Goal: Task Accomplishment & Management: Complete application form

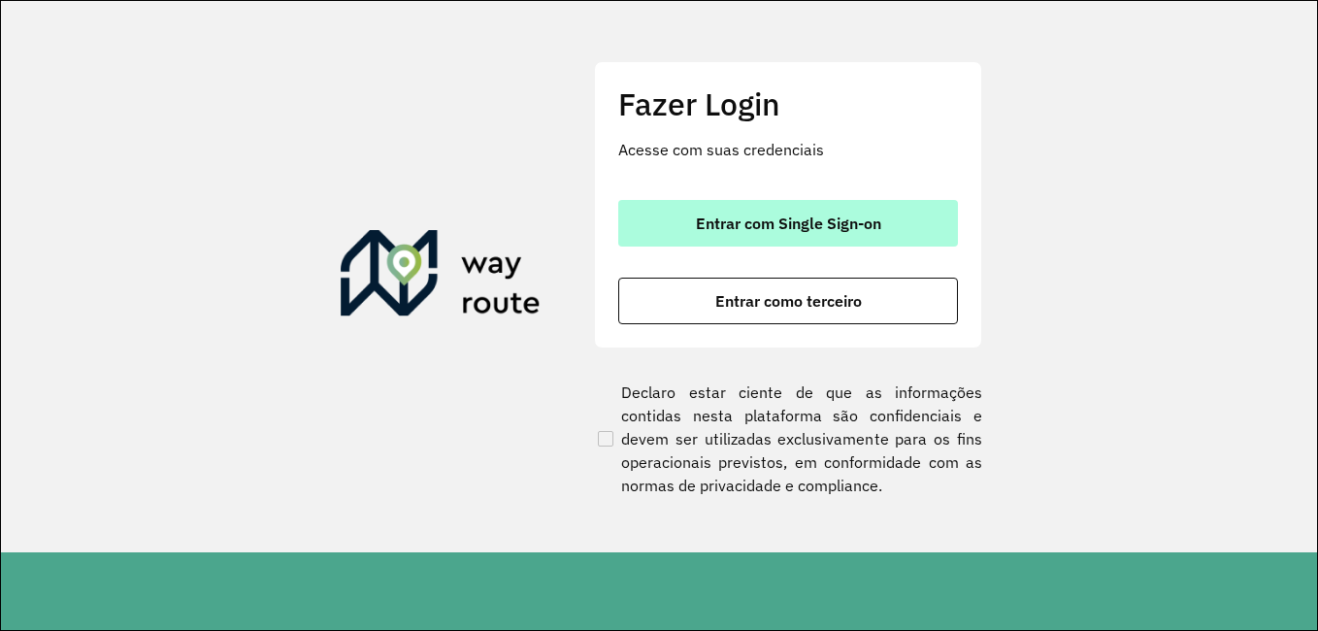
click at [827, 203] on button "Entrar com Single Sign-on" at bounding box center [788, 223] width 340 height 47
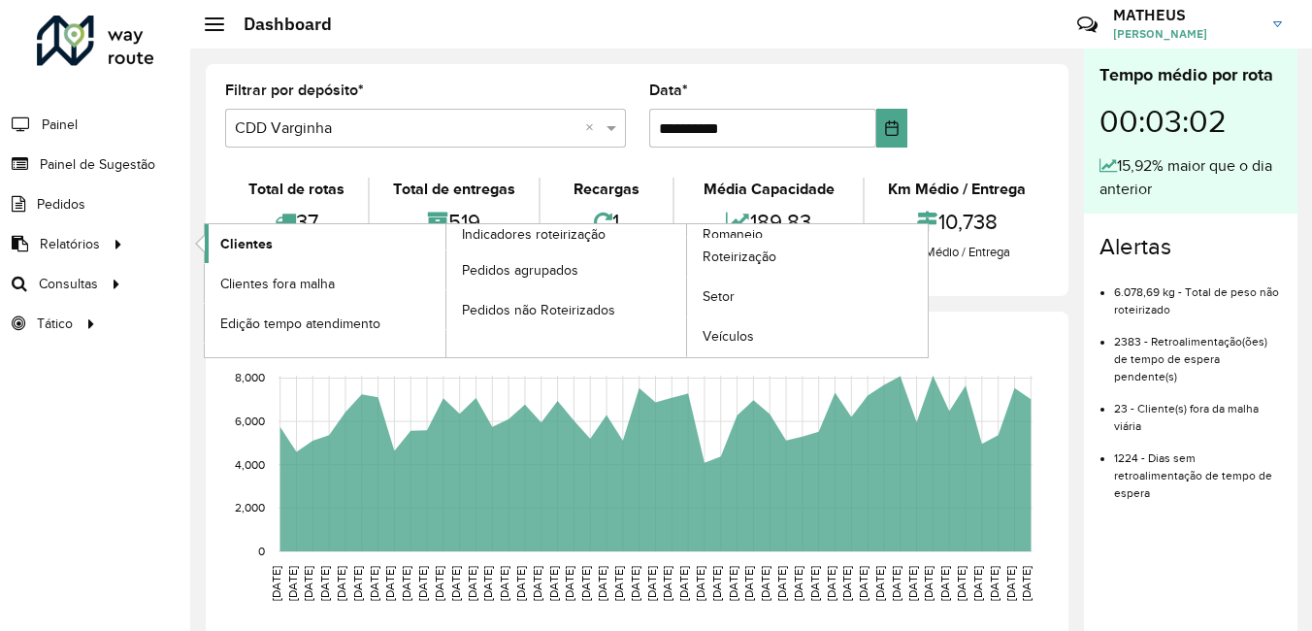
click at [345, 236] on link "Clientes" at bounding box center [325, 243] width 241 height 39
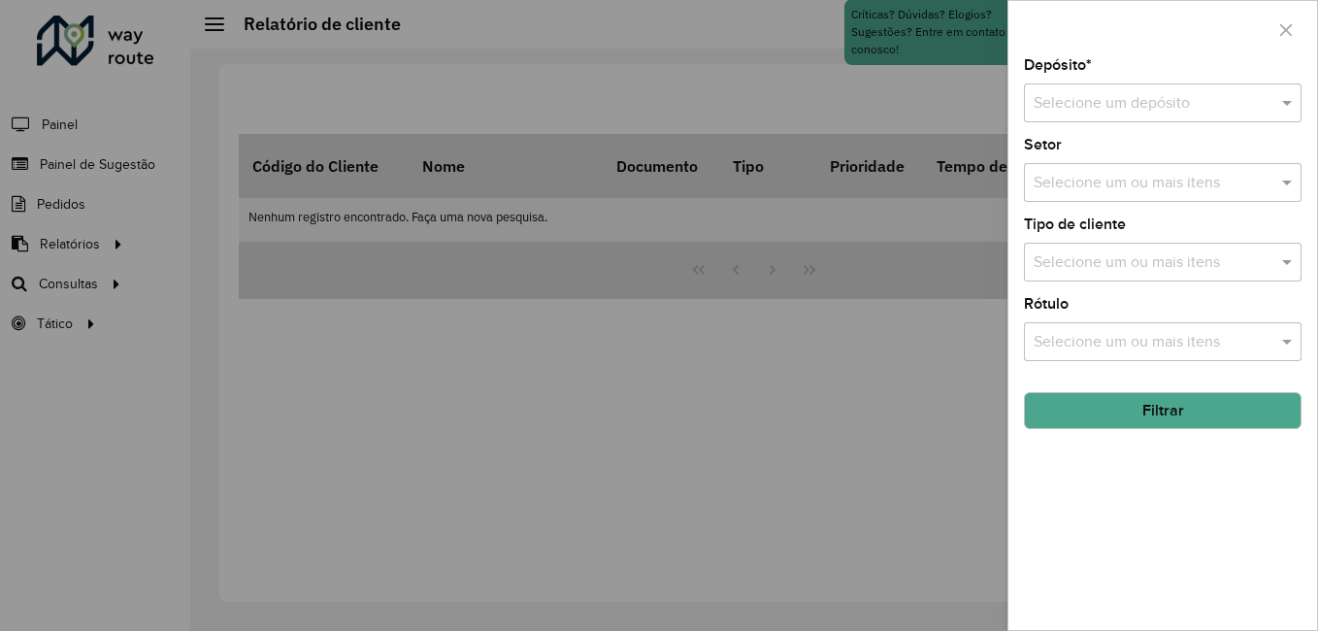
click at [1274, 95] on div at bounding box center [1163, 103] width 278 height 24
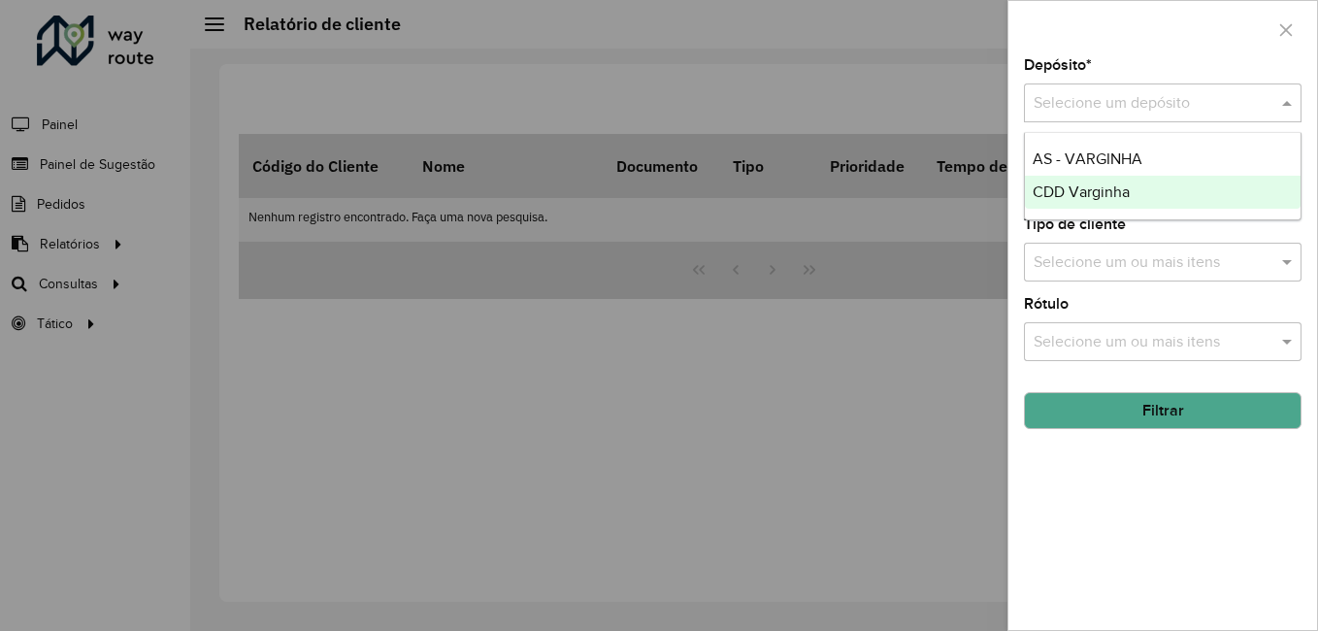
click at [1125, 204] on div "CDD Varginha" at bounding box center [1163, 192] width 276 height 33
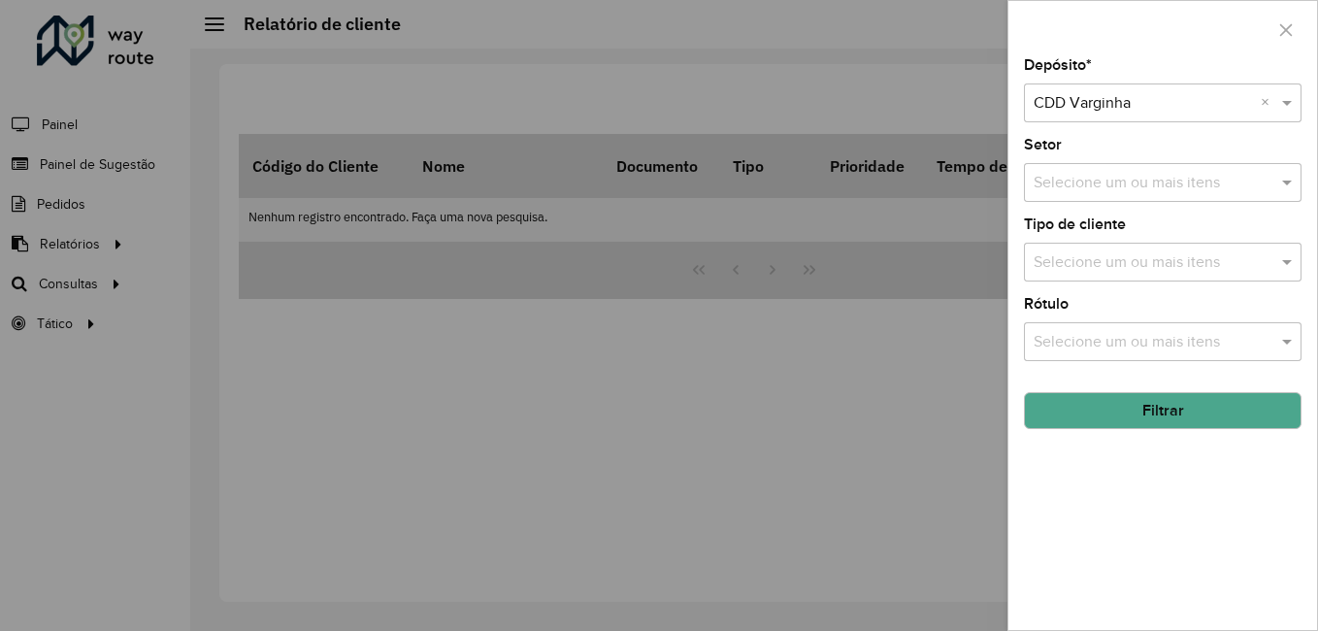
click at [1140, 395] on button "Filtrar" at bounding box center [1163, 410] width 278 height 37
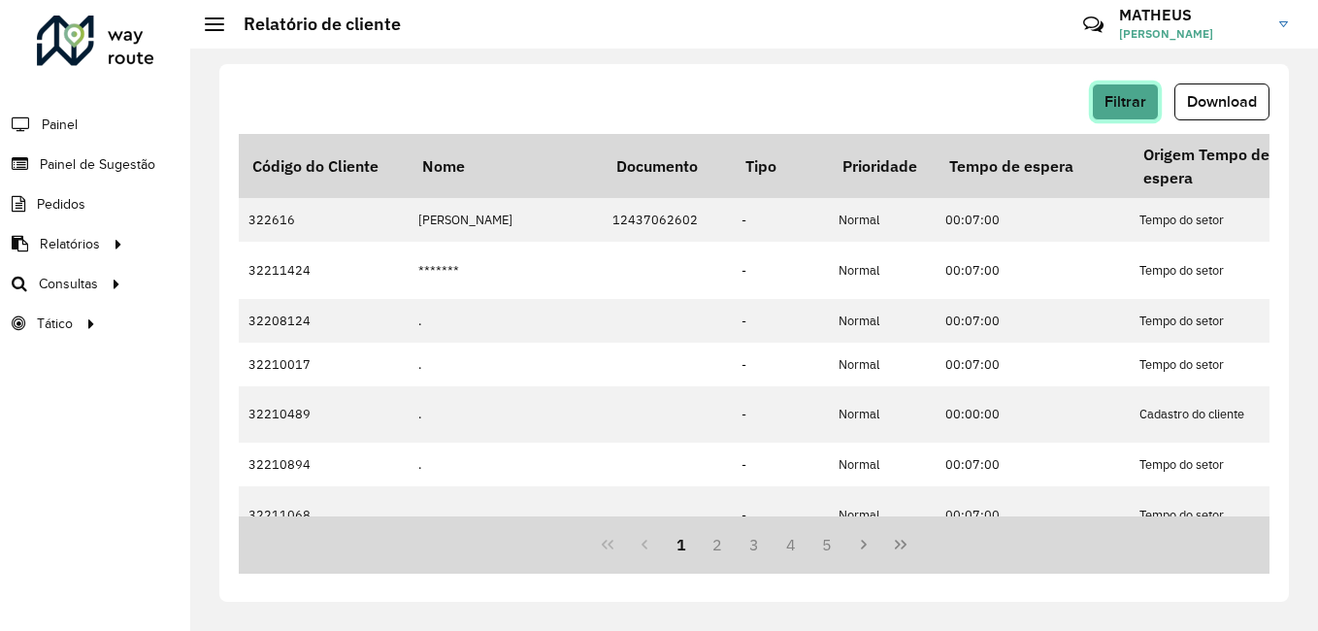
click at [1140, 108] on span "Filtrar" at bounding box center [1126, 101] width 42 height 17
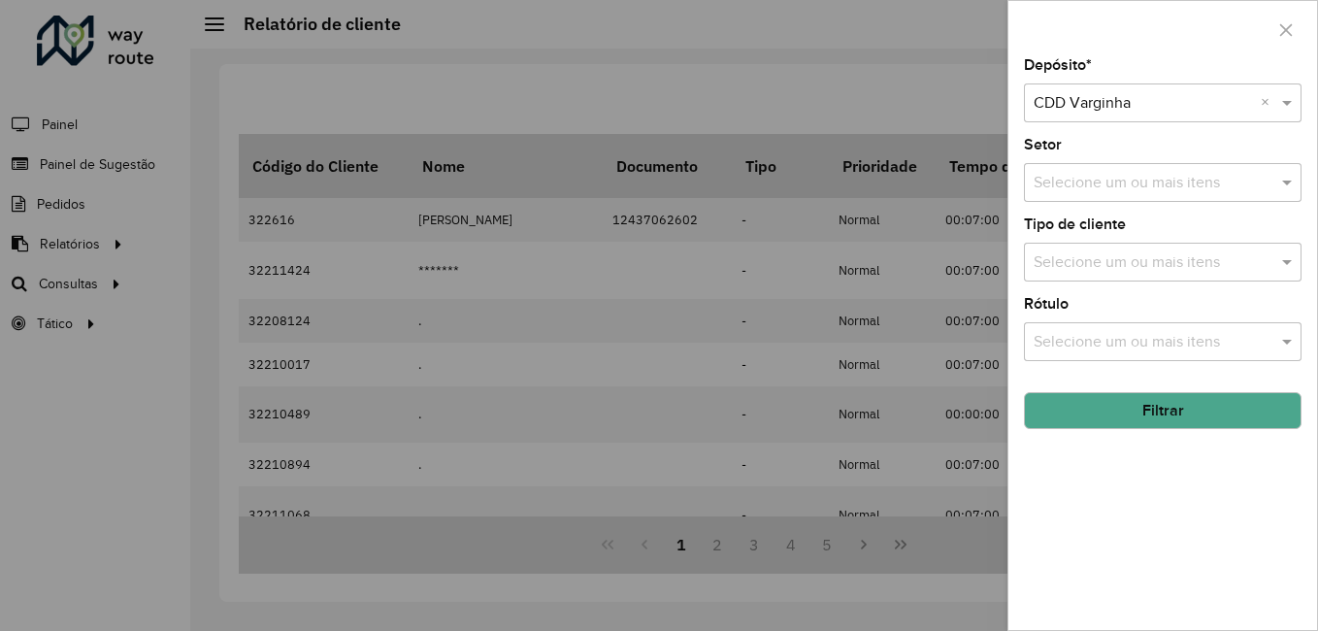
click at [1222, 411] on button "Filtrar" at bounding box center [1163, 410] width 278 height 37
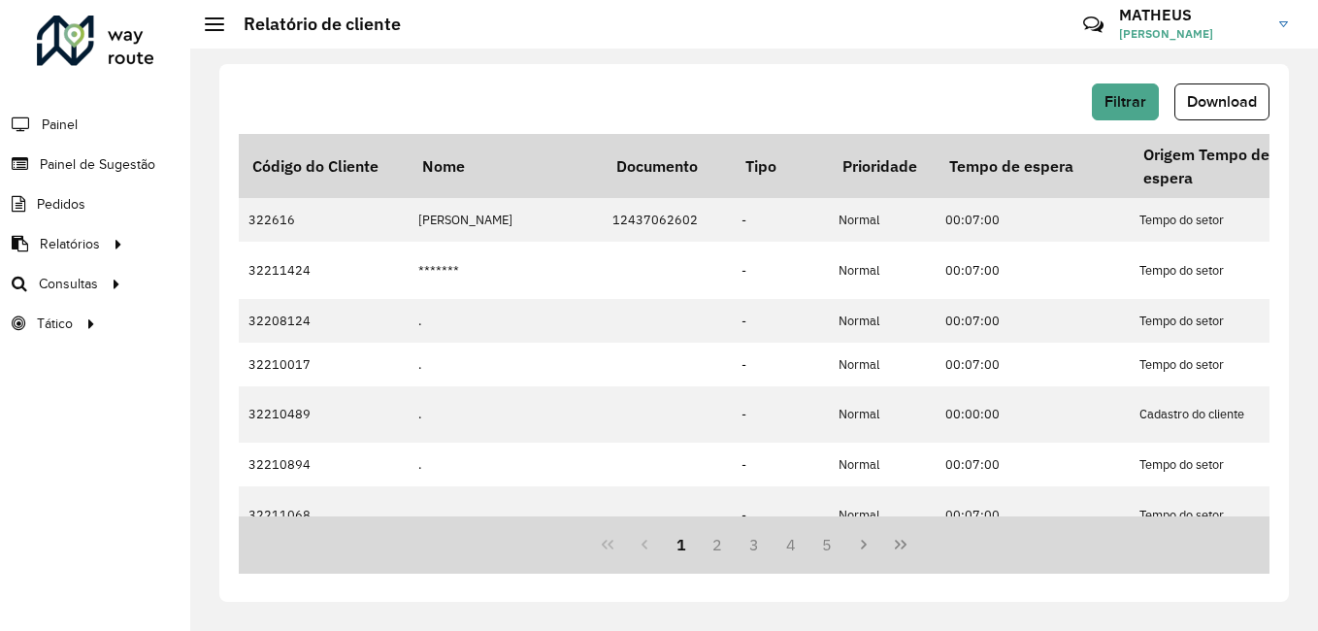
click at [1226, 80] on div "Filtrar Download Código do Cliente Nome Documento Tipo Prioridade Tempo de espe…" at bounding box center [754, 333] width 1070 height 538
click at [1226, 83] on button "Download" at bounding box center [1222, 101] width 95 height 37
click at [71, 168] on span "Painel de Sugestão" at bounding box center [100, 164] width 121 height 20
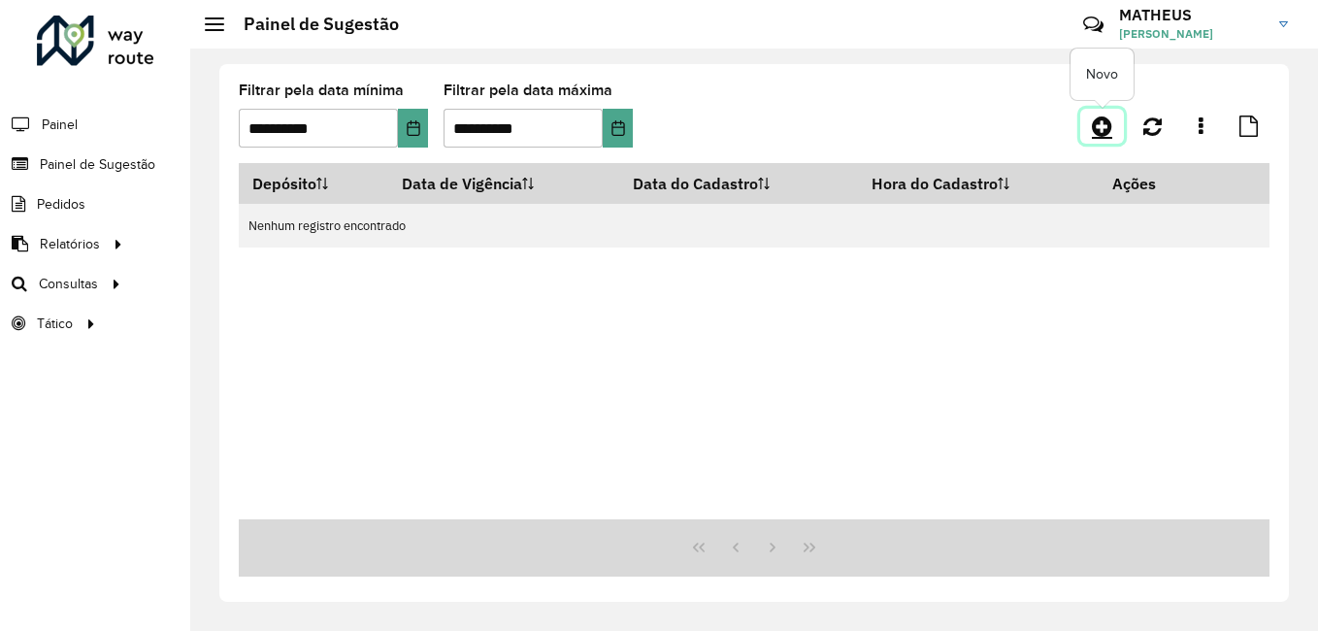
click at [1109, 137] on icon at bounding box center [1102, 126] width 20 height 23
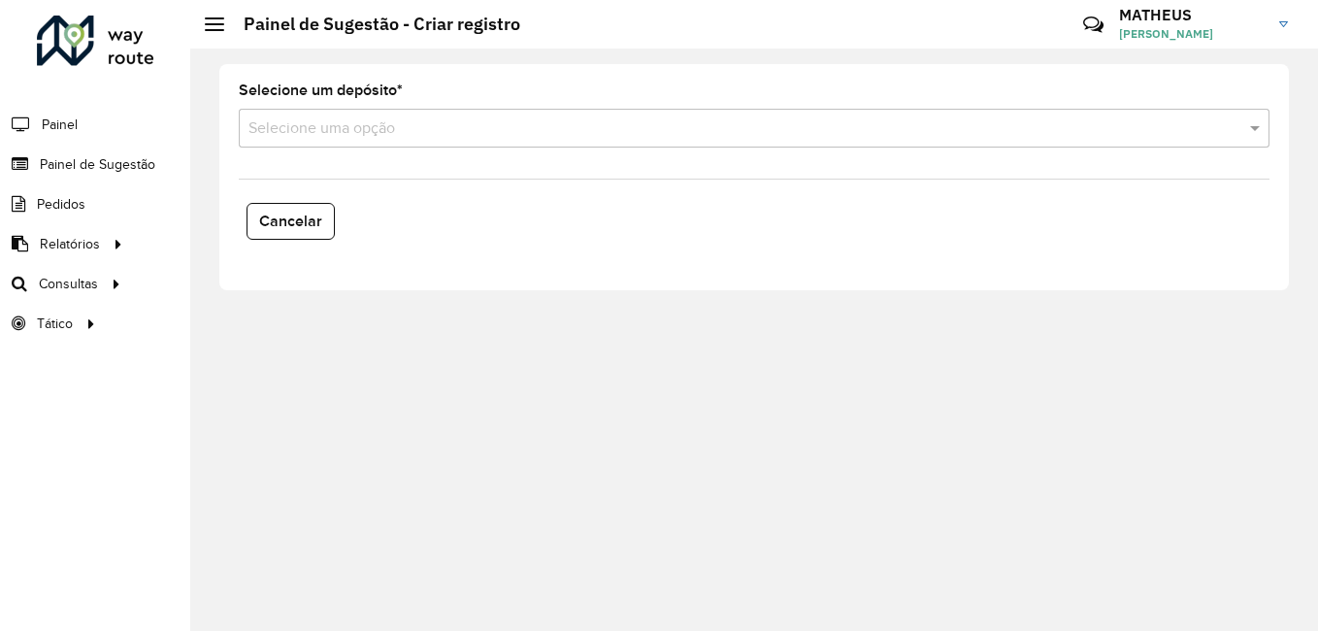
click at [1102, 137] on input "text" at bounding box center [734, 128] width 973 height 23
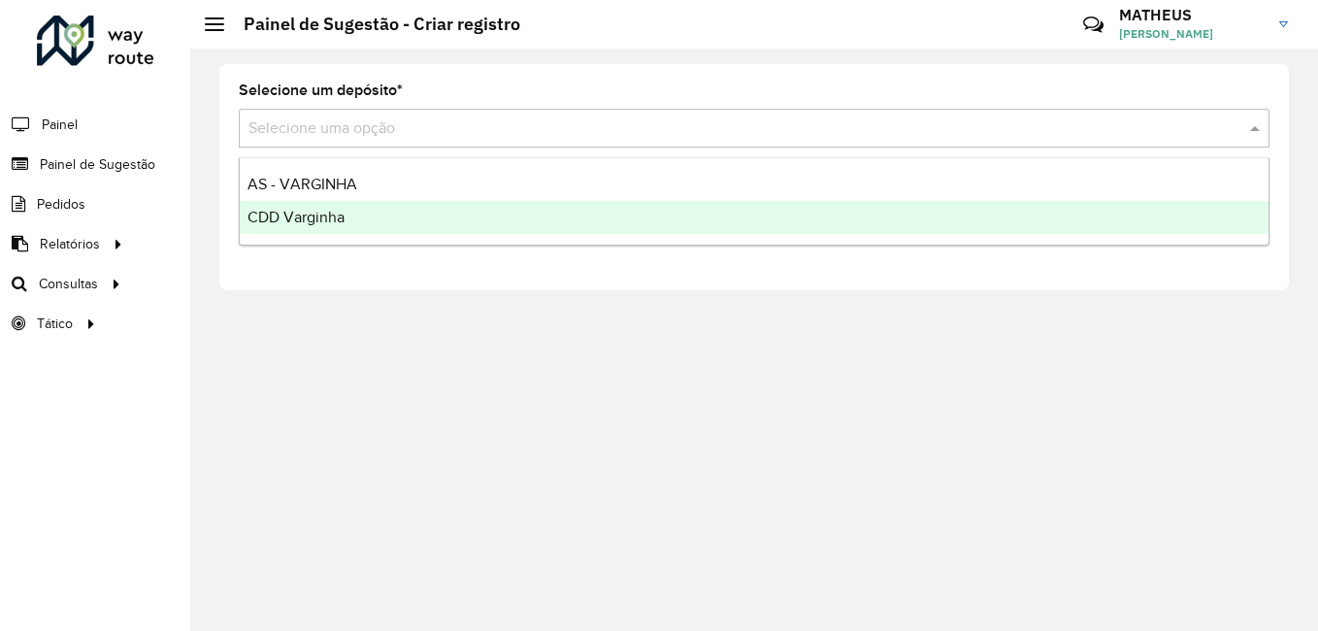
click at [365, 235] on ng-dropdown-panel "AS - VARGINHA CDD Varginha" at bounding box center [754, 201] width 1031 height 88
click at [365, 229] on div "CDD Varginha" at bounding box center [754, 217] width 1029 height 33
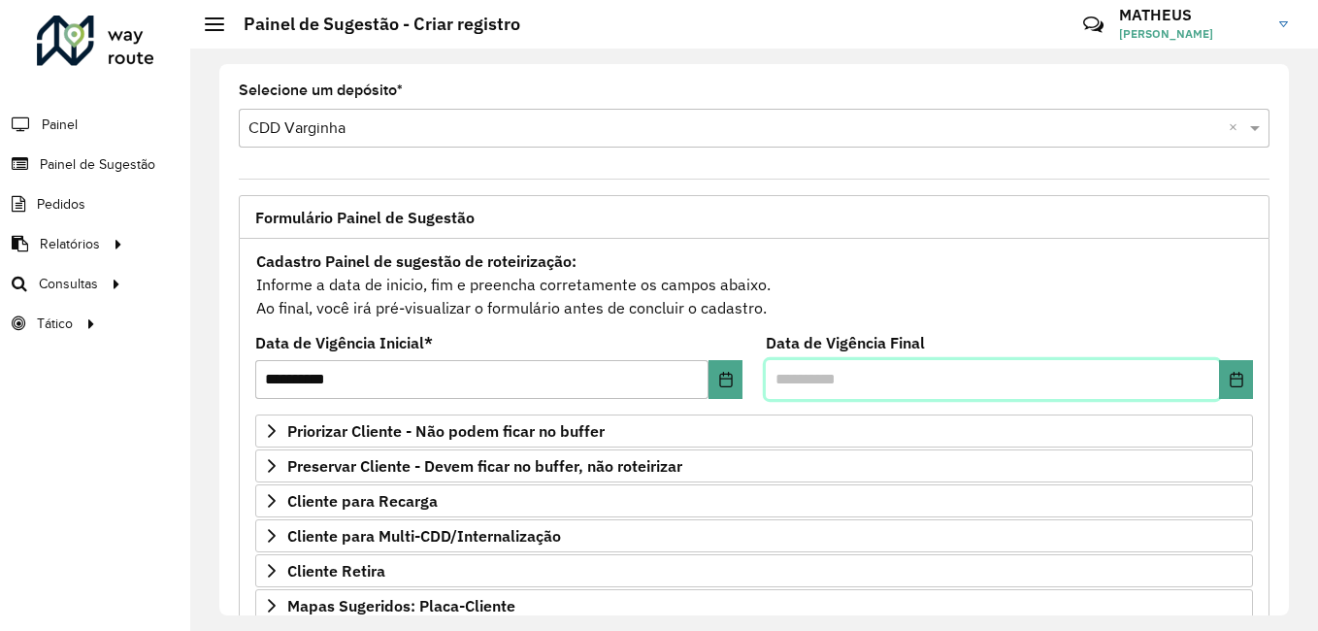
click at [940, 384] on input "text" at bounding box center [992, 379] width 453 height 39
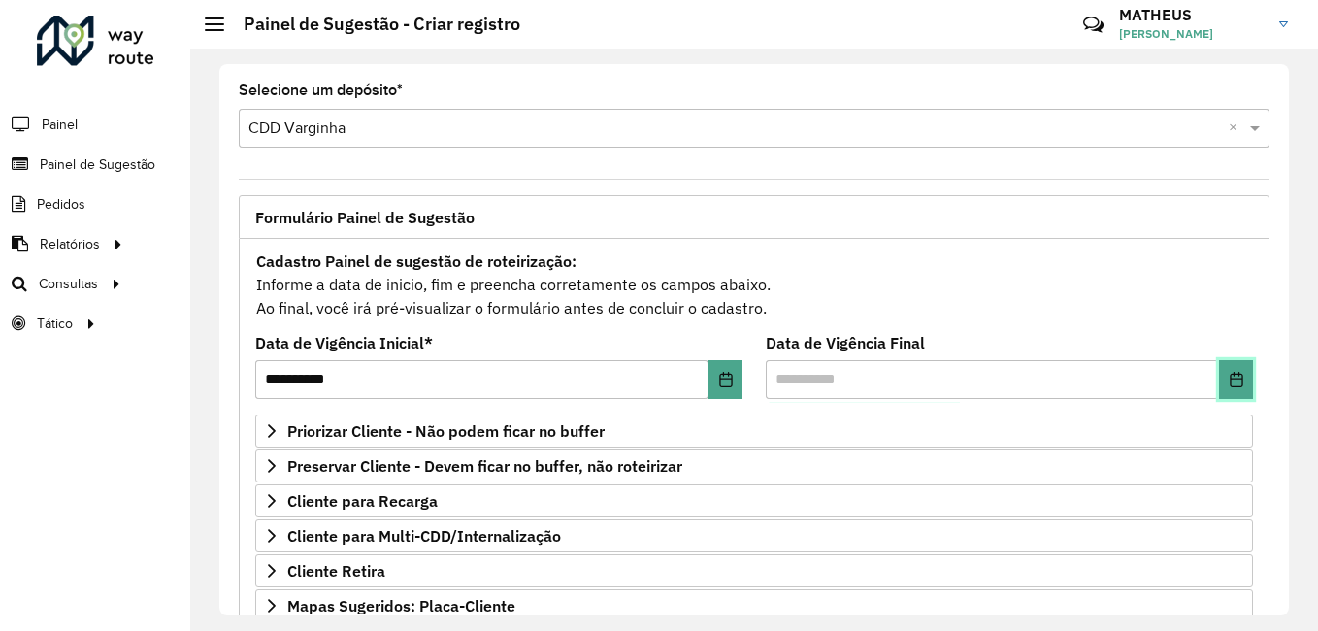
click at [1238, 388] on button "Choose Date" at bounding box center [1236, 379] width 34 height 39
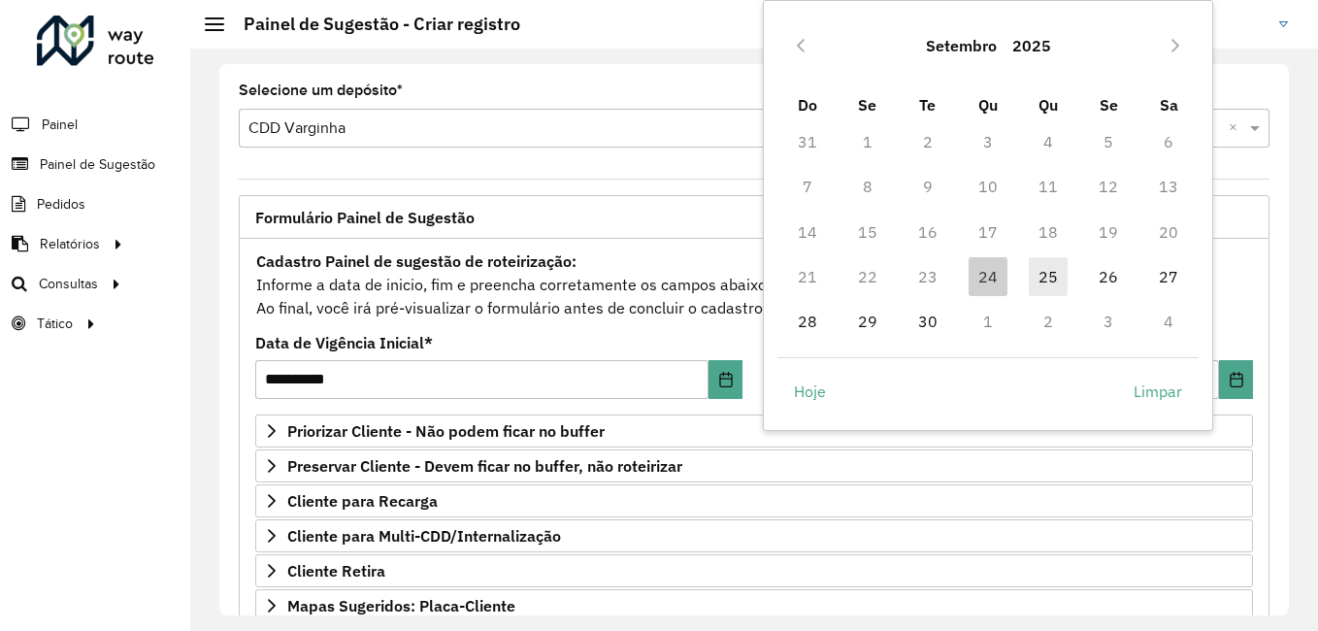
click at [1045, 275] on span "25" at bounding box center [1048, 276] width 39 height 39
type input "**********"
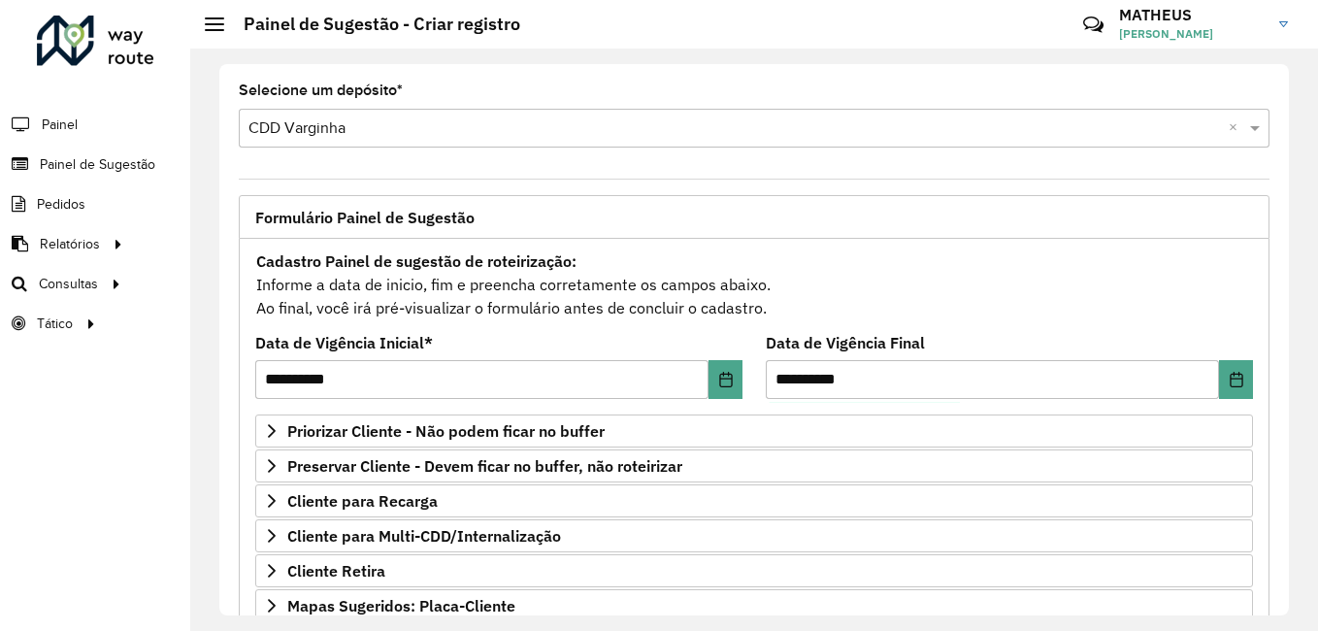
click at [925, 303] on div "Cadastro Painel de sugestão de roteirização: Informe a data de inicio, fim e pr…" at bounding box center [754, 284] width 998 height 72
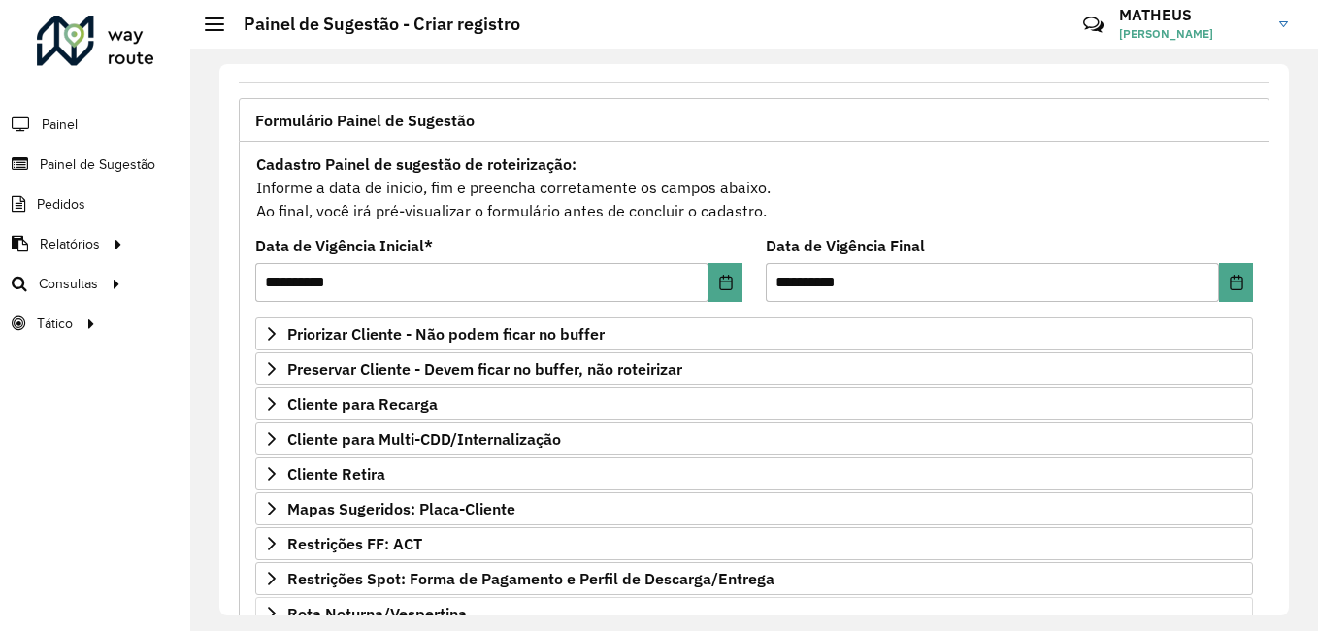
scroll to position [337, 0]
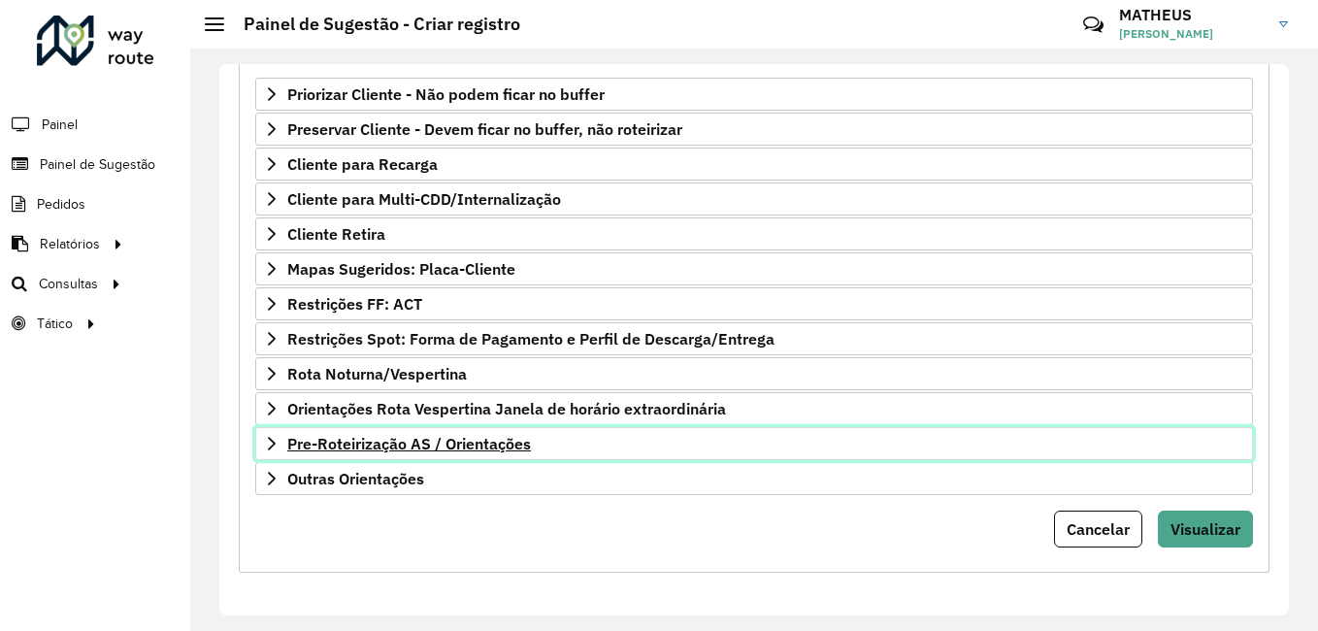
click at [467, 439] on span "Pre-Roteirização AS / Orientações" at bounding box center [409, 444] width 244 height 16
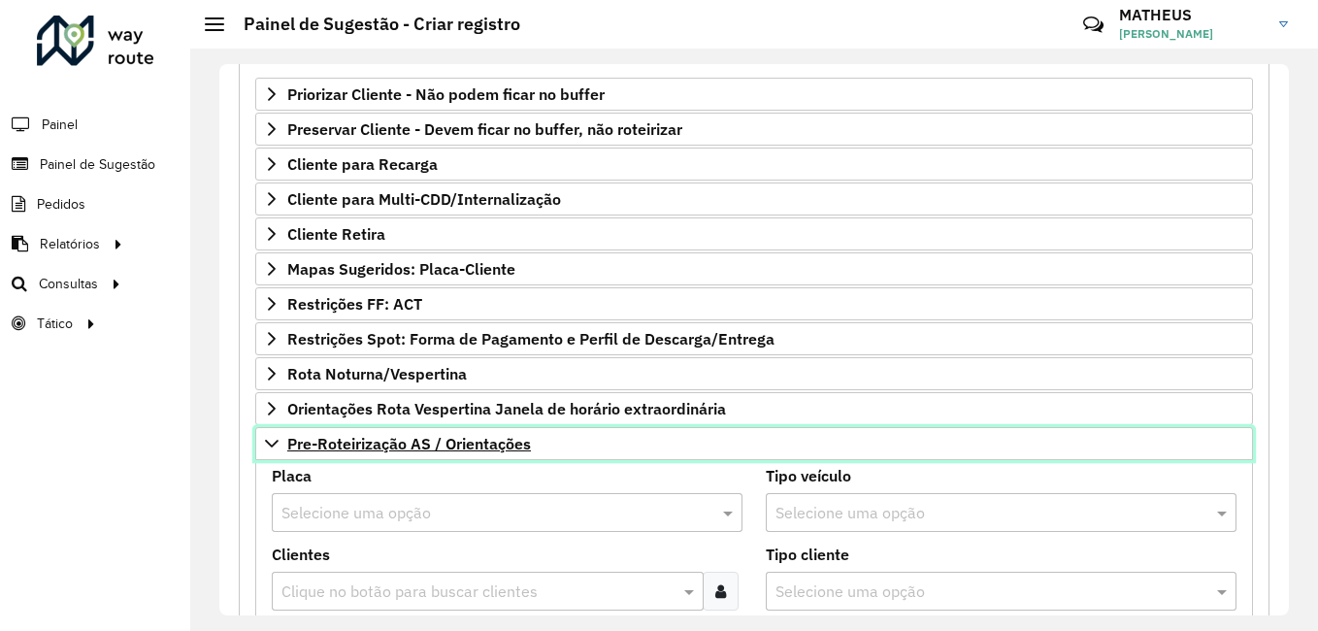
click at [467, 439] on span "Pre-Roteirização AS / Orientações" at bounding box center [409, 444] width 244 height 16
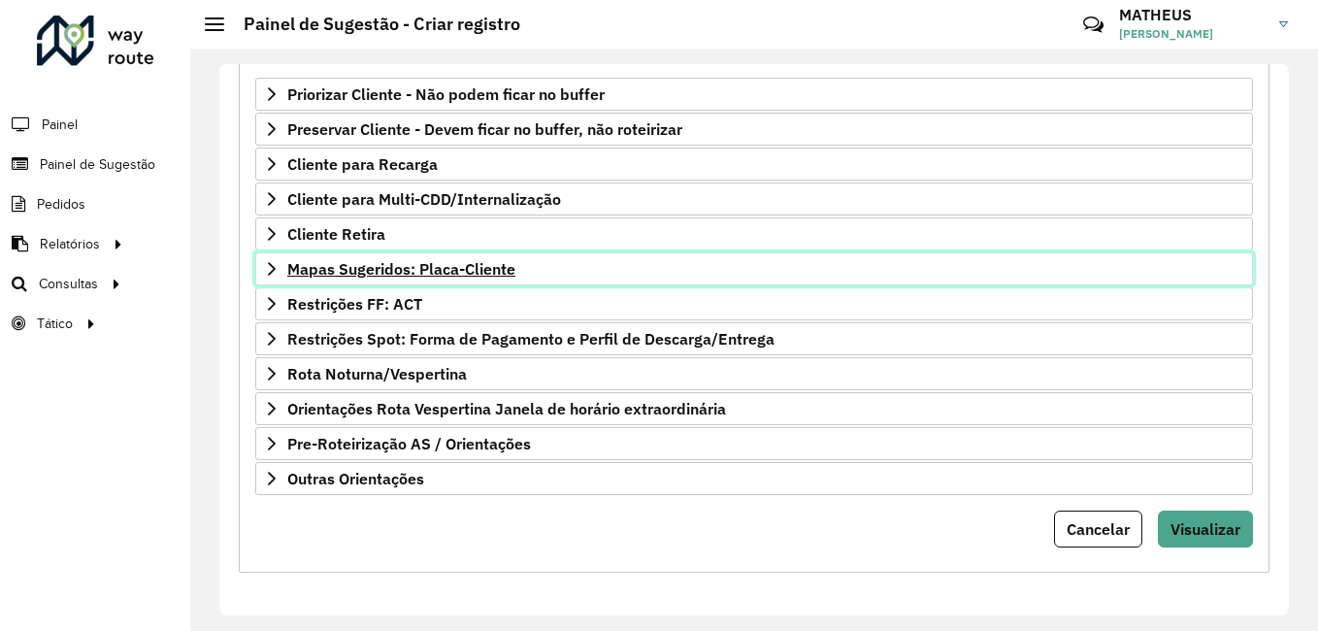
click at [395, 268] on span "Mapas Sugeridos: Placa-Cliente" at bounding box center [401, 269] width 228 height 16
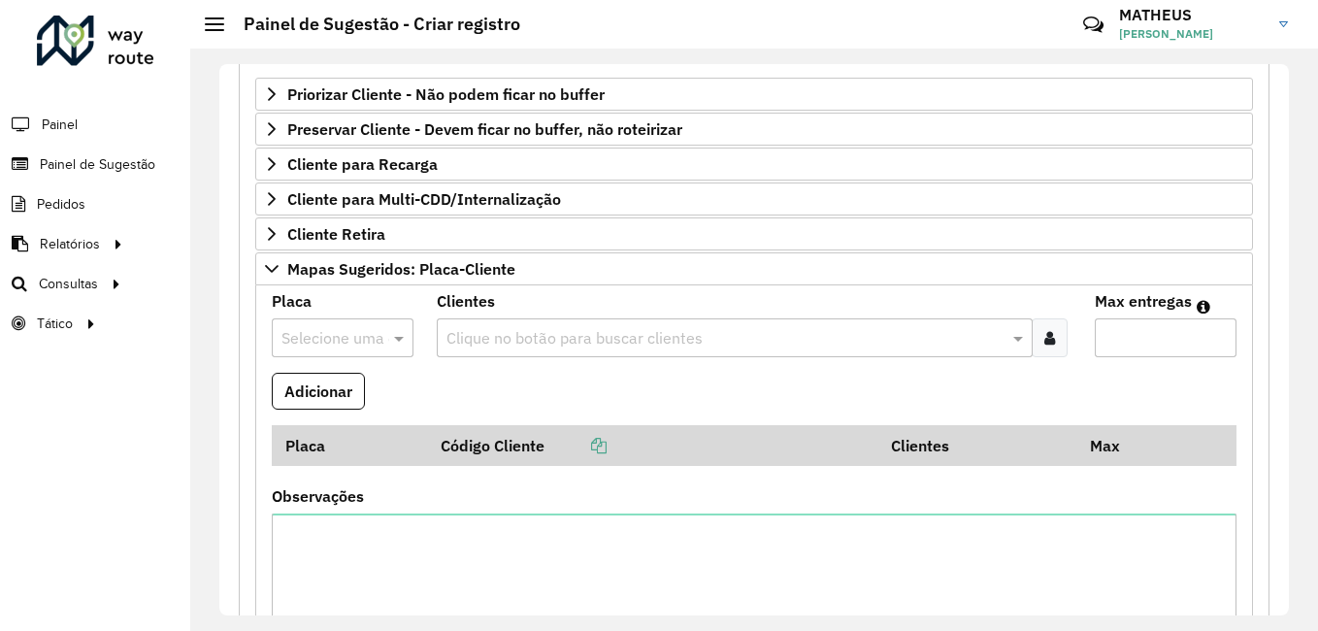
click at [376, 326] on div at bounding box center [343, 337] width 142 height 25
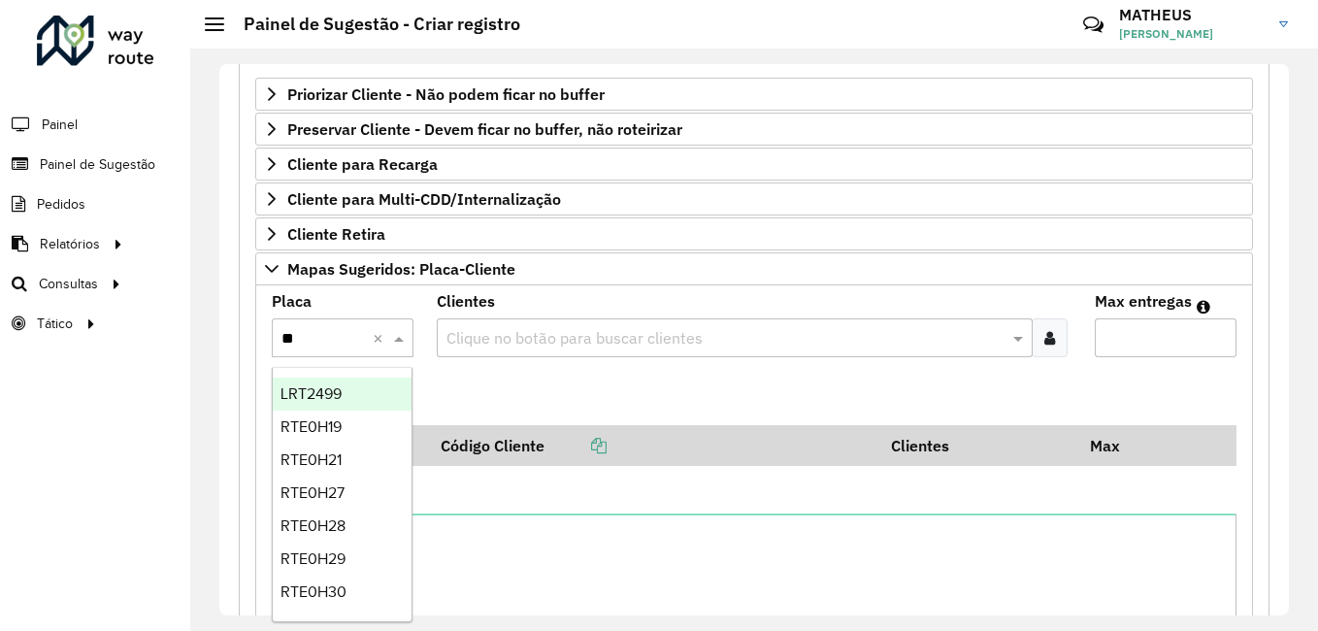
type input "***"
click at [343, 398] on span "RTO0A98" at bounding box center [315, 393] width 68 height 17
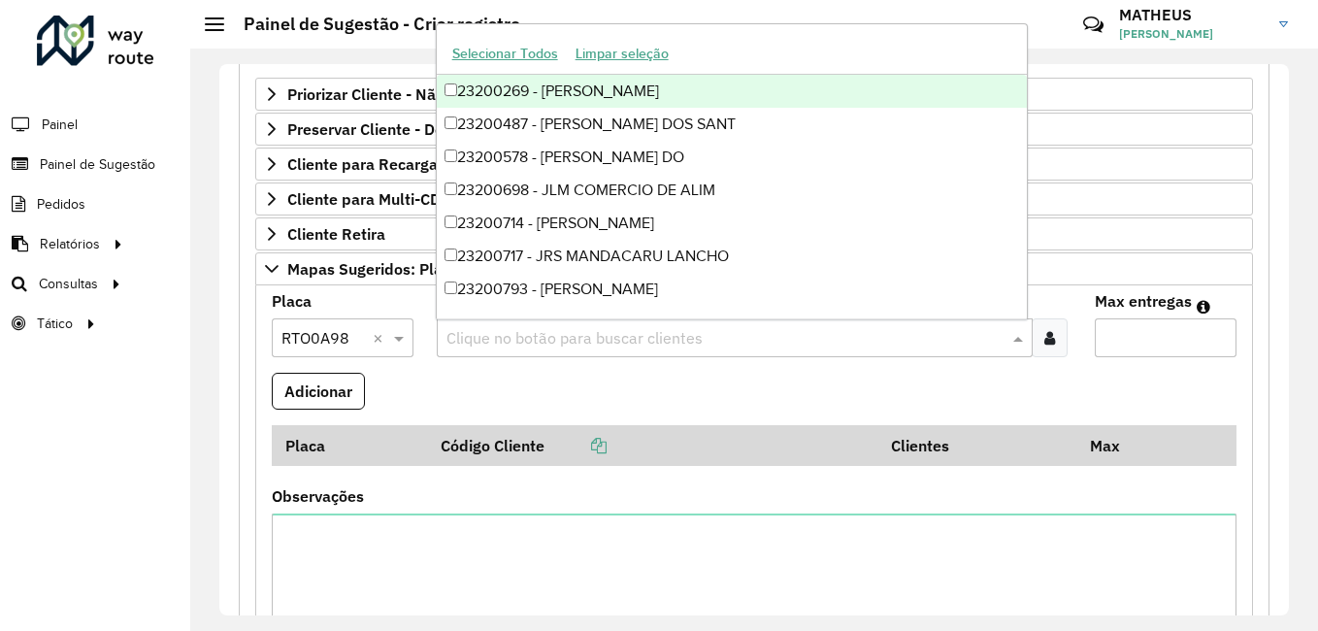
click at [631, 322] on div "Clique no botão para buscar clientes" at bounding box center [735, 337] width 597 height 39
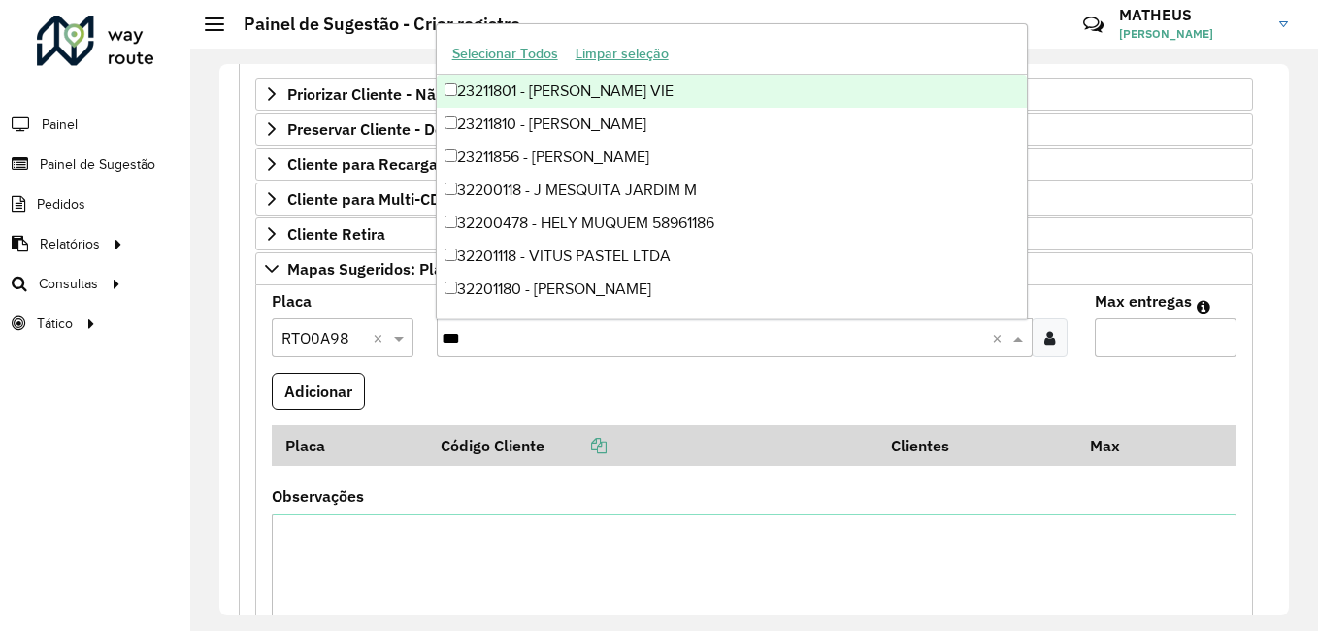
type input "****"
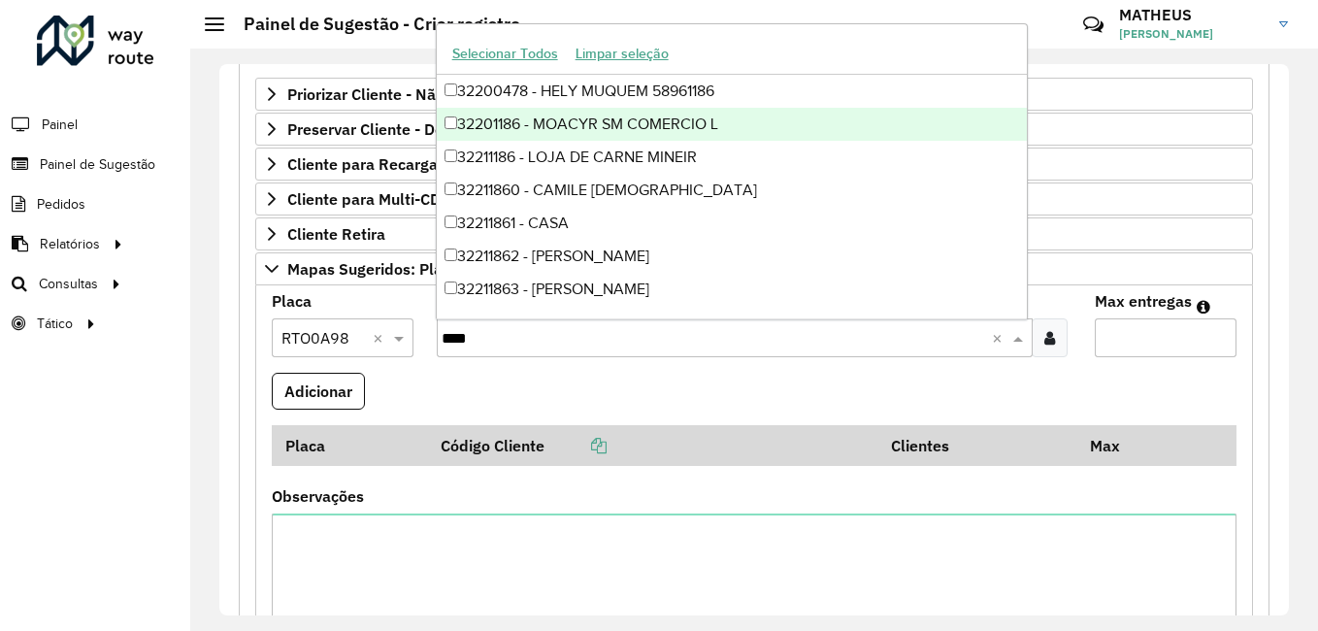
click at [481, 114] on div "32201186 - MOACYR SM COMERCIO L" at bounding box center [732, 124] width 591 height 33
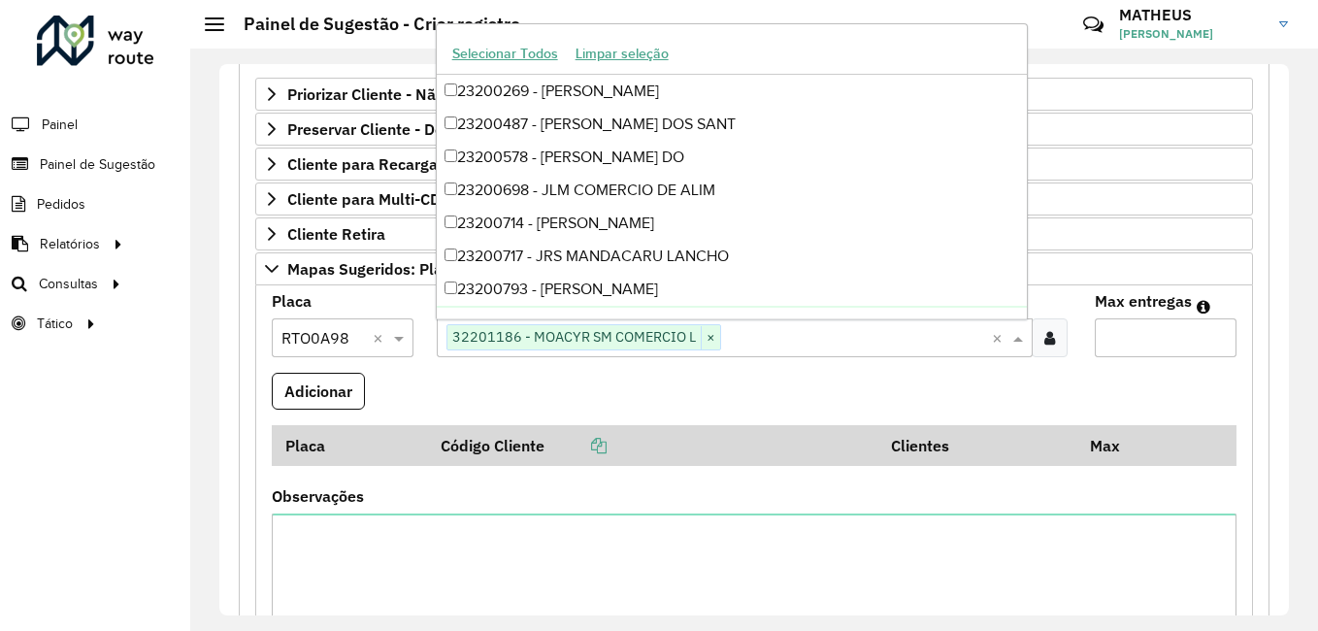
click at [590, 398] on formly-field "Adicionar" at bounding box center [754, 399] width 988 height 52
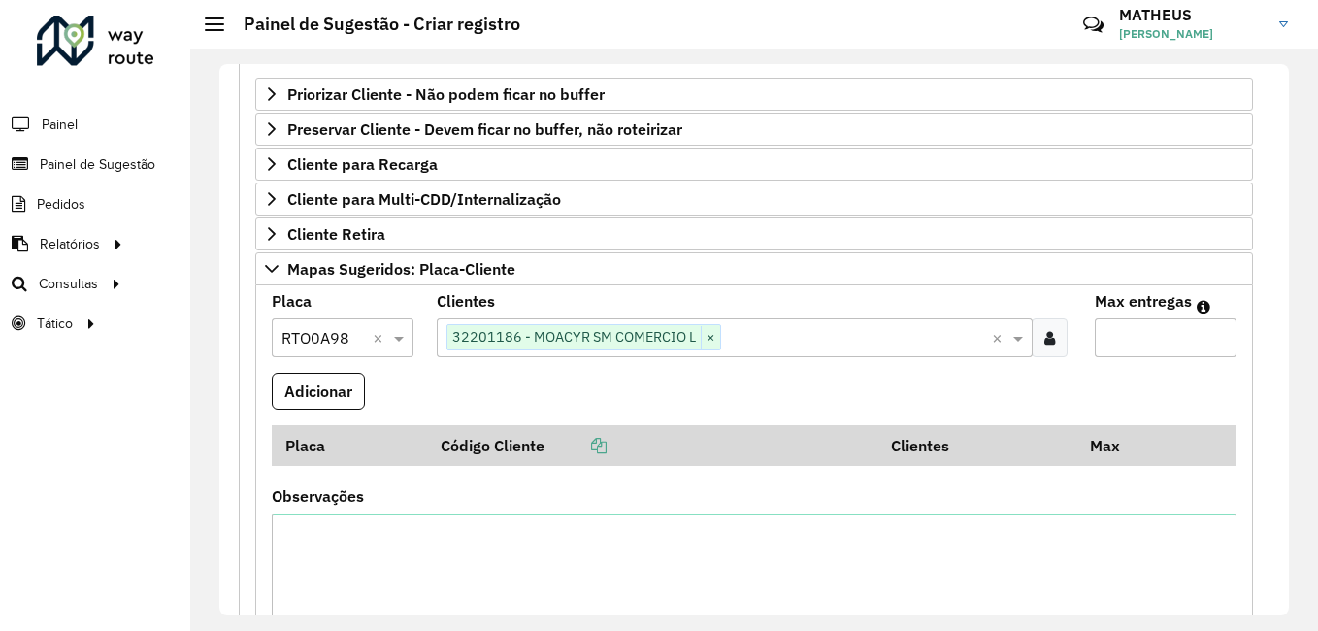
click at [1153, 311] on label "Max entregas" at bounding box center [1143, 300] width 97 height 23
click at [1153, 318] on input "Max entregas" at bounding box center [1166, 337] width 142 height 39
click at [1167, 358] on formly-field "Max entregas" at bounding box center [1165, 333] width 165 height 79
click at [1197, 350] on input "Max entregas" at bounding box center [1166, 337] width 142 height 39
type input "*"
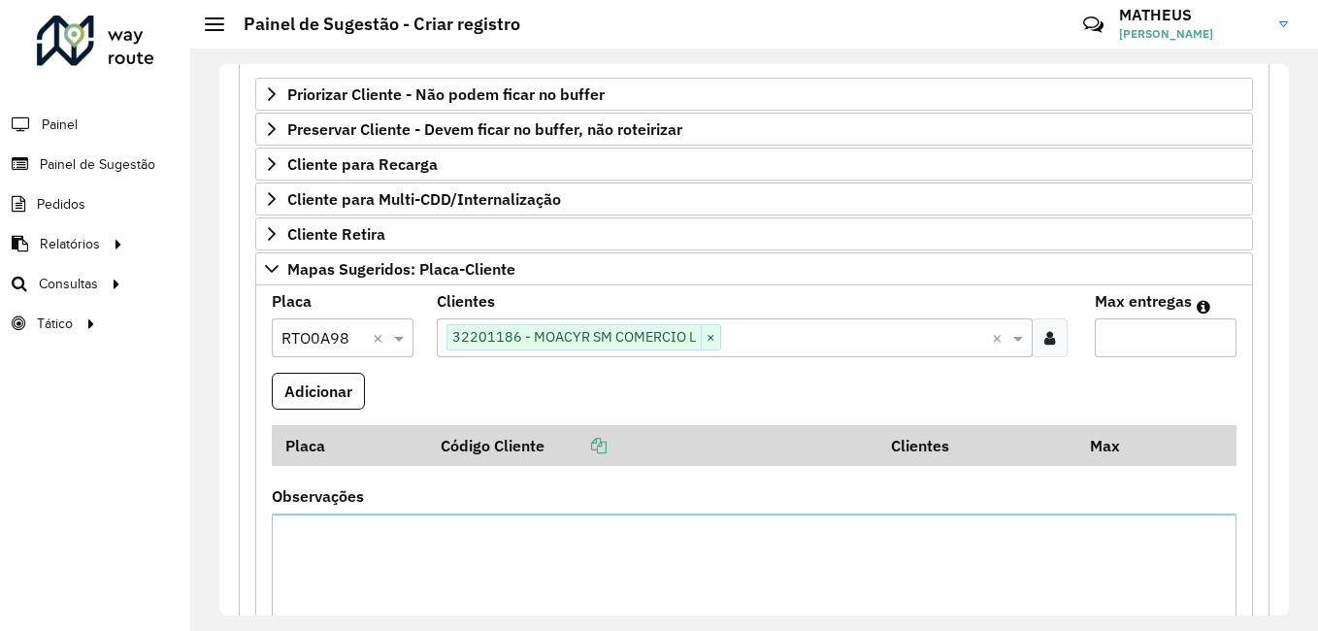
click at [298, 362] on formly-field "Placa Selecione uma opção × RTO0A98 ×" at bounding box center [342, 333] width 165 height 79
click at [298, 383] on button "Adicionar" at bounding box center [318, 391] width 93 height 37
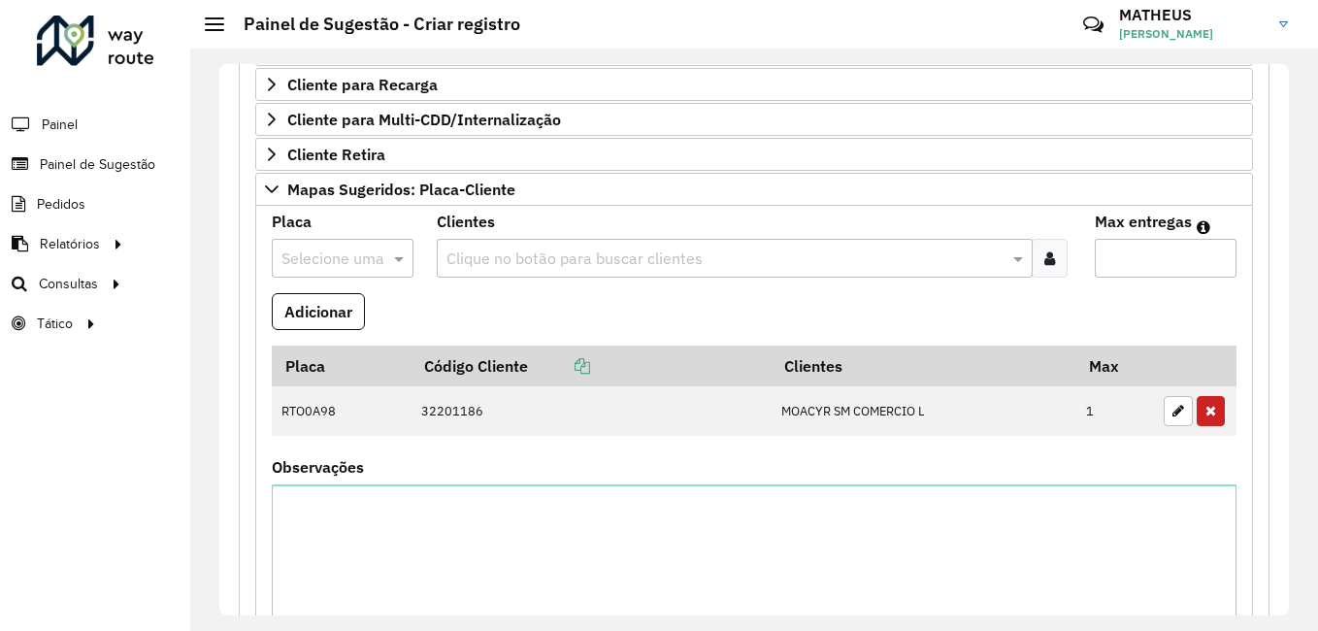
scroll to position [319, 0]
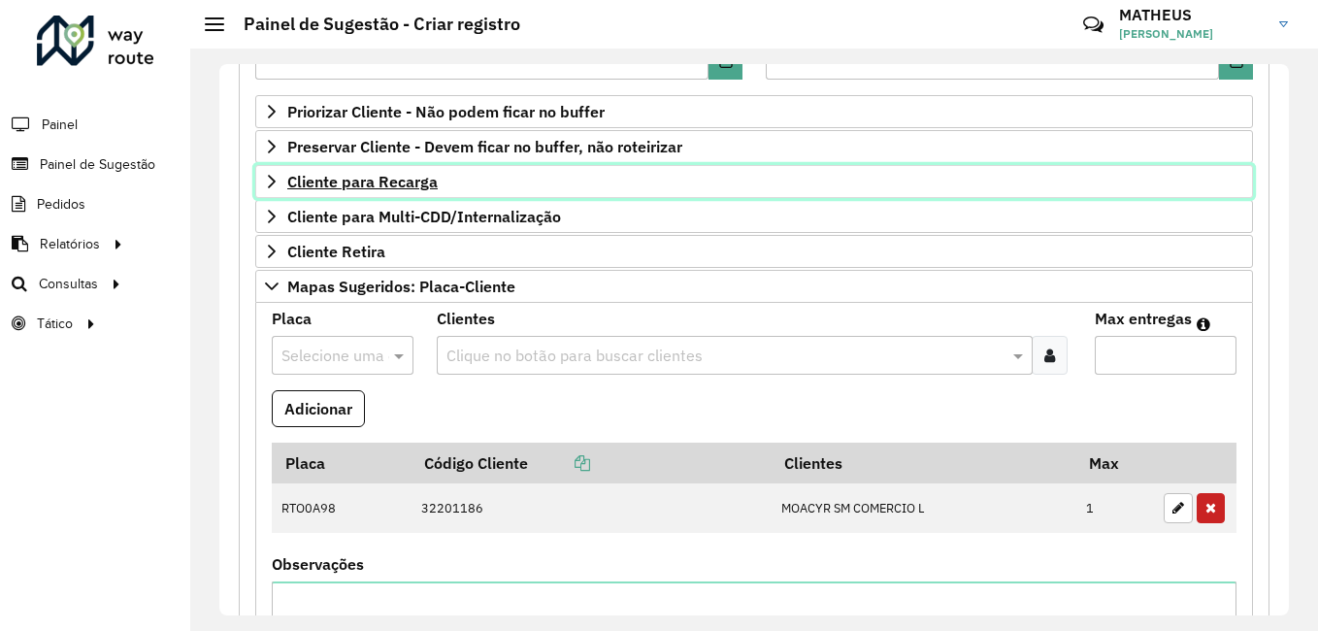
click at [382, 167] on link "Cliente para Recarga" at bounding box center [754, 181] width 998 height 33
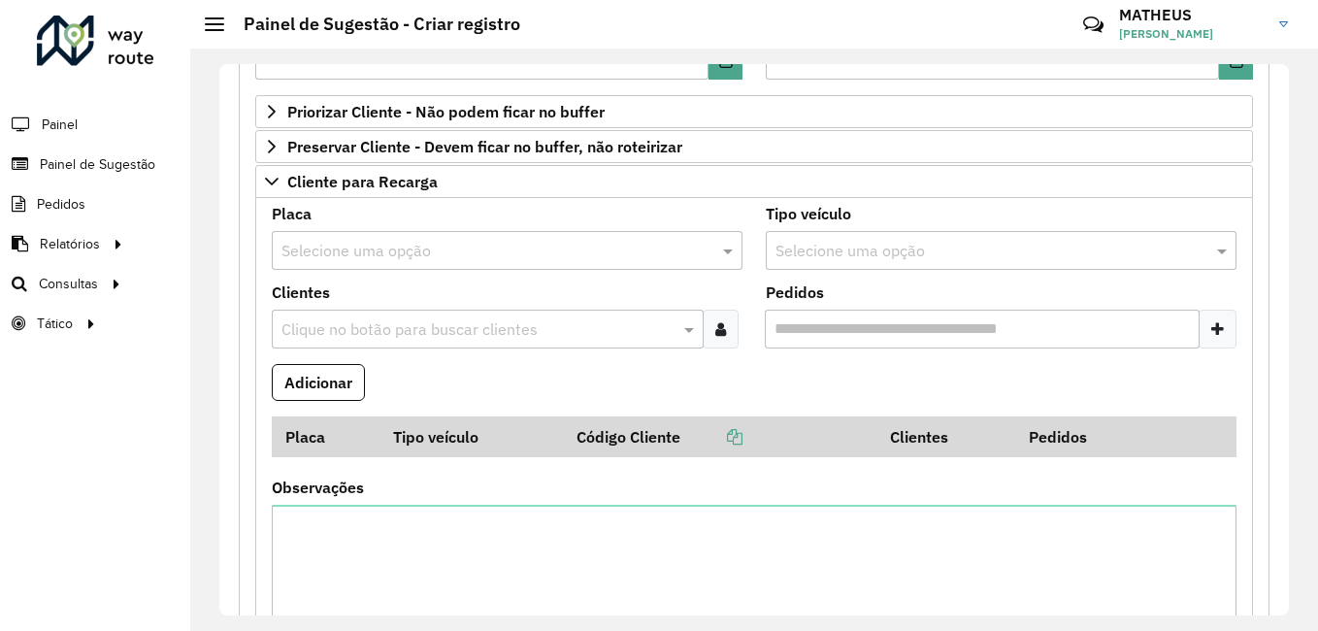
click at [361, 240] on input "text" at bounding box center [487, 251] width 413 height 23
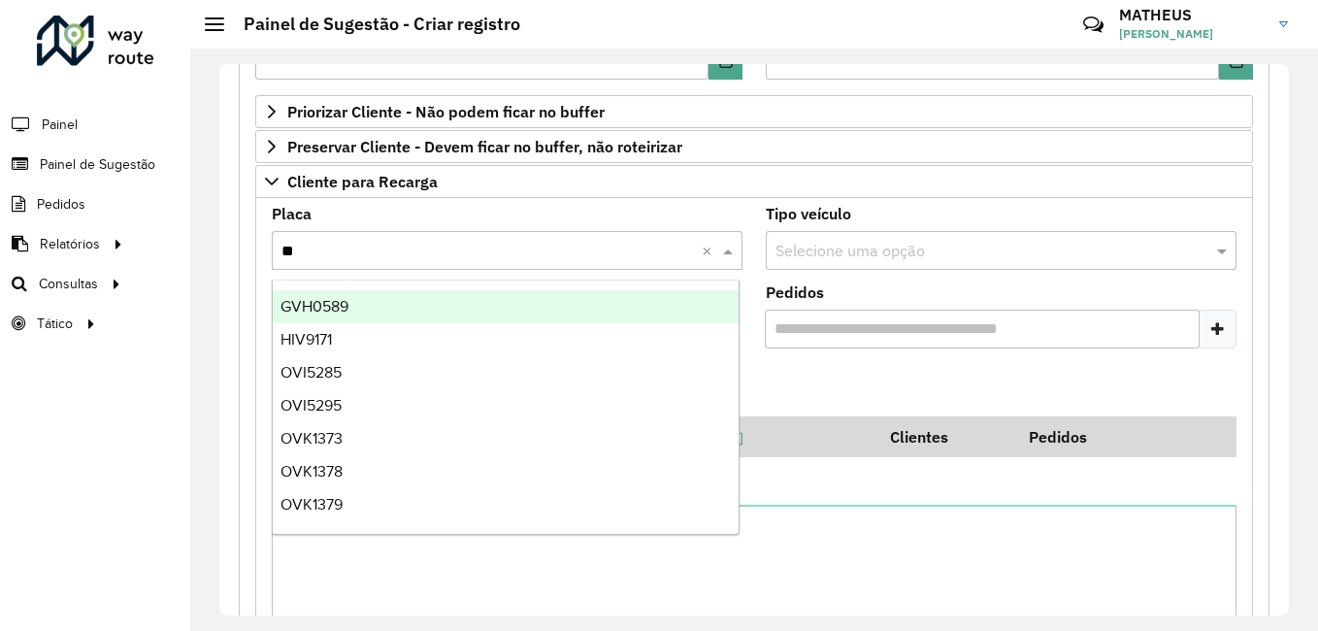
type input "***"
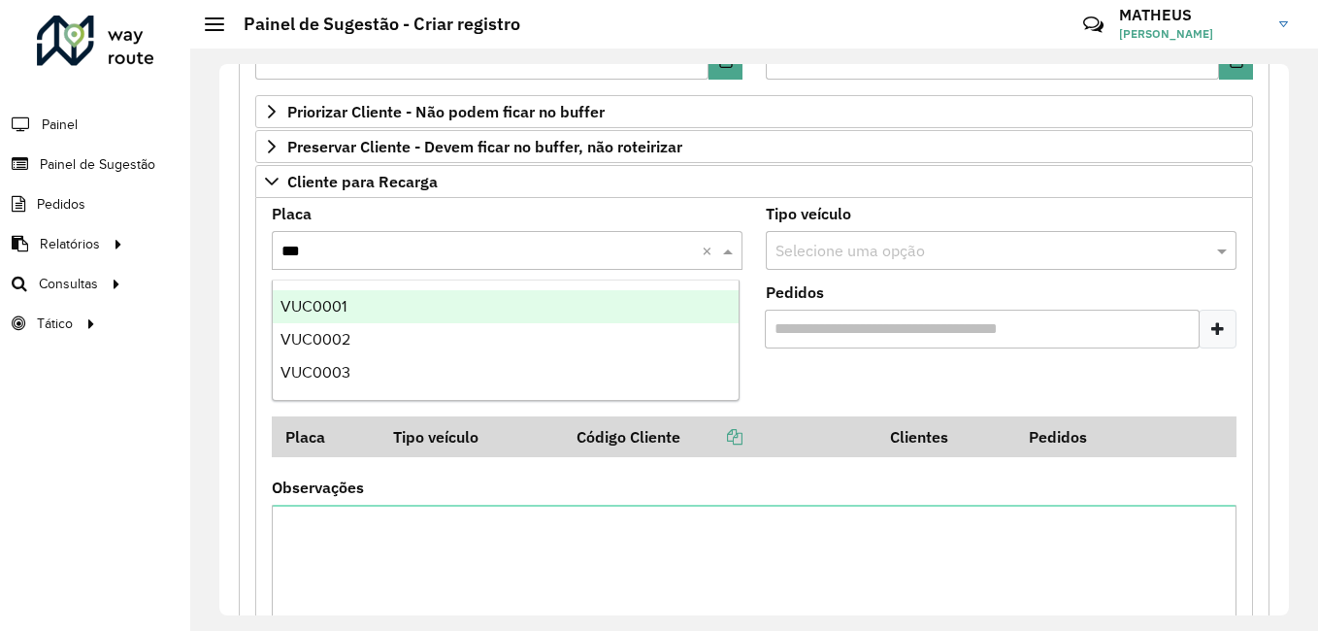
click at [329, 305] on span "VUC0001" at bounding box center [314, 306] width 66 height 17
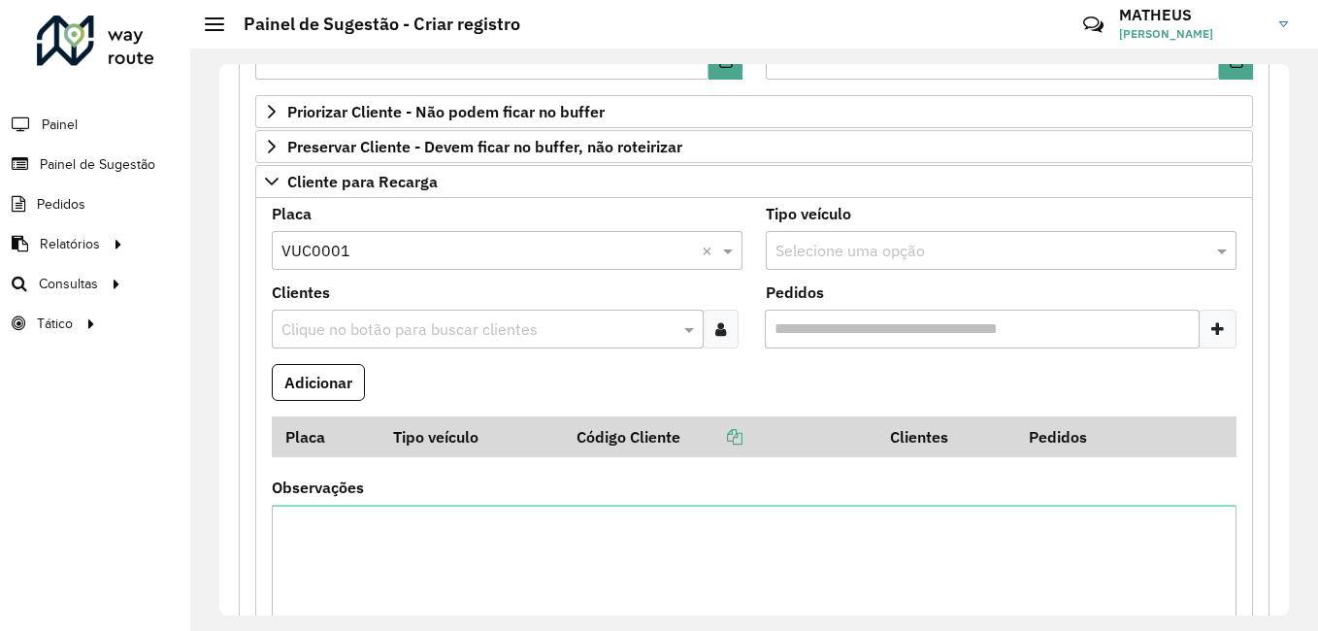
click at [734, 323] on div at bounding box center [721, 329] width 36 height 39
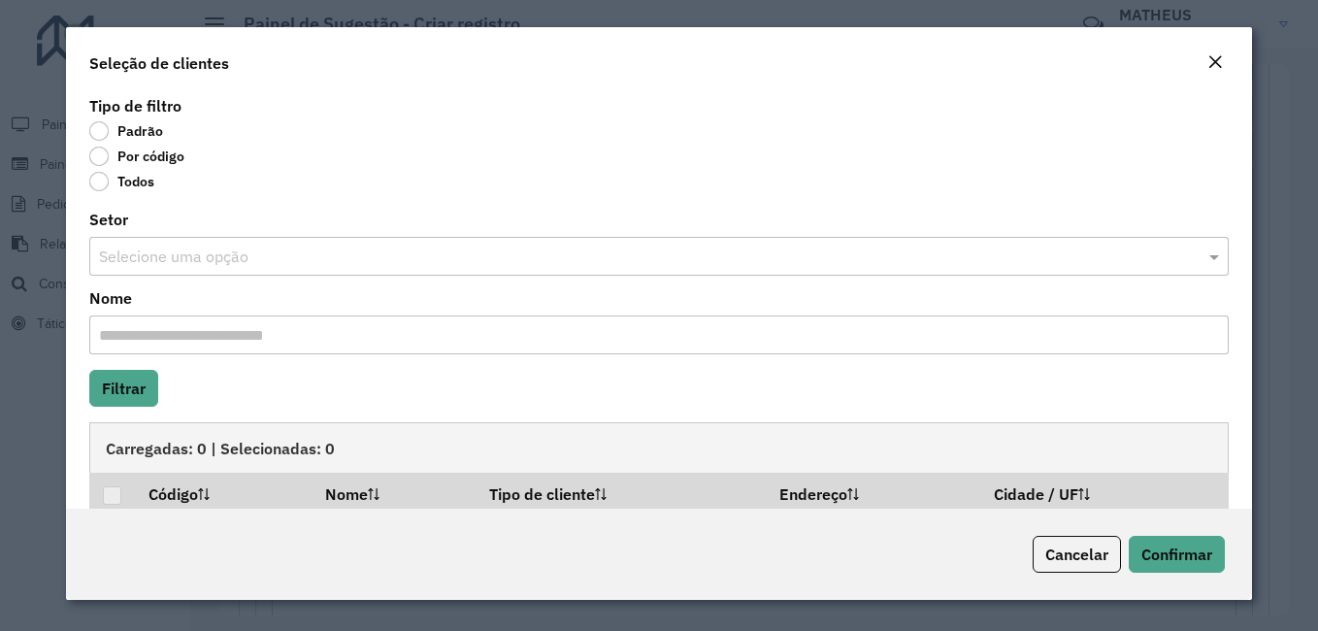
click at [108, 160] on label "Por código" at bounding box center [136, 156] width 95 height 19
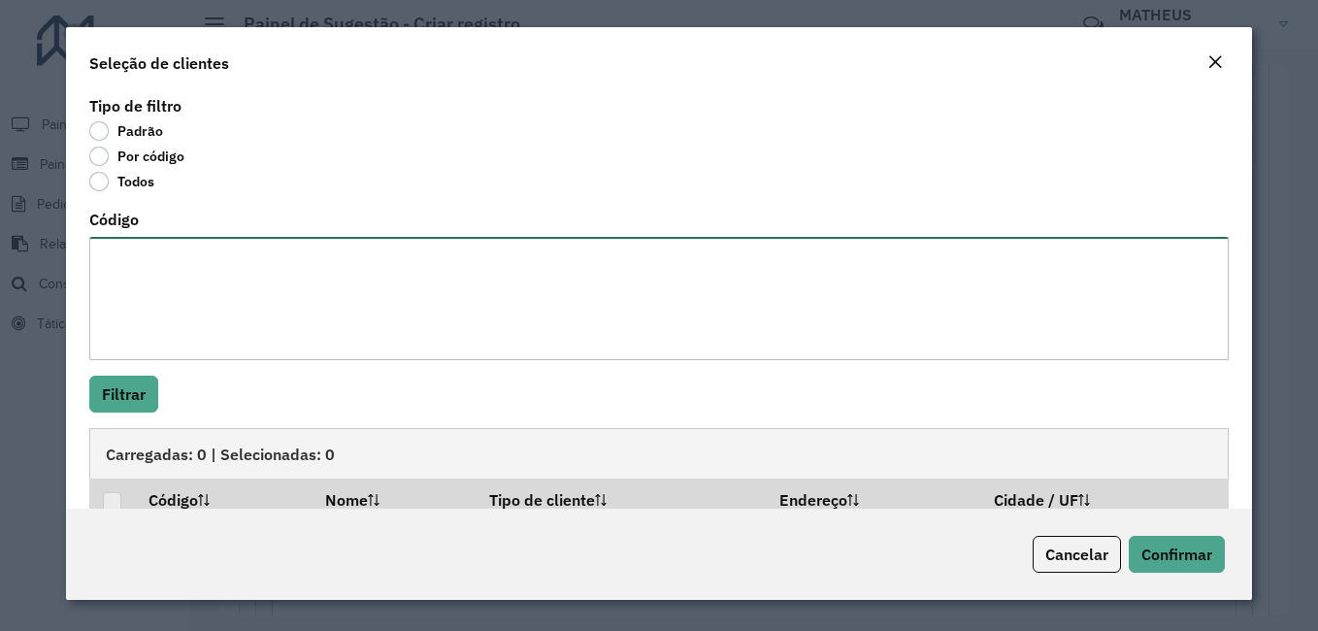
click at [242, 330] on textarea "Código" at bounding box center [659, 298] width 1140 height 123
type textarea "*** ****"
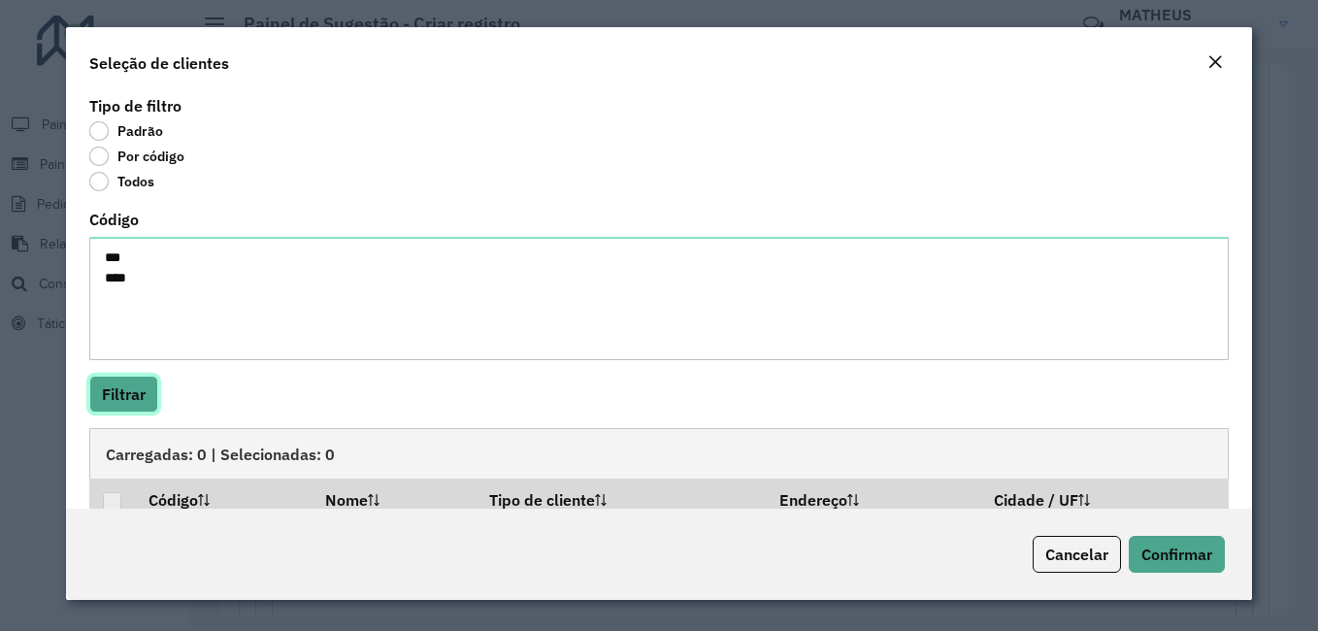
click at [117, 377] on button "Filtrar" at bounding box center [123, 394] width 69 height 37
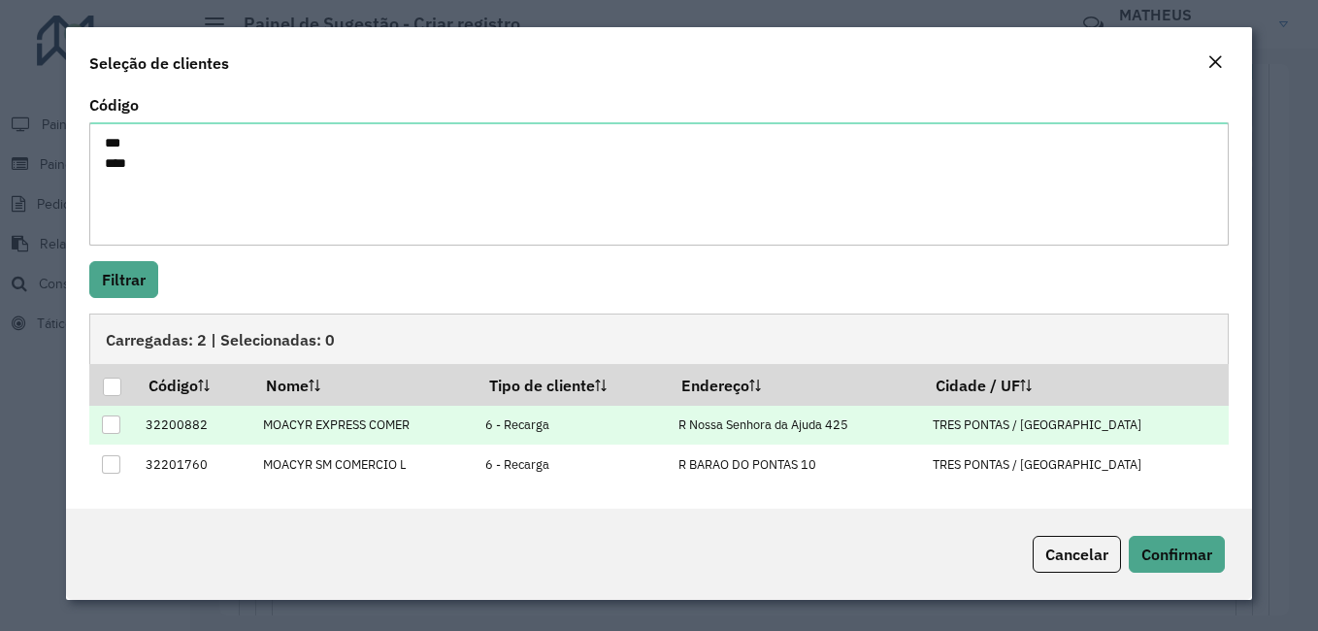
click at [122, 428] on td at bounding box center [112, 426] width 46 height 40
click at [113, 436] on td at bounding box center [112, 426] width 46 height 40
click at [110, 415] on div at bounding box center [111, 424] width 18 height 18
click at [105, 383] on div at bounding box center [112, 387] width 18 height 18
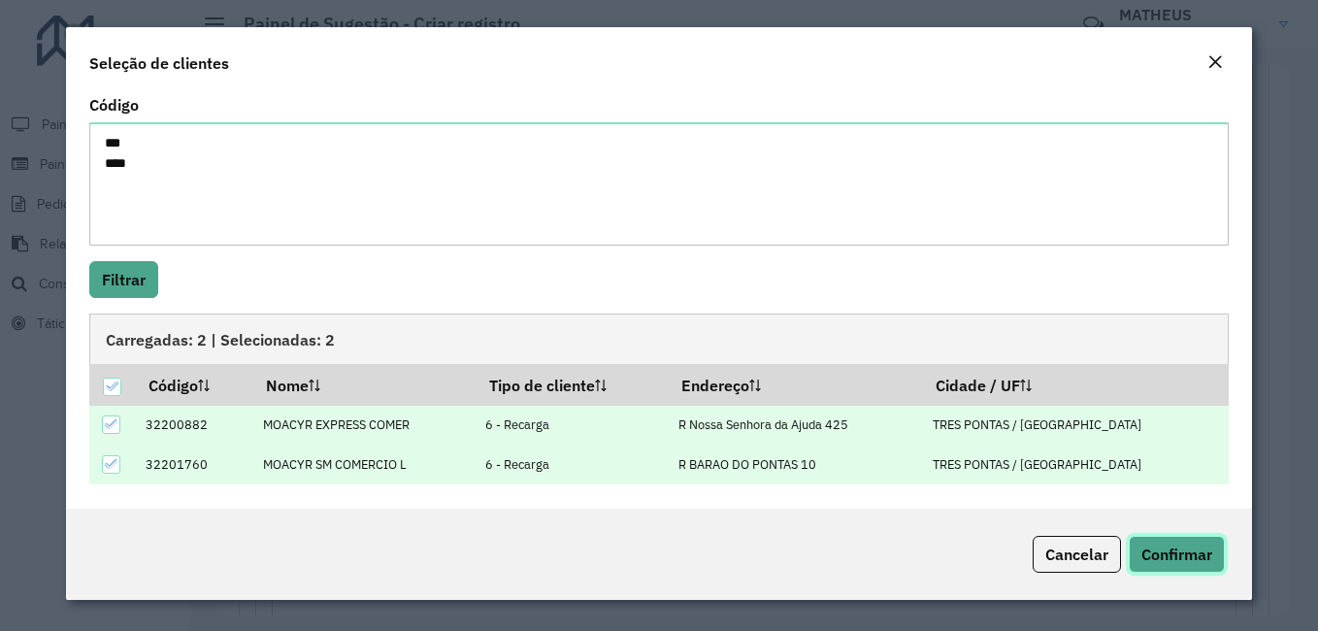
click at [1179, 557] on span "Confirmar" at bounding box center [1177, 554] width 71 height 19
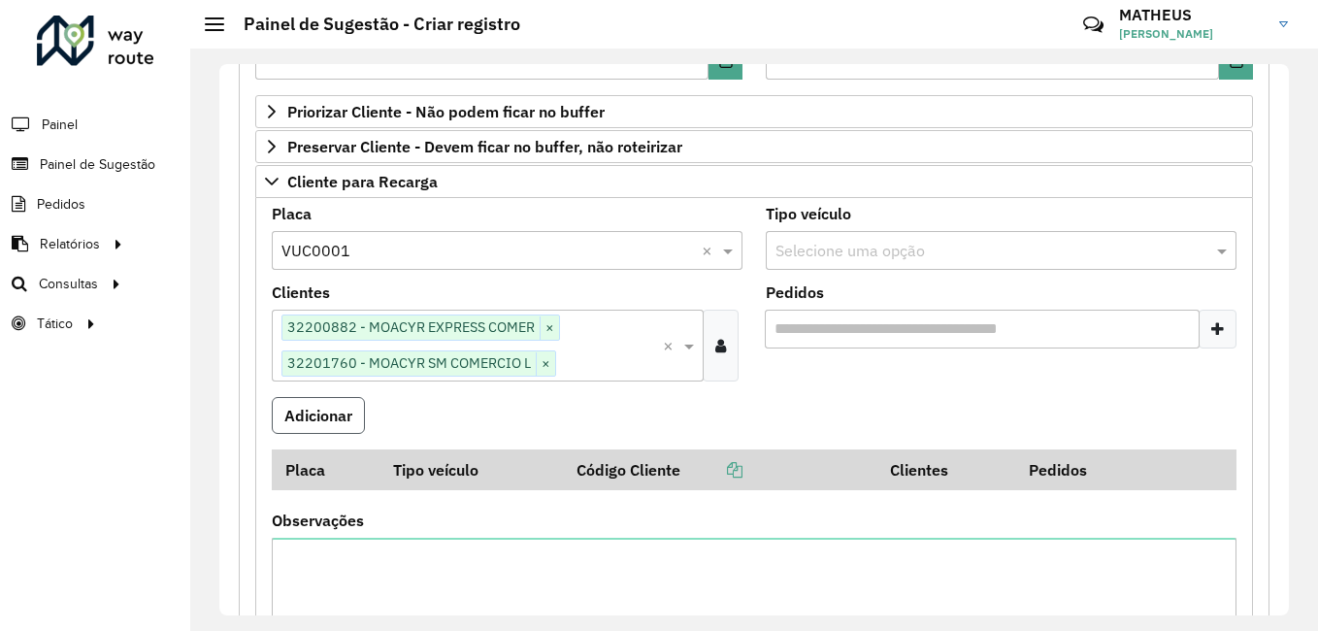
click at [300, 424] on button "Adicionar" at bounding box center [318, 415] width 93 height 37
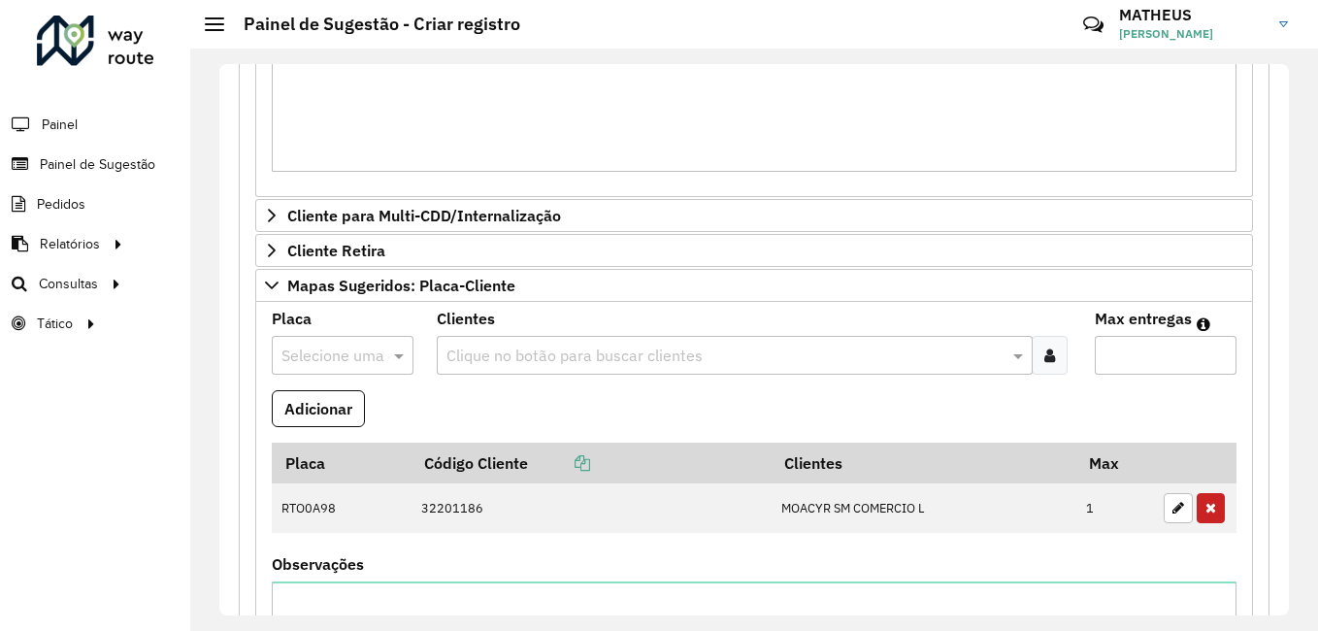
scroll to position [1068, 0]
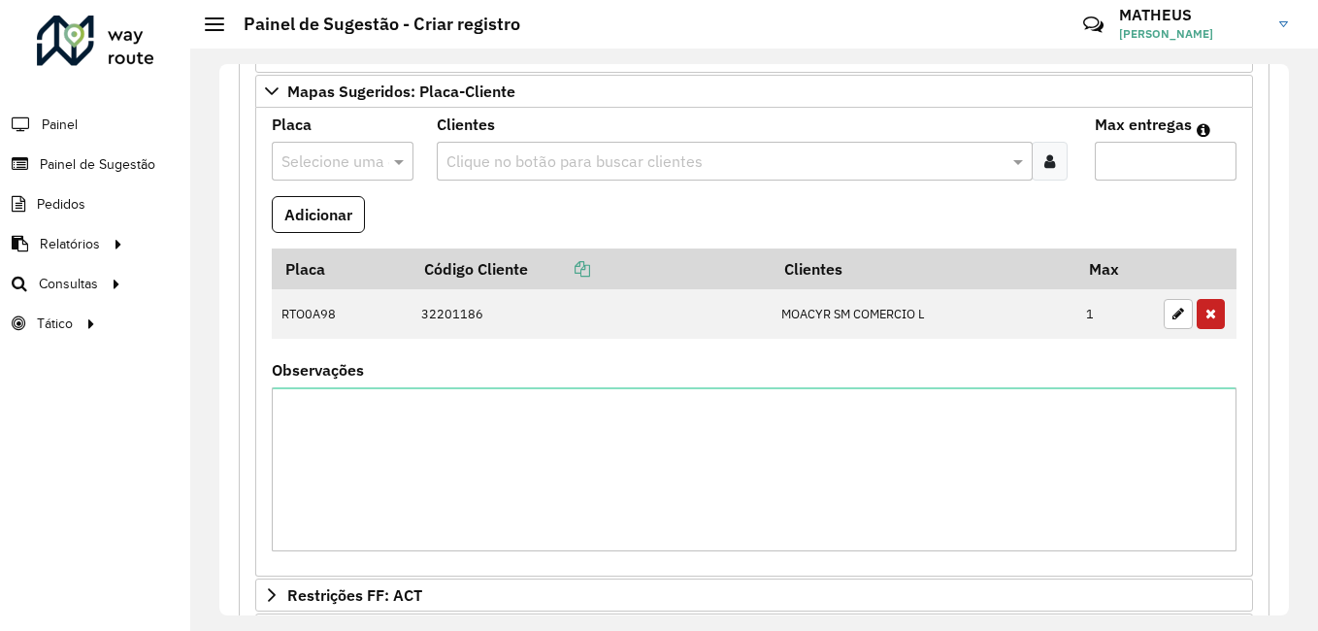
click at [300, 370] on label "Observações" at bounding box center [318, 369] width 92 height 23
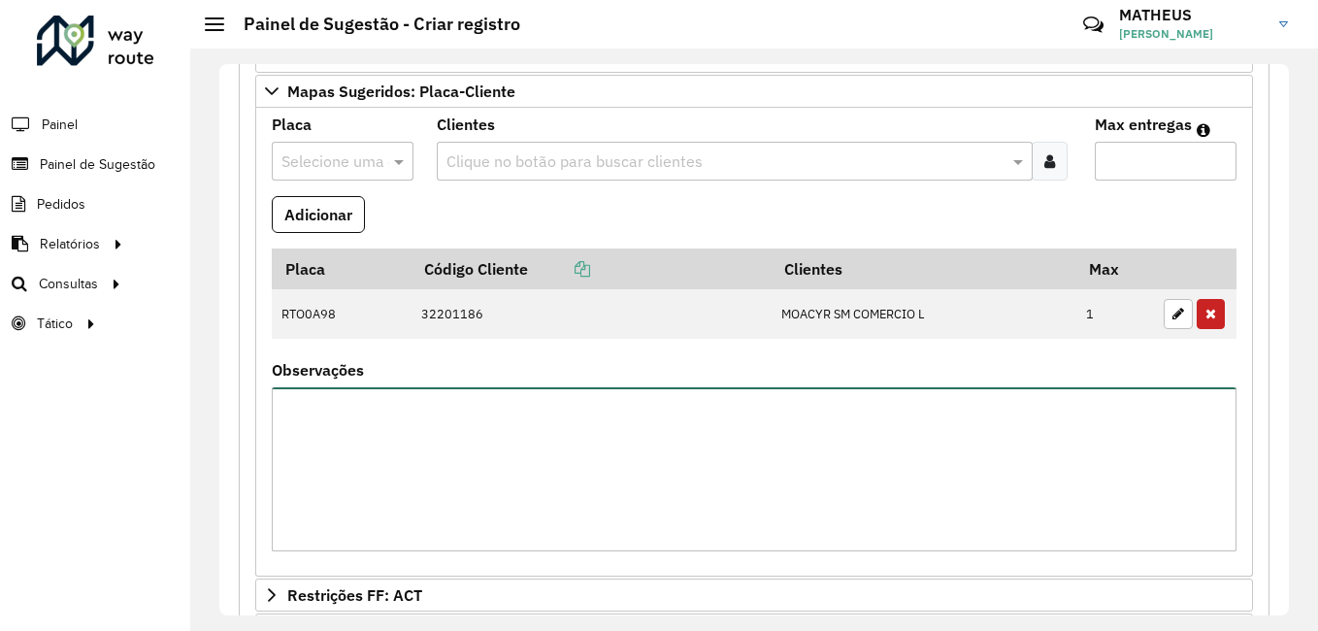
click at [300, 387] on textarea "Observações" at bounding box center [754, 469] width 965 height 164
click at [338, 472] on textarea "Observações" at bounding box center [754, 469] width 965 height 164
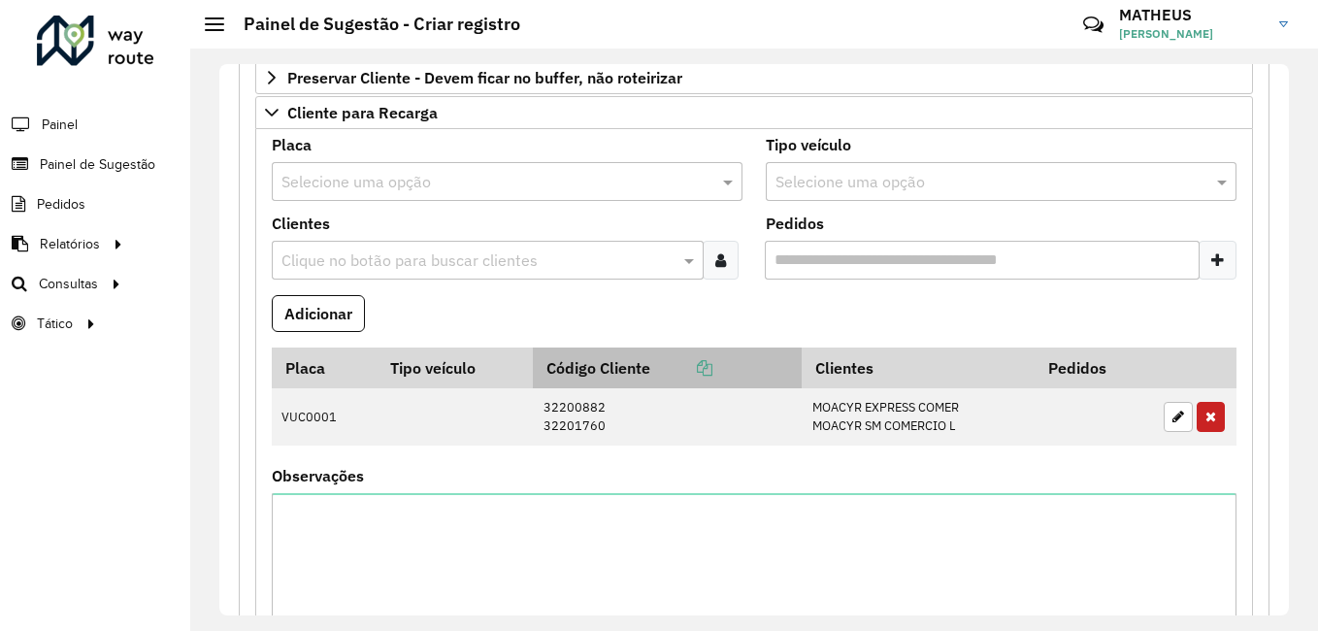
scroll to position [291, 0]
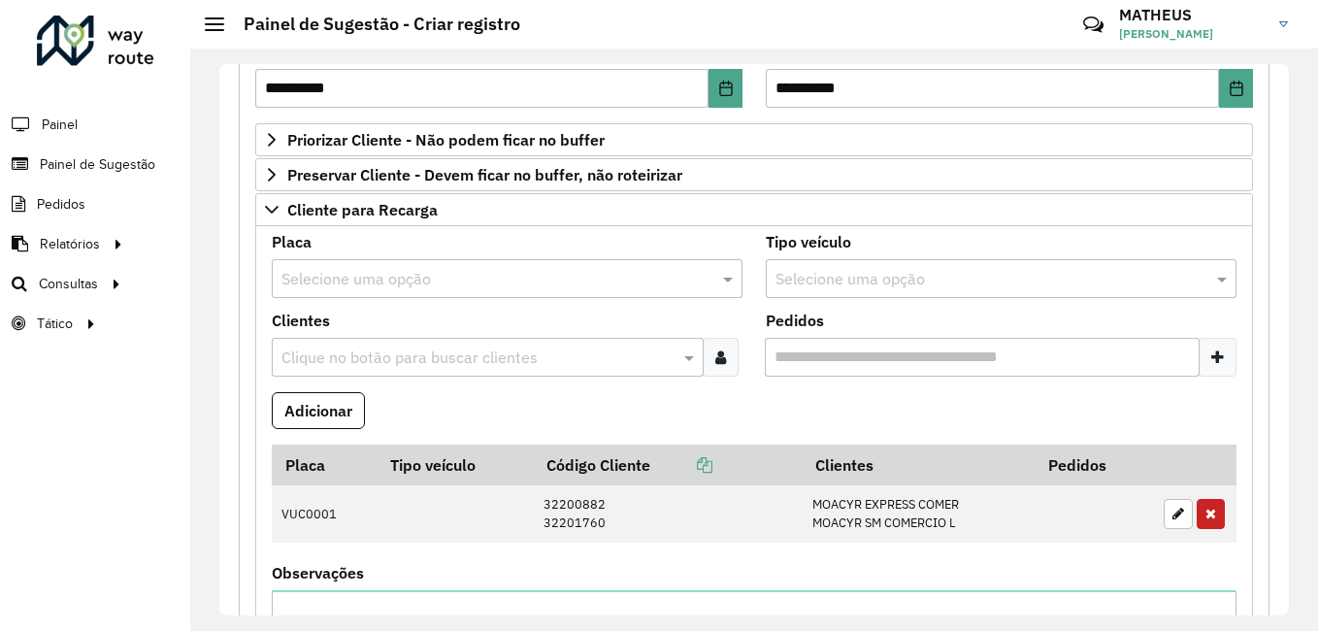
type textarea "**********"
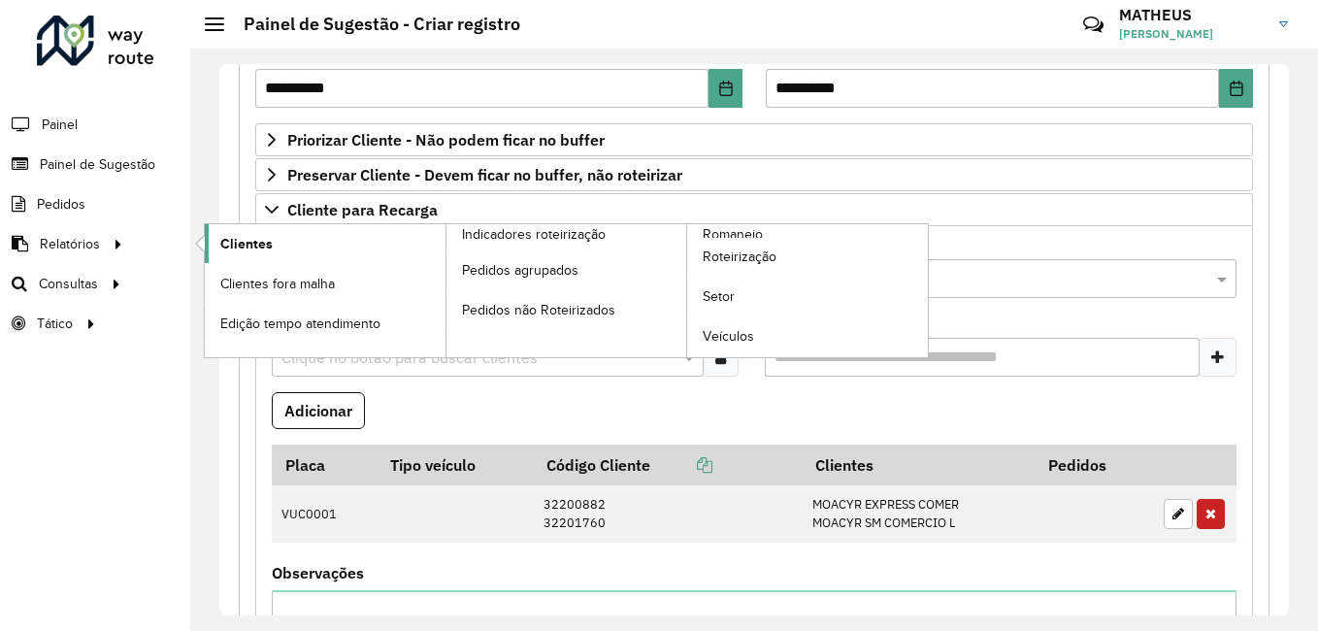
click at [275, 244] on link "Clientes" at bounding box center [325, 243] width 241 height 39
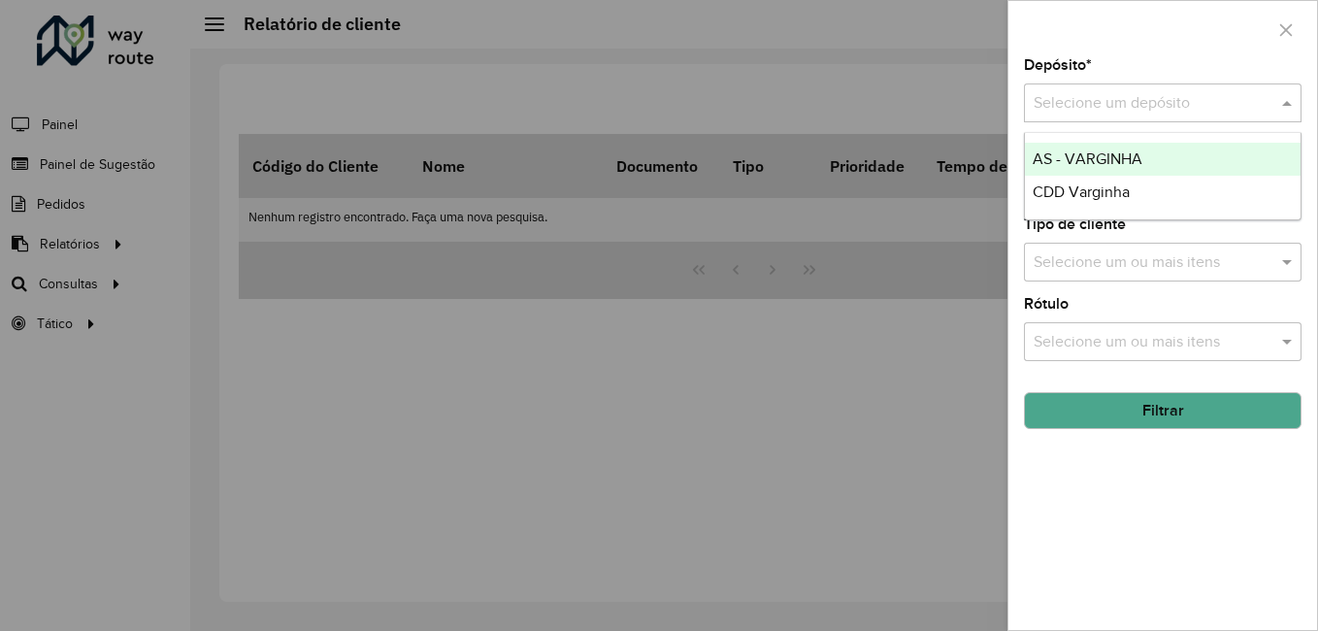
click at [1223, 88] on div "Selecione um depósito" at bounding box center [1163, 102] width 278 height 39
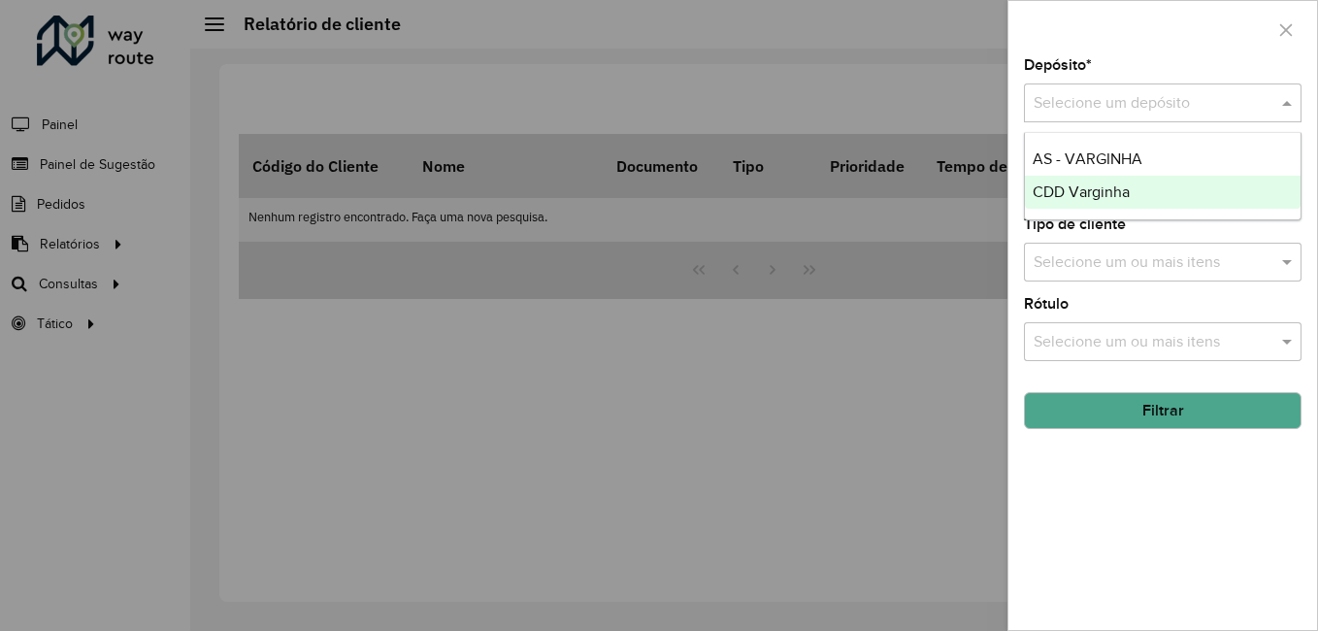
click at [1116, 188] on span "CDD Varginha" at bounding box center [1081, 191] width 97 height 17
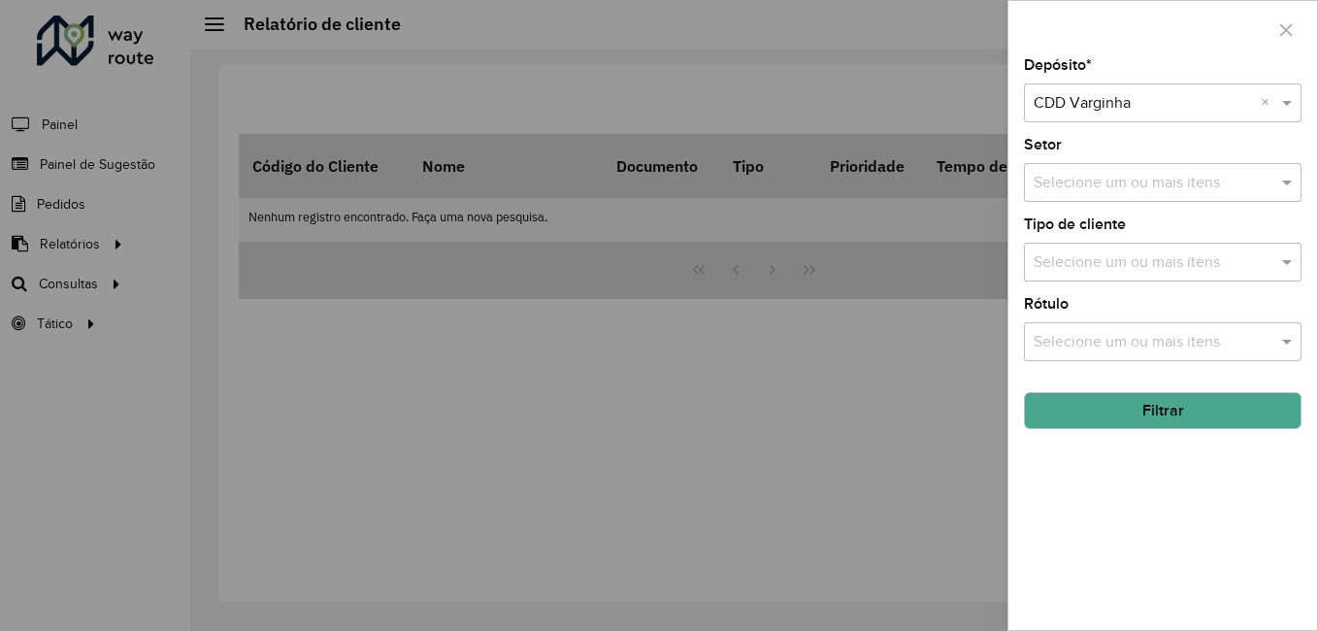
click at [1122, 423] on button "Filtrar" at bounding box center [1163, 410] width 278 height 37
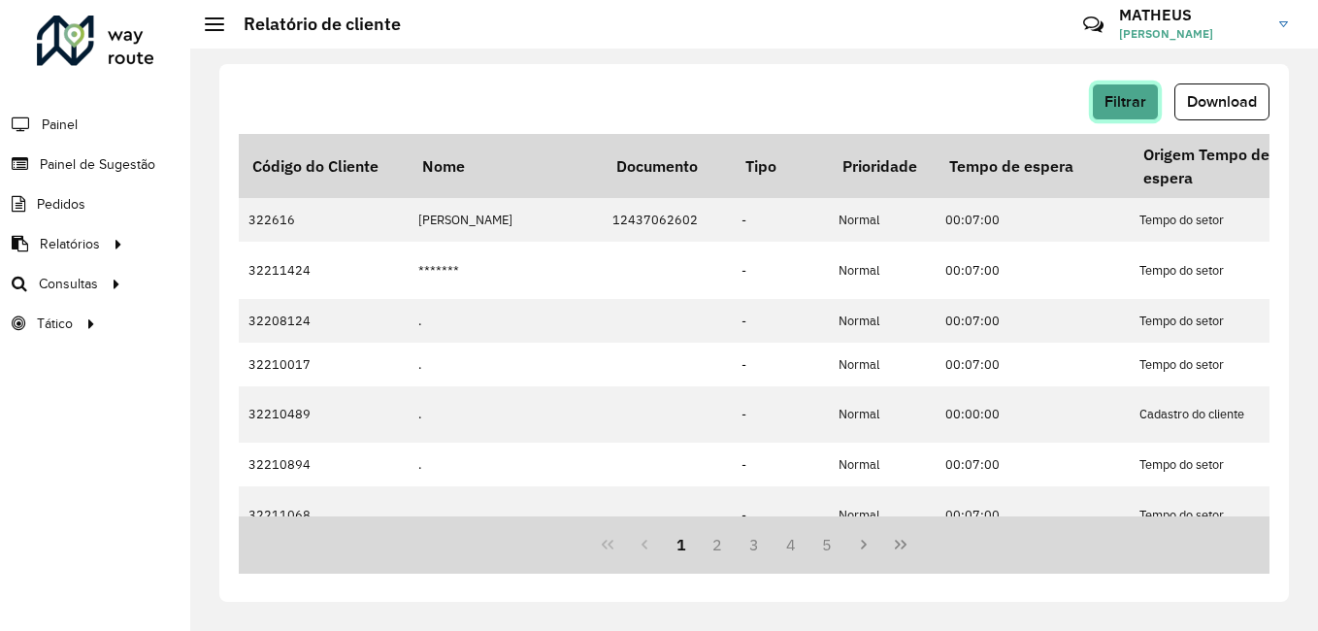
click at [1129, 101] on span "Filtrar" at bounding box center [1126, 101] width 42 height 17
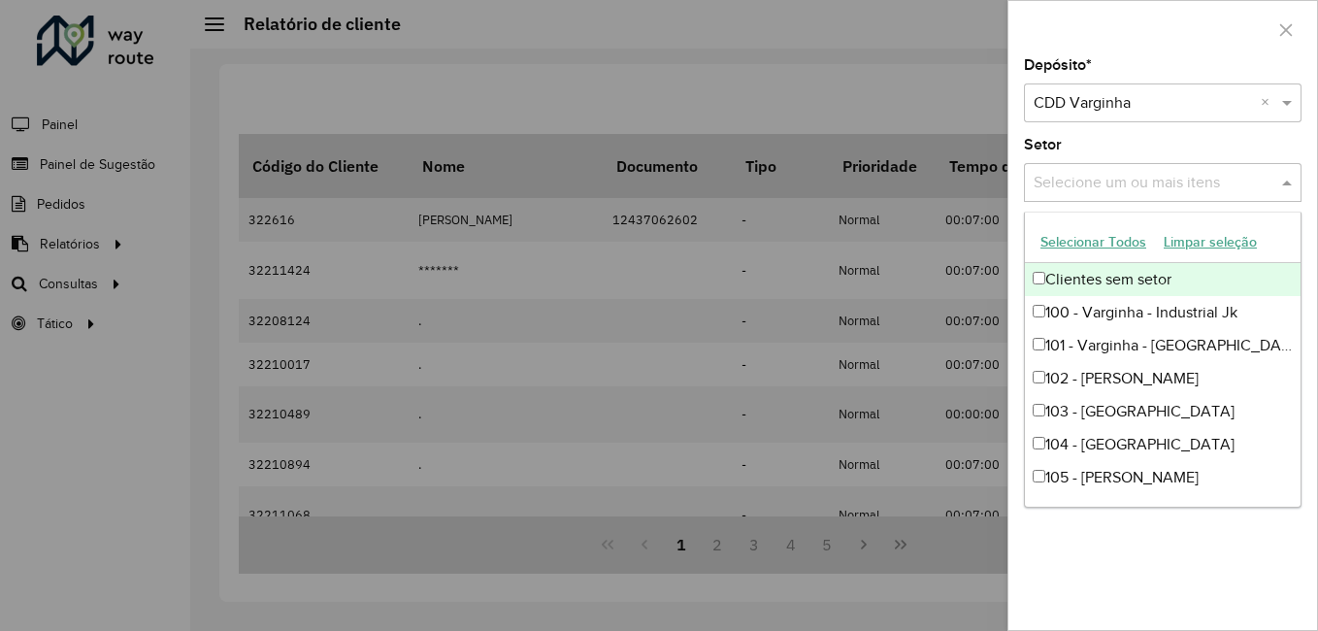
click at [1159, 187] on input "text" at bounding box center [1153, 183] width 248 height 23
click at [1104, 142] on div "Setor Selecione um ou mais itens" at bounding box center [1163, 170] width 278 height 64
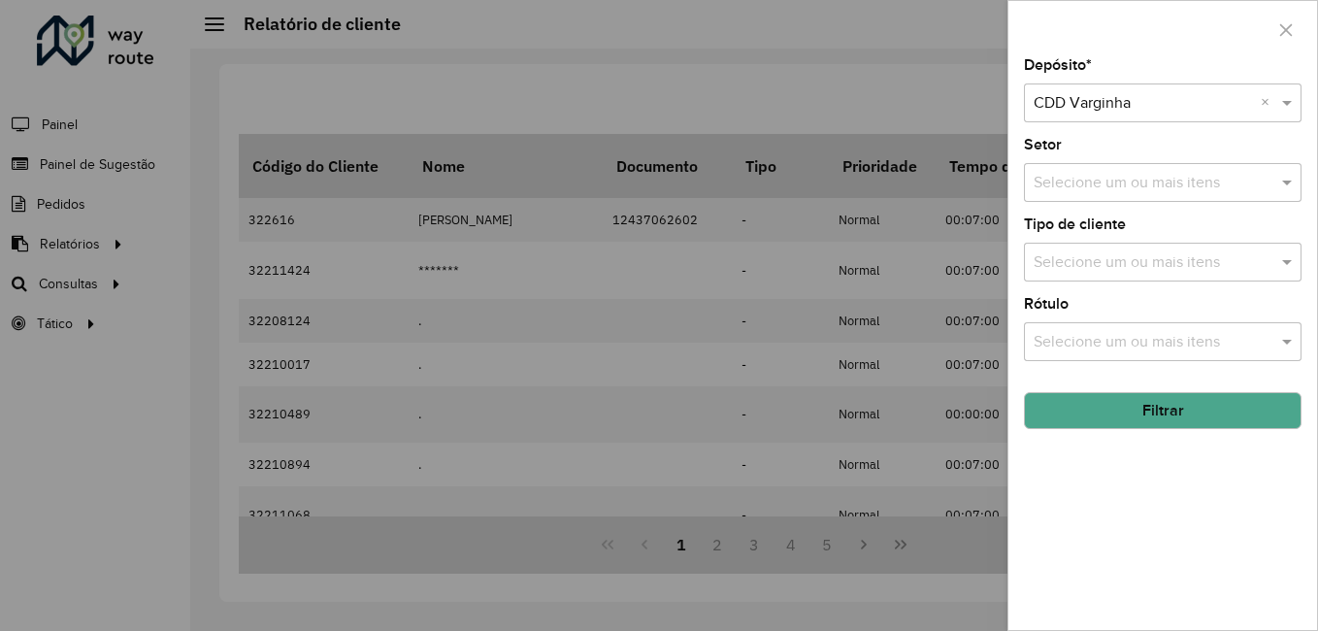
click at [1282, 426] on button "Filtrar" at bounding box center [1163, 410] width 278 height 37
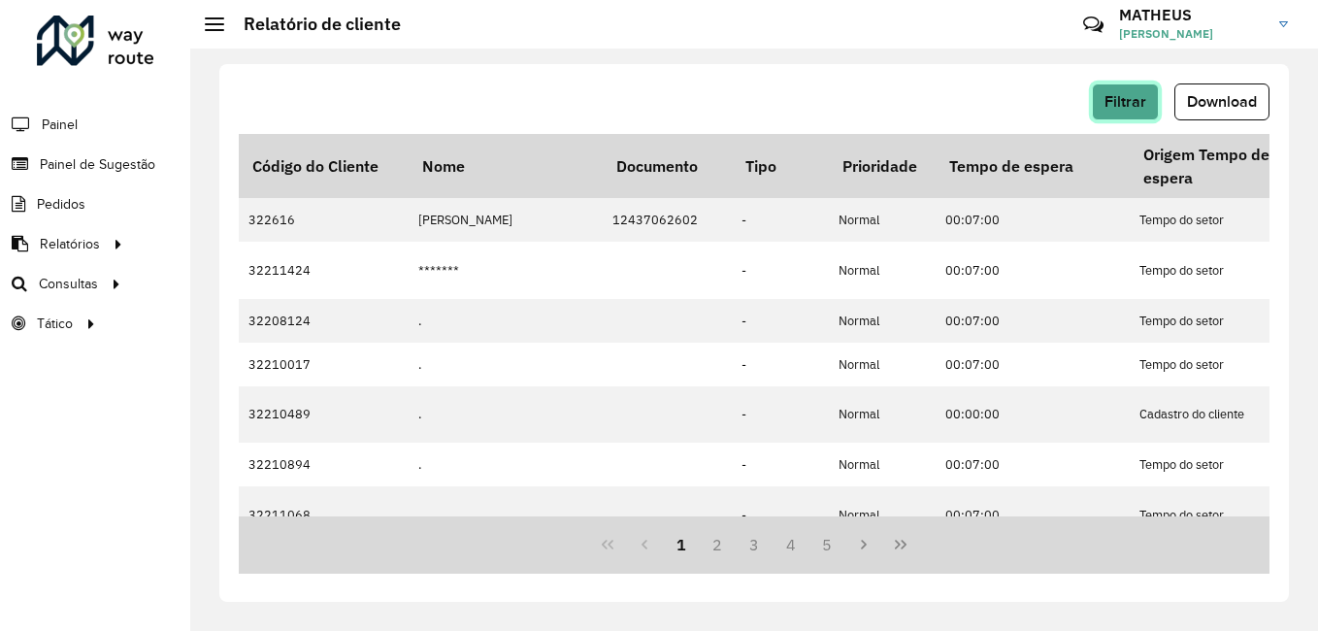
click at [1142, 109] on span "Filtrar" at bounding box center [1126, 101] width 42 height 17
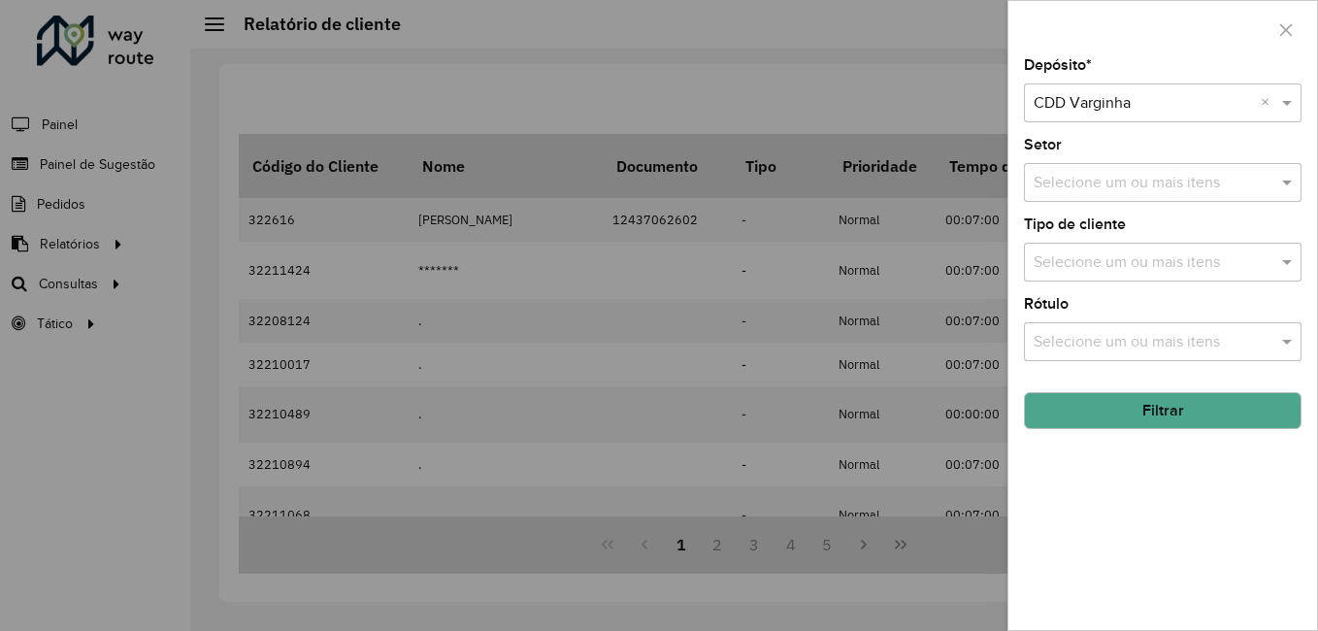
click at [1145, 401] on button "Filtrar" at bounding box center [1163, 410] width 278 height 37
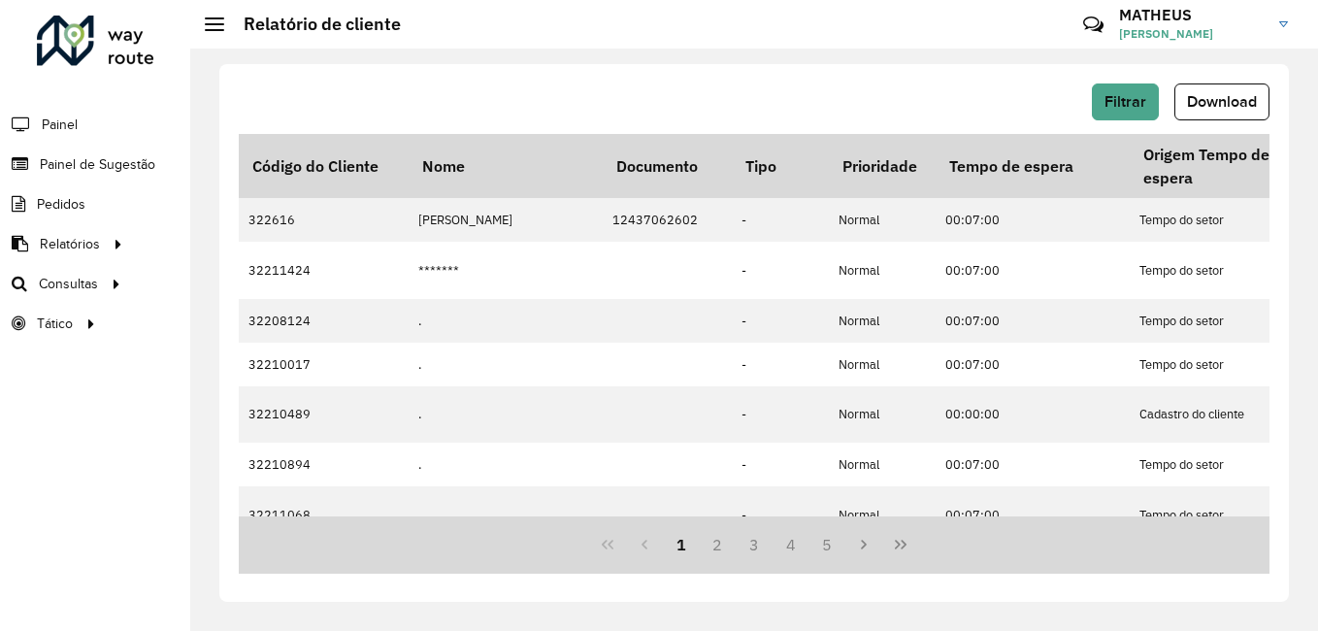
click at [1213, 116] on button "Download" at bounding box center [1222, 101] width 95 height 37
click at [1149, 101] on button "Filtrar" at bounding box center [1125, 101] width 67 height 37
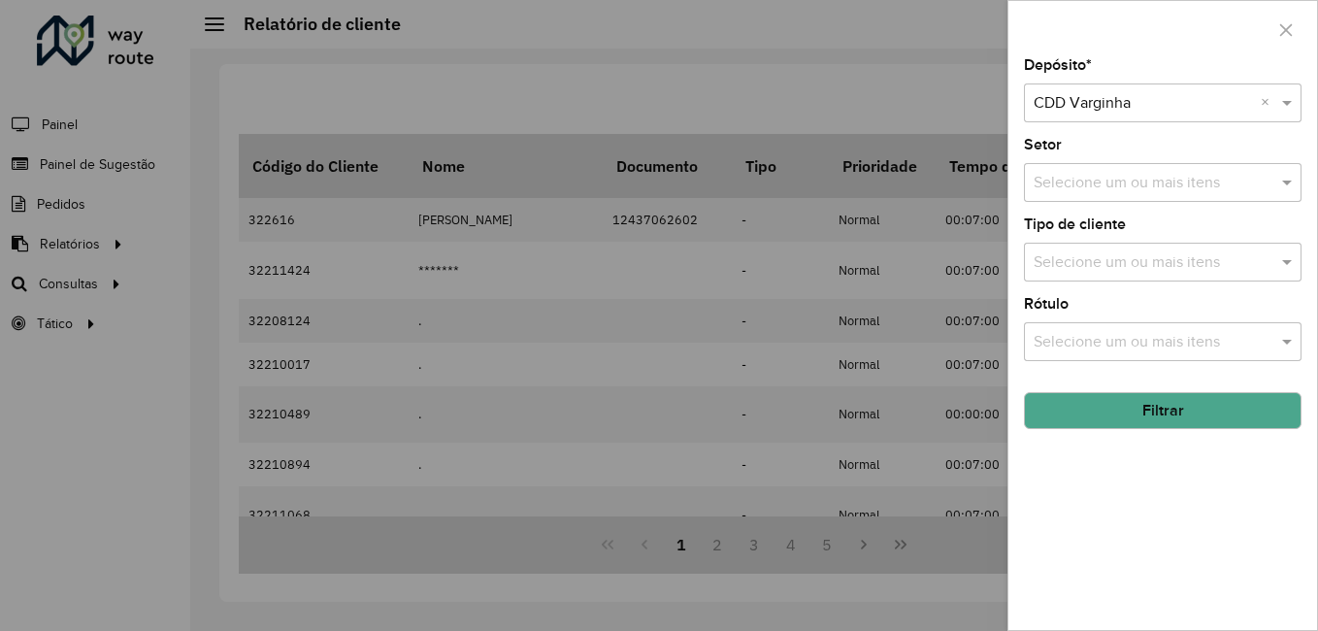
click at [1180, 402] on button "Filtrar" at bounding box center [1163, 410] width 278 height 37
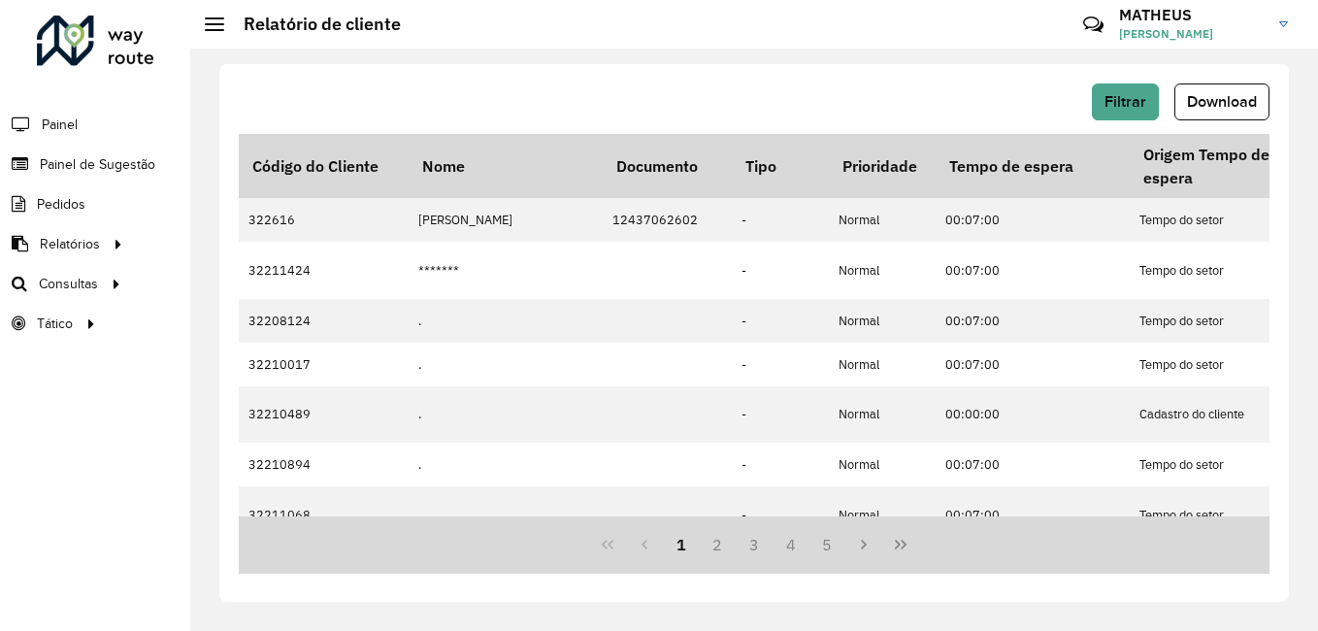
click at [1220, 117] on button "Download" at bounding box center [1222, 101] width 95 height 37
click at [53, 160] on span "Painel de Sugestão" at bounding box center [100, 164] width 121 height 20
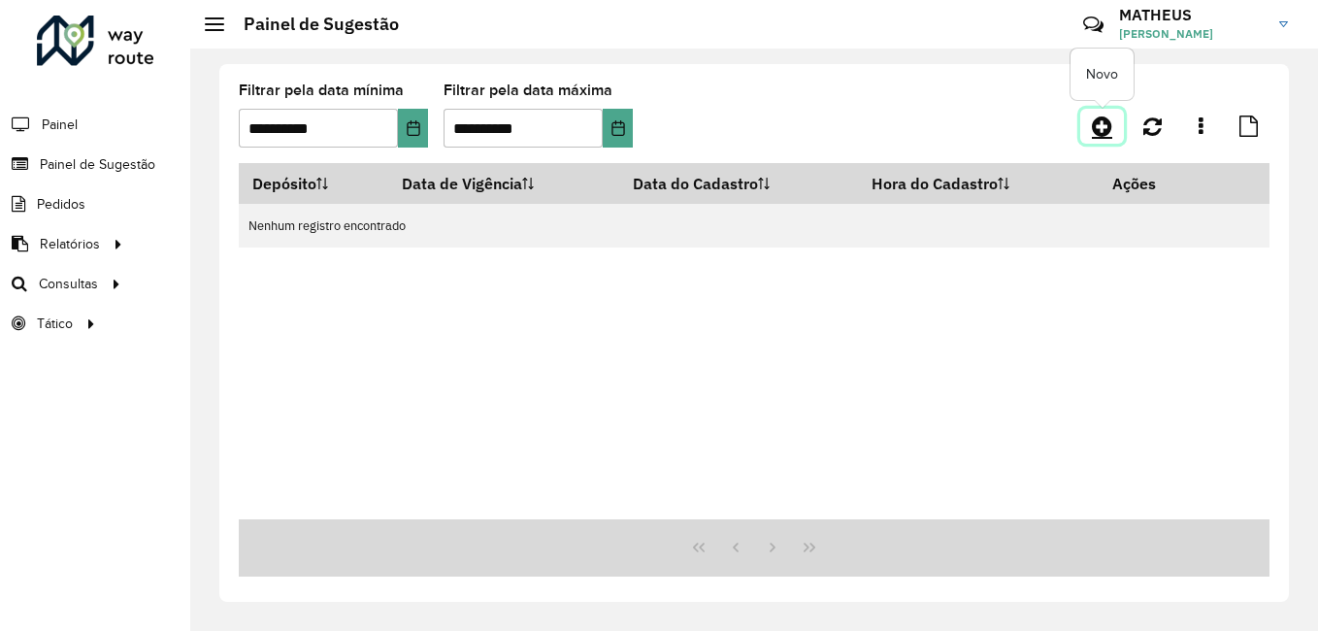
click at [1098, 132] on icon at bounding box center [1102, 126] width 20 height 23
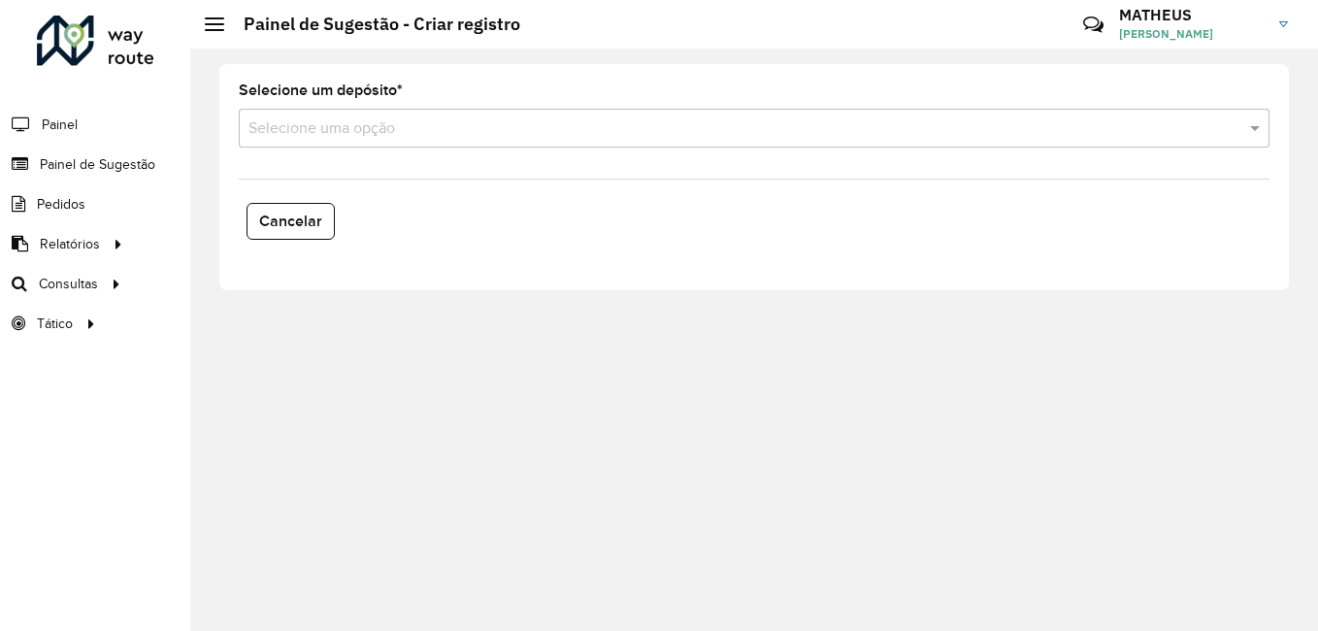
click at [556, 108] on div "Selecione um depósito * Selecione uma opção" at bounding box center [754, 115] width 1031 height 64
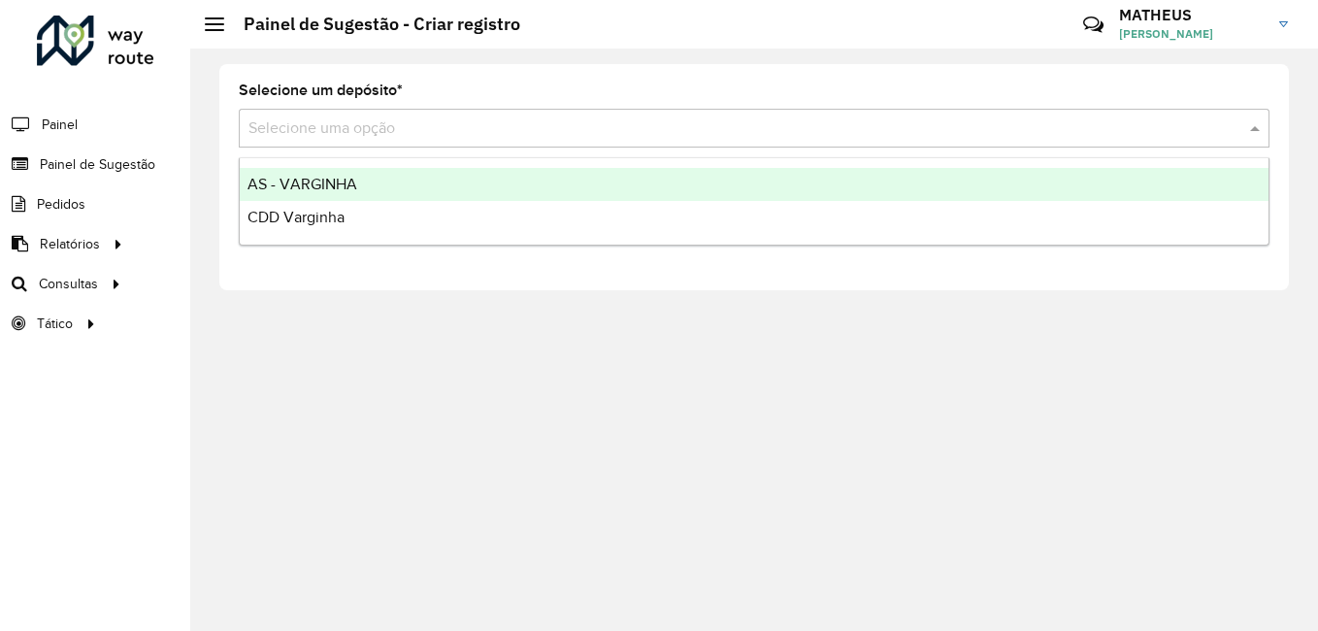
click at [553, 129] on input "text" at bounding box center [734, 128] width 973 height 23
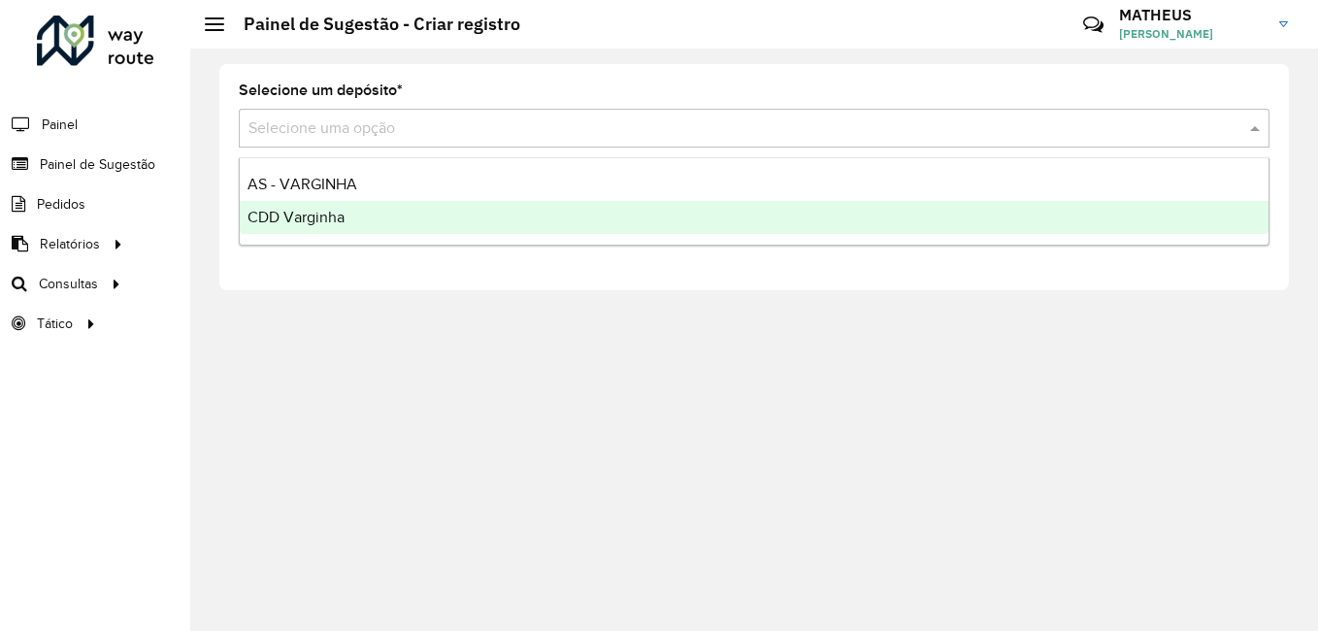
click at [341, 214] on span "CDD Varginha" at bounding box center [296, 217] width 97 height 17
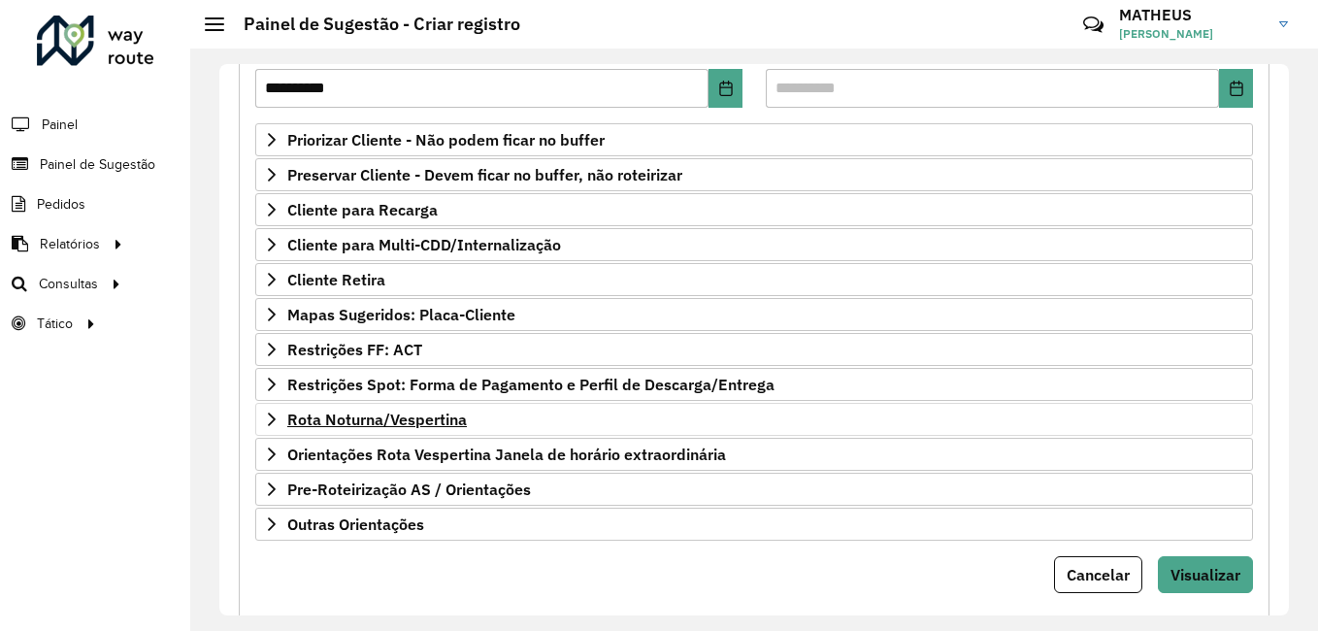
scroll to position [337, 0]
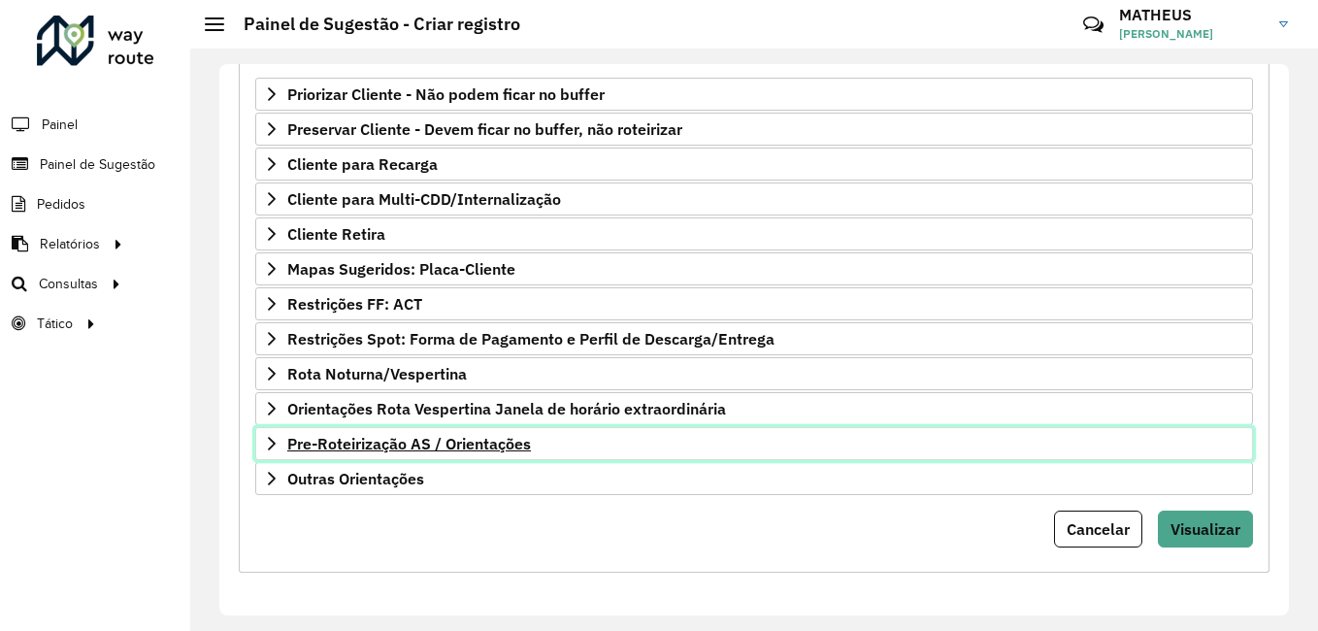
click at [387, 444] on span "Pre-Roteirização AS / Orientações" at bounding box center [409, 444] width 244 height 16
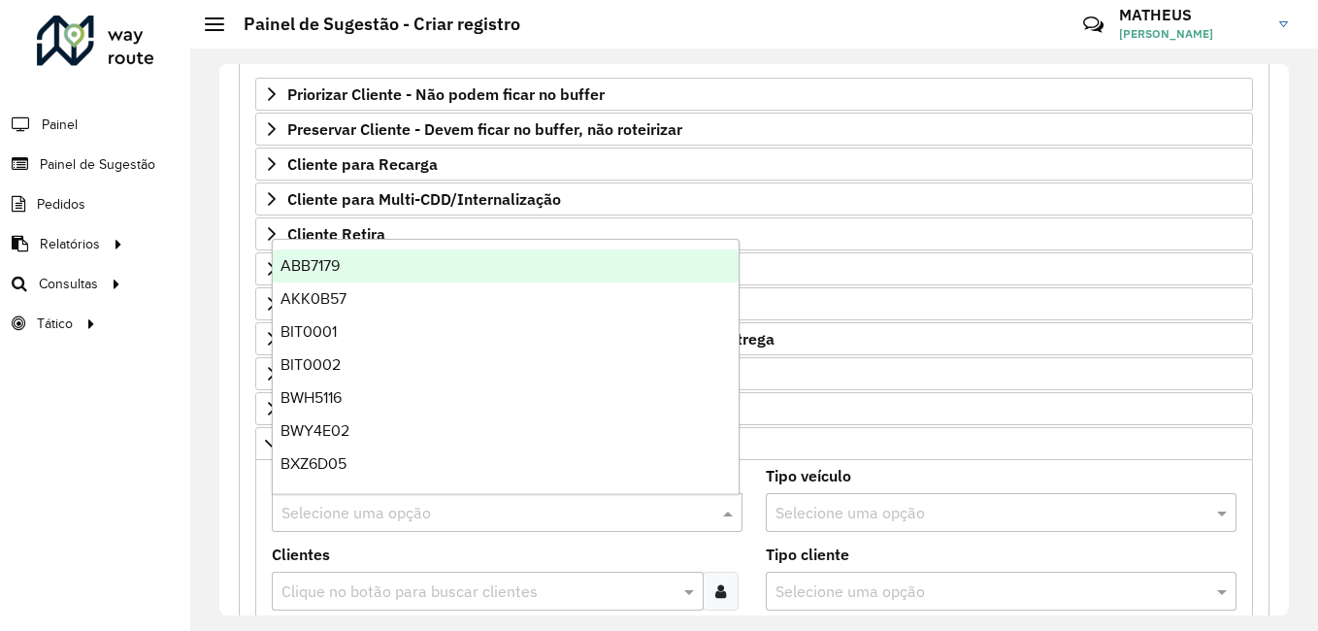
click at [378, 504] on input "text" at bounding box center [487, 513] width 413 height 23
type input "***"
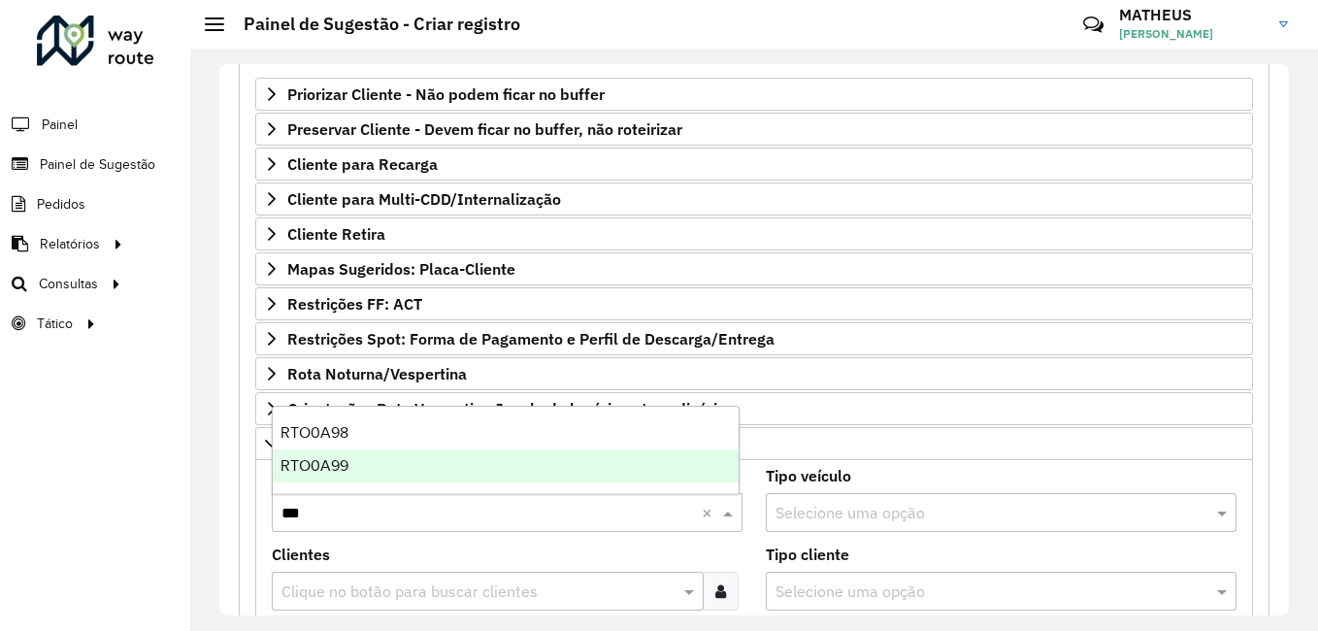
click at [366, 458] on div "RTO0A99" at bounding box center [506, 465] width 466 height 33
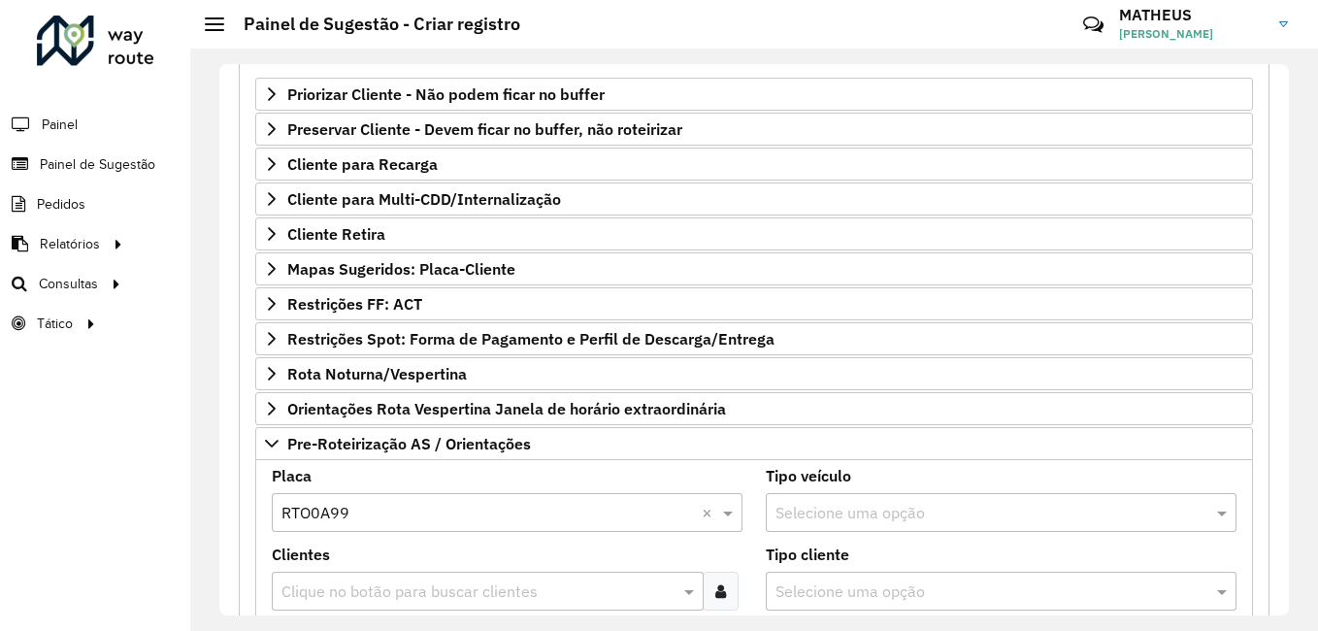
scroll to position [531, 0]
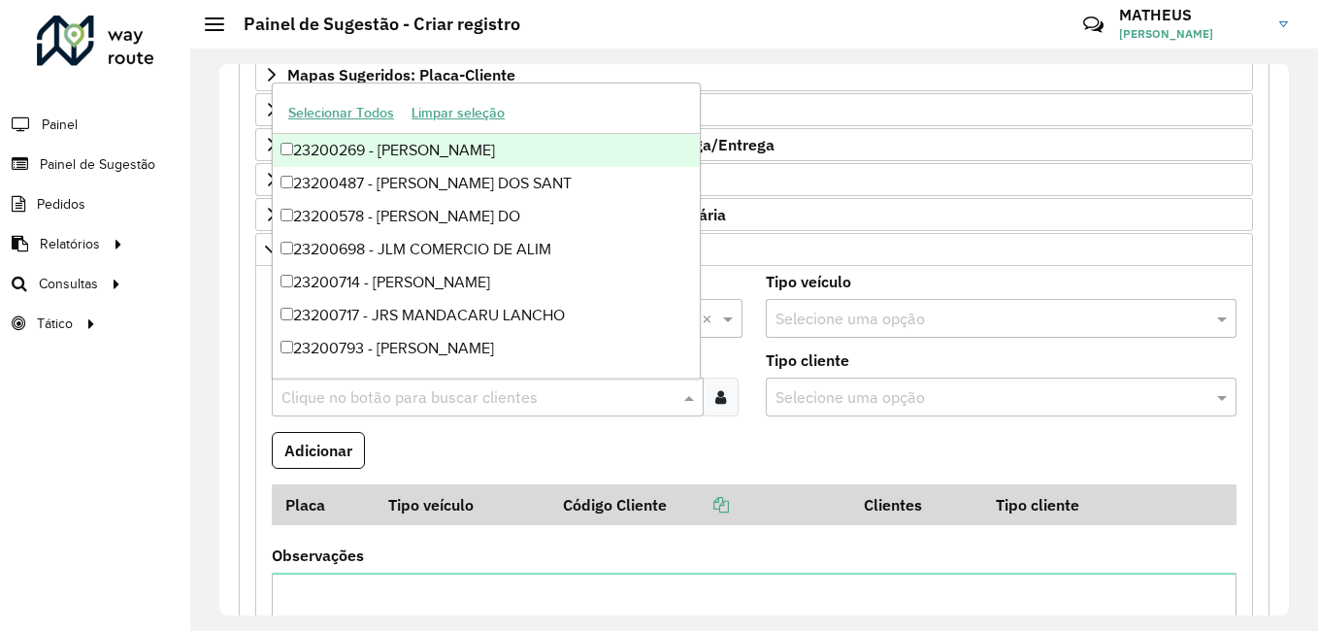
click at [396, 412] on div "Clique no botão para buscar clientes" at bounding box center [488, 397] width 432 height 39
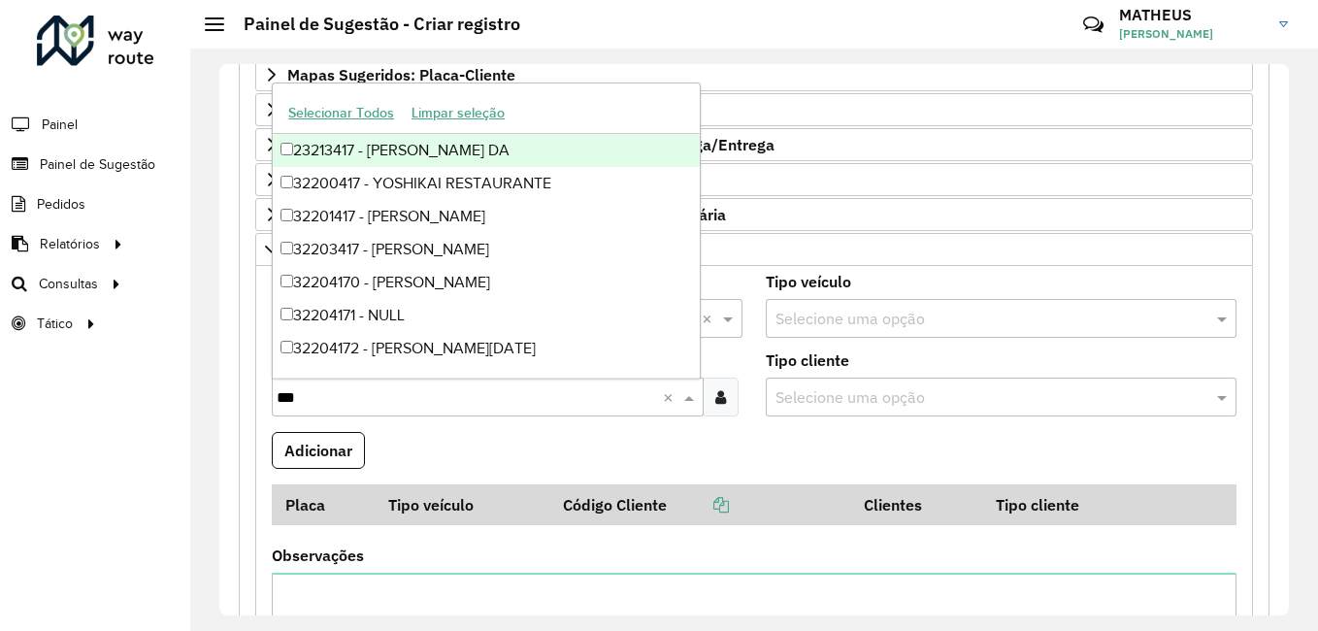
type input "****"
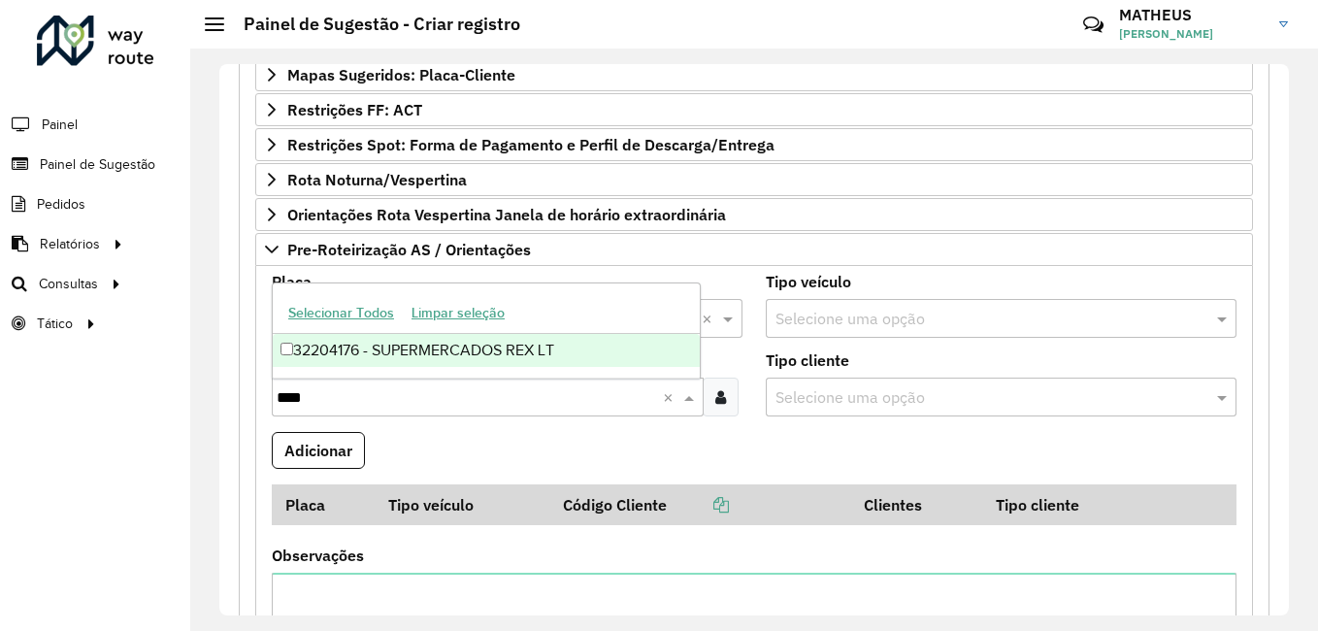
click at [310, 348] on div "32204176 - SUPERMERCADOS REX LT" at bounding box center [486, 350] width 427 height 33
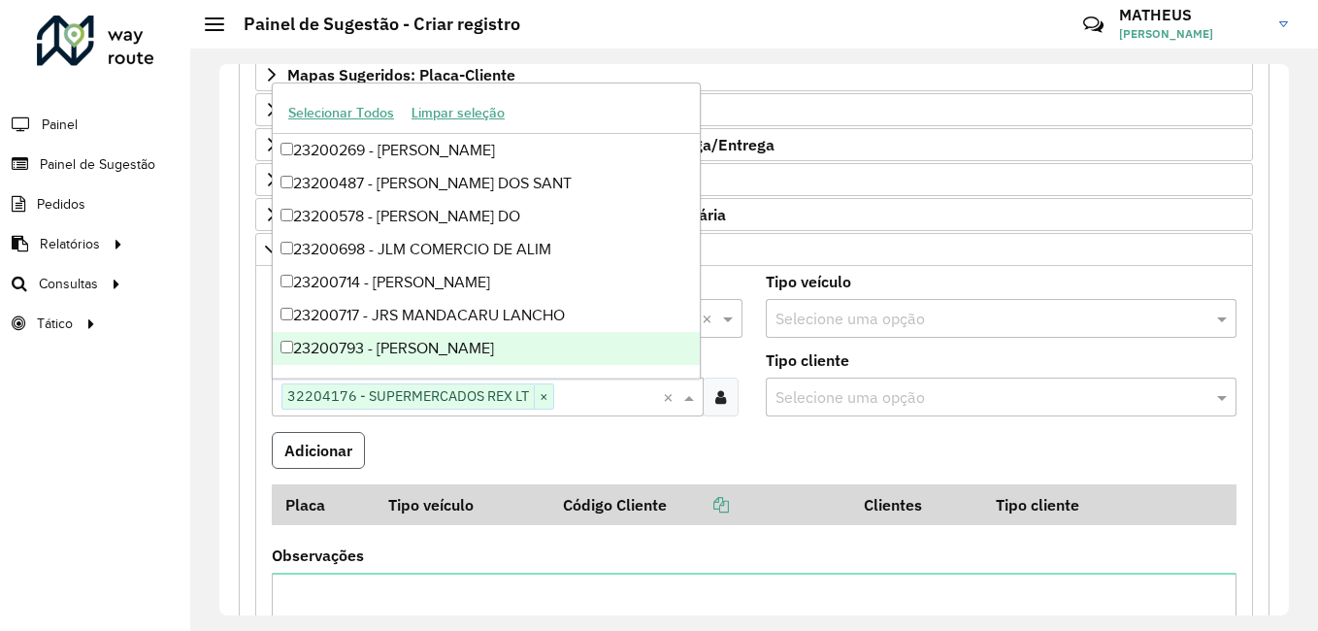
click at [318, 448] on button "Adicionar" at bounding box center [318, 450] width 93 height 37
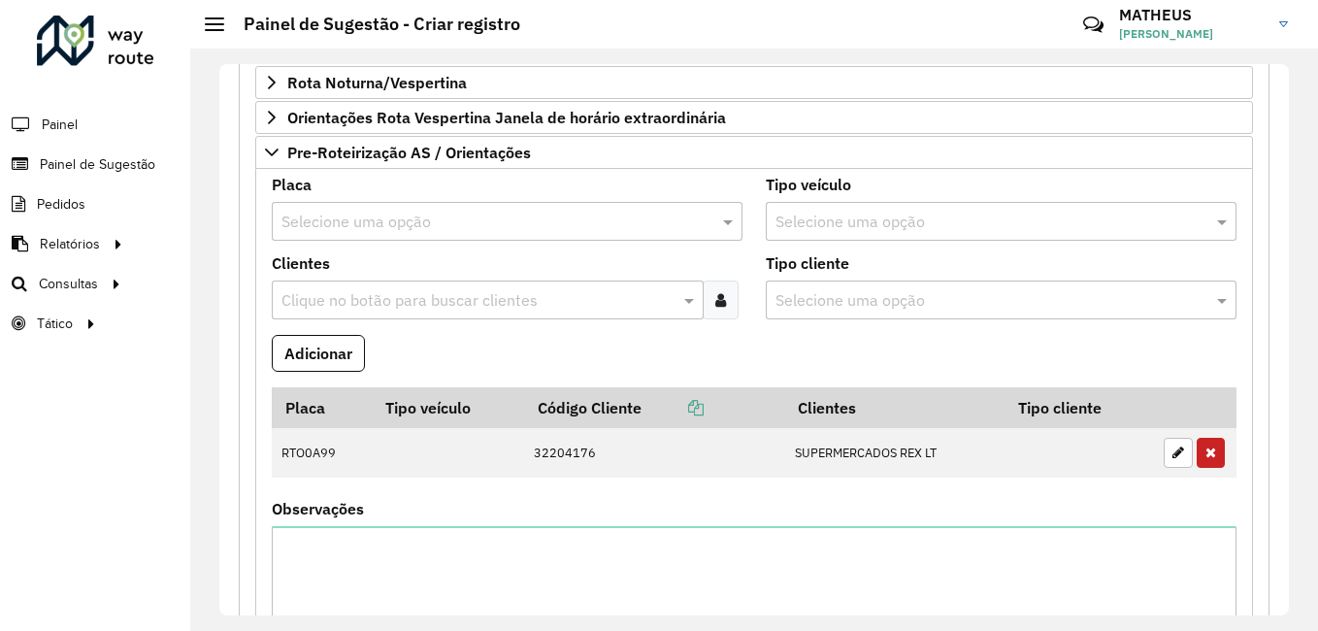
scroll to position [337, 0]
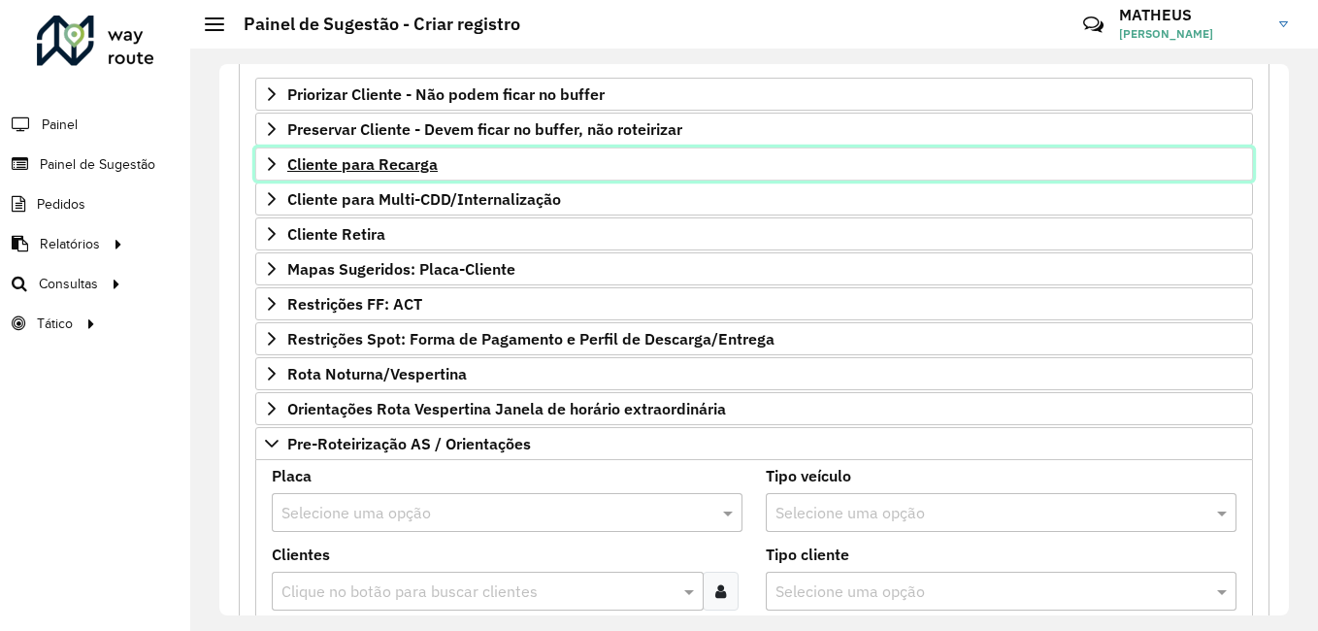
click at [361, 171] on span "Cliente para Recarga" at bounding box center [362, 164] width 150 height 16
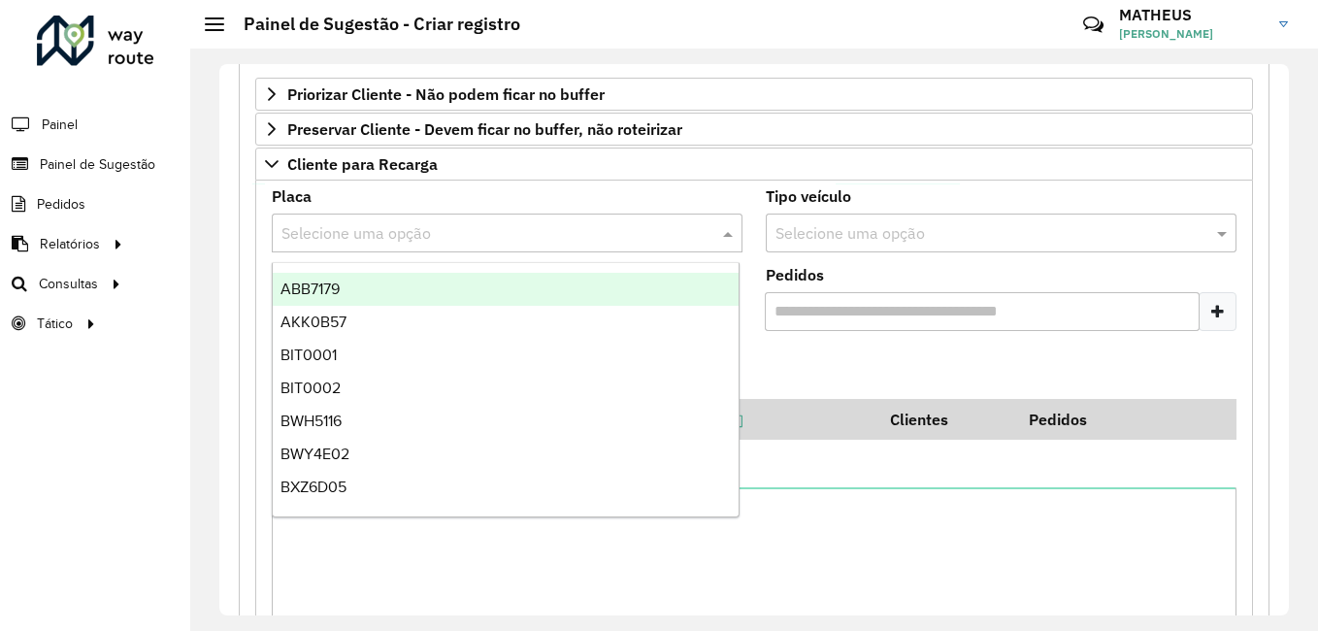
click at [344, 251] on div "Selecione uma opção" at bounding box center [507, 233] width 471 height 39
type input "***"
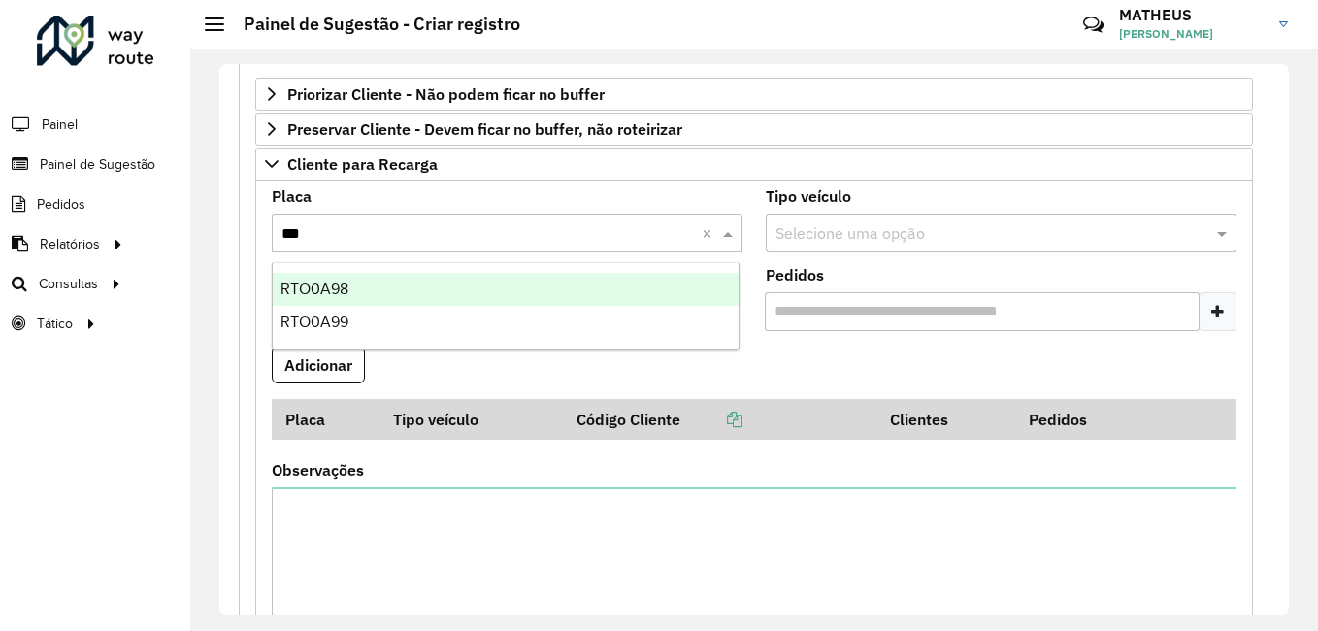
click at [343, 281] on span "RTO0A98" at bounding box center [315, 289] width 68 height 17
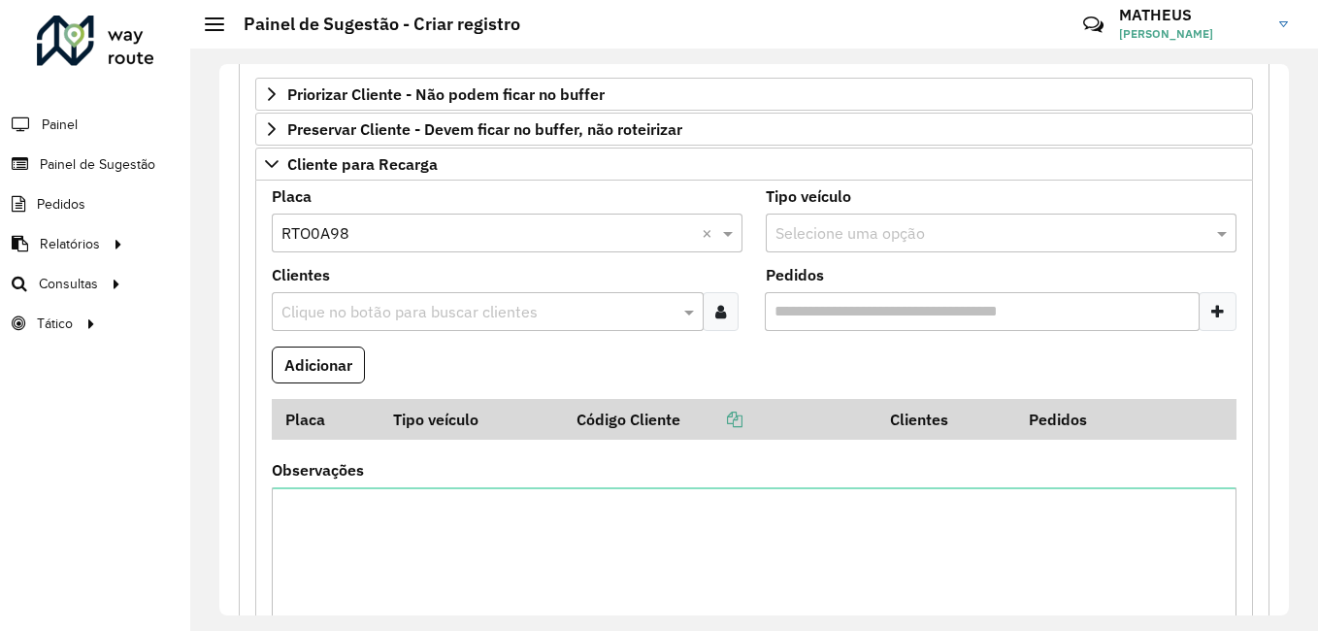
click at [403, 302] on input "text" at bounding box center [478, 312] width 403 height 23
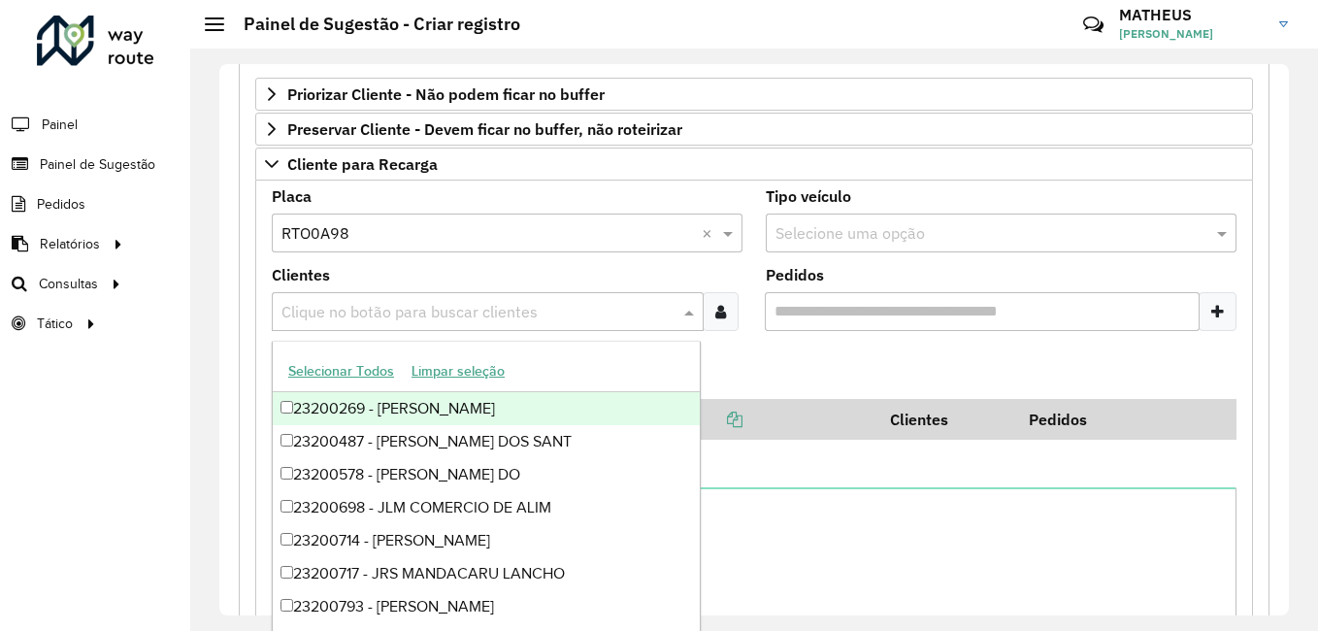
click at [722, 350] on formly-field "Adicionar" at bounding box center [754, 373] width 988 height 52
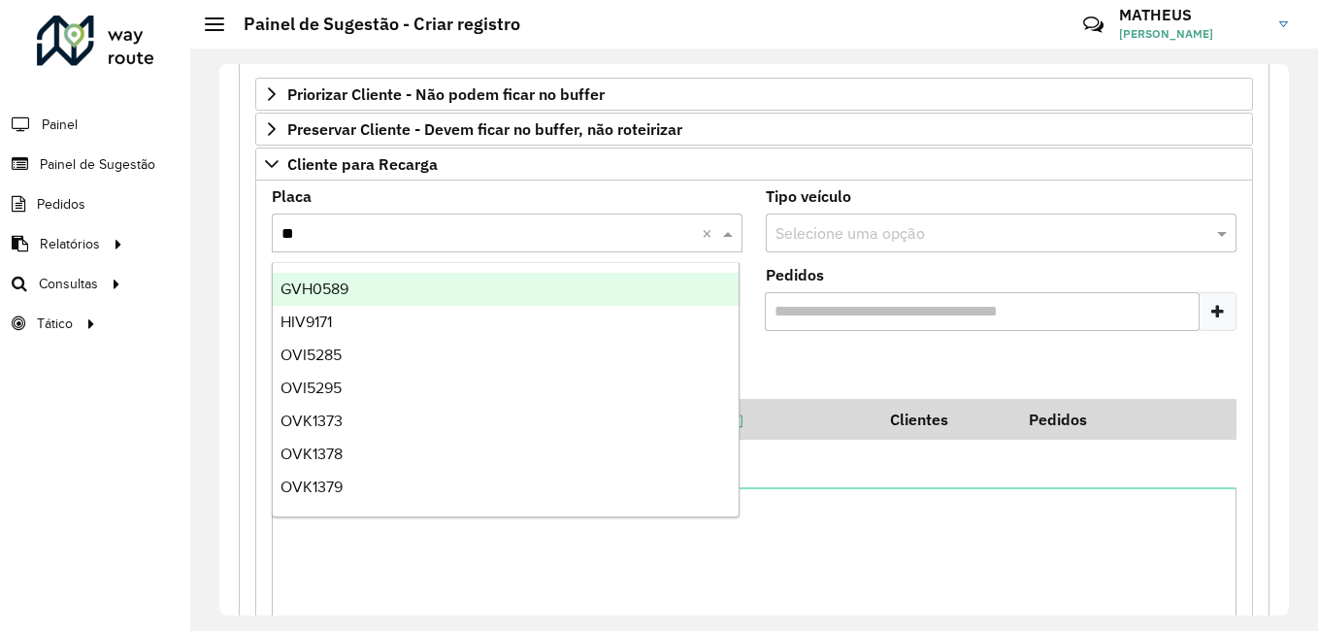
type input "***"
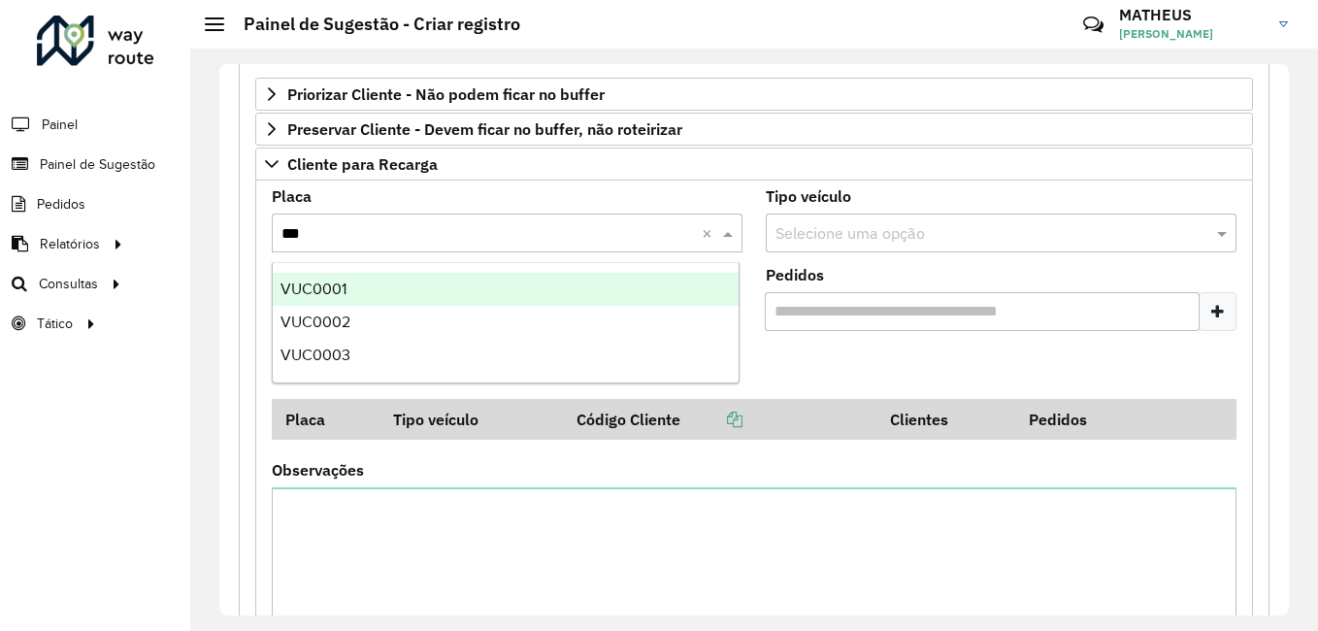
click at [357, 291] on div "VUC0001" at bounding box center [506, 289] width 466 height 33
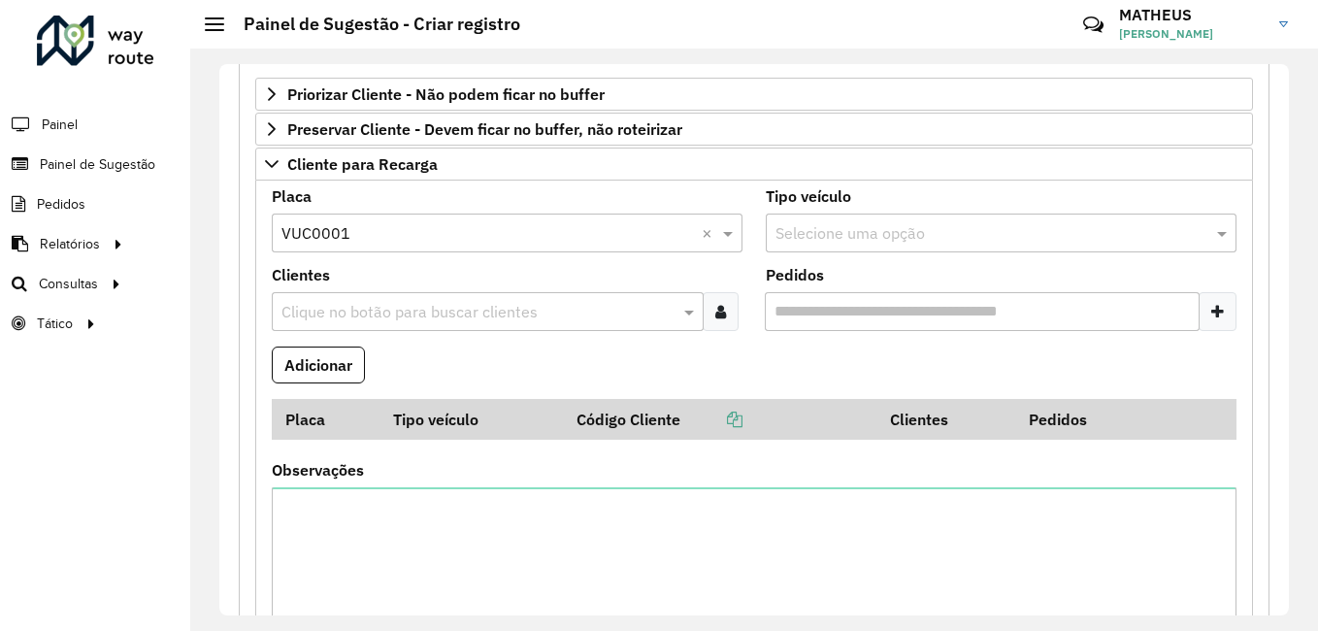
click at [731, 322] on div at bounding box center [721, 311] width 36 height 39
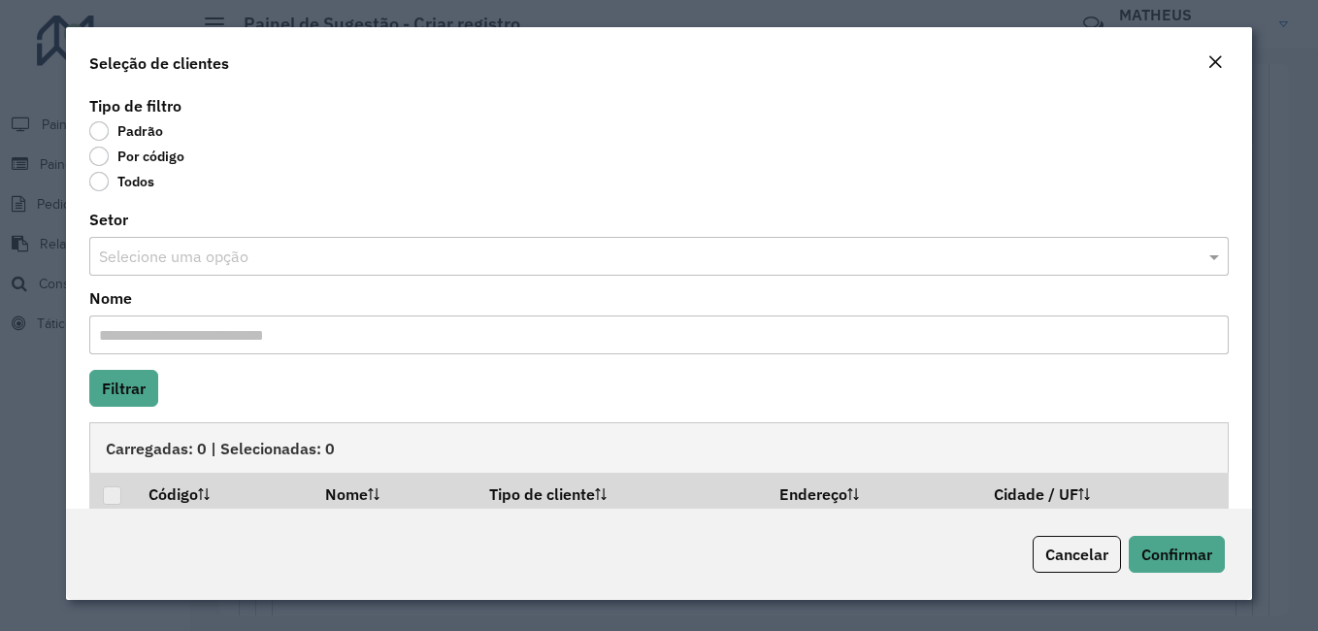
click at [99, 150] on label "Por código" at bounding box center [136, 156] width 95 height 19
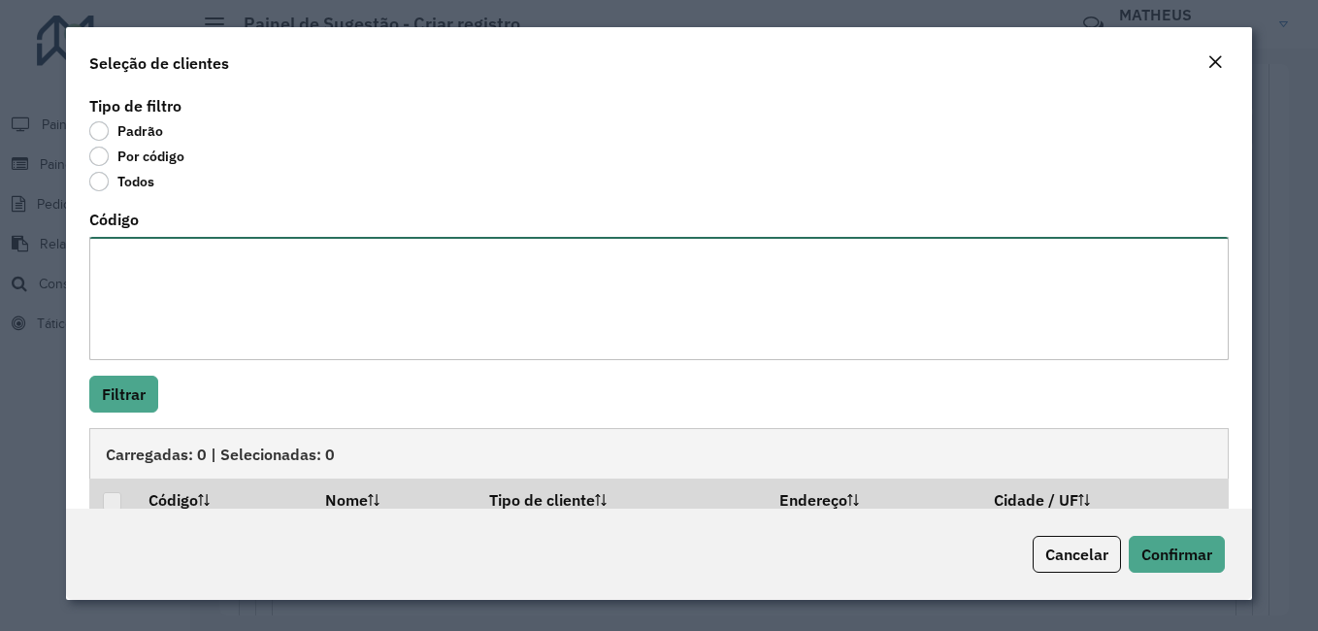
click at [143, 245] on textarea "Código" at bounding box center [659, 298] width 1140 height 123
type textarea "*** ****"
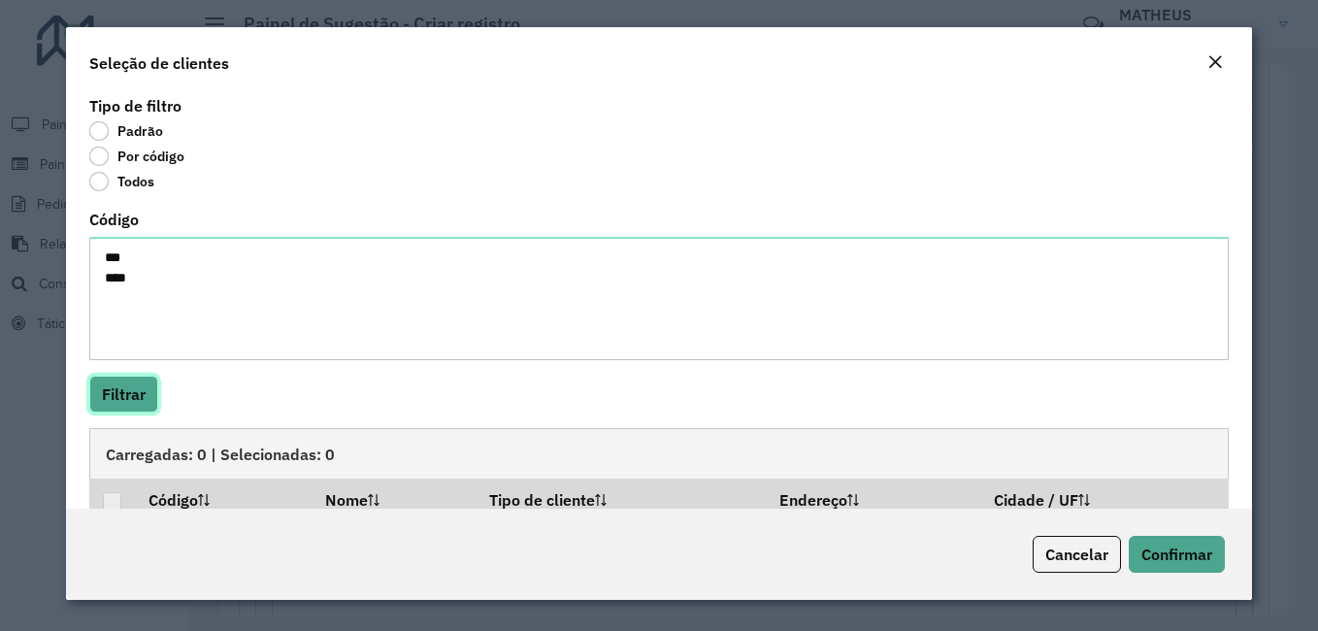
click at [104, 392] on button "Filtrar" at bounding box center [123, 394] width 69 height 37
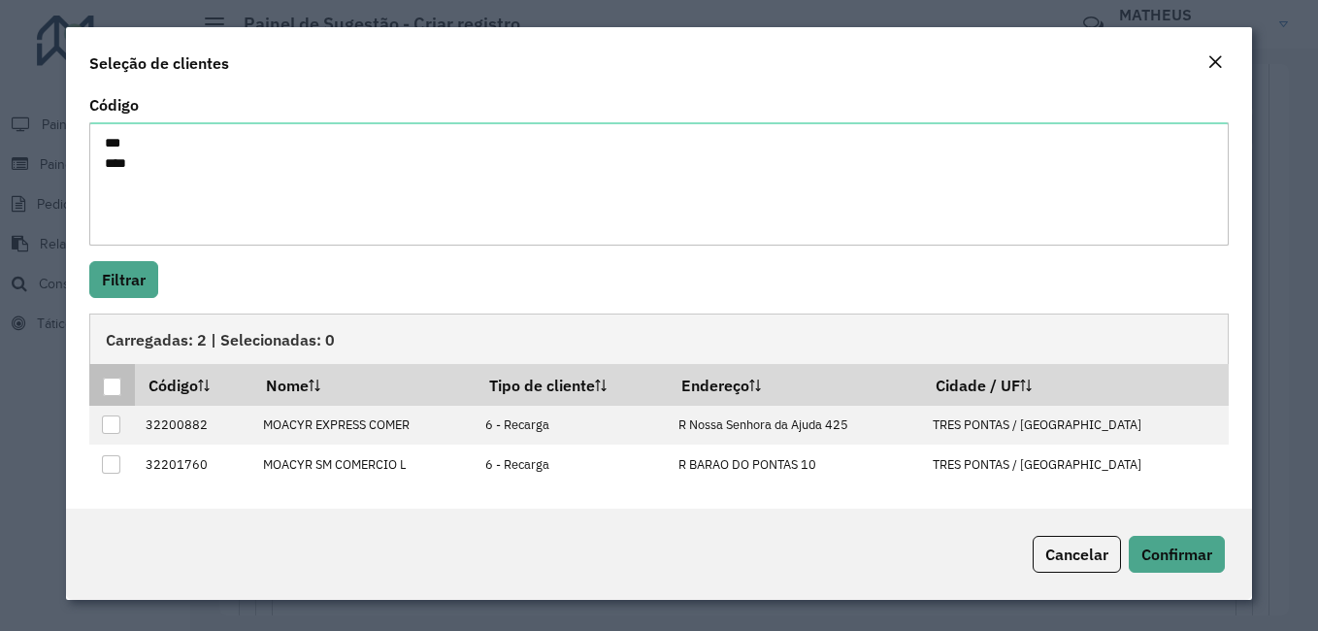
click at [115, 391] on div at bounding box center [112, 387] width 18 height 18
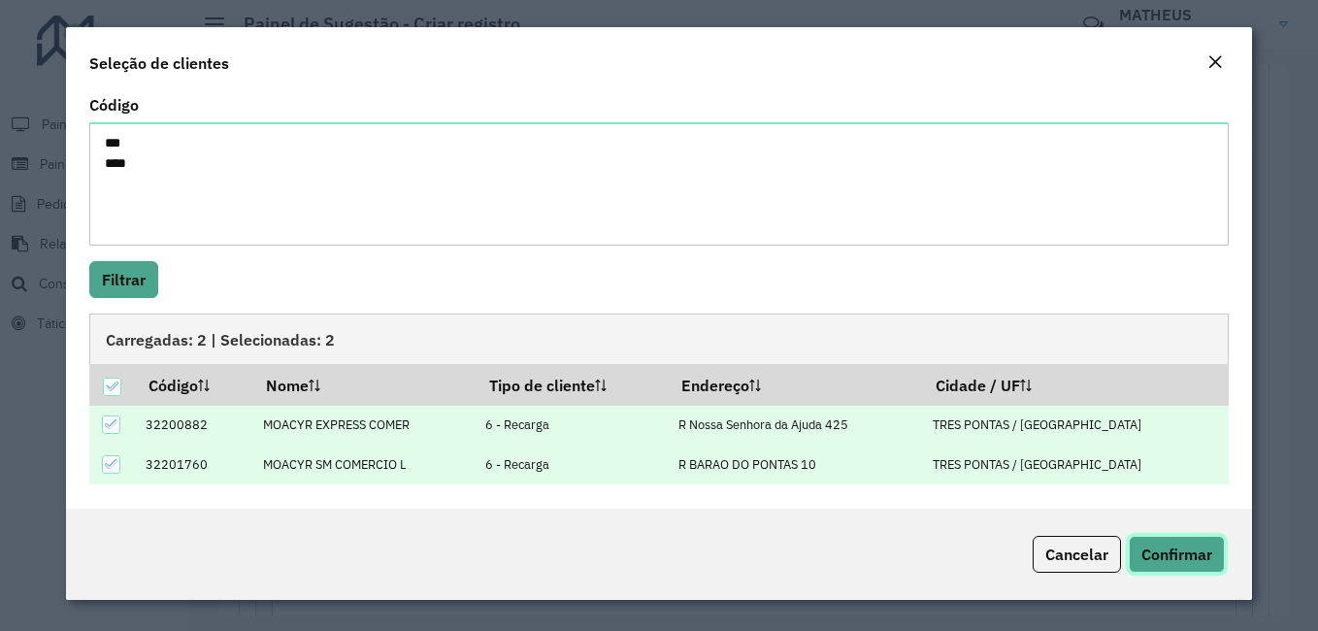
click at [1167, 541] on button "Confirmar" at bounding box center [1177, 554] width 96 height 37
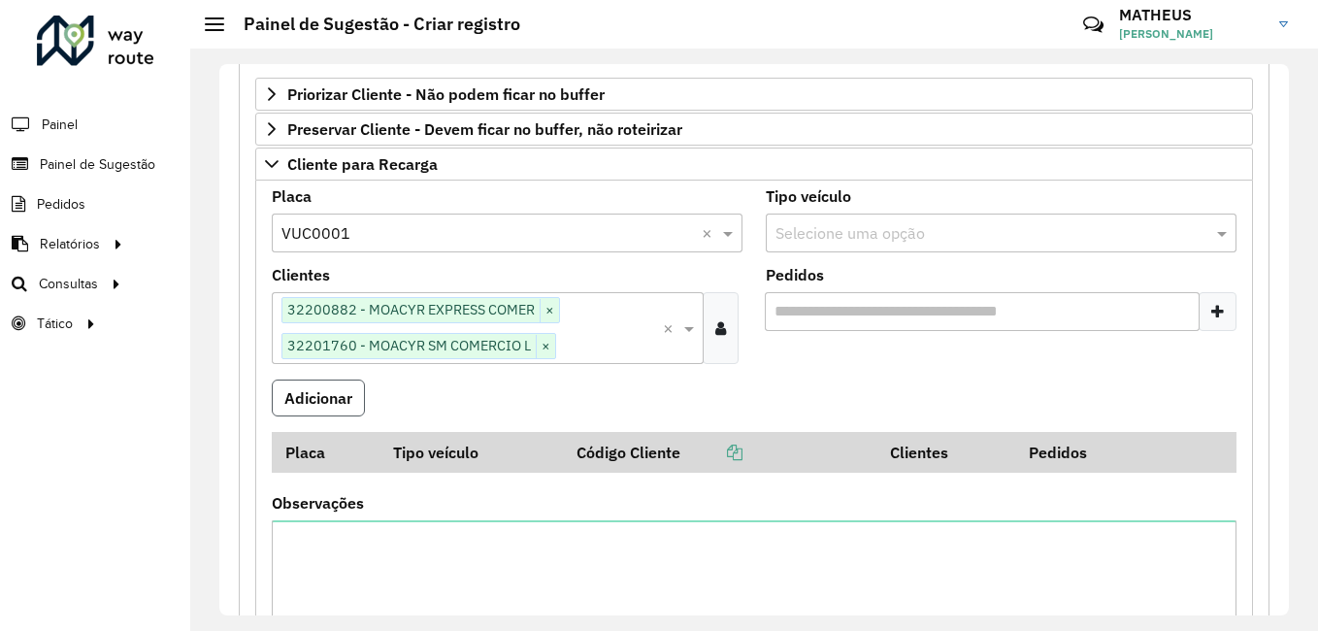
click at [287, 407] on button "Adicionar" at bounding box center [318, 398] width 93 height 37
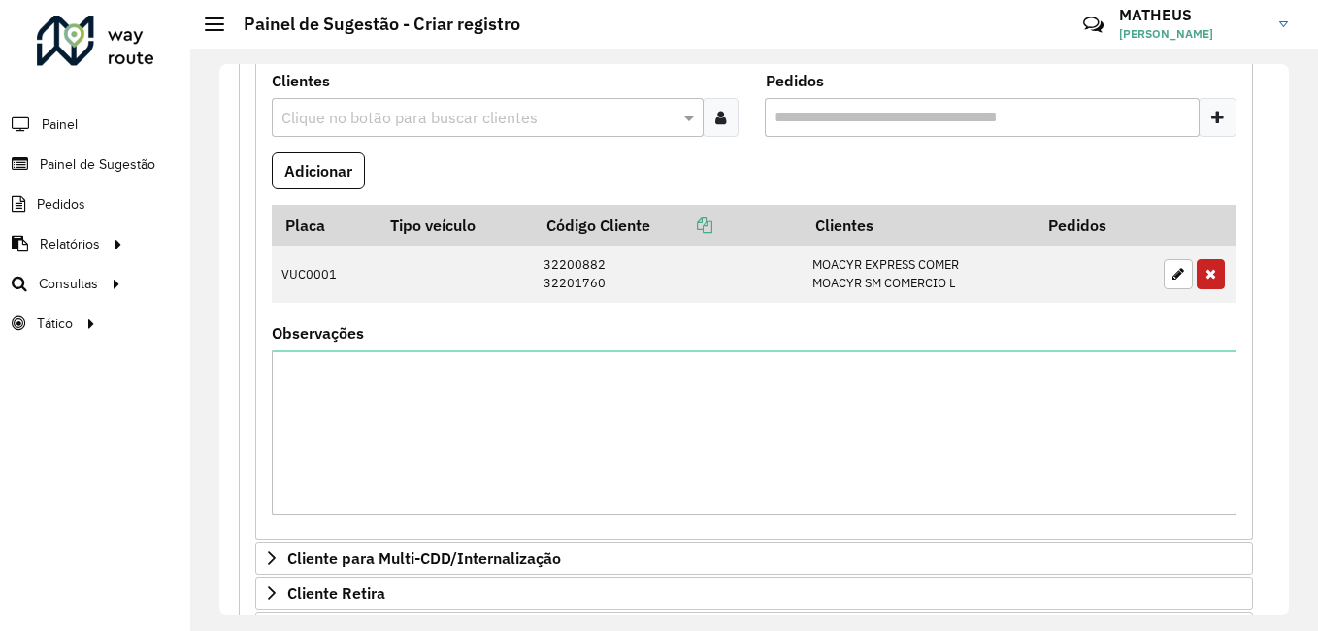
scroll to position [822, 0]
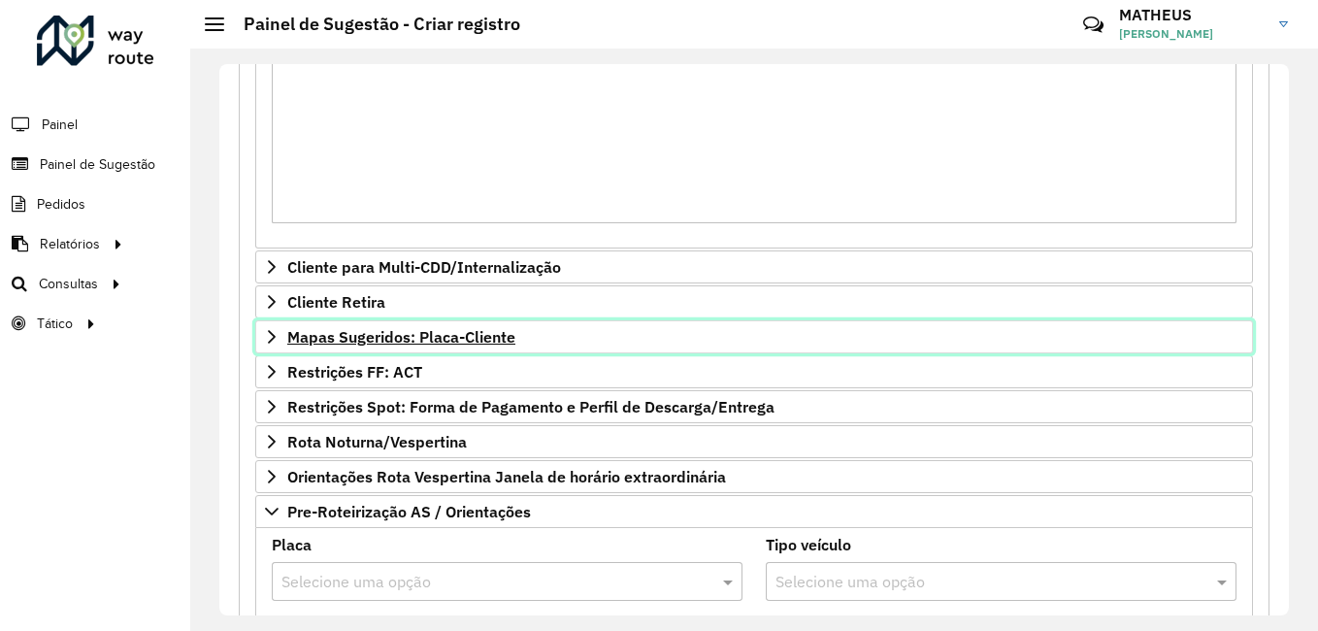
click at [426, 337] on span "Mapas Sugeridos: Placa-Cliente" at bounding box center [401, 337] width 228 height 16
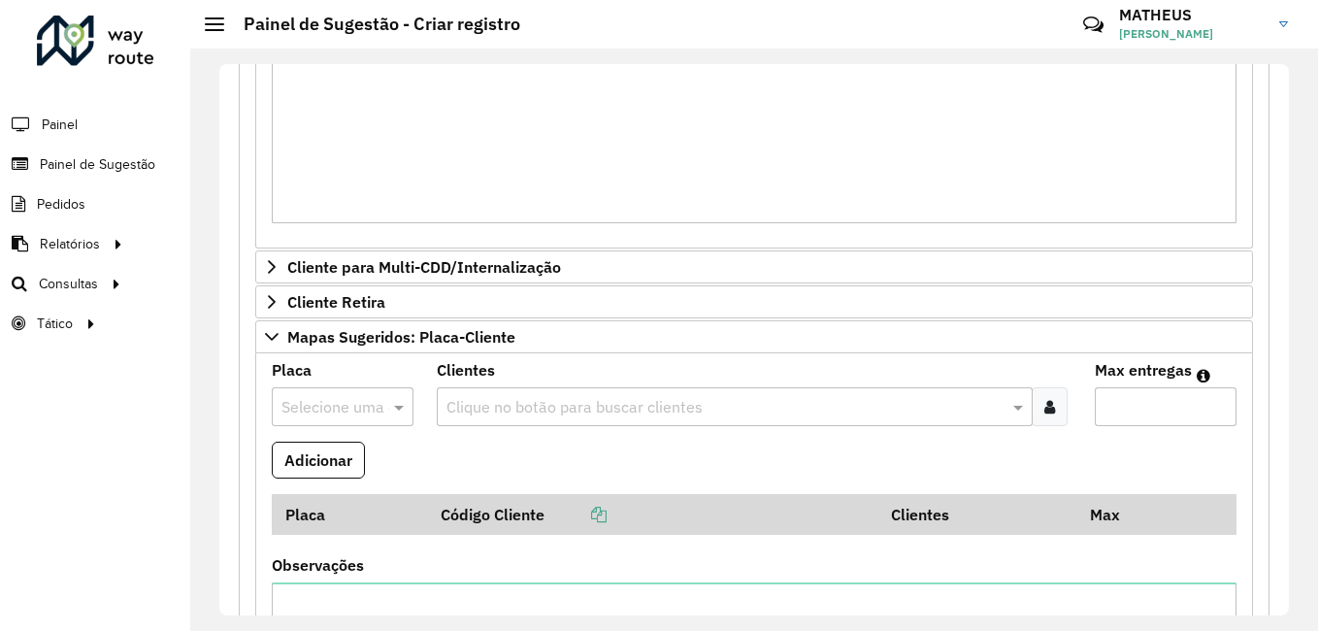
click at [332, 392] on div "Selecione uma opção" at bounding box center [343, 406] width 142 height 39
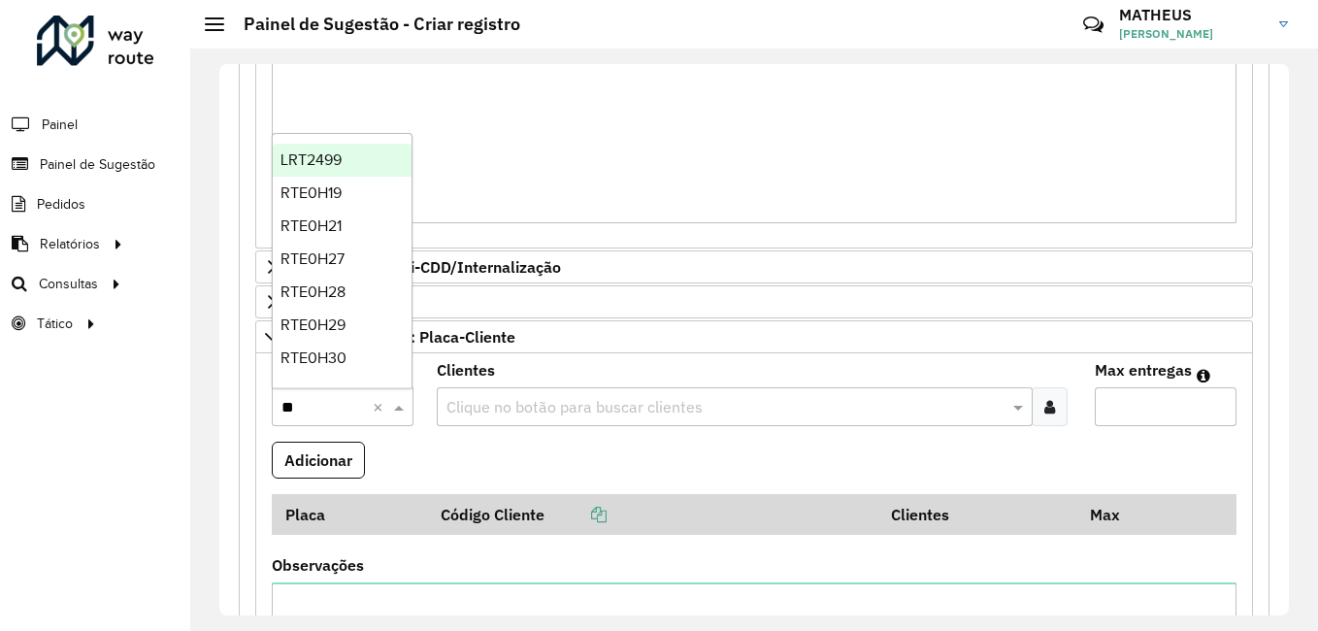
type input "***"
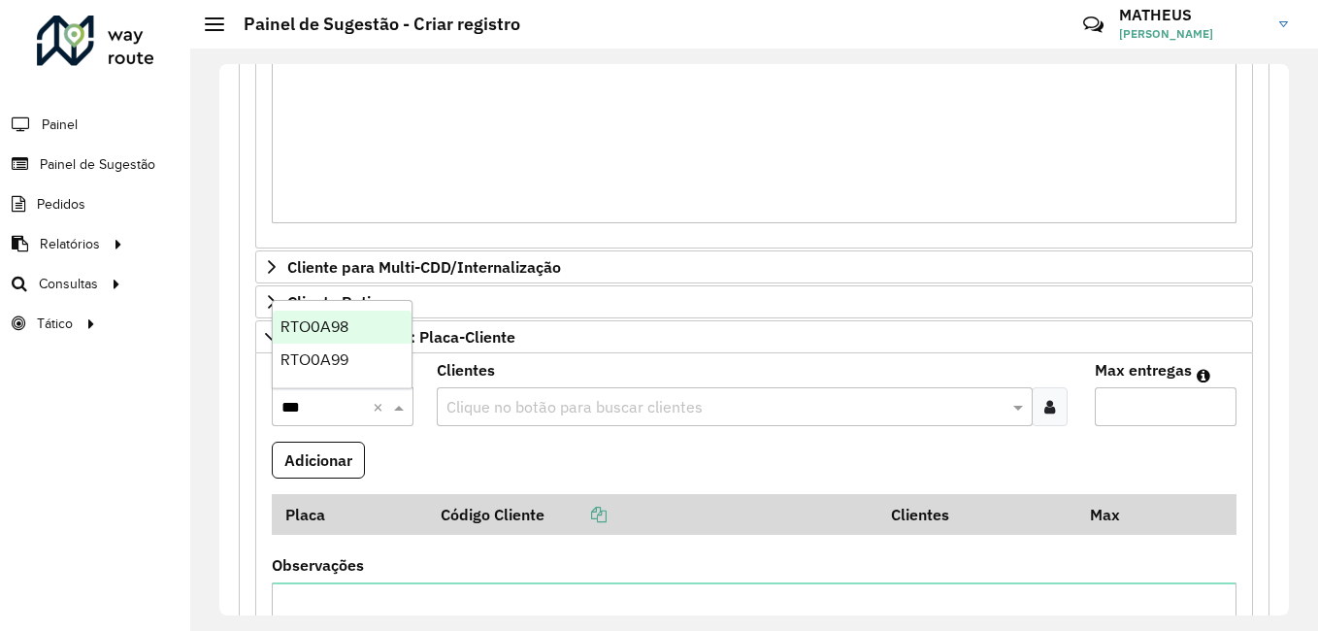
click at [343, 318] on span "RTO0A98" at bounding box center [315, 326] width 68 height 17
click at [502, 414] on input "text" at bounding box center [726, 407] width 568 height 23
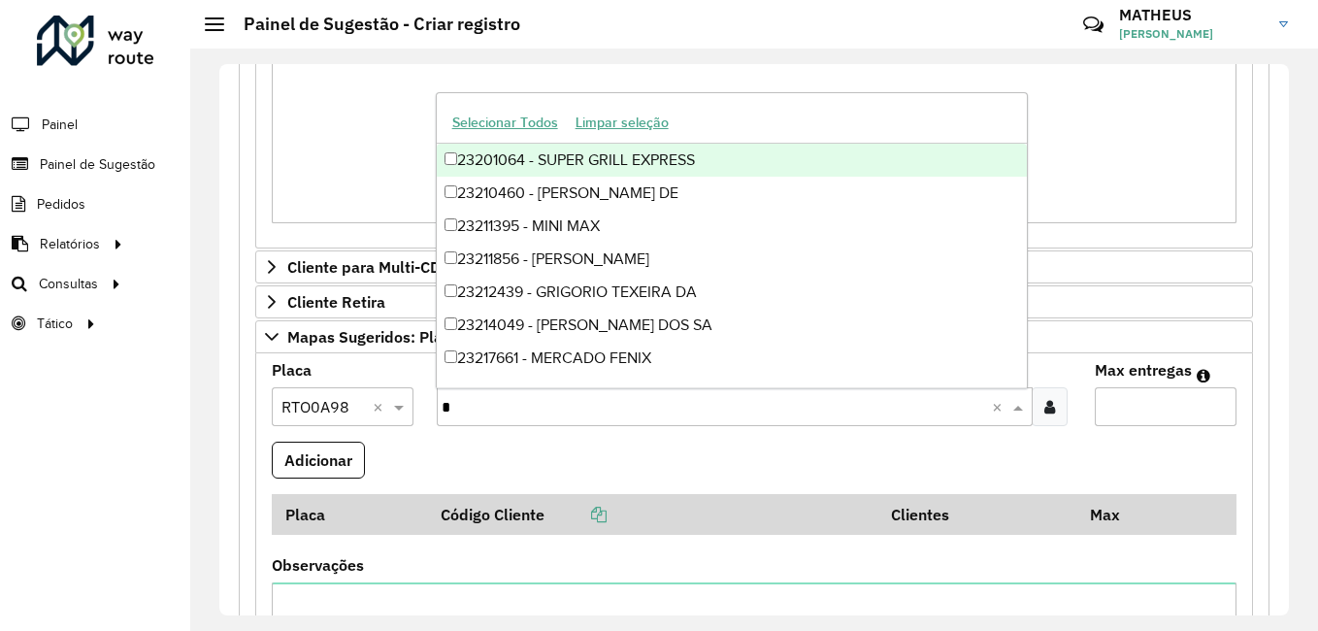
type input "*"
click at [502, 414] on input "*" at bounding box center [717, 407] width 551 height 23
type input "****"
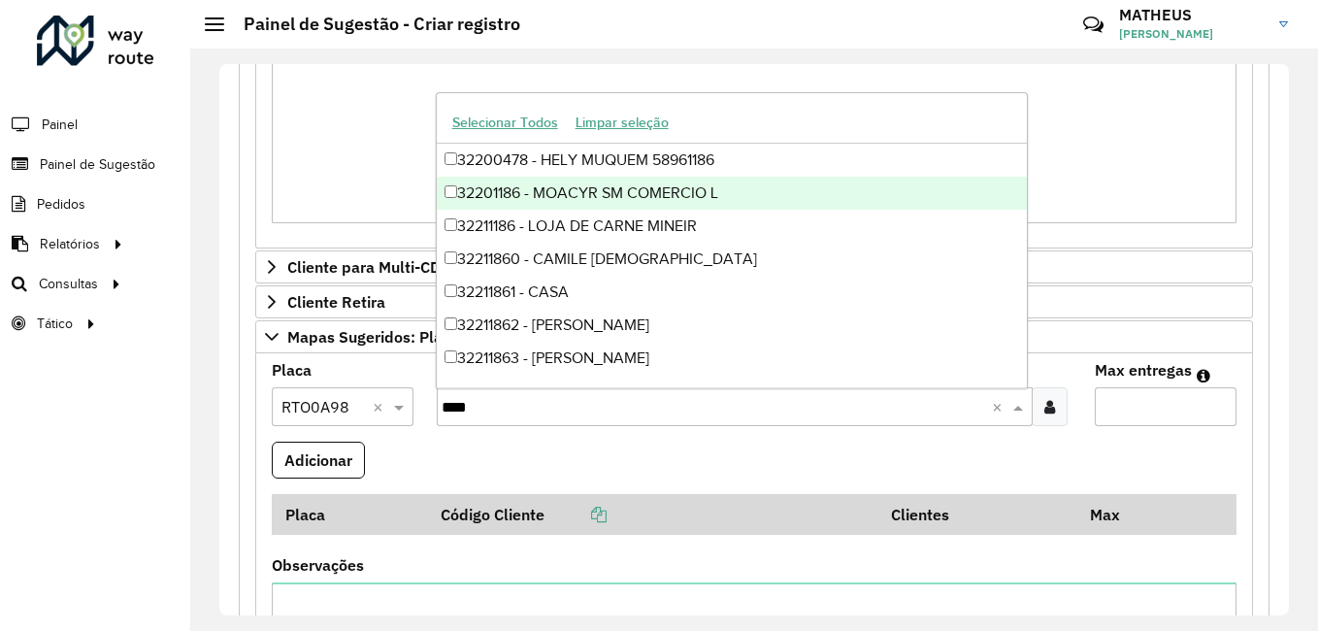
click at [543, 183] on div "32201186 - MOACYR SM COMERCIO L" at bounding box center [732, 193] width 591 height 33
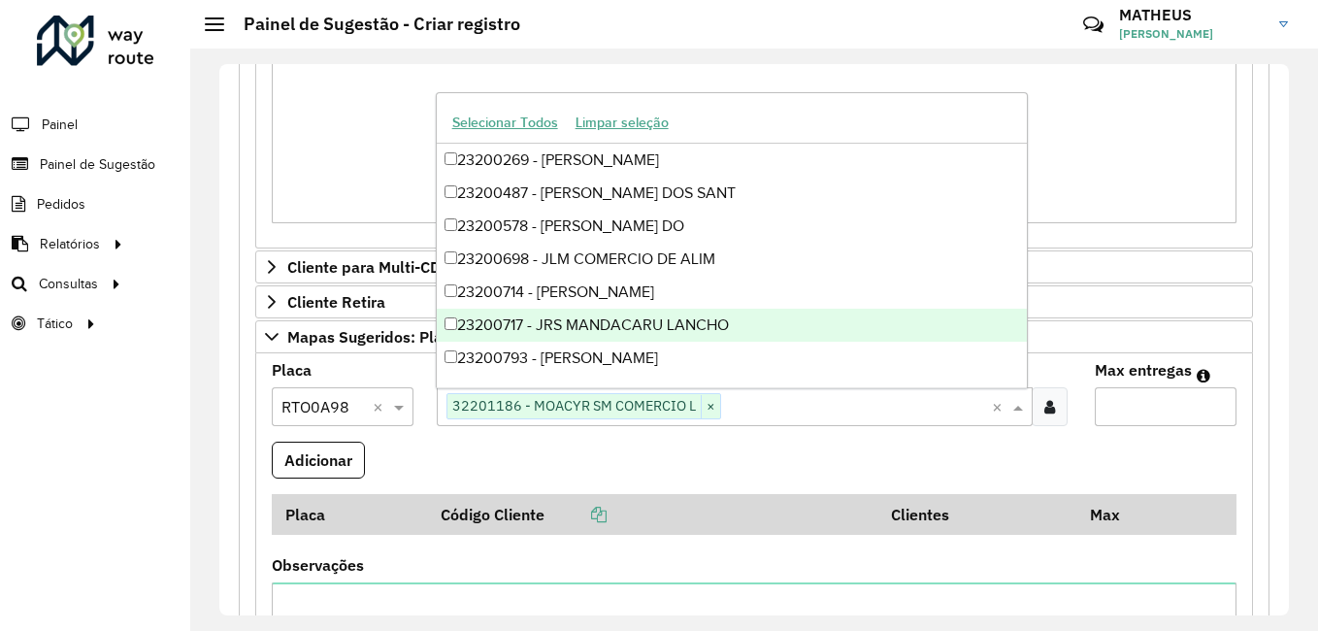
click at [482, 473] on formly-field "Adicionar" at bounding box center [754, 468] width 988 height 52
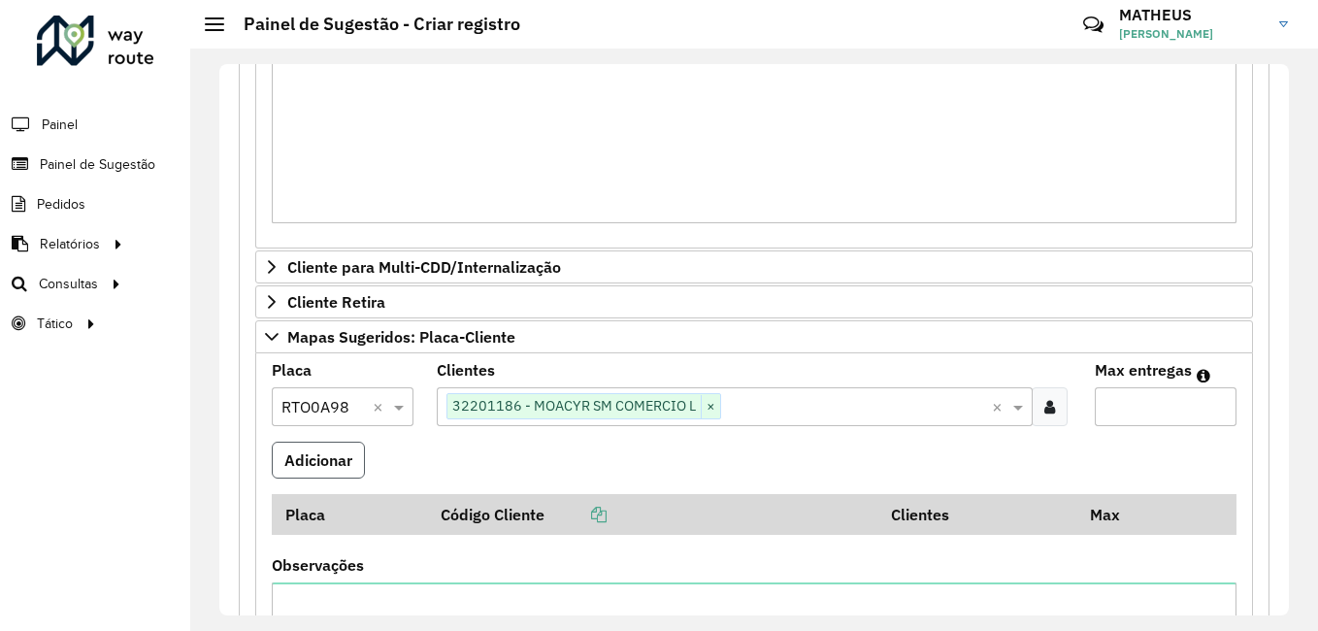
click at [354, 451] on button "Adicionar" at bounding box center [318, 460] width 93 height 37
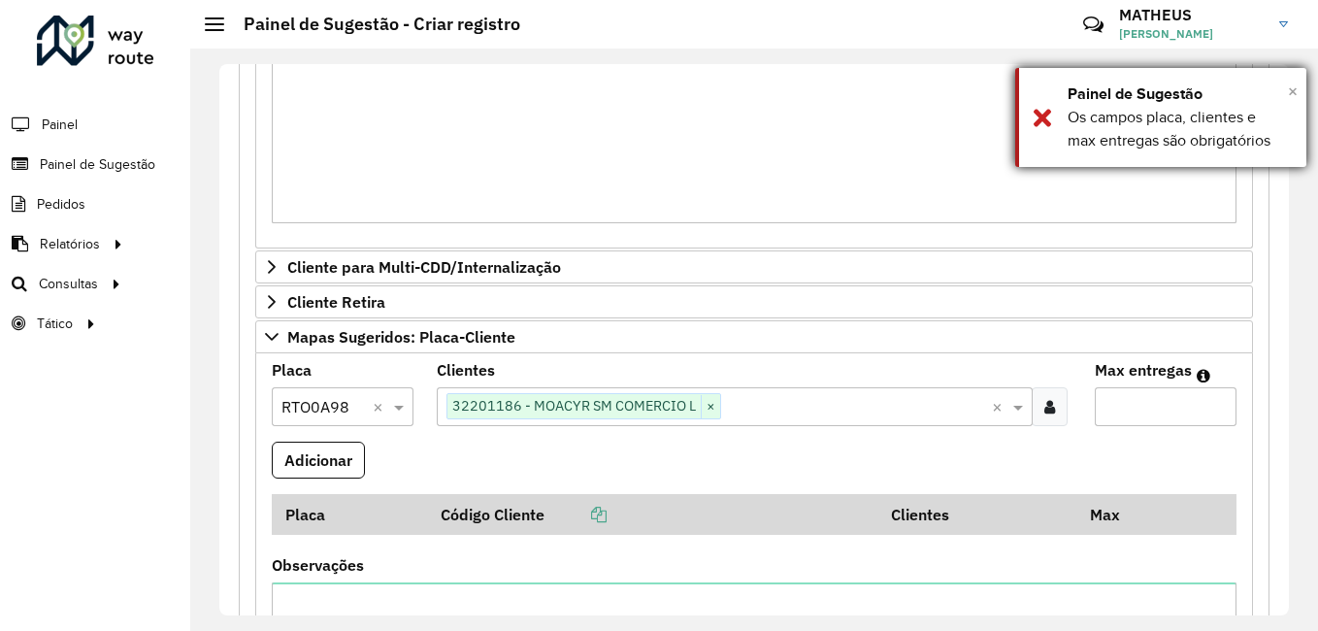
click at [1288, 97] on span "×" at bounding box center [1293, 91] width 10 height 21
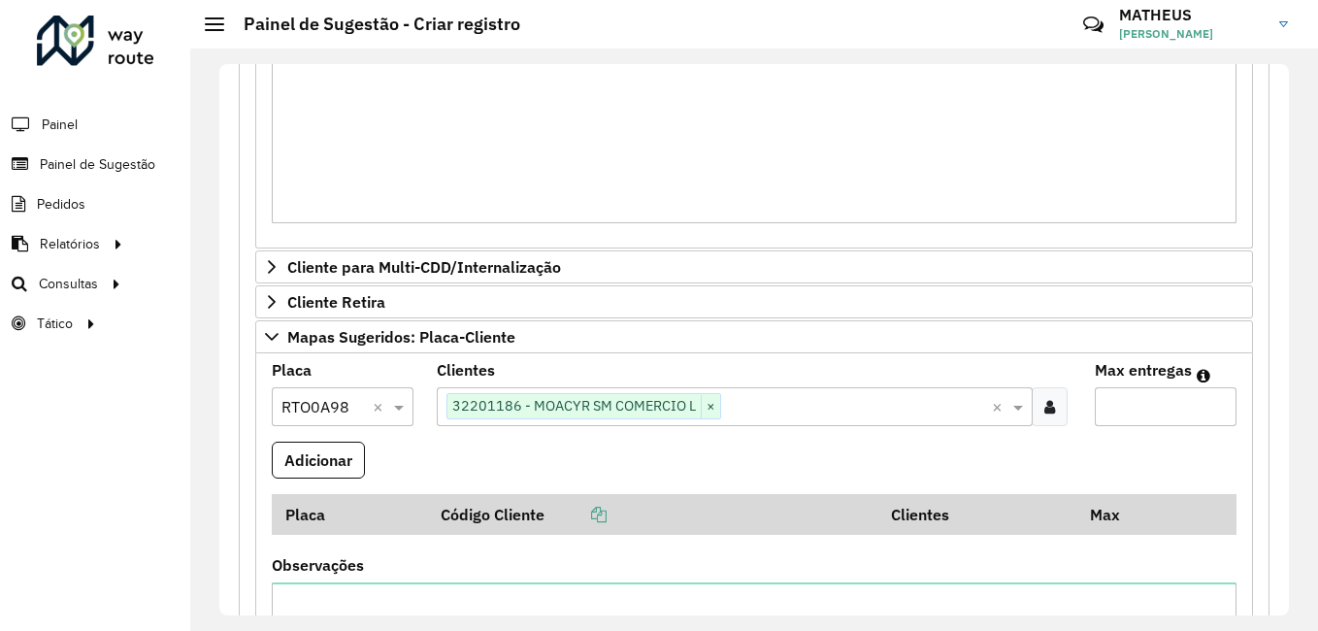
click at [1133, 424] on input "Max entregas" at bounding box center [1166, 406] width 142 height 39
type input "*"
click at [357, 467] on button "Adicionar" at bounding box center [318, 460] width 93 height 37
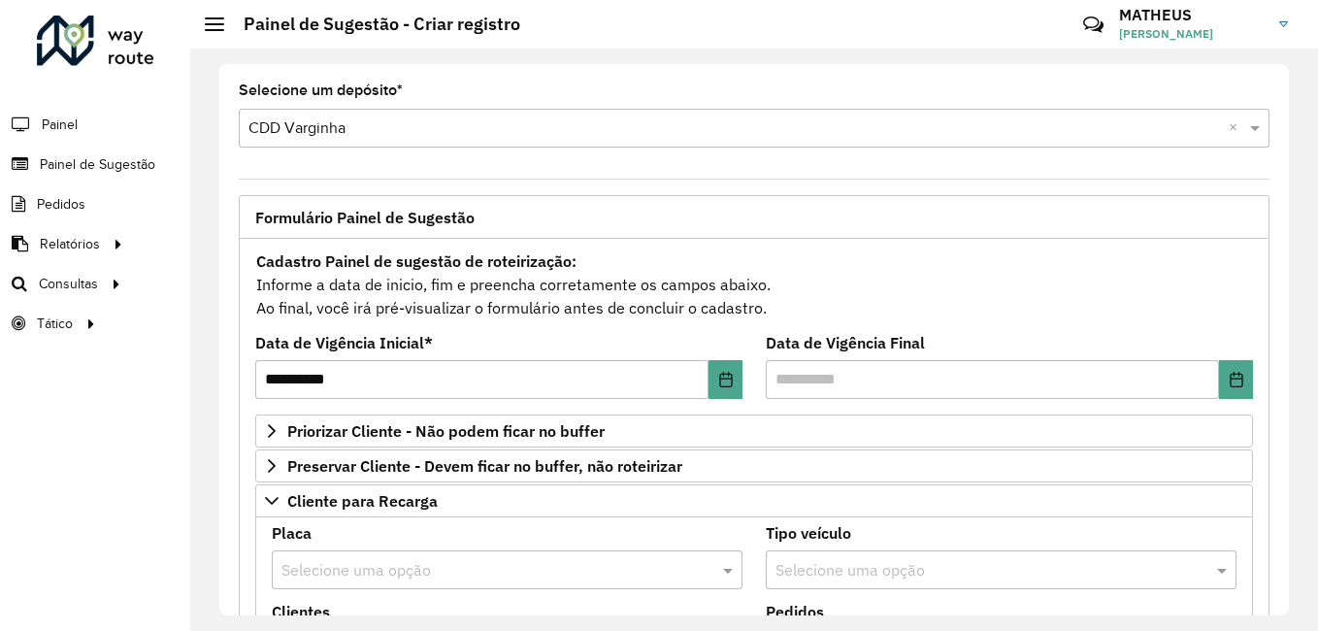
scroll to position [97, 0]
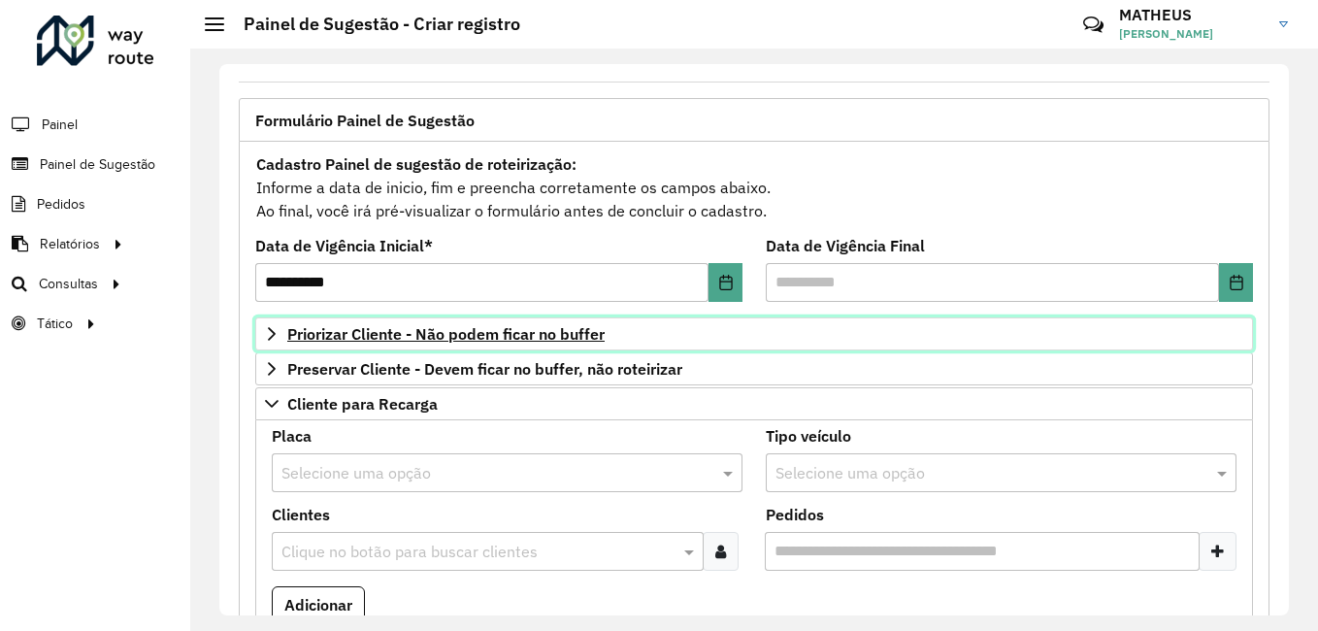
click at [459, 333] on span "Priorizar Cliente - Não podem ficar no buffer" at bounding box center [445, 334] width 317 height 16
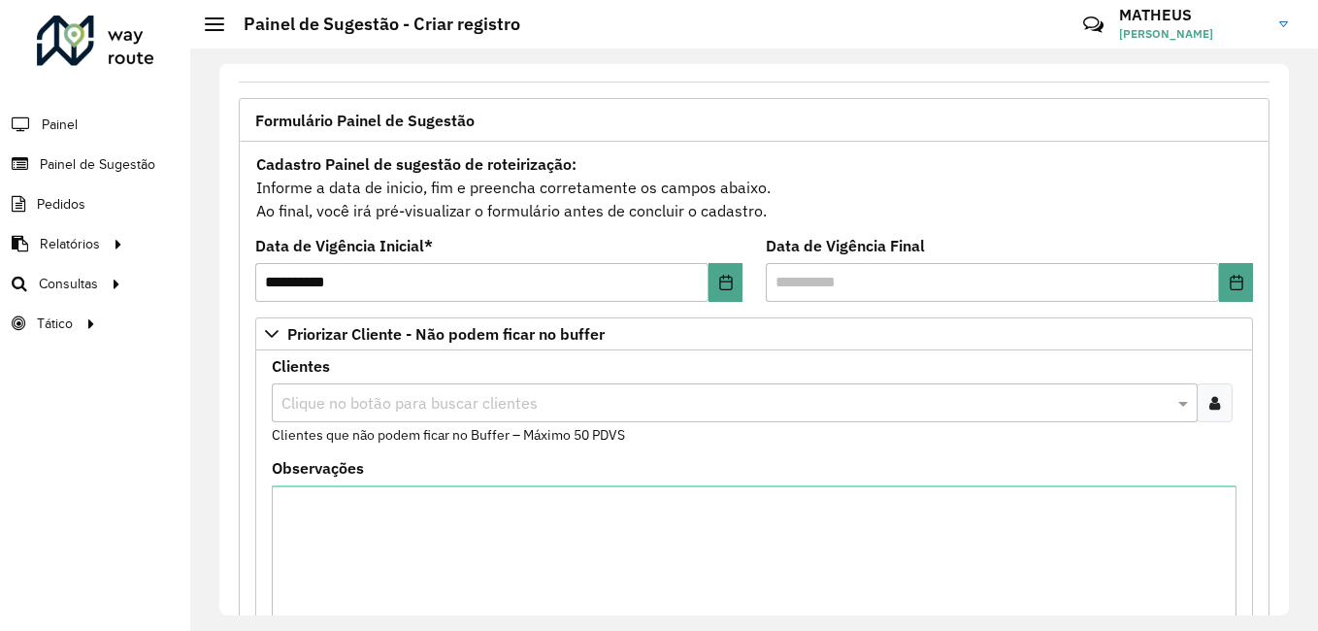
click at [1209, 396] on icon at bounding box center [1214, 403] width 11 height 16
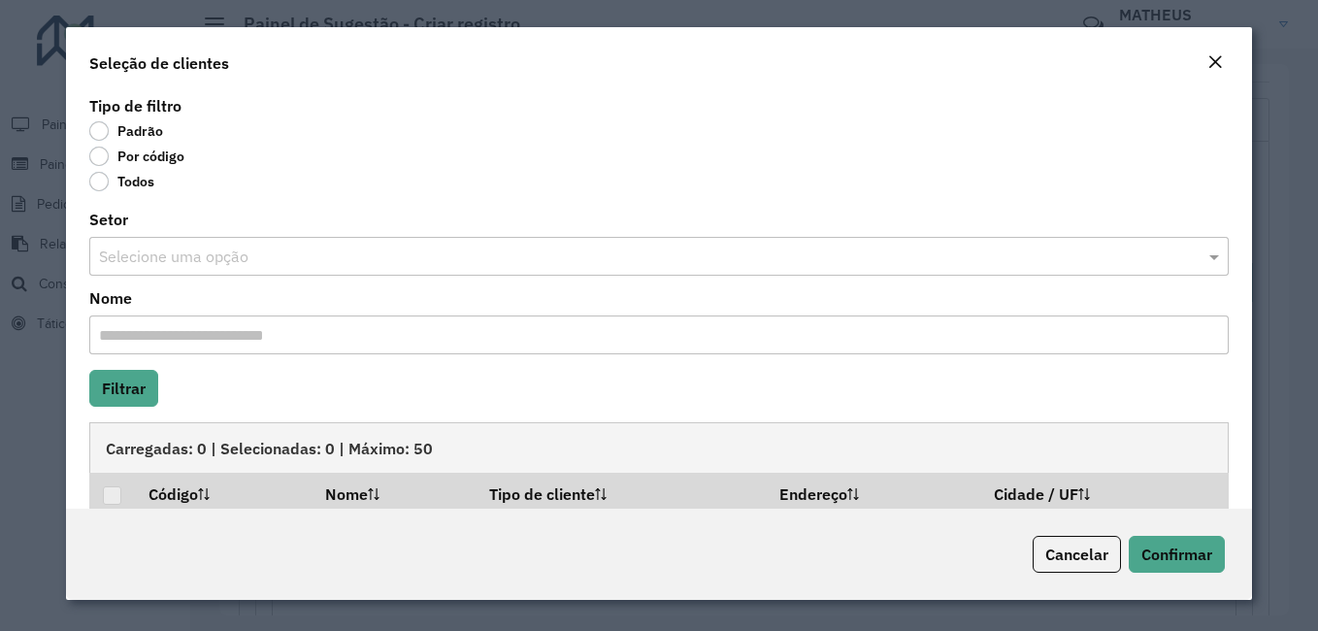
click at [154, 146] on div "Padrão" at bounding box center [659, 134] width 1140 height 23
click at [152, 167] on div "Por código" at bounding box center [659, 160] width 1140 height 23
click at [151, 159] on label "Por código" at bounding box center [136, 156] width 95 height 19
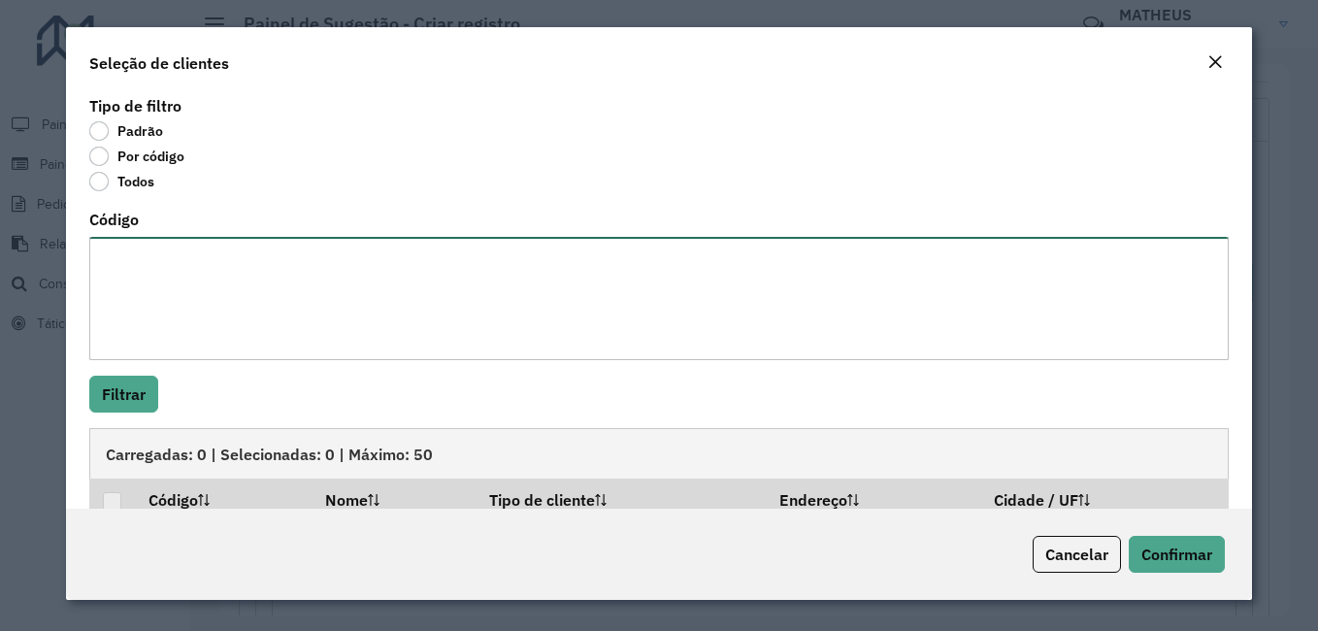
click at [225, 248] on textarea "Código" at bounding box center [659, 298] width 1140 height 123
paste textarea "***** *** **** **** ***** ***** **** **** **** **** **** ***** **** *****"
paste textarea "**** **** ***** *** **** **** ***** ***** ****"
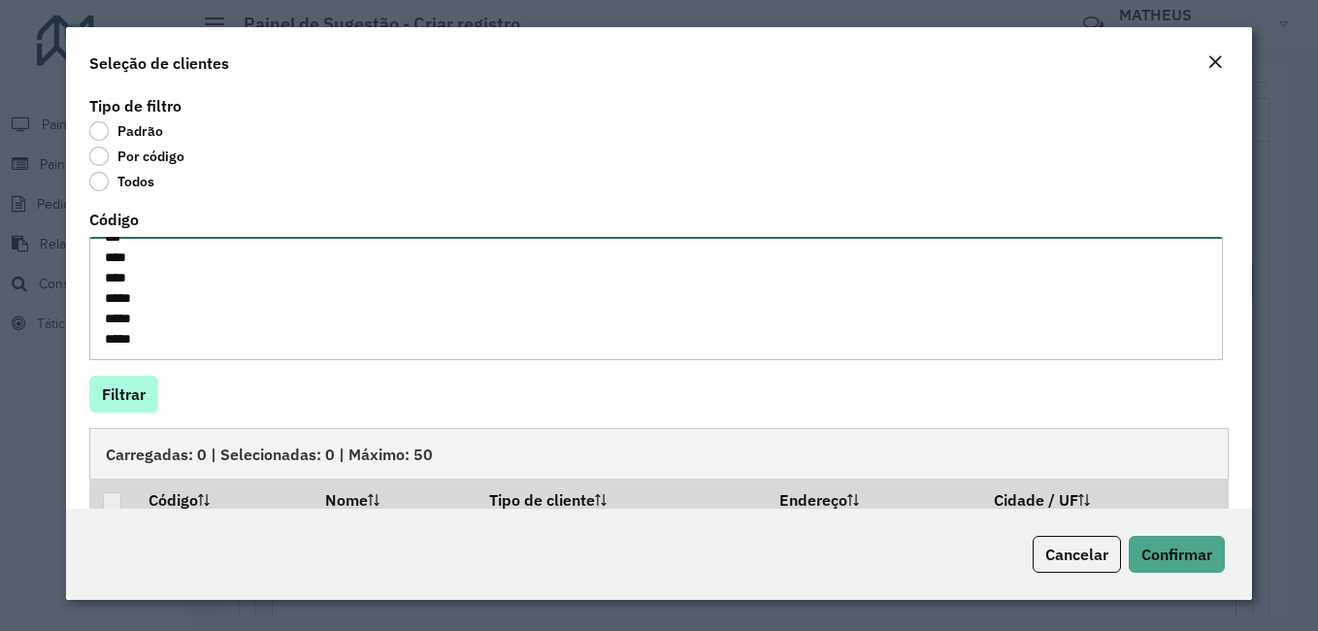
type textarea "***** *** **** **** ***** ***** **** **** **** **** **** ***** **** ***** **** …"
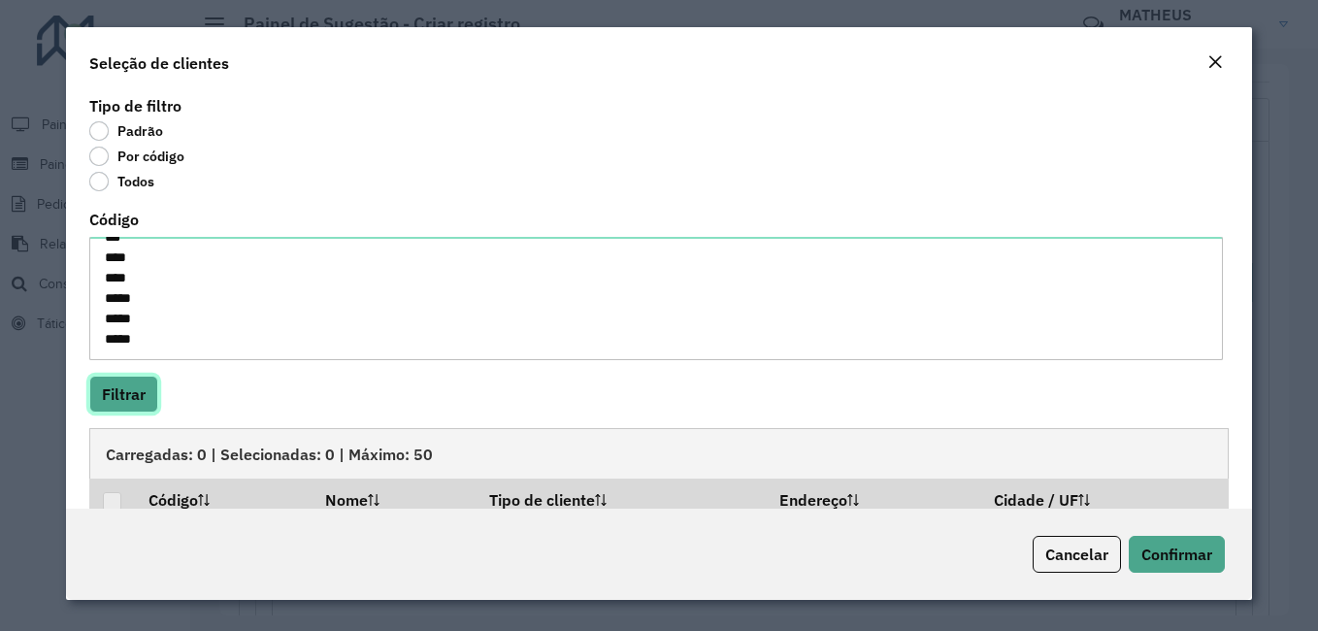
click at [124, 379] on button "Filtrar" at bounding box center [123, 394] width 69 height 37
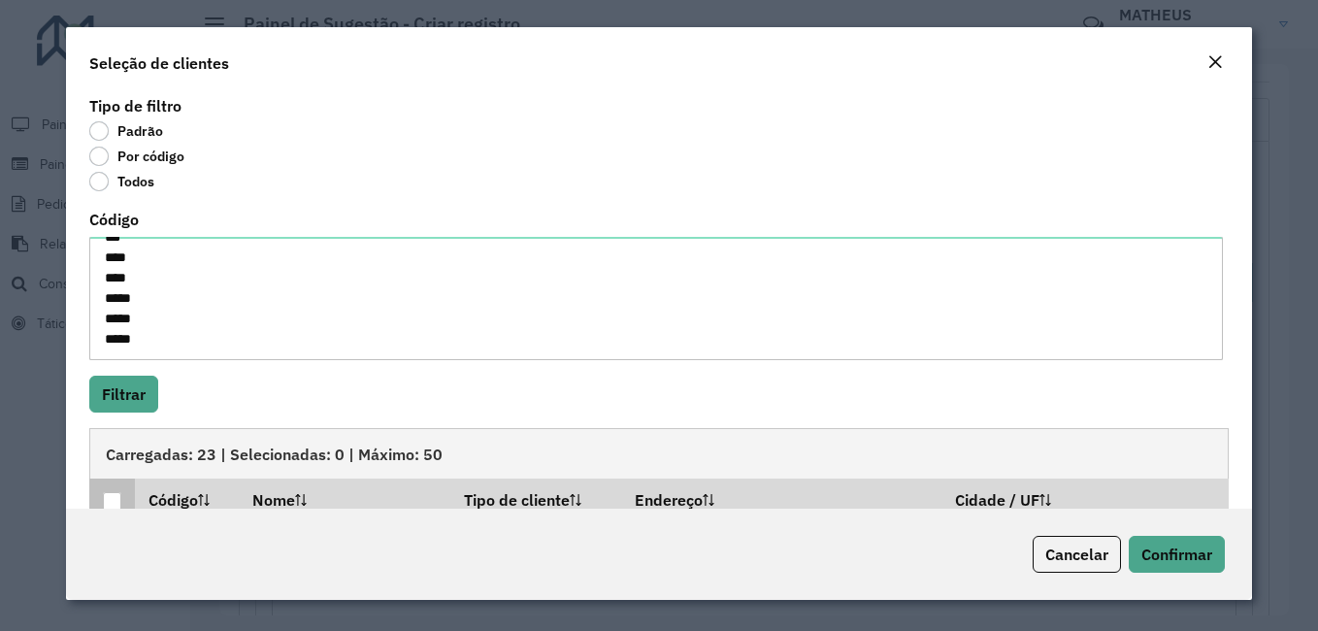
click at [118, 492] on div at bounding box center [112, 501] width 18 height 18
click at [1175, 552] on span "Confirmar" at bounding box center [1177, 554] width 71 height 19
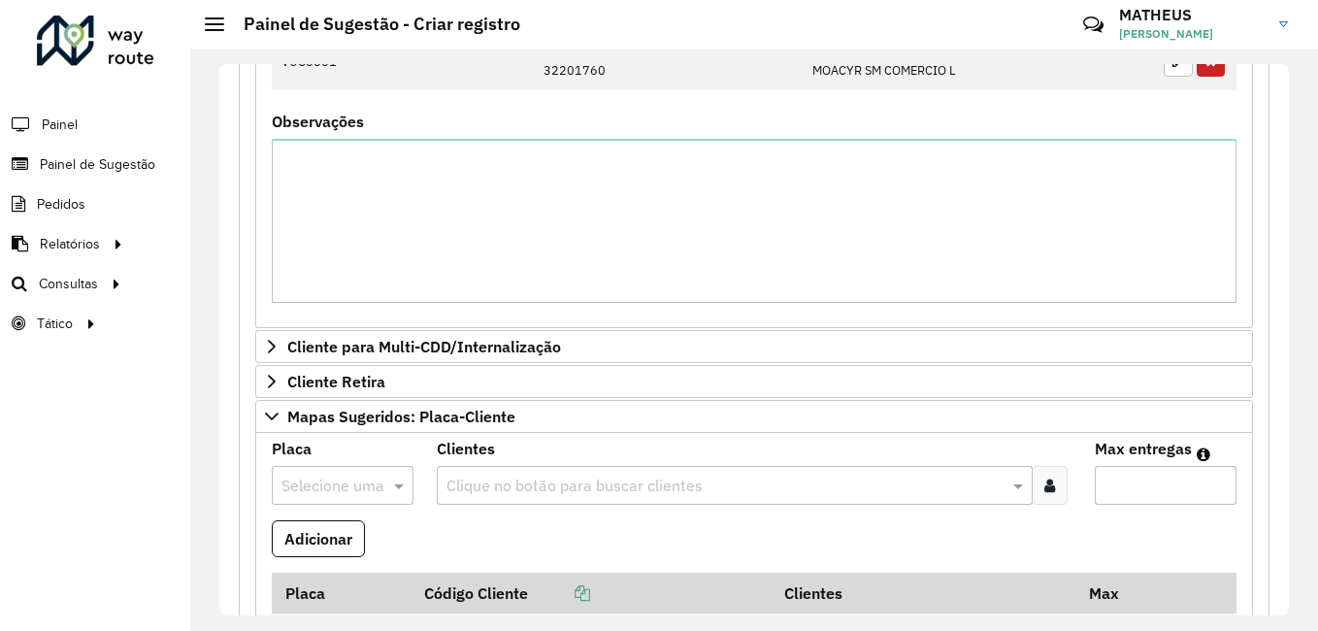
scroll to position [1359, 0]
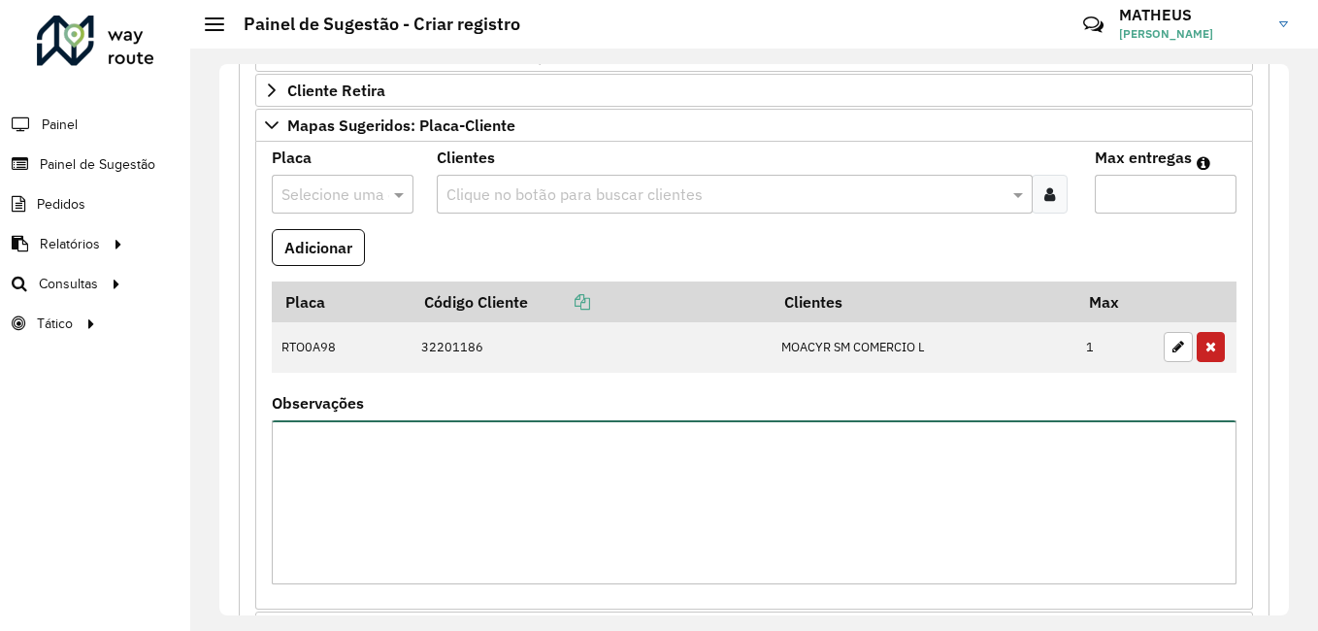
click at [427, 471] on textarea "Observações" at bounding box center [754, 502] width 965 height 164
paste textarea "*******"
type textarea "*******"
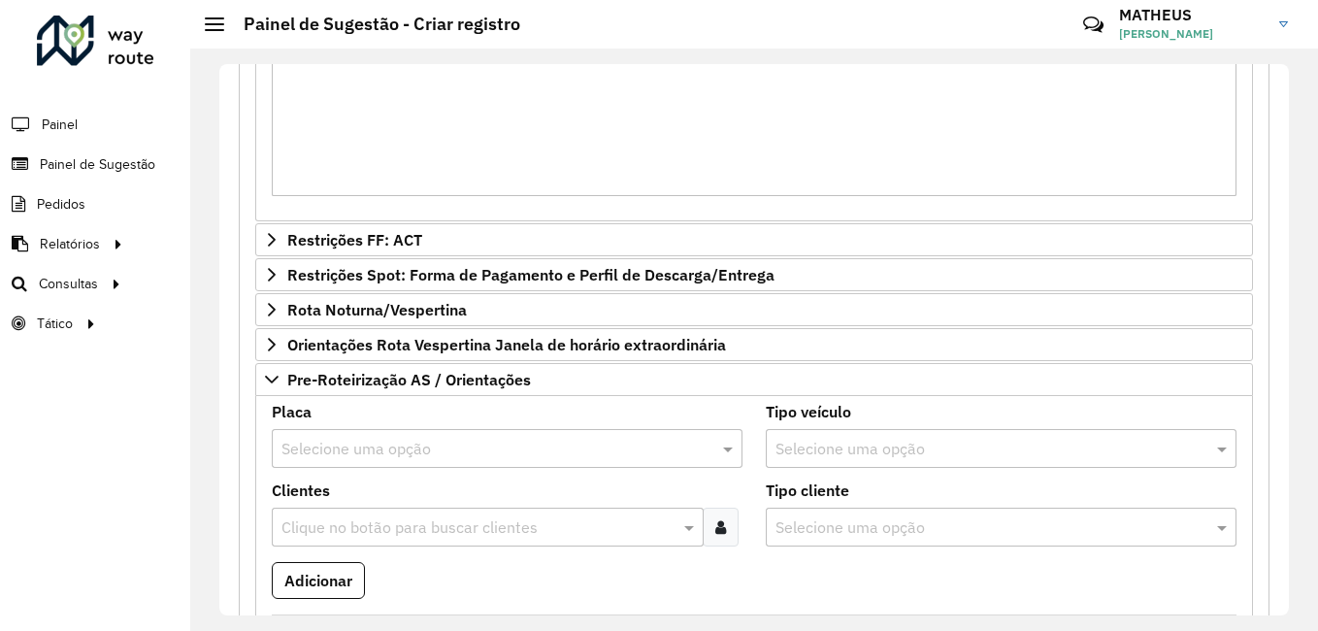
scroll to position [1941, 0]
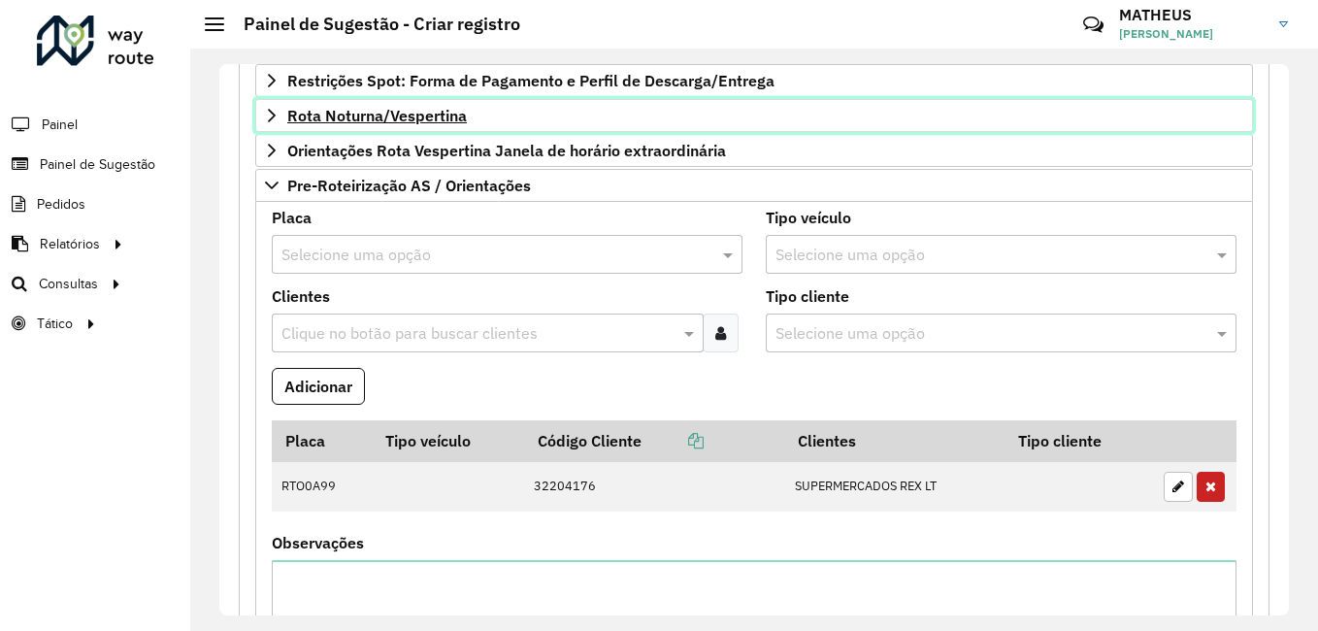
click at [326, 116] on span "Rota Noturna/Vespertina" at bounding box center [377, 116] width 180 height 16
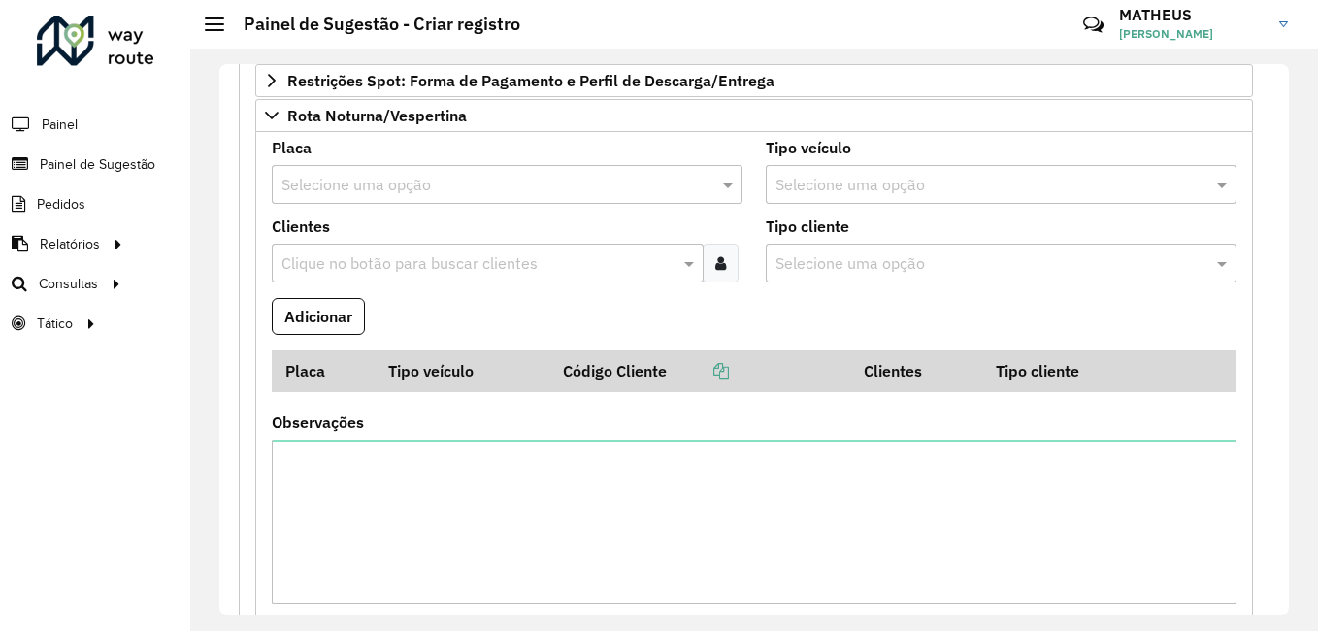
click at [343, 182] on input "text" at bounding box center [487, 185] width 413 height 23
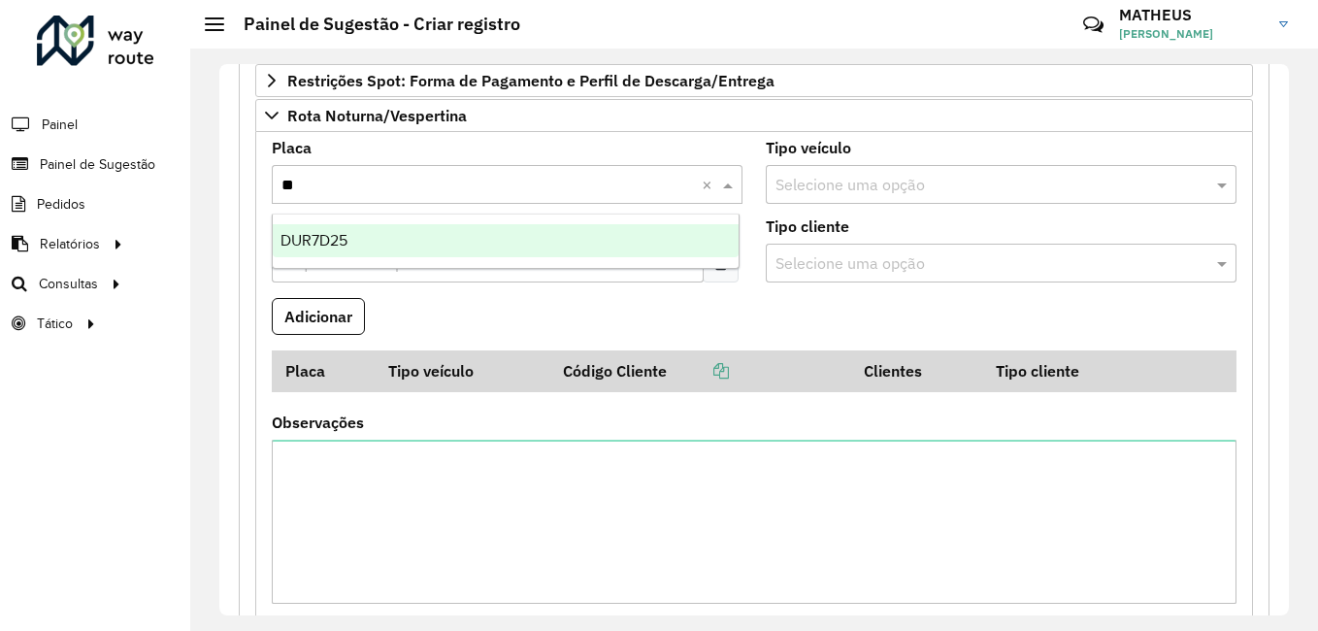
type input "***"
click at [360, 241] on div "DUR7D25" at bounding box center [506, 240] width 466 height 33
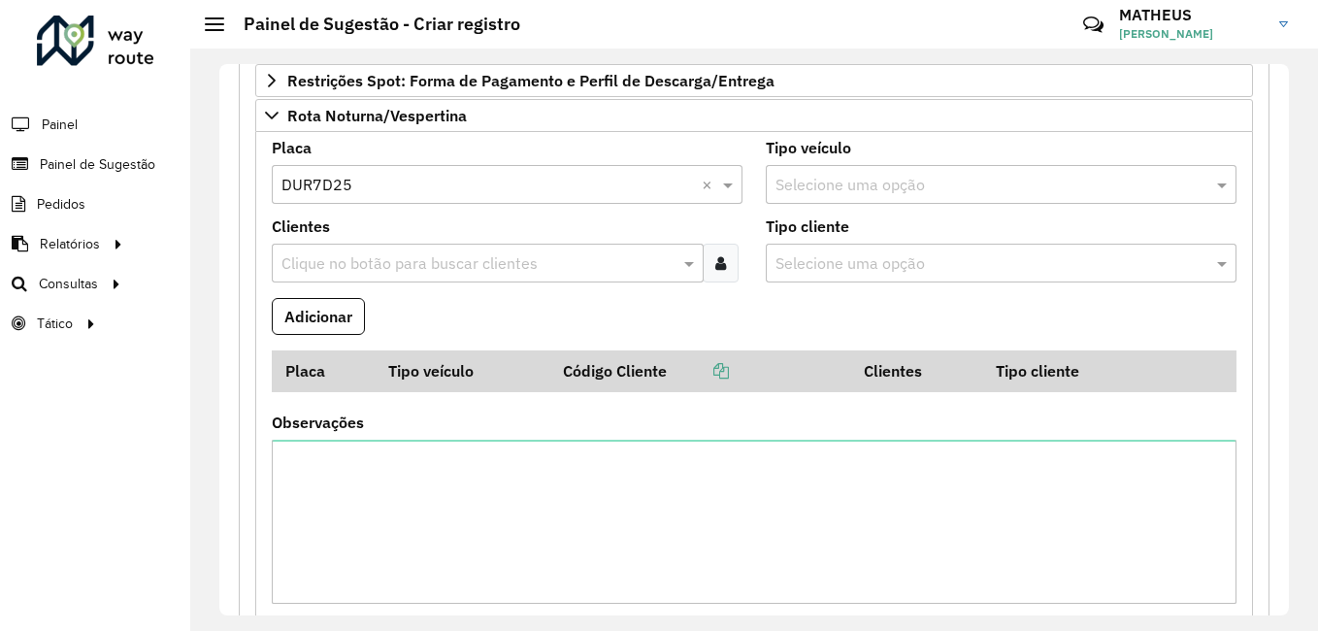
click at [725, 256] on div at bounding box center [721, 263] width 36 height 39
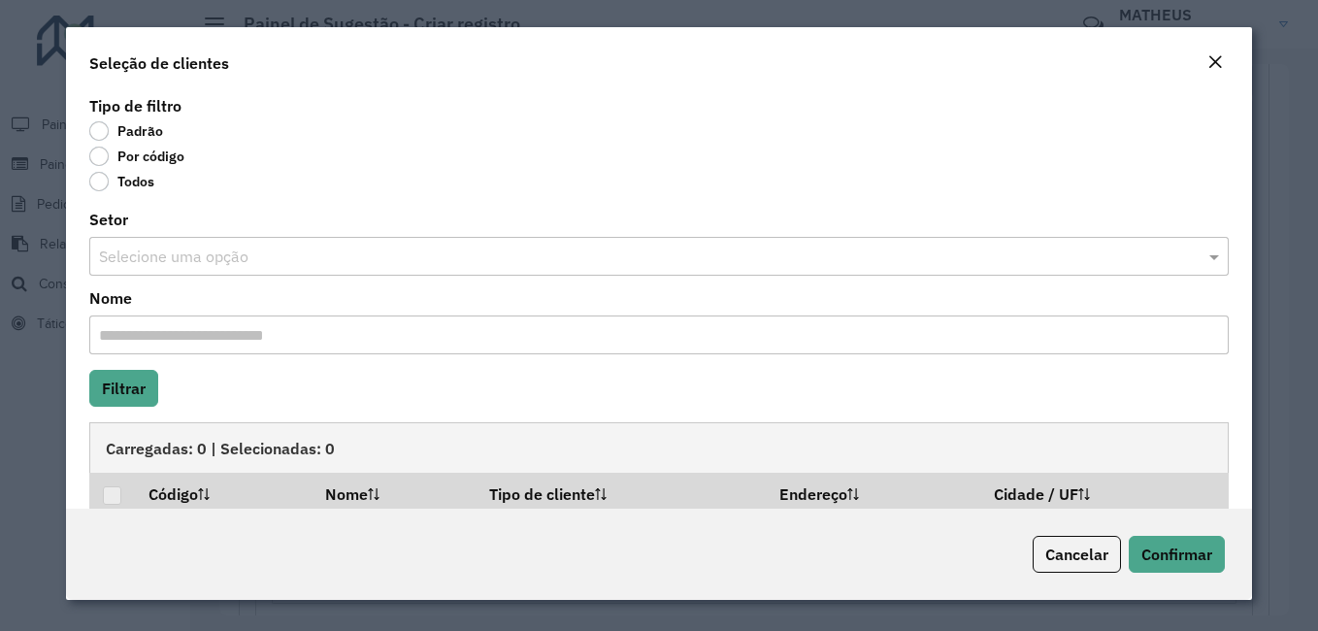
click at [98, 154] on label "Por código" at bounding box center [136, 156] width 95 height 19
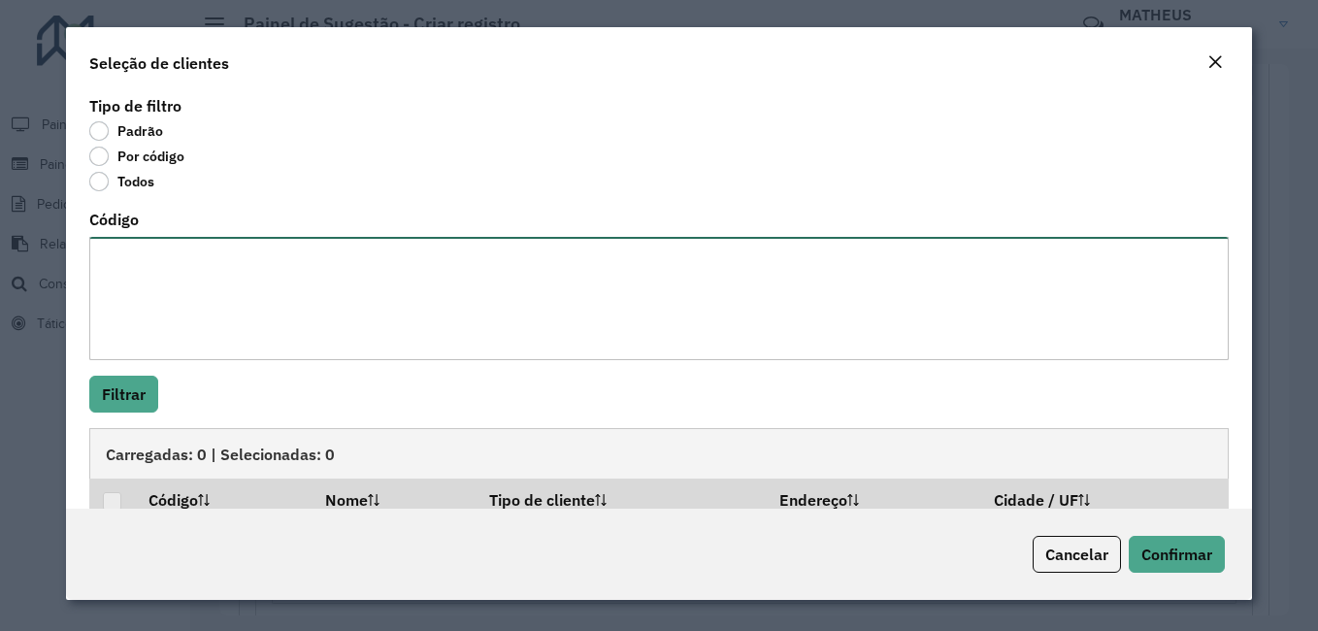
click at [173, 287] on textarea "Código" at bounding box center [659, 298] width 1140 height 123
paste textarea "*** **** **** ***** **** *** ***** **** **** **** ***** ***** *****"
type textarea "*** **** **** ***** **** *** ***** **** **** **** ***** ***** *****"
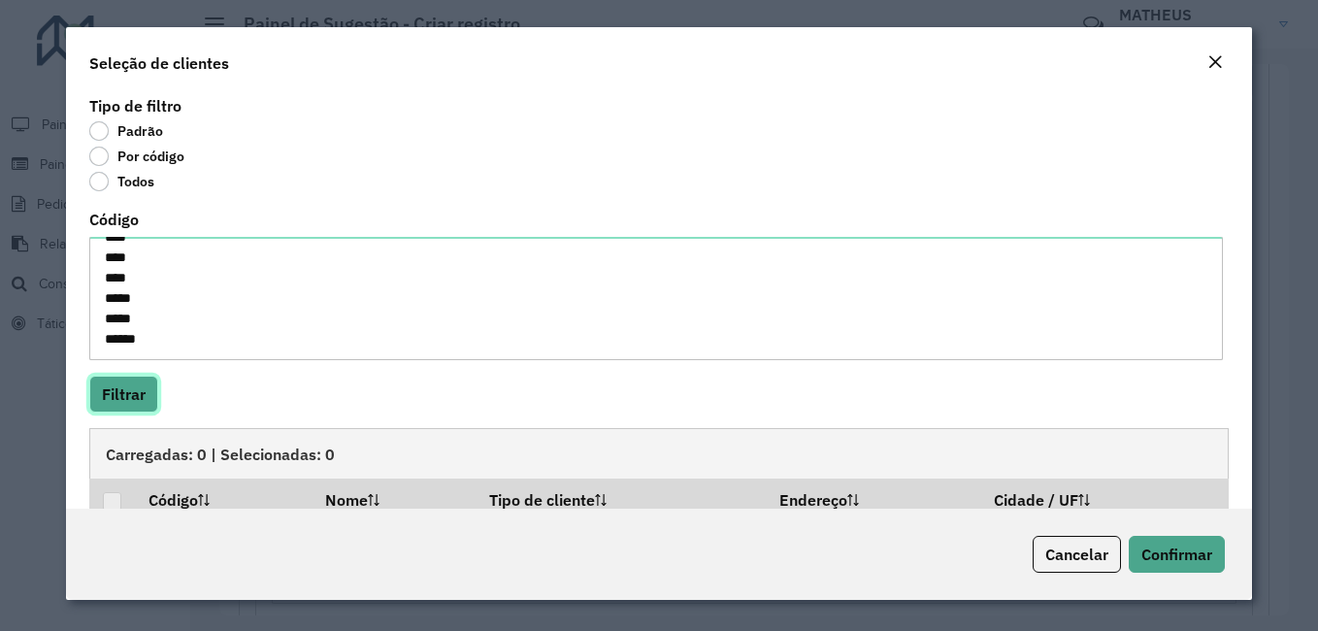
click at [119, 399] on button "Filtrar" at bounding box center [123, 394] width 69 height 37
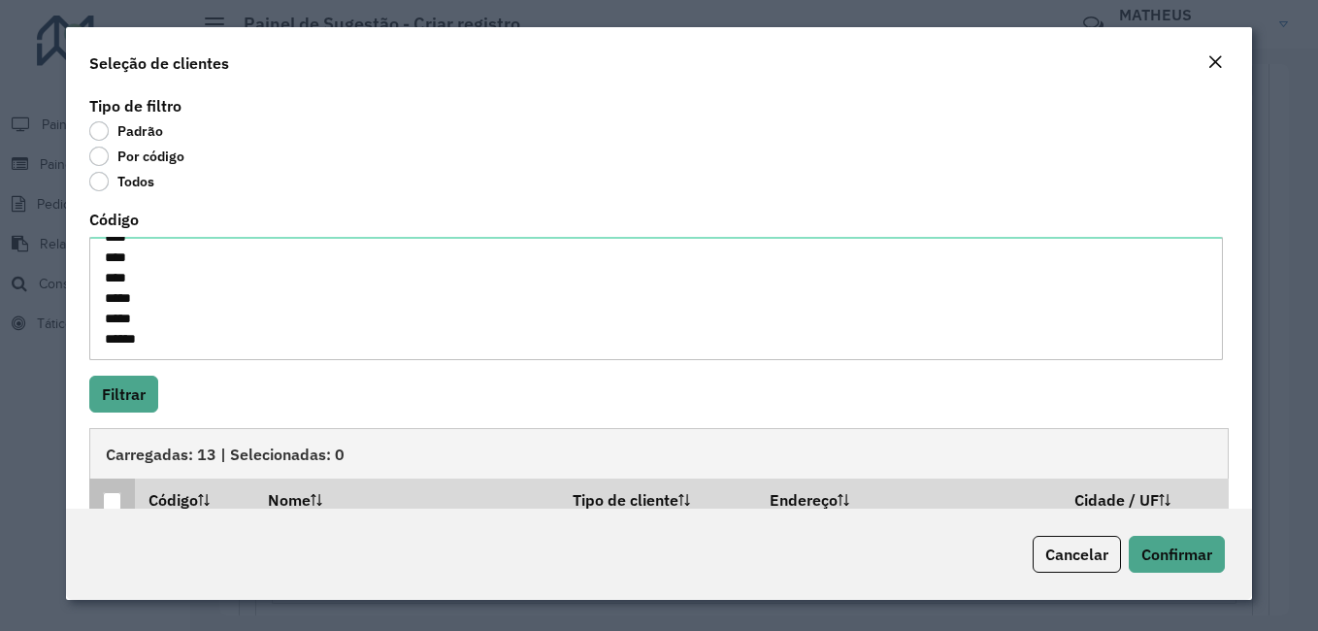
click at [121, 502] on div at bounding box center [112, 501] width 19 height 19
click at [1205, 560] on span "Confirmar" at bounding box center [1177, 554] width 71 height 19
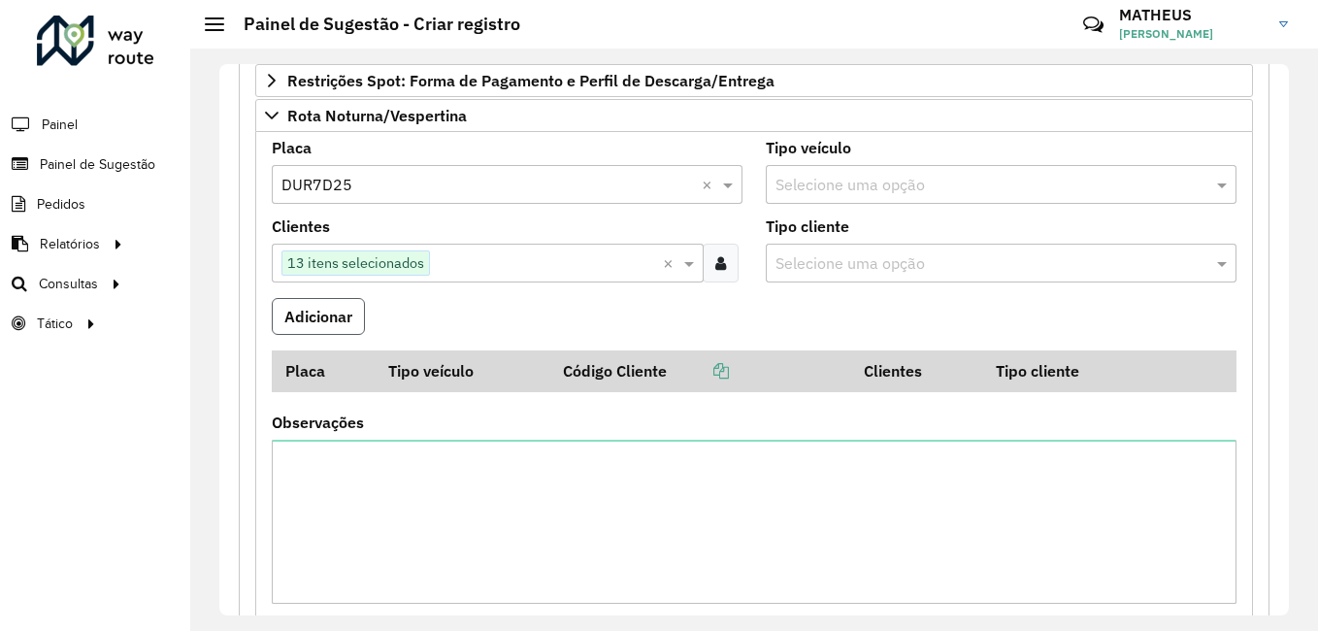
click at [307, 318] on button "Adicionar" at bounding box center [318, 316] width 93 height 37
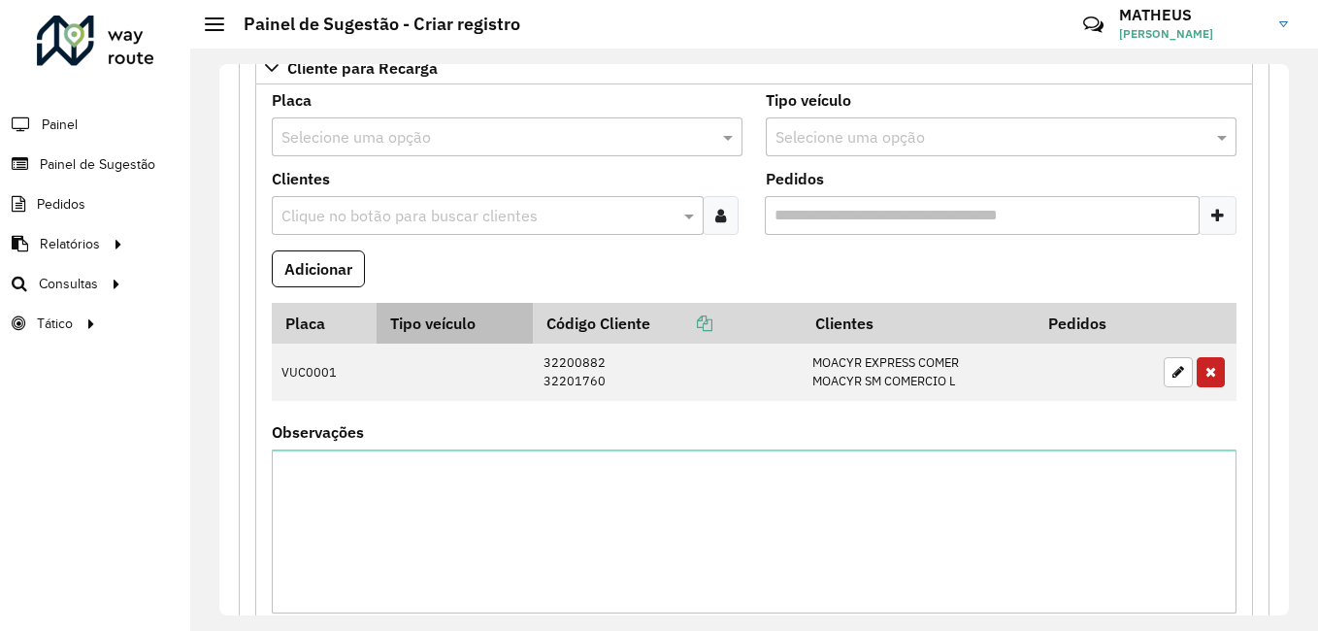
scroll to position [563, 0]
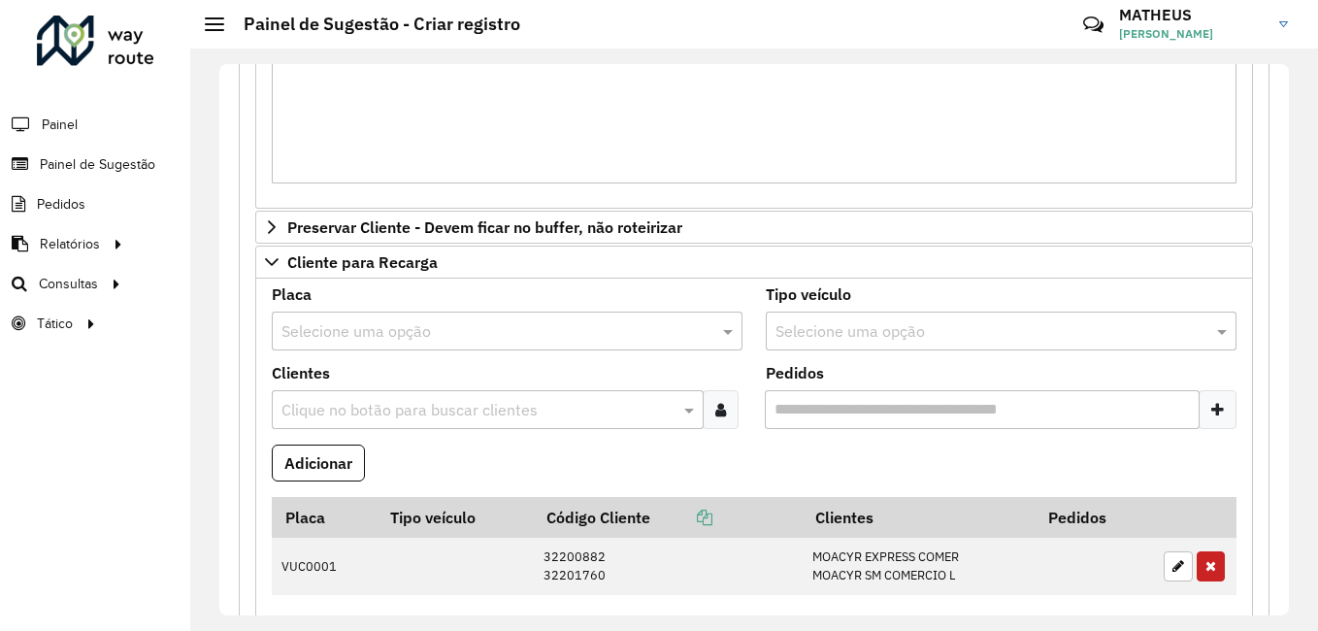
click at [421, 332] on input "text" at bounding box center [487, 331] width 413 height 23
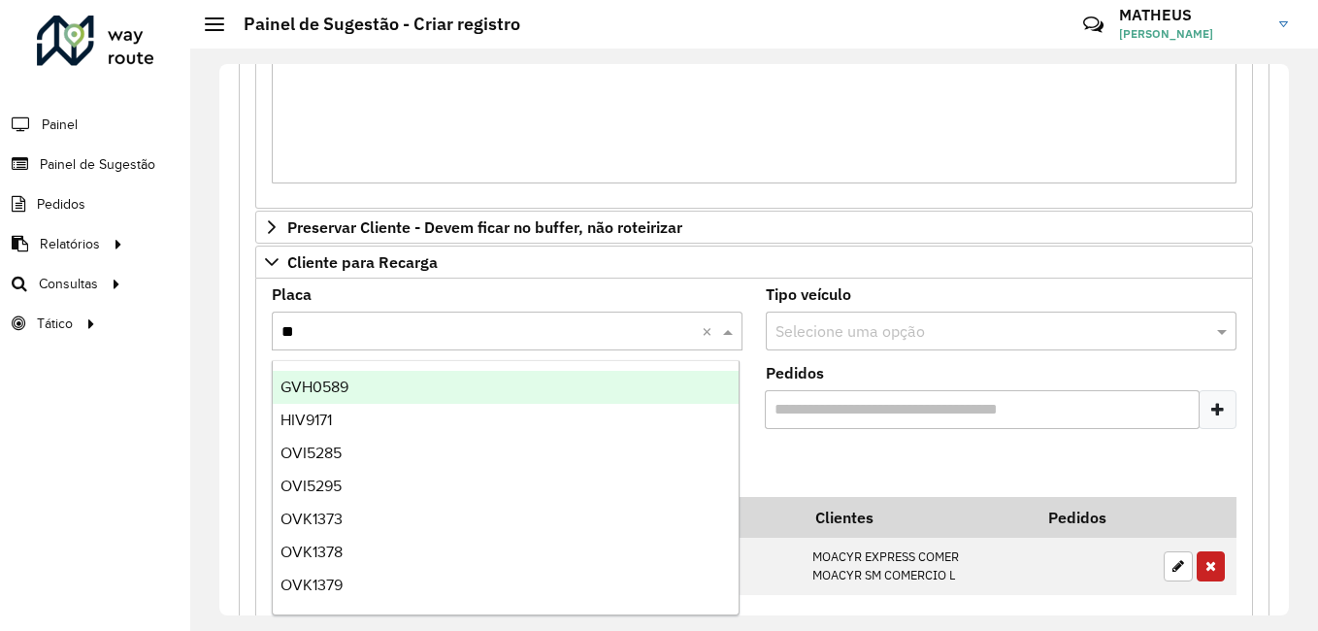
type input "***"
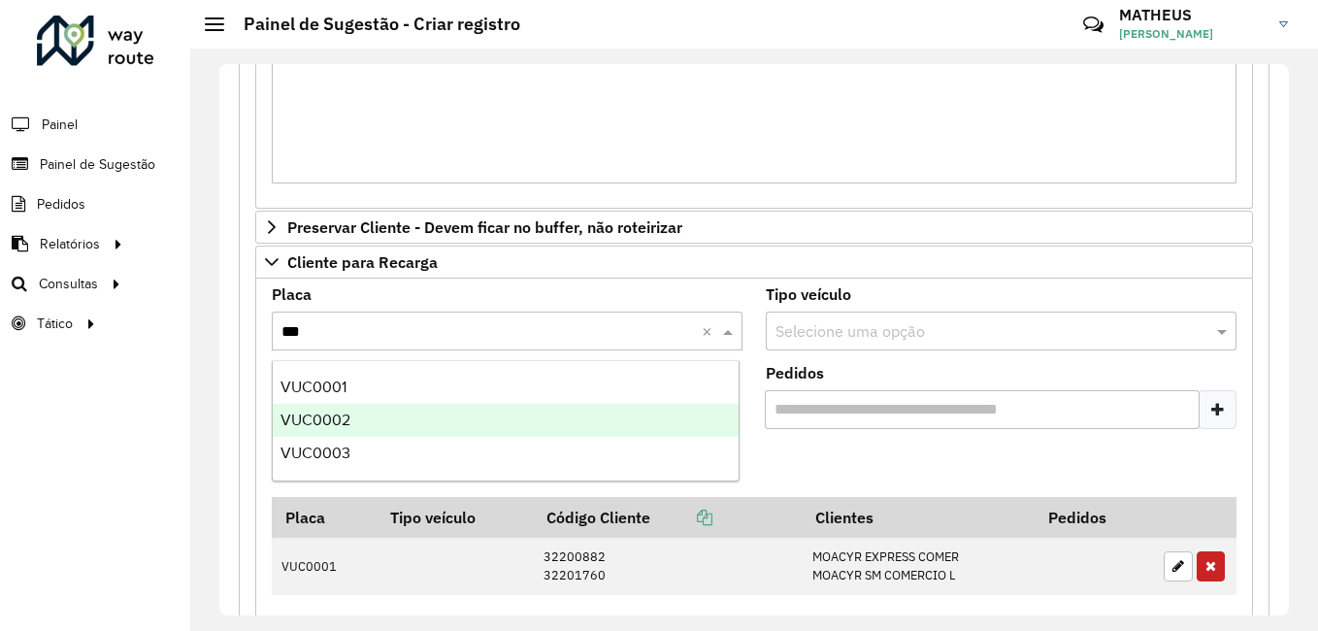
click at [367, 422] on div "VUC0002" at bounding box center [506, 420] width 466 height 33
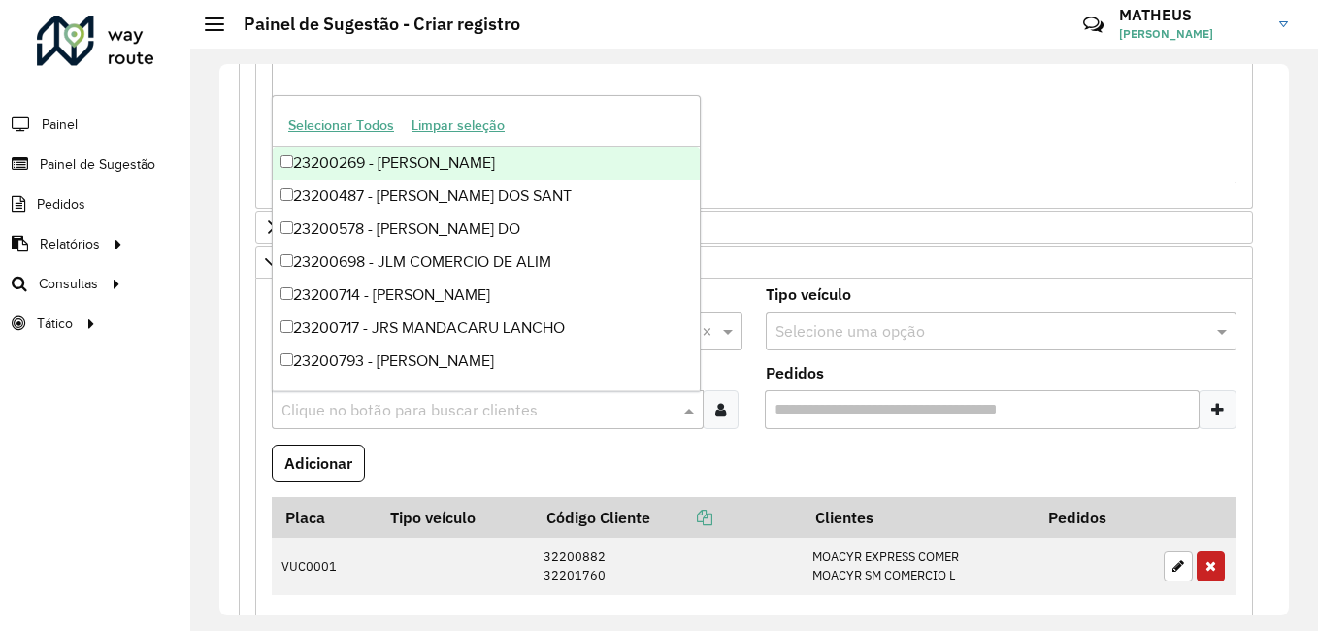
click at [353, 408] on input "text" at bounding box center [478, 410] width 403 height 23
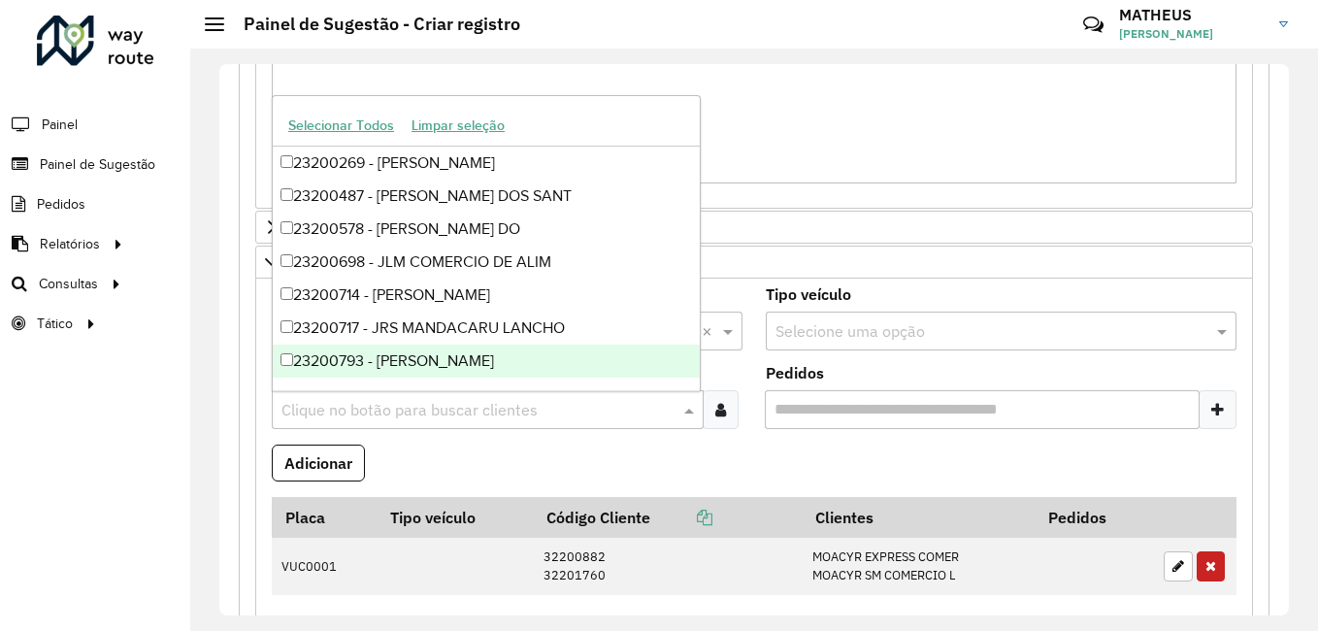
click at [366, 417] on input "text" at bounding box center [478, 410] width 403 height 23
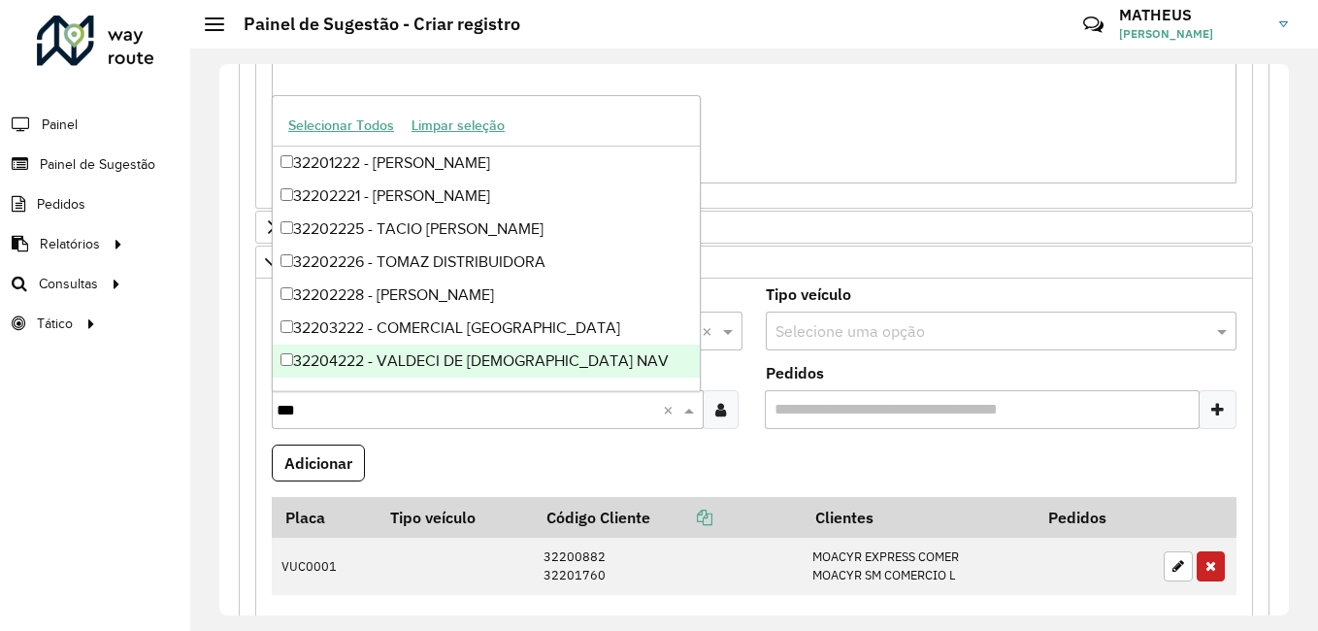
type input "****"
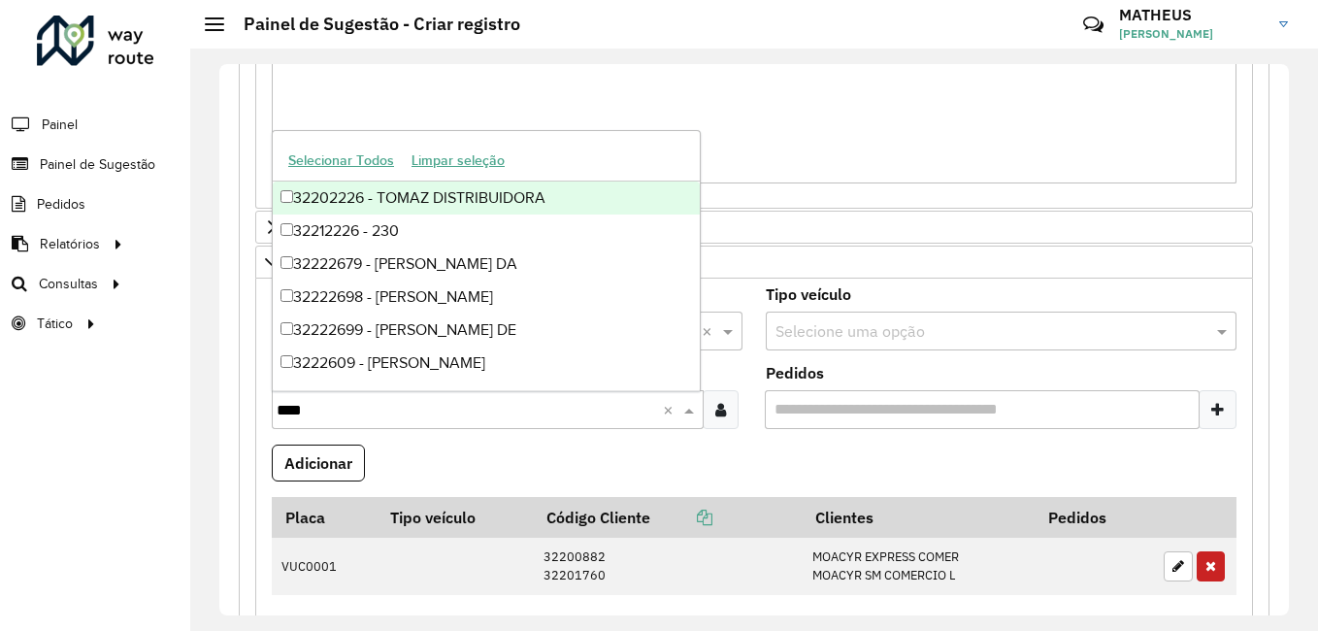
click at [379, 193] on div "32202226 - TOMAZ DISTRIBUIDORA" at bounding box center [486, 198] width 427 height 33
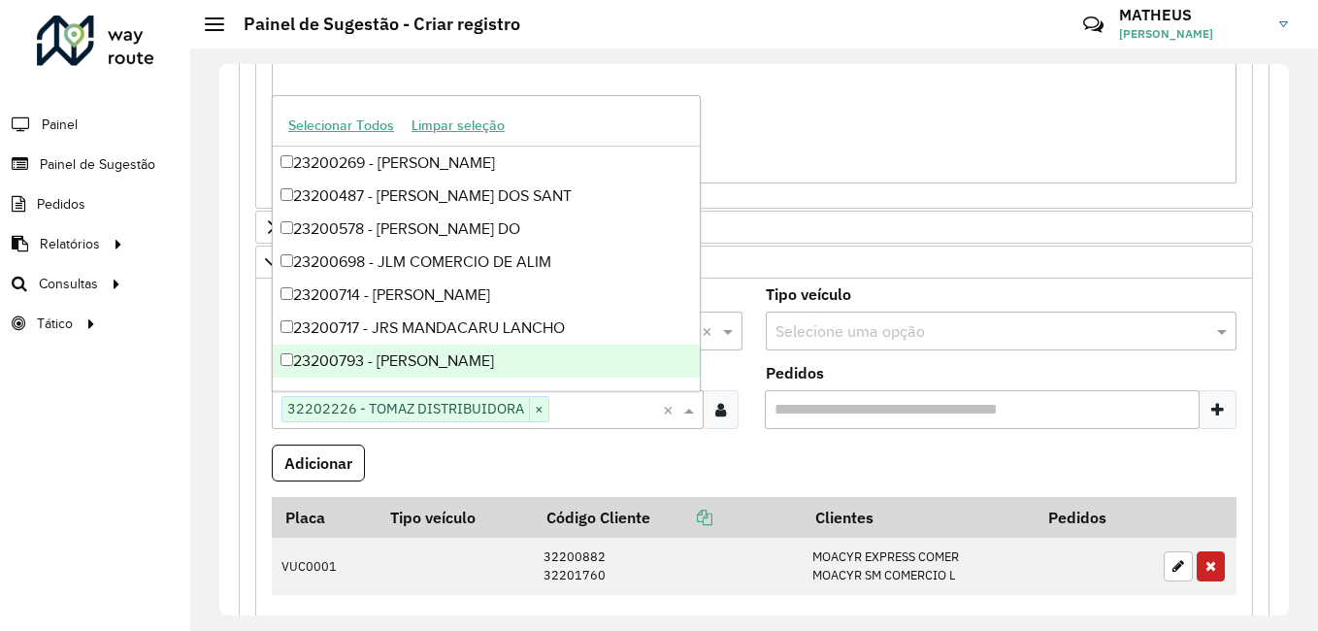
click at [384, 473] on formly-field "Adicionar" at bounding box center [754, 471] width 988 height 52
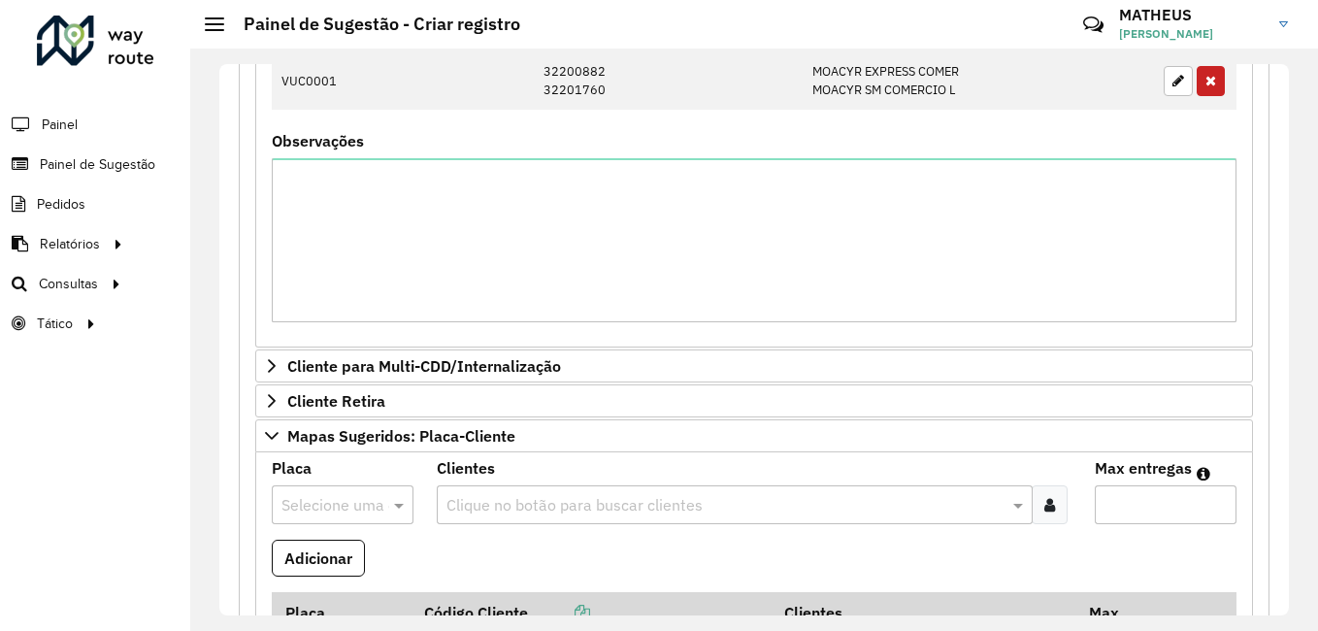
scroll to position [660, 0]
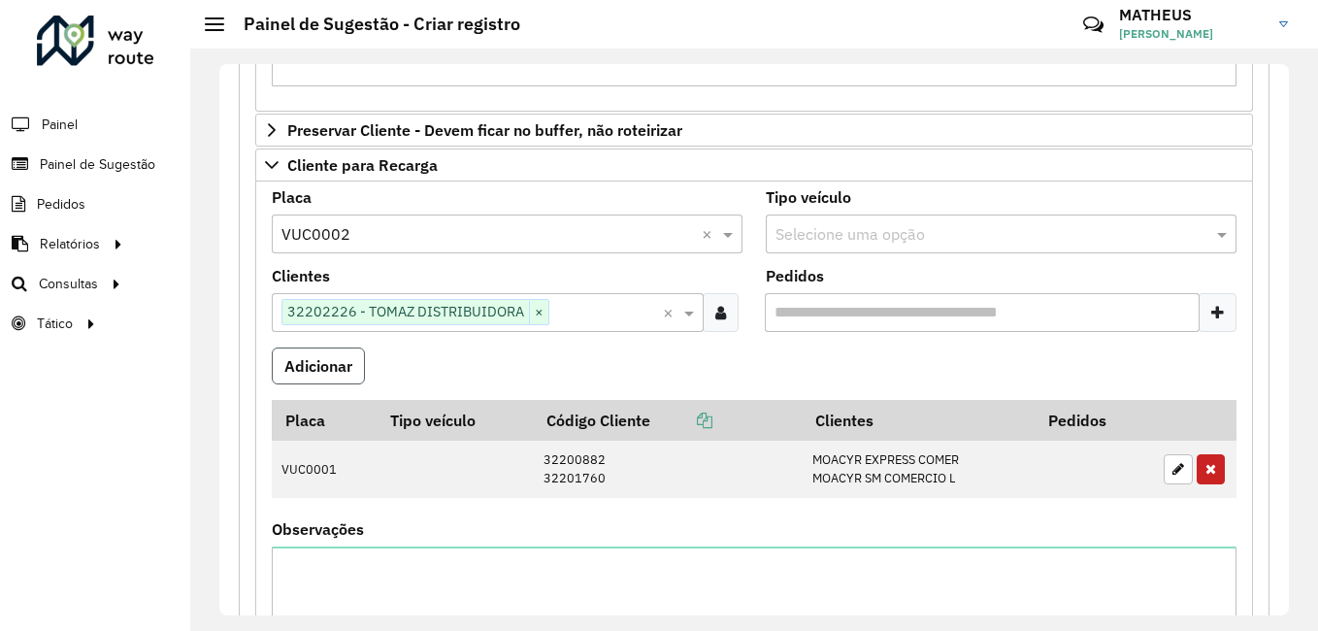
click at [343, 350] on button "Adicionar" at bounding box center [318, 365] width 93 height 37
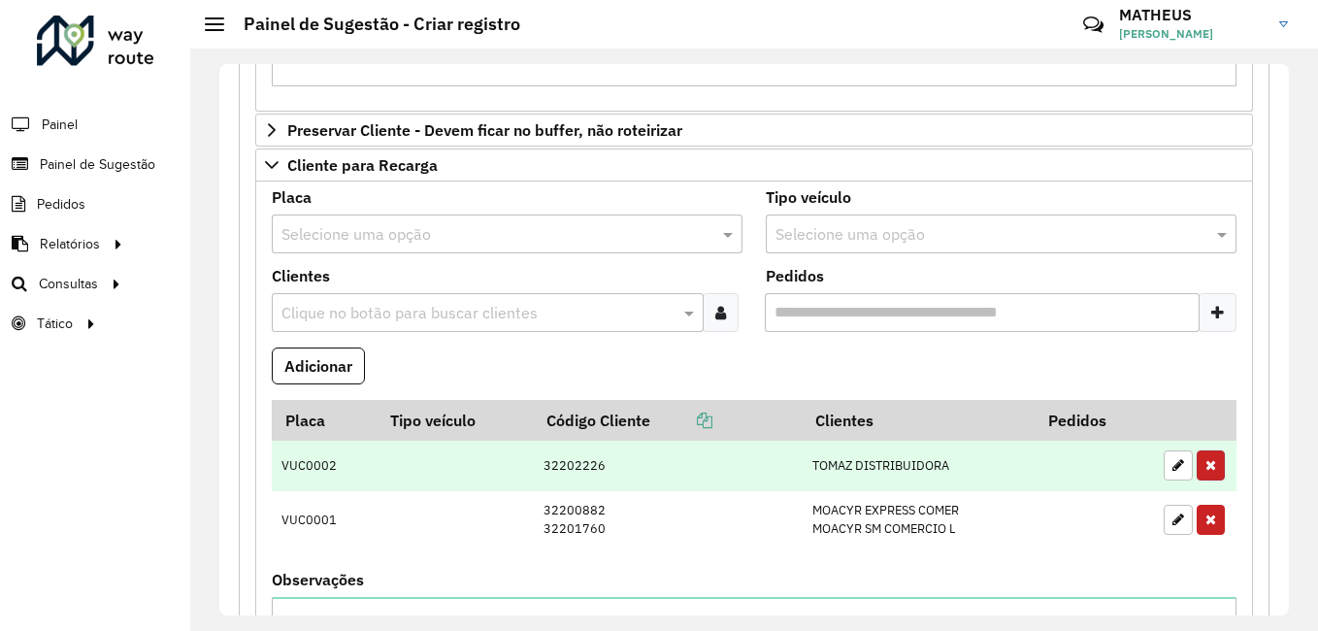
click at [1210, 462] on button "button" at bounding box center [1211, 465] width 28 height 30
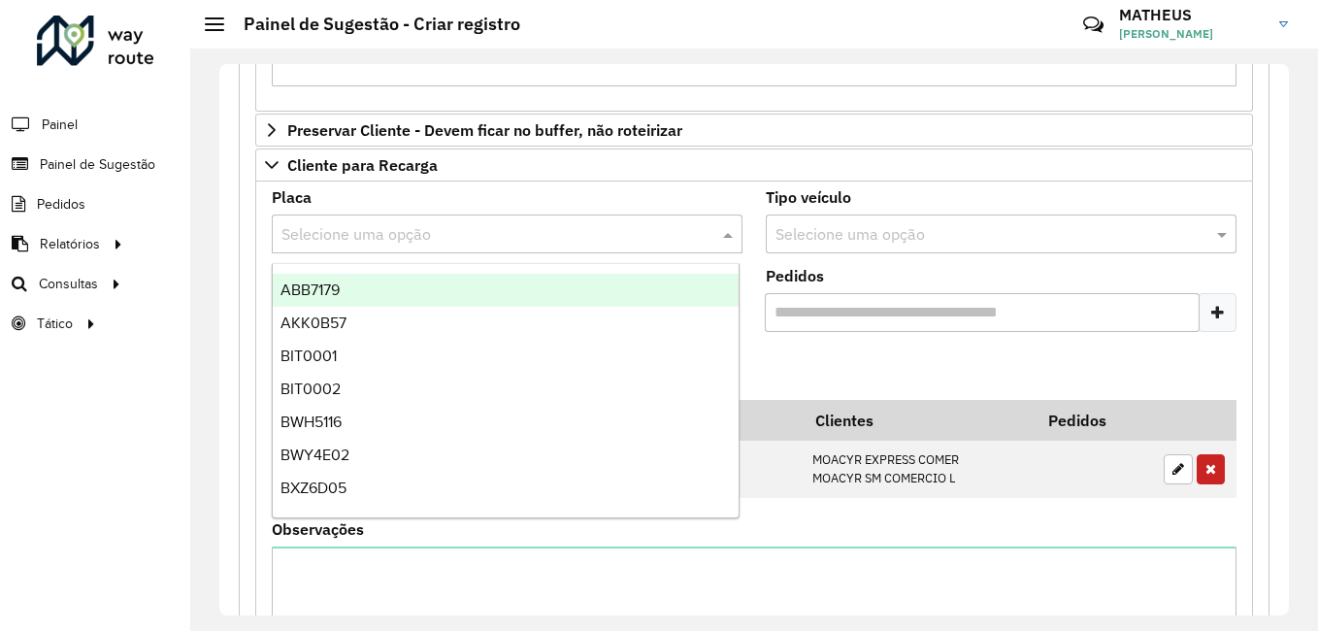
click at [375, 240] on input "text" at bounding box center [487, 234] width 413 height 23
type input "***"
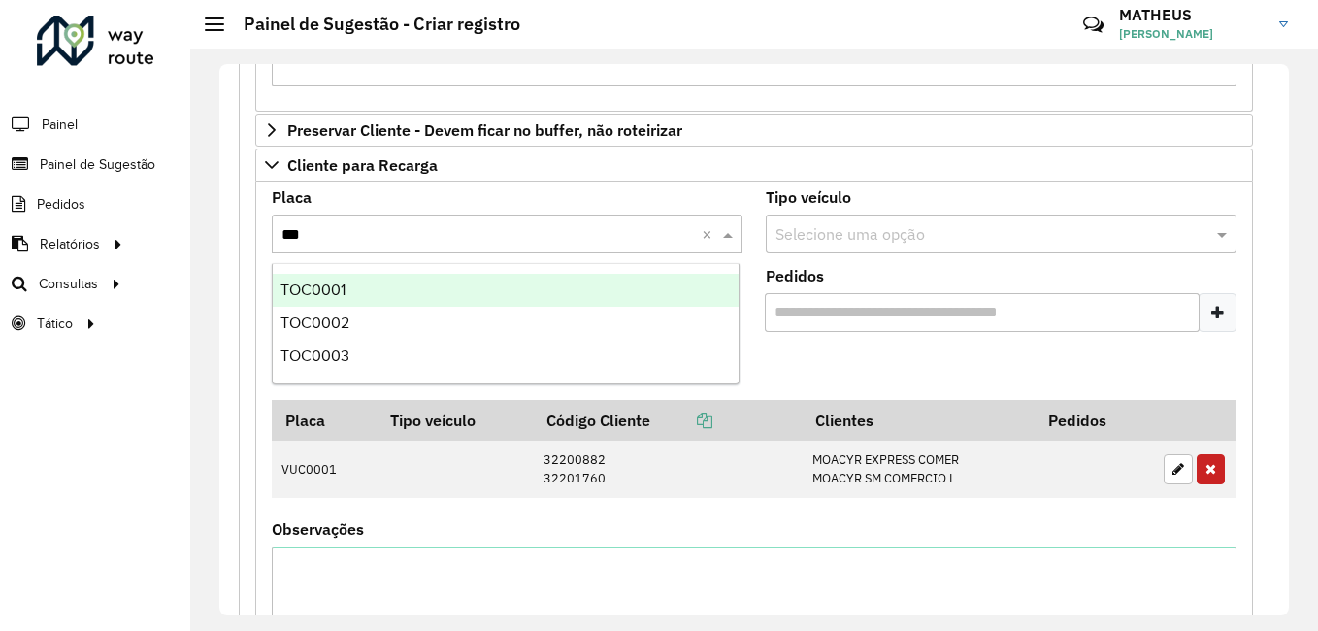
click at [383, 289] on div "TOC0001" at bounding box center [506, 290] width 466 height 33
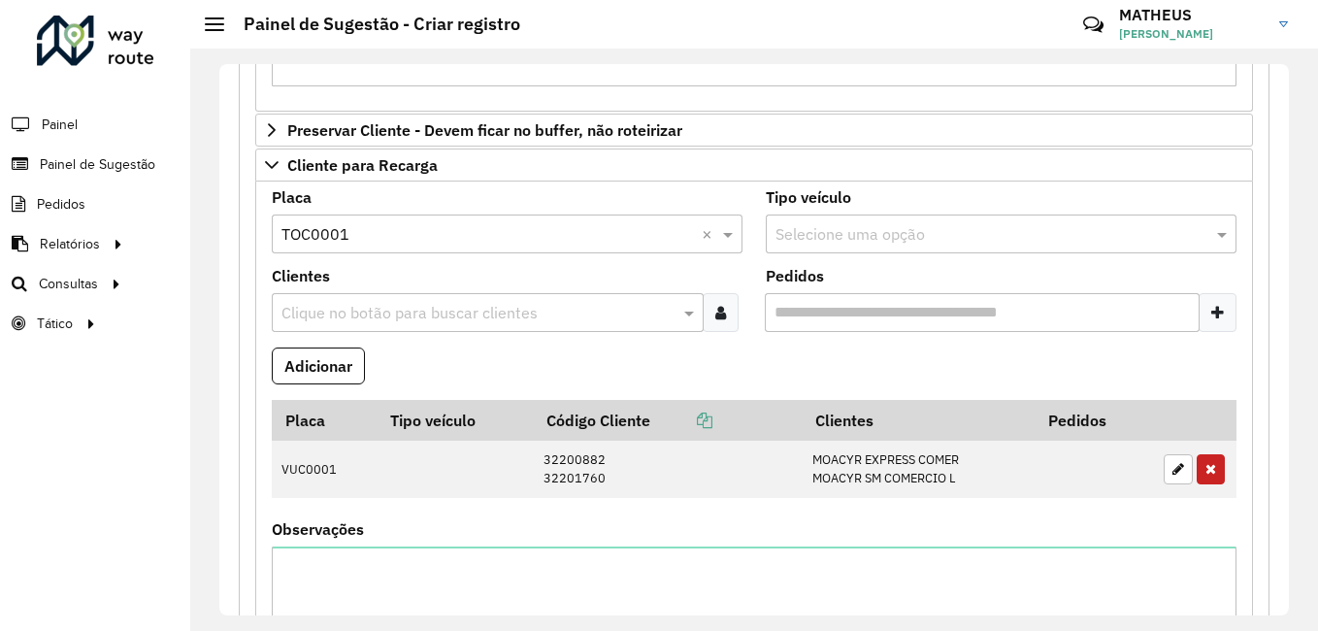
click at [393, 299] on div "Clique no botão para buscar clientes" at bounding box center [488, 312] width 432 height 39
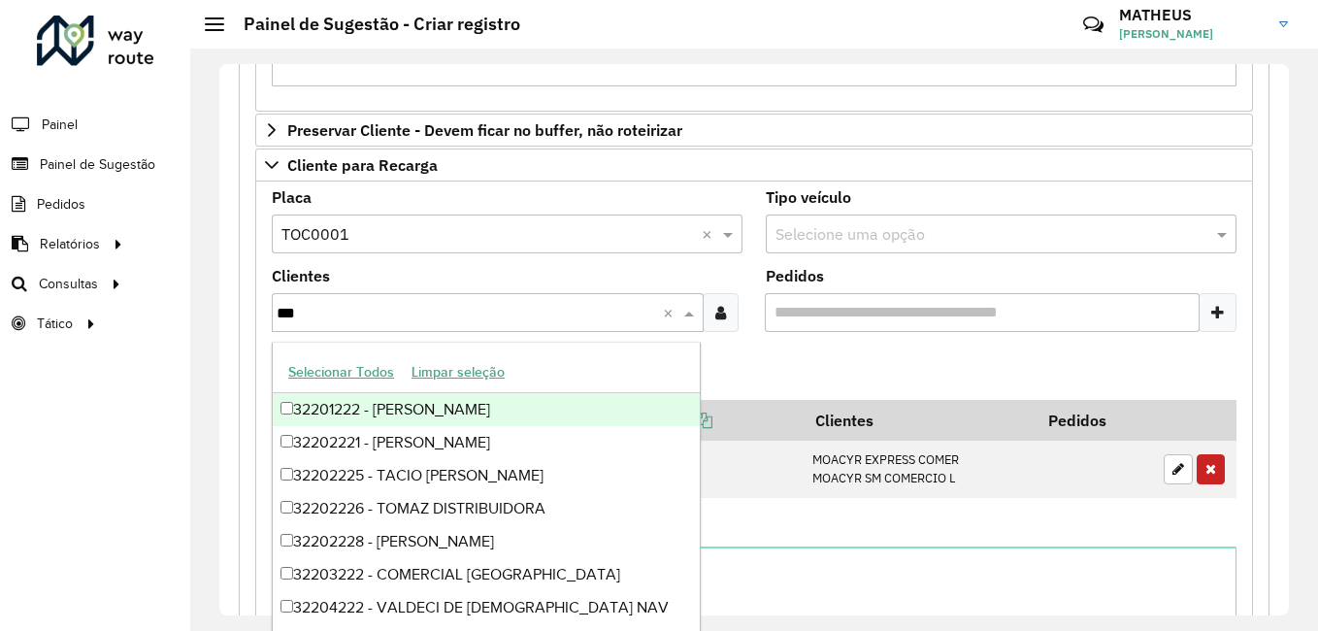
type input "****"
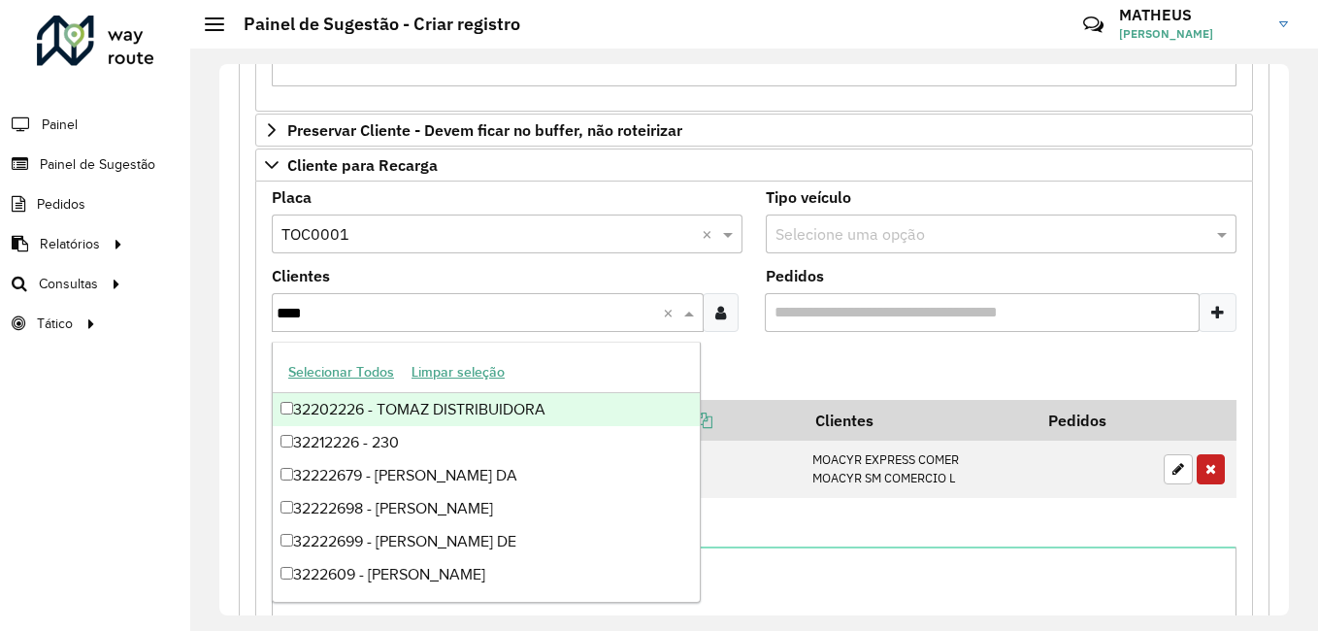
click at [428, 400] on div "32202226 - TOMAZ DISTRIBUIDORA" at bounding box center [486, 409] width 427 height 33
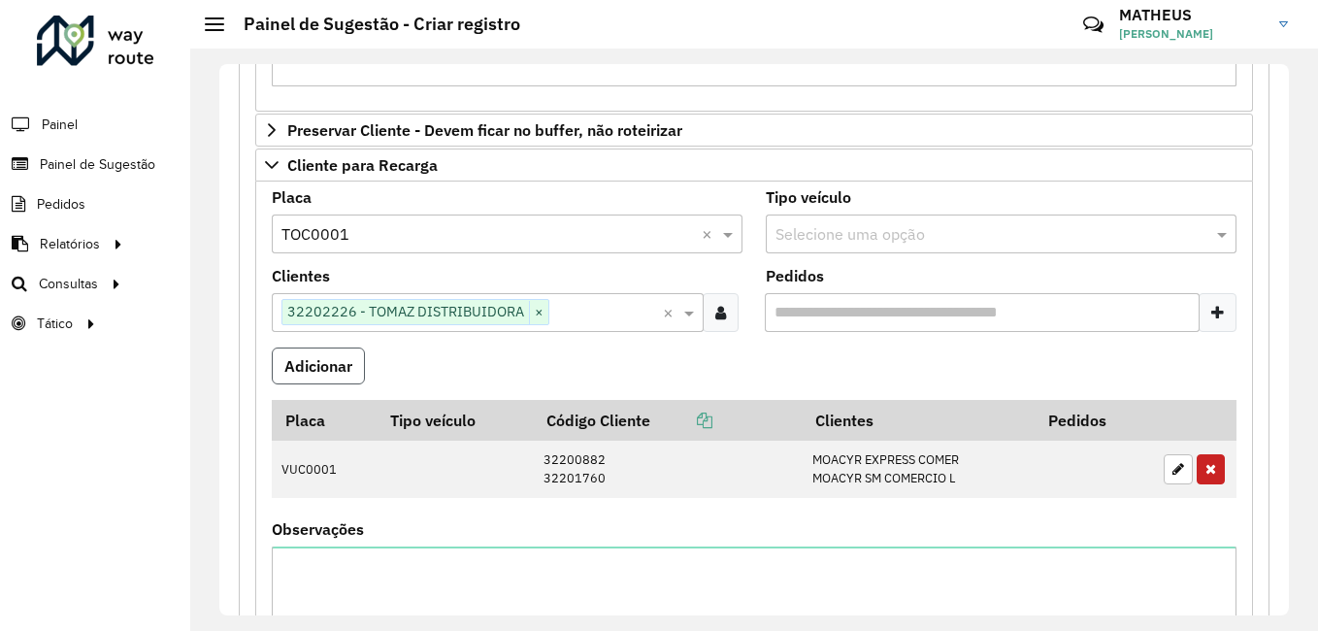
click at [354, 374] on button "Adicionar" at bounding box center [318, 365] width 93 height 37
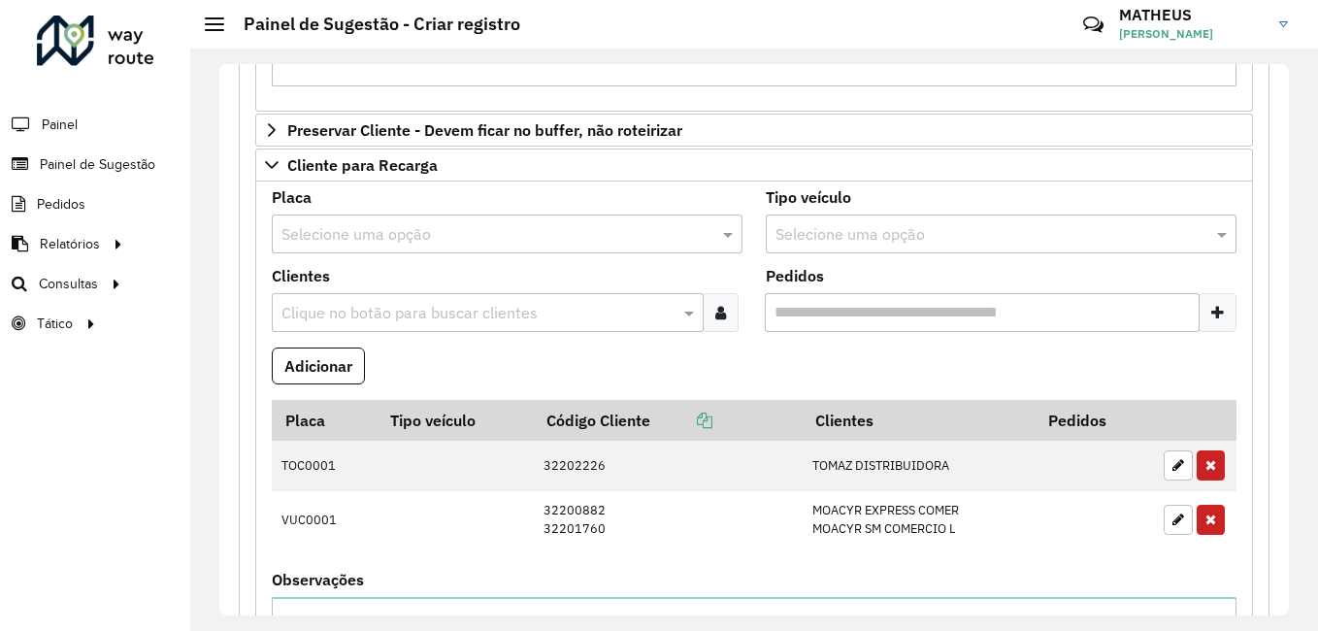
click at [357, 228] on input "text" at bounding box center [487, 234] width 413 height 23
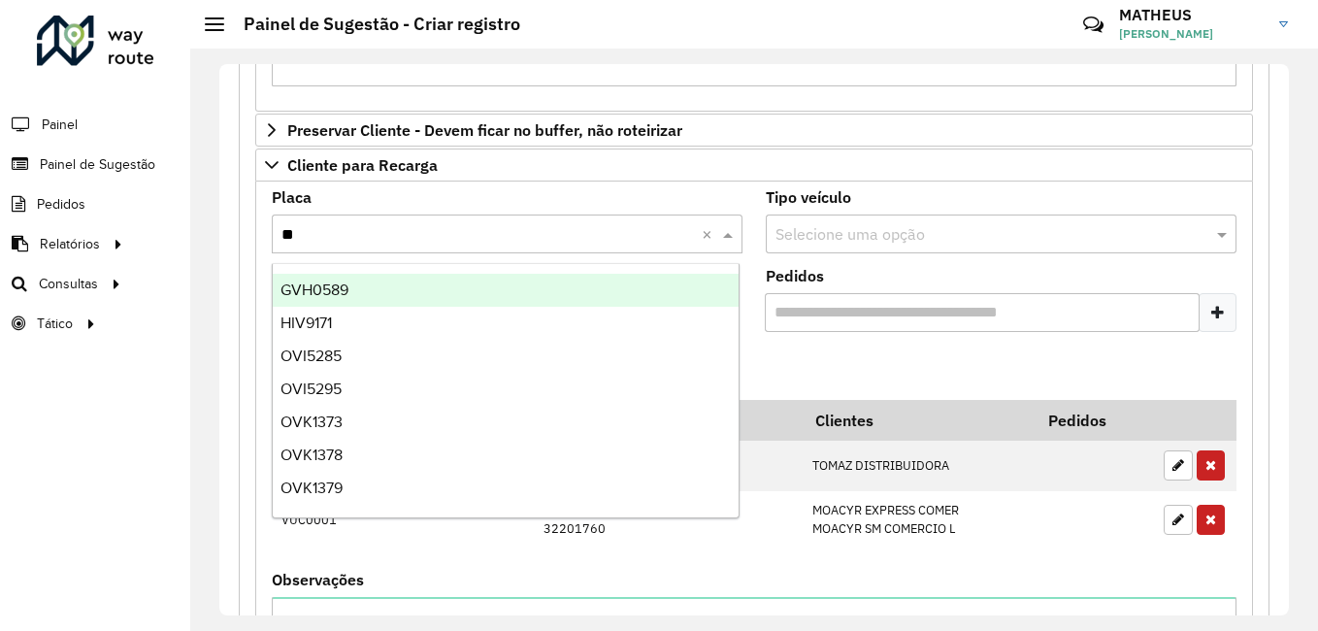
type input "***"
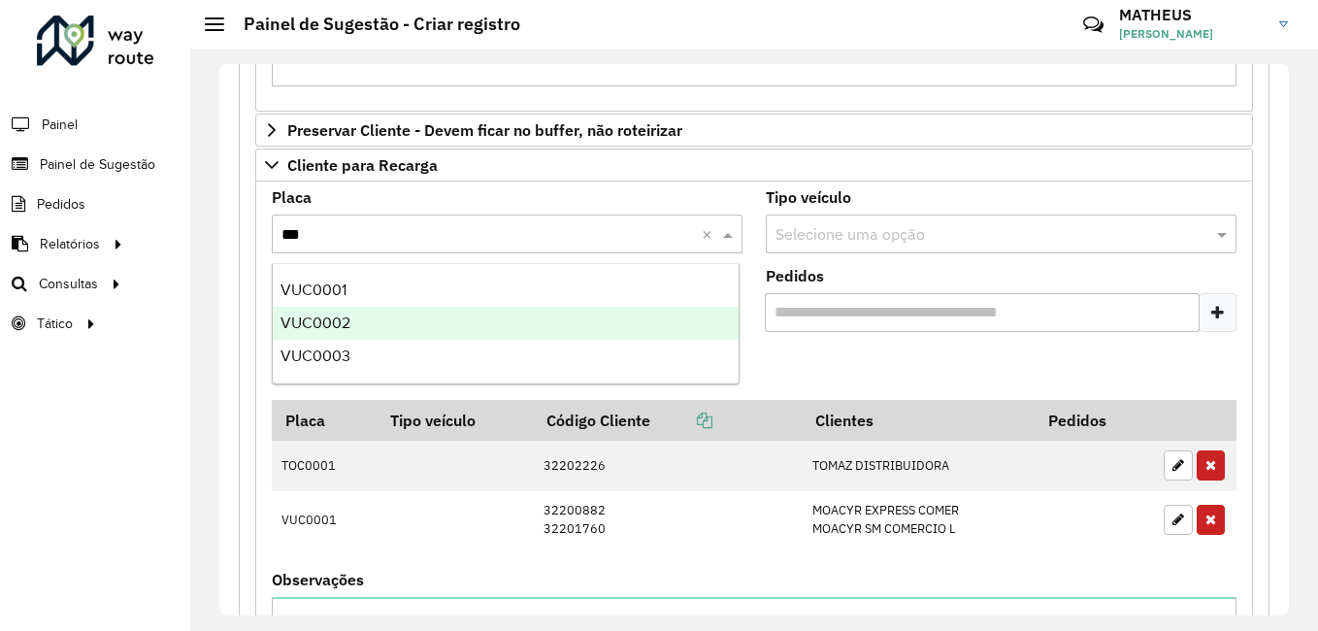
click at [352, 314] on div "VUC0002" at bounding box center [506, 323] width 466 height 33
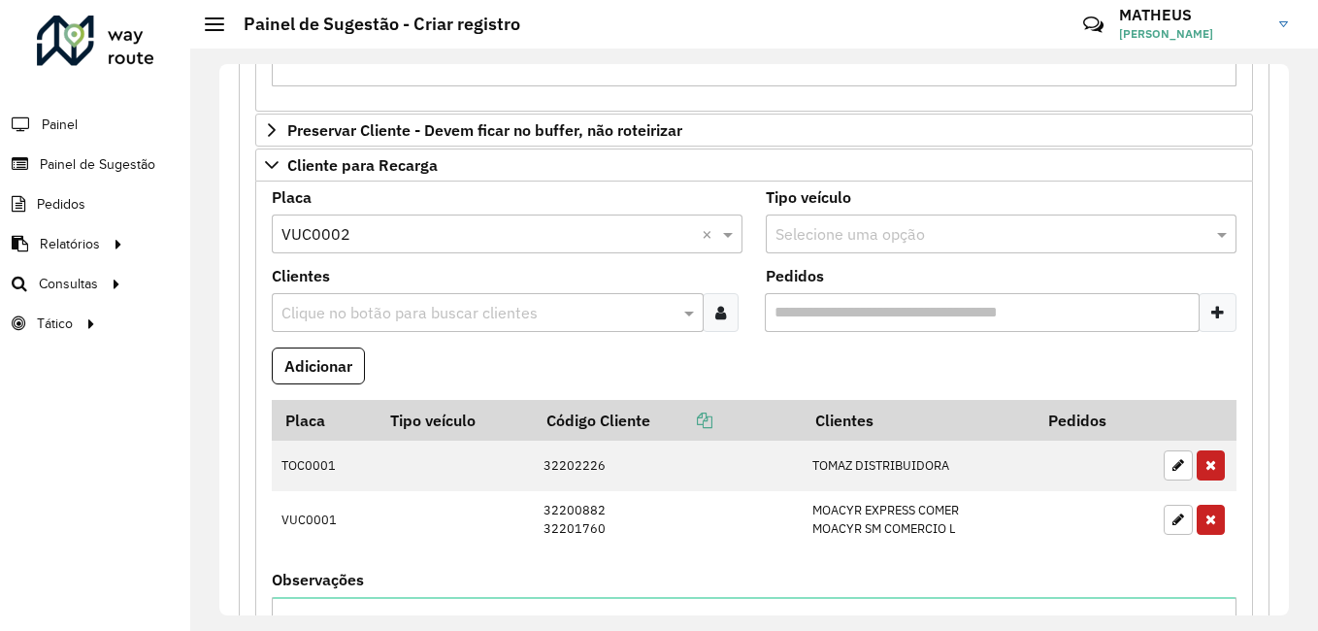
click at [727, 319] on div at bounding box center [721, 312] width 36 height 39
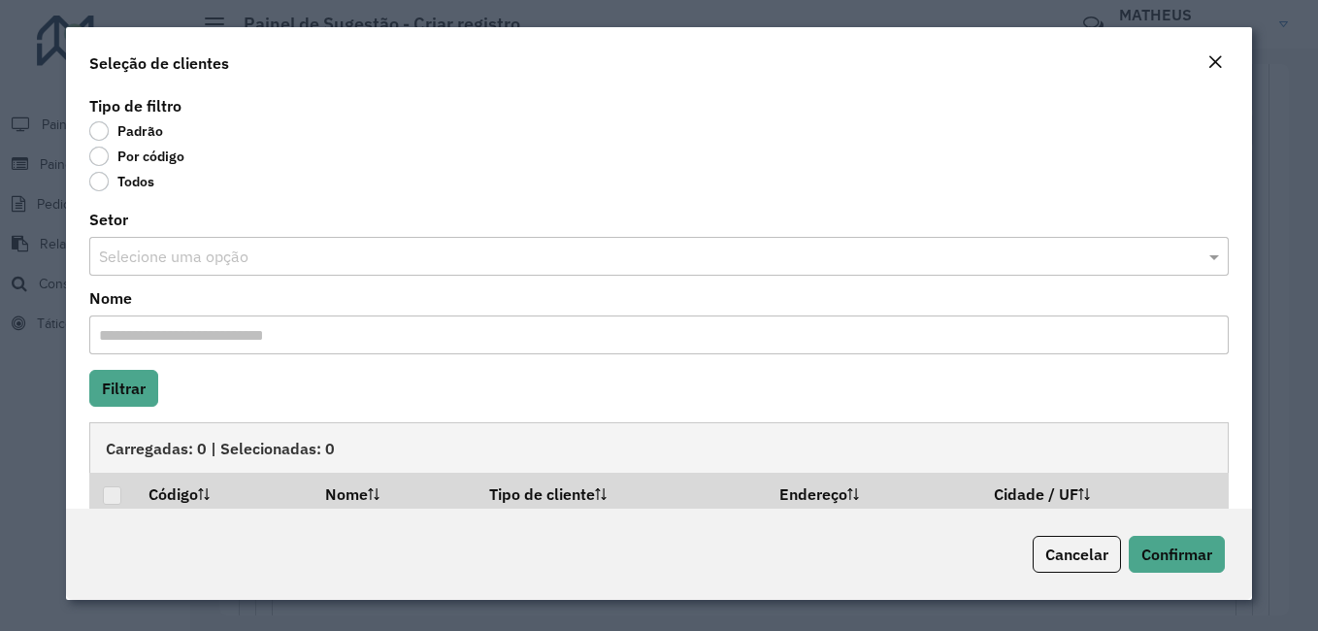
click at [158, 156] on label "Por código" at bounding box center [136, 156] width 95 height 19
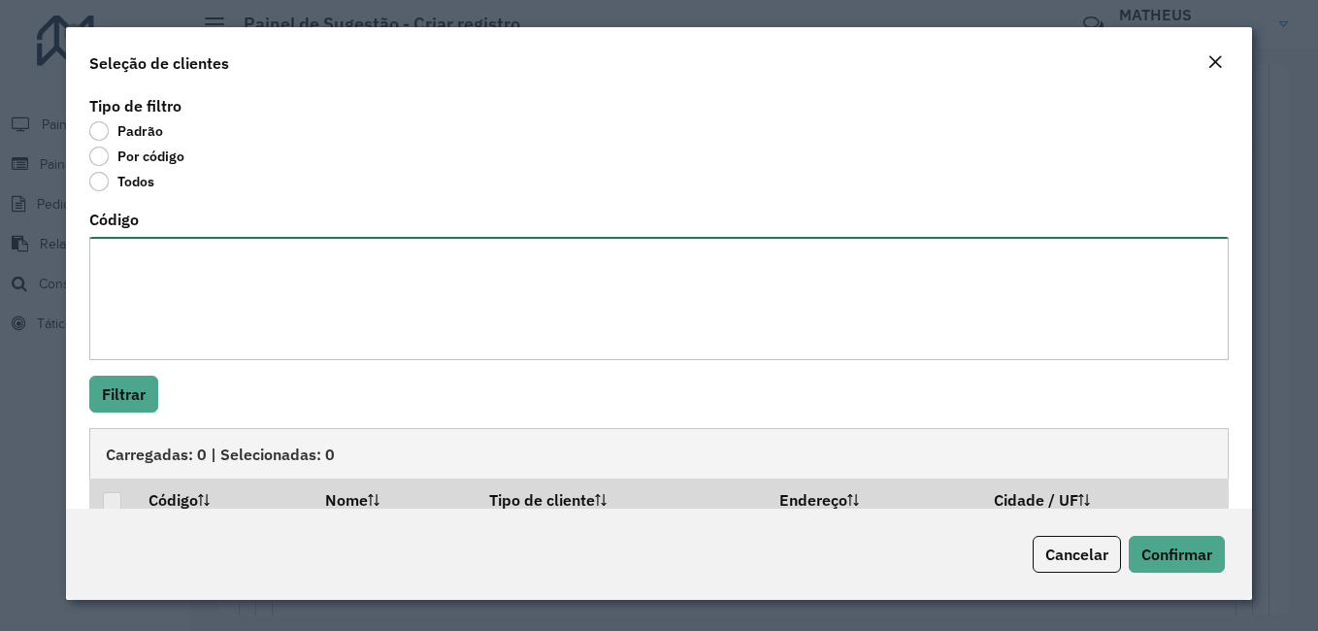
click at [212, 262] on textarea "Código" at bounding box center [659, 298] width 1140 height 123
type textarea "***** *****"
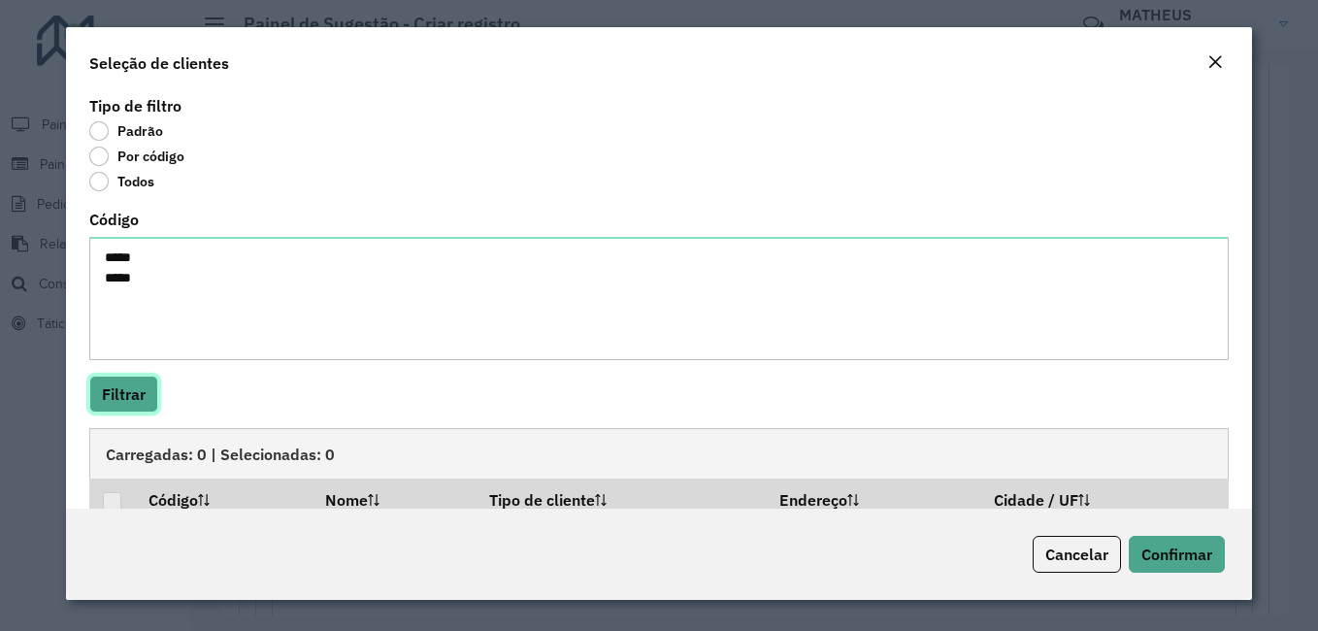
click at [97, 394] on button "Filtrar" at bounding box center [123, 394] width 69 height 37
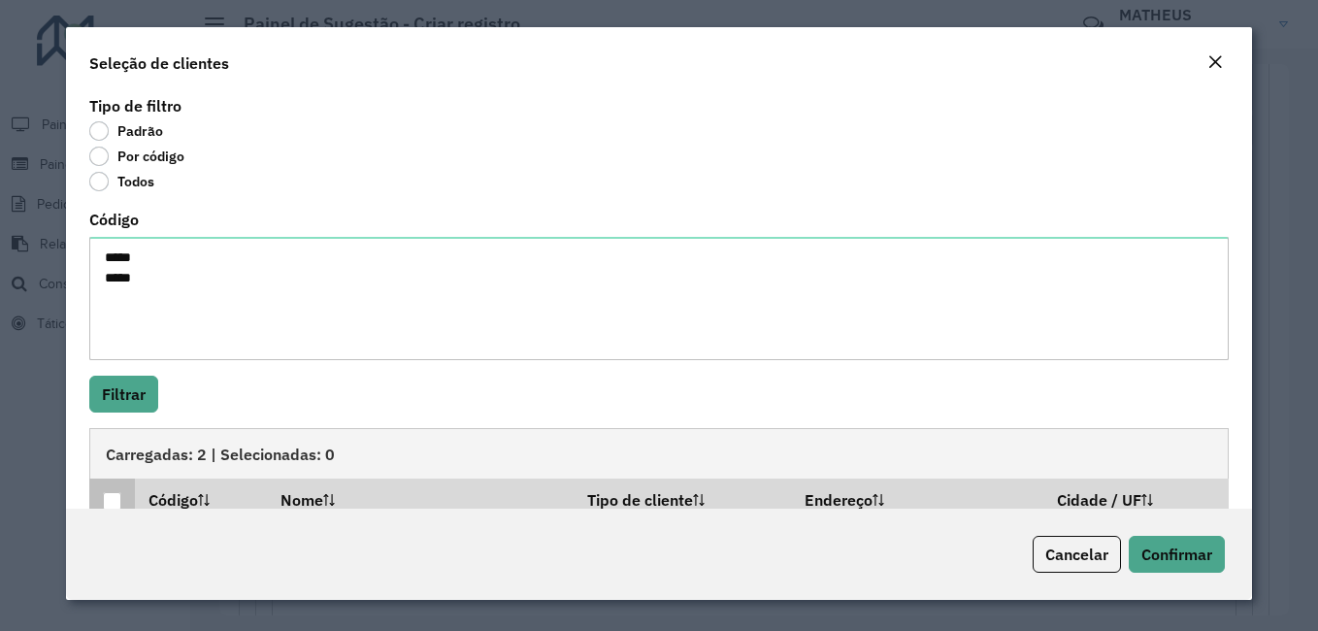
click at [108, 497] on div at bounding box center [112, 501] width 18 height 18
click at [1216, 555] on button "Confirmar" at bounding box center [1177, 554] width 96 height 37
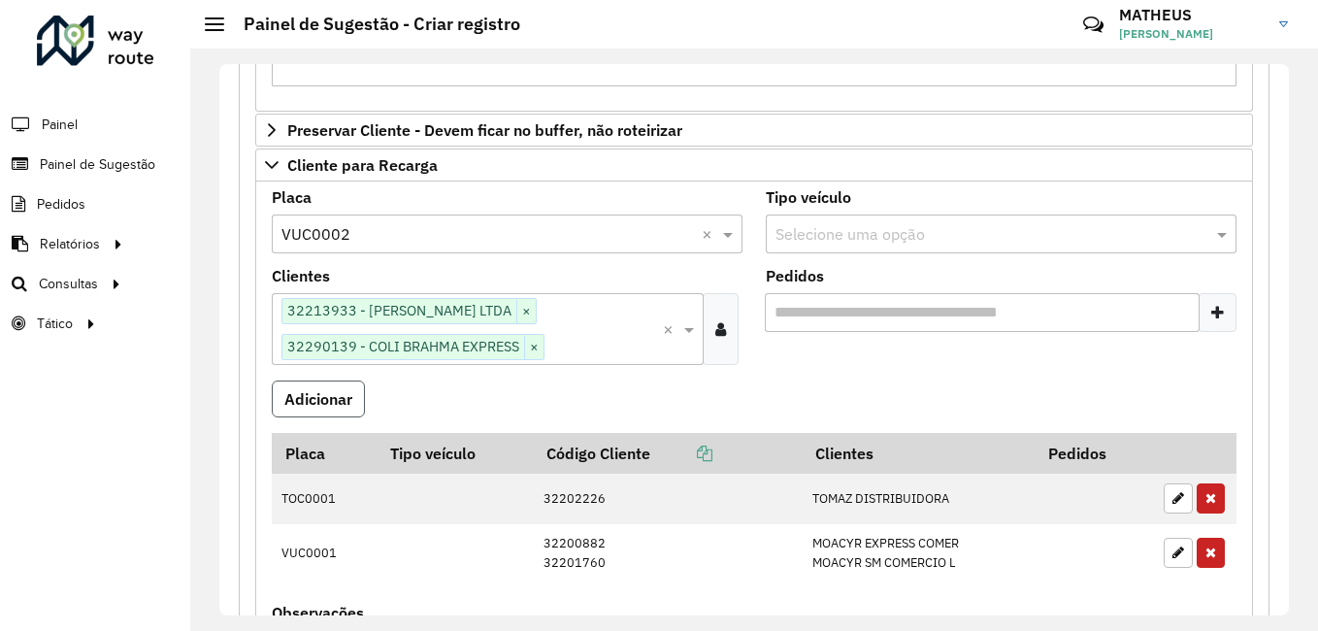
click at [345, 391] on button "Adicionar" at bounding box center [318, 399] width 93 height 37
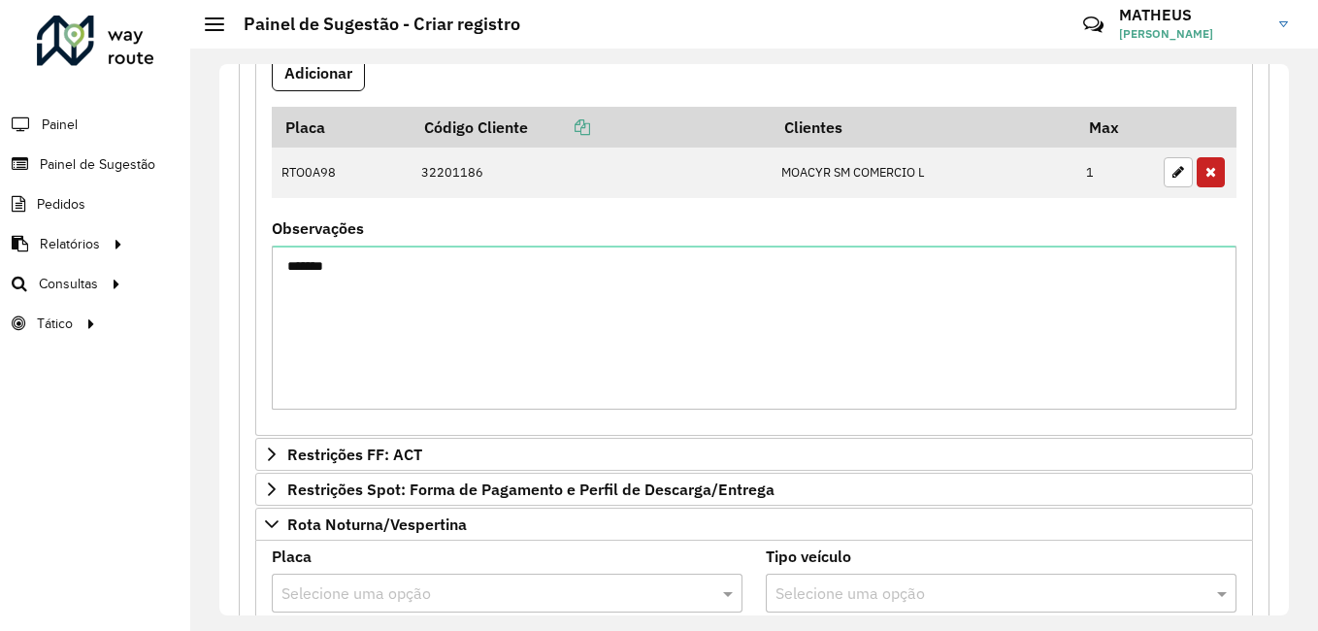
scroll to position [1447, 0]
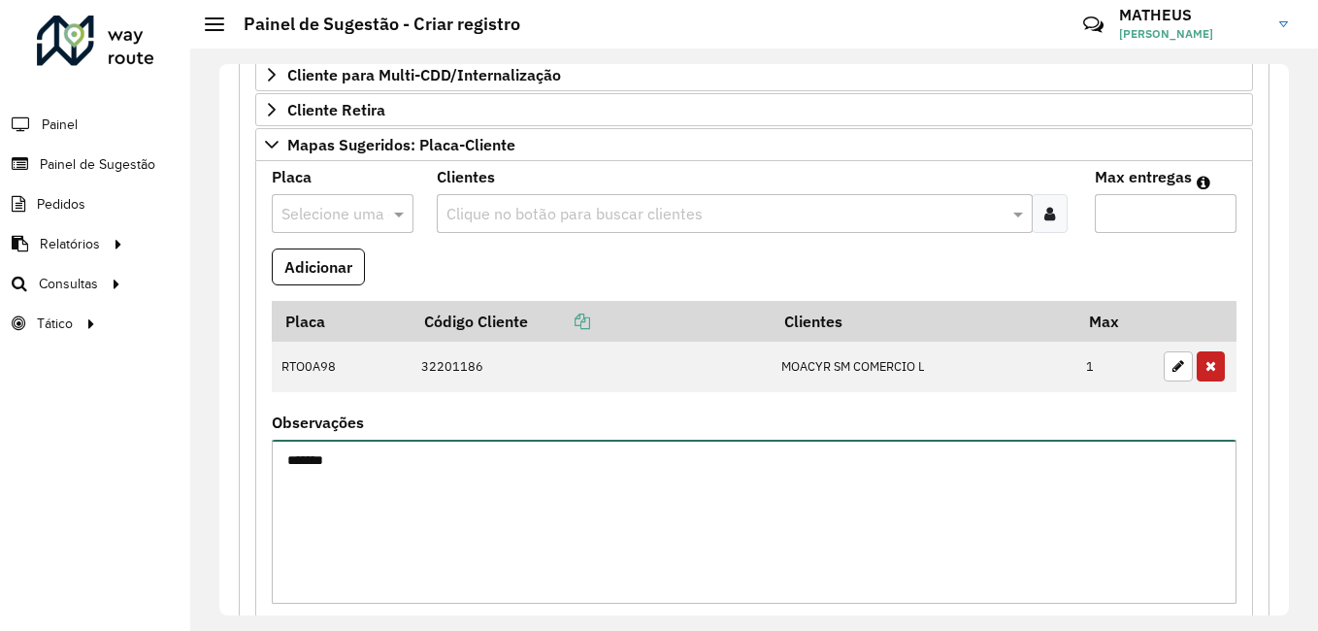
click at [361, 466] on textarea "*******" at bounding box center [754, 522] width 965 height 164
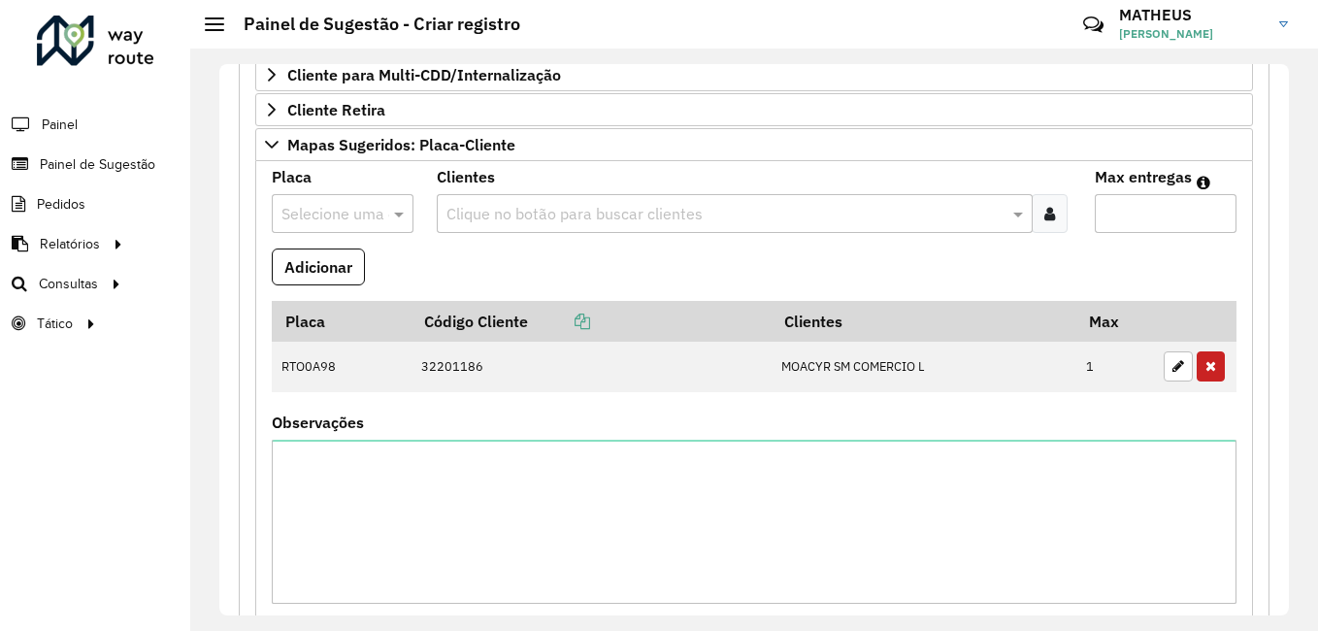
click at [162, 422] on div "Roteirizador AmbevTech Painel Painel de Sugestão Pedidos Relatórios Clientes Cl…" at bounding box center [95, 315] width 190 height 631
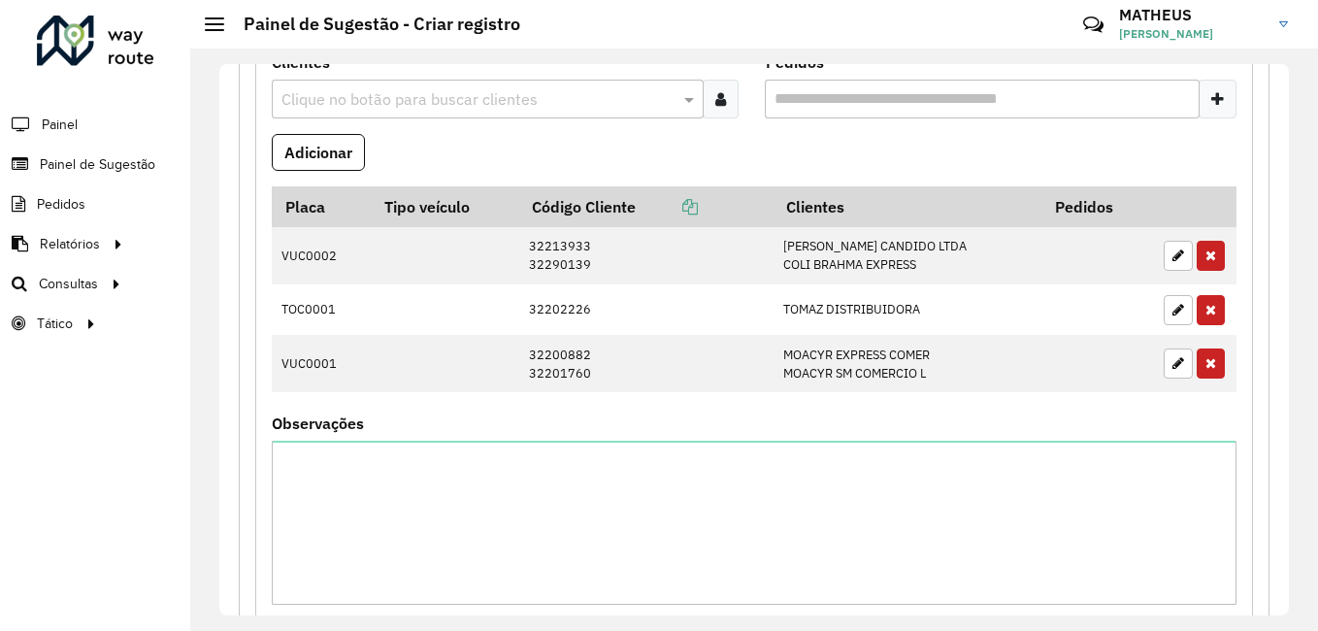
scroll to position [1262, 0]
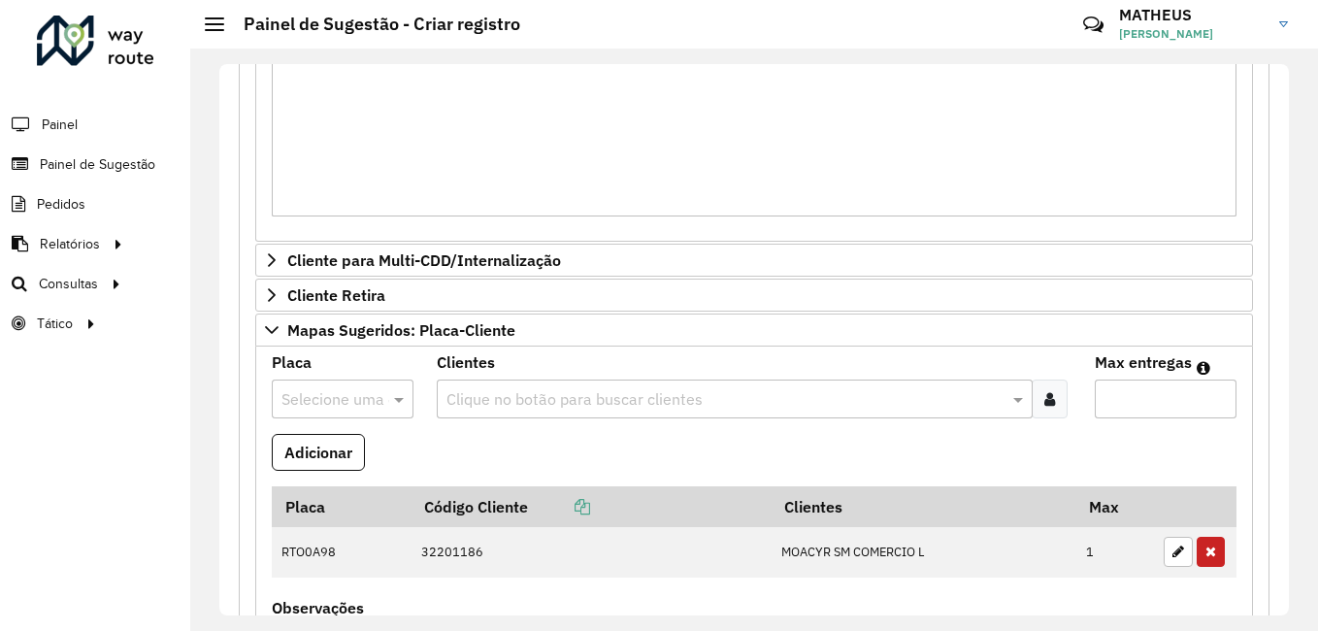
click at [1044, 393] on icon at bounding box center [1049, 399] width 11 height 16
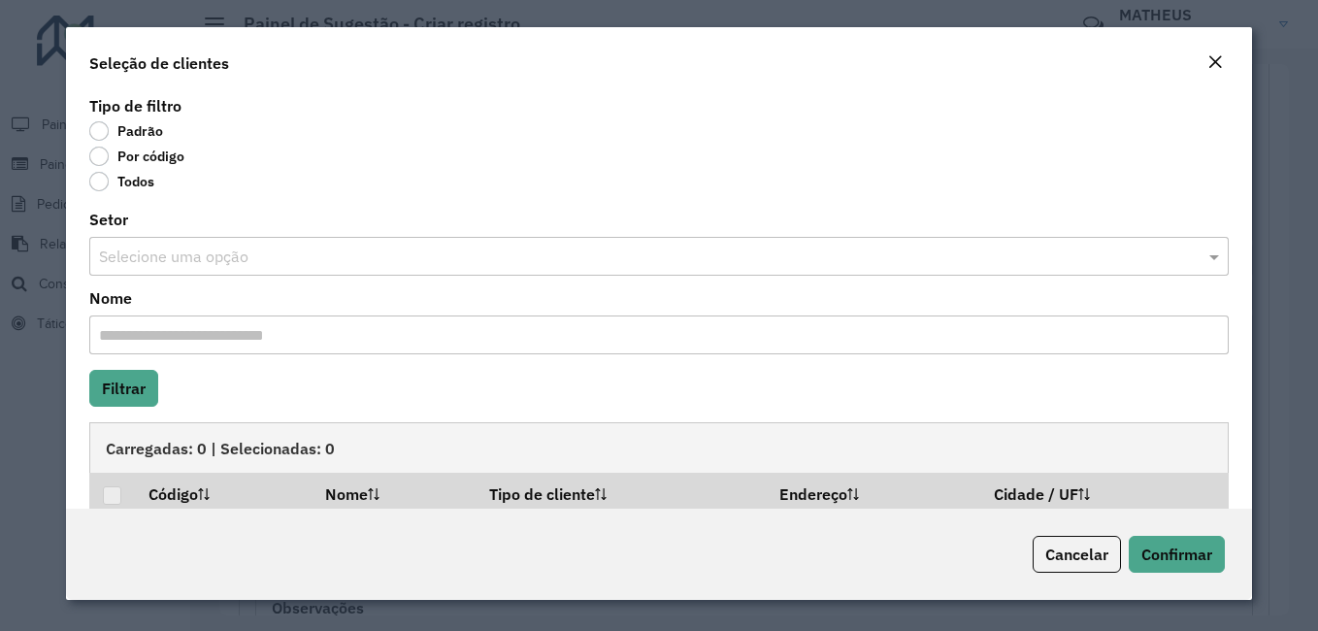
click at [113, 153] on label "Por código" at bounding box center [136, 156] width 95 height 19
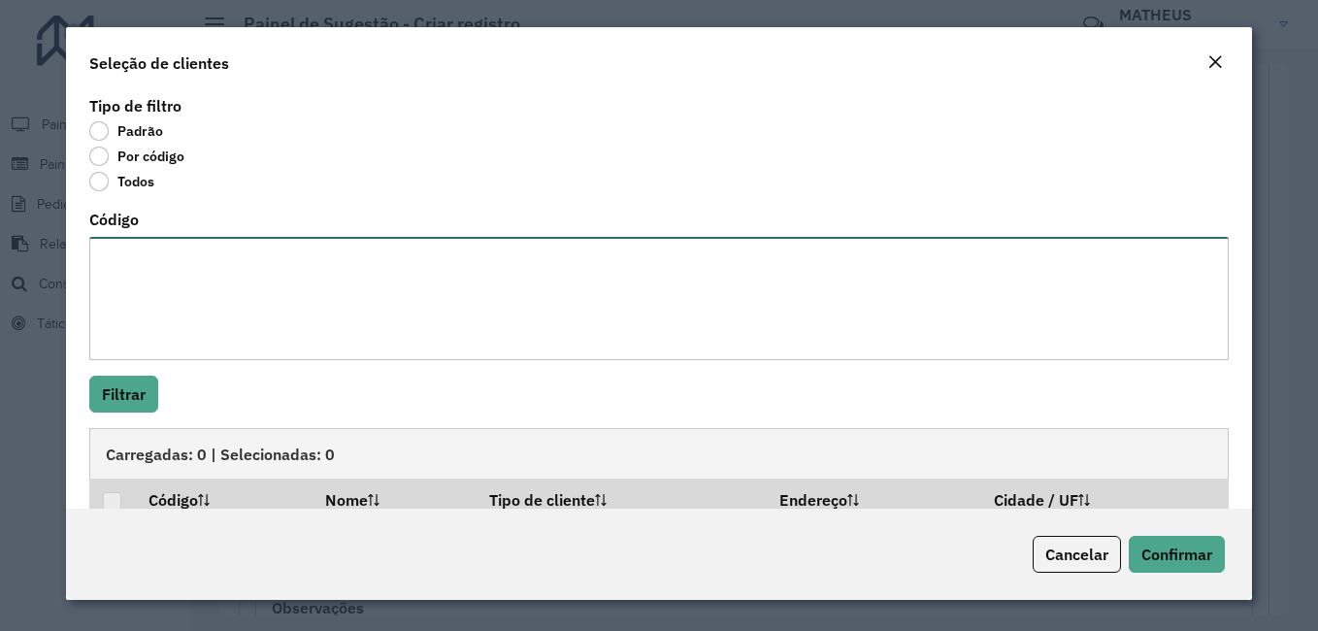
click at [179, 267] on textarea "Código" at bounding box center [659, 298] width 1140 height 123
paste textarea "**** **** ***** ***** ***** ***** **** **** ***** ***** ****"
type textarea "**** **** ***** ***** ***** ***** **** **** ***** ***** ****"
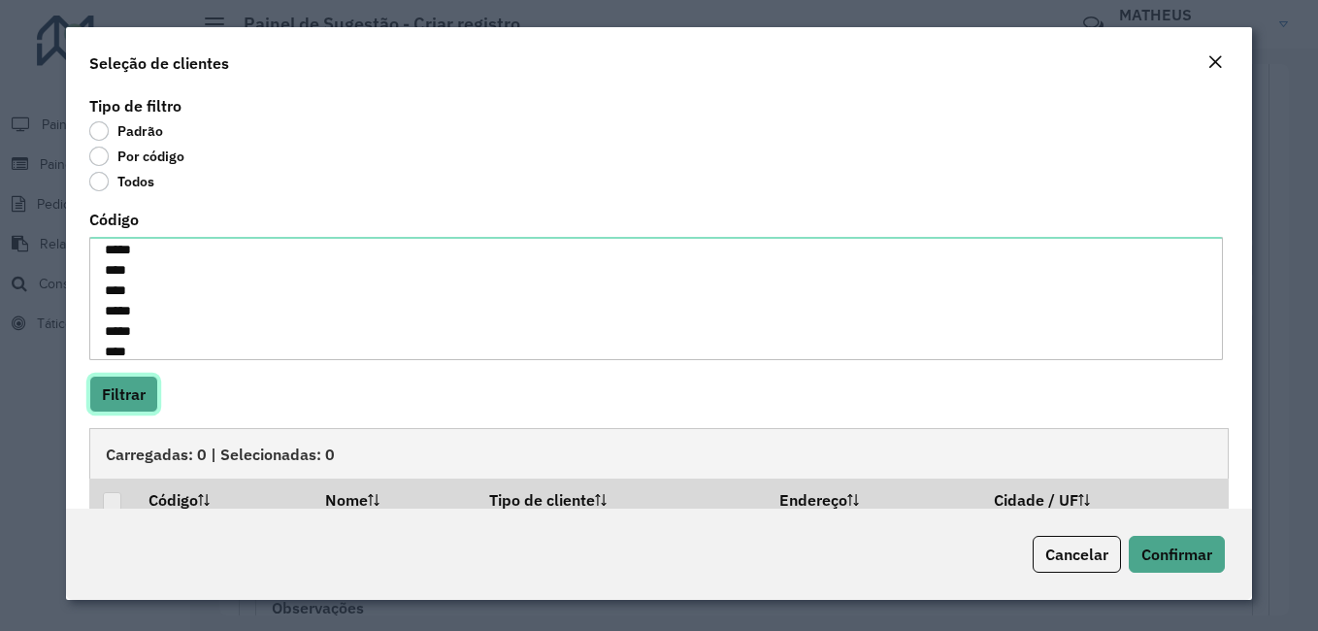
click at [110, 383] on button "Filtrar" at bounding box center [123, 394] width 69 height 37
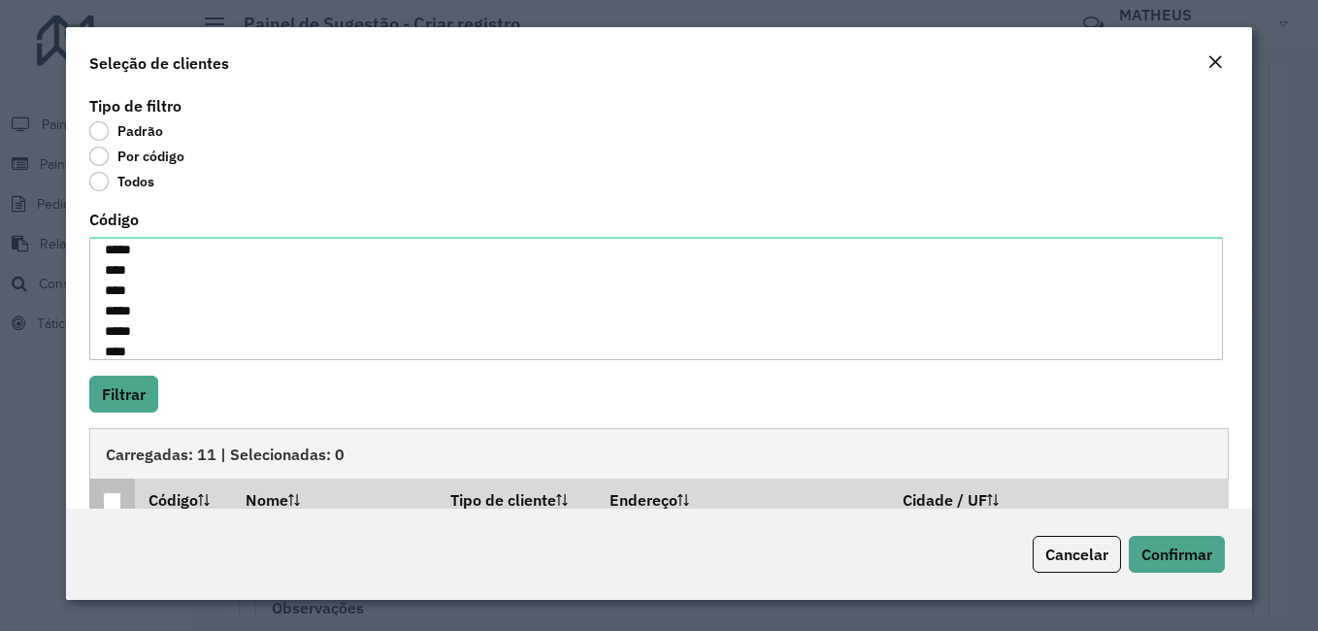
click at [114, 500] on div at bounding box center [112, 501] width 18 height 18
click at [1158, 552] on span "Confirmar" at bounding box center [1177, 554] width 71 height 19
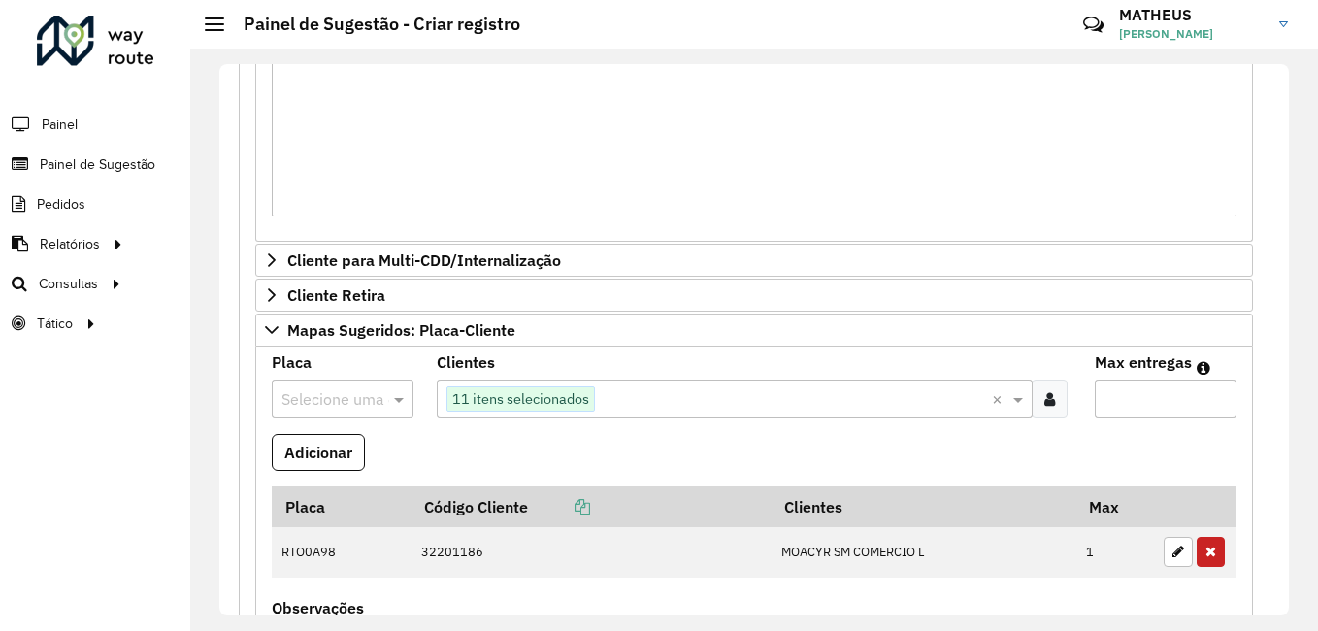
click at [1131, 413] on input "Max entregas" at bounding box center [1166, 399] width 142 height 39
type input "**"
click at [348, 402] on input "text" at bounding box center [322, 399] width 83 height 23
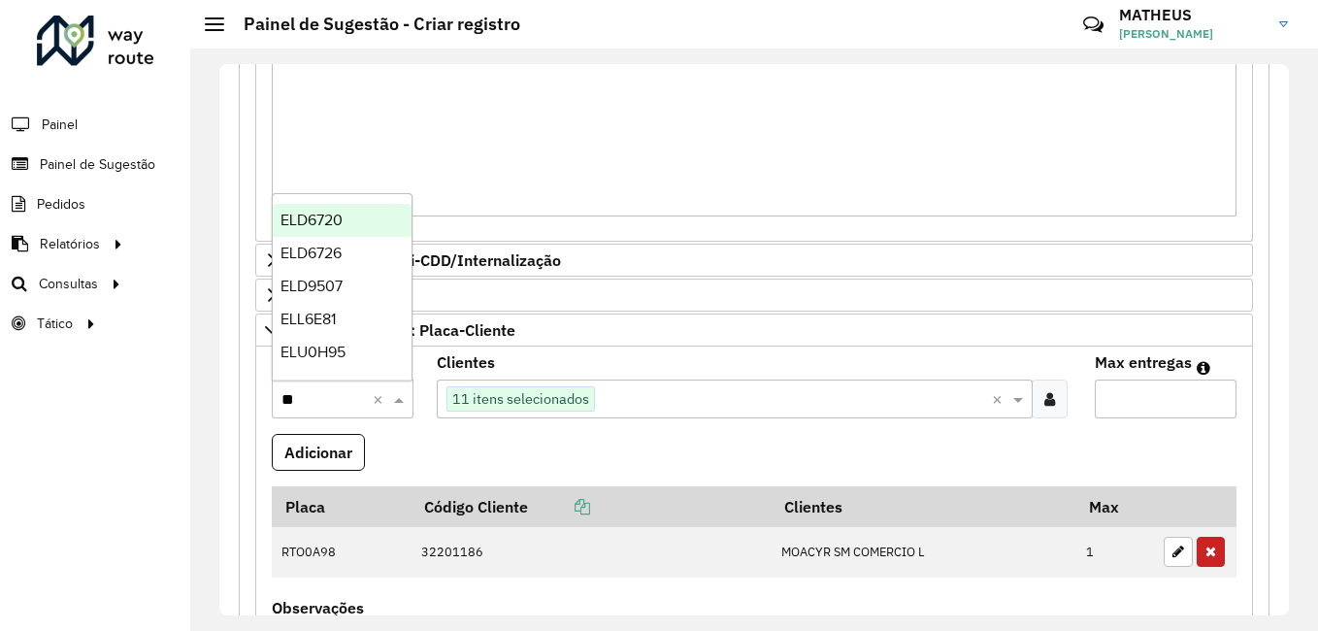
type input "***"
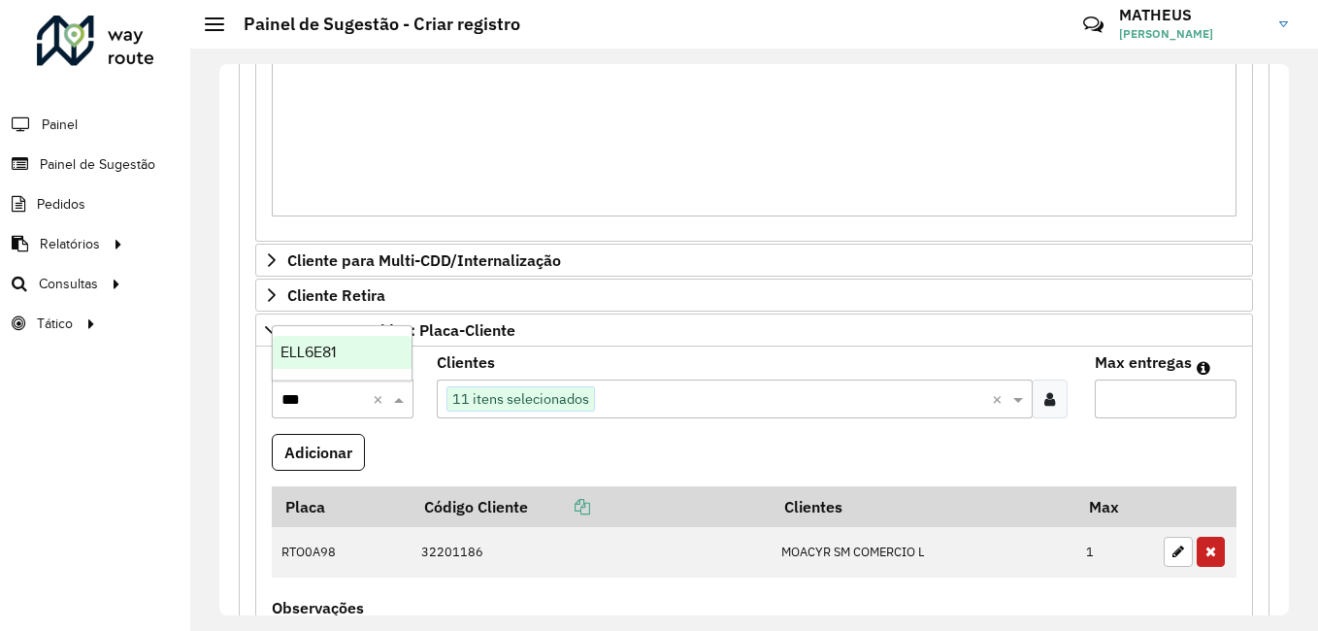
click at [350, 350] on div "ELL6E81" at bounding box center [342, 352] width 139 height 33
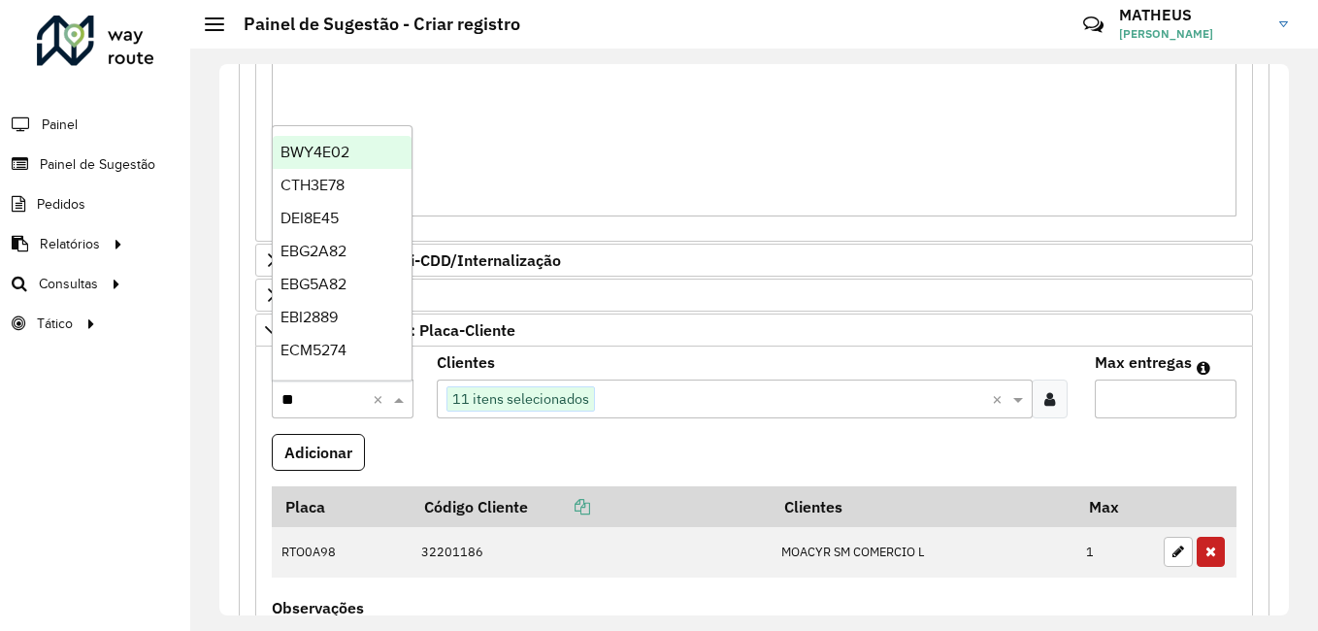
type input "***"
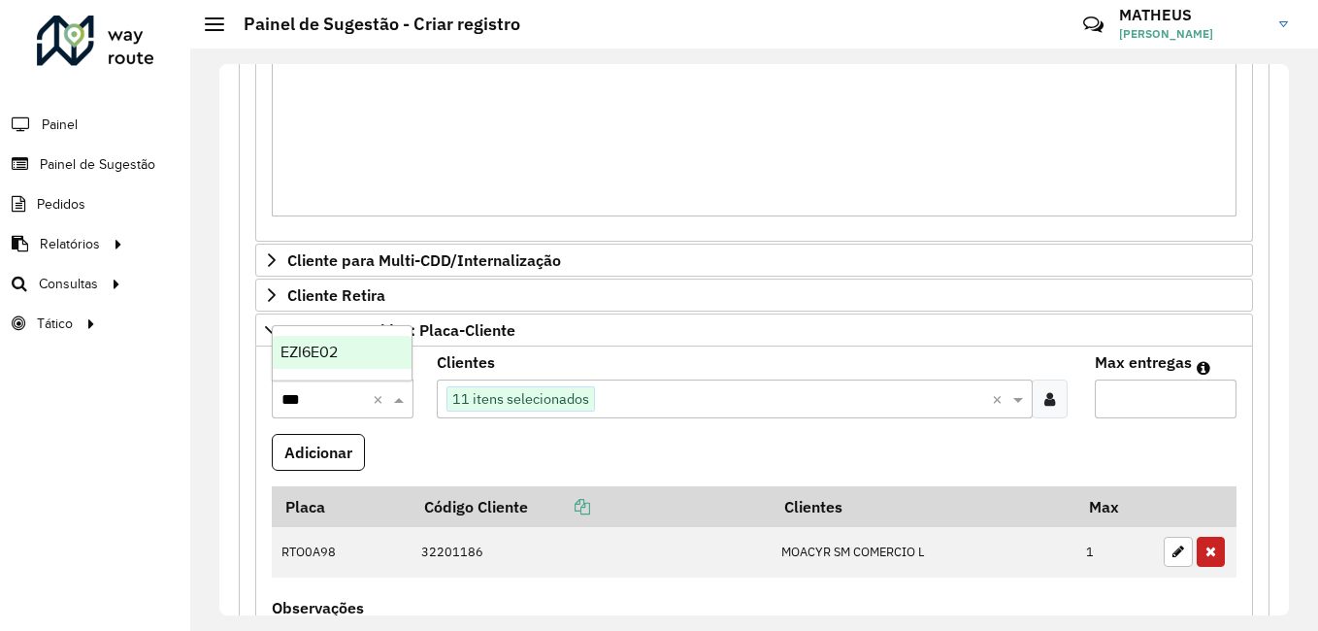
click at [347, 351] on div "EZI6E02" at bounding box center [342, 352] width 139 height 33
click at [337, 450] on button "Adicionar" at bounding box center [318, 452] width 93 height 37
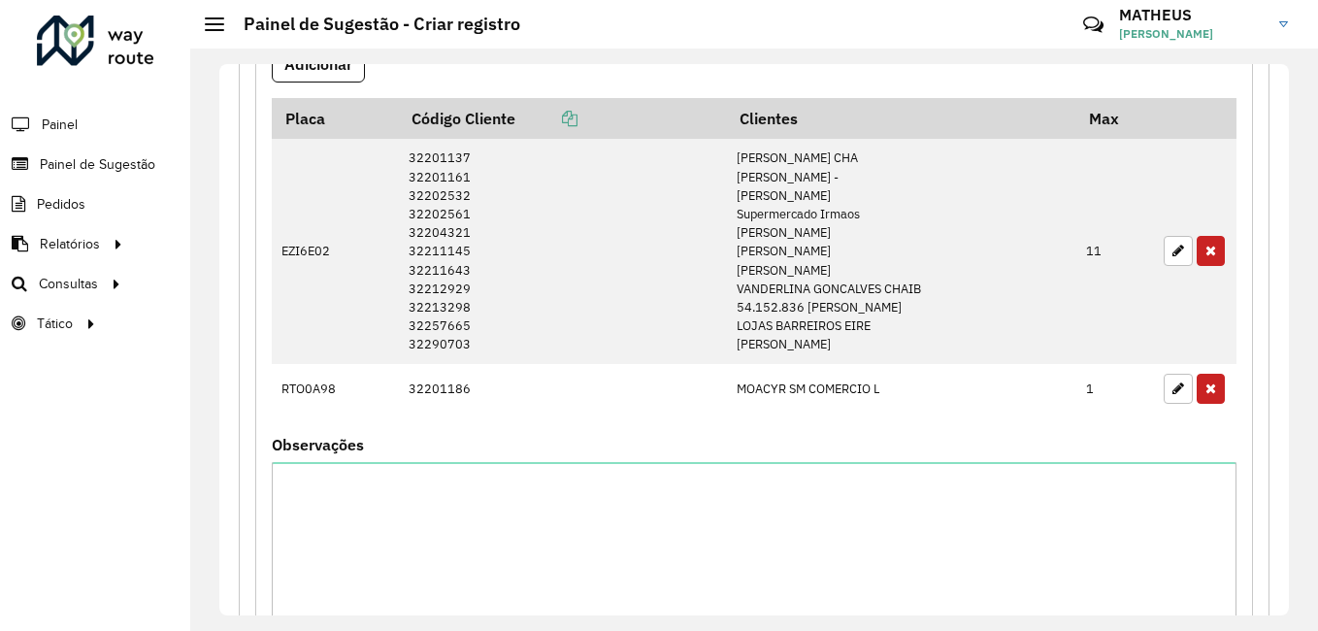
scroll to position [1747, 0]
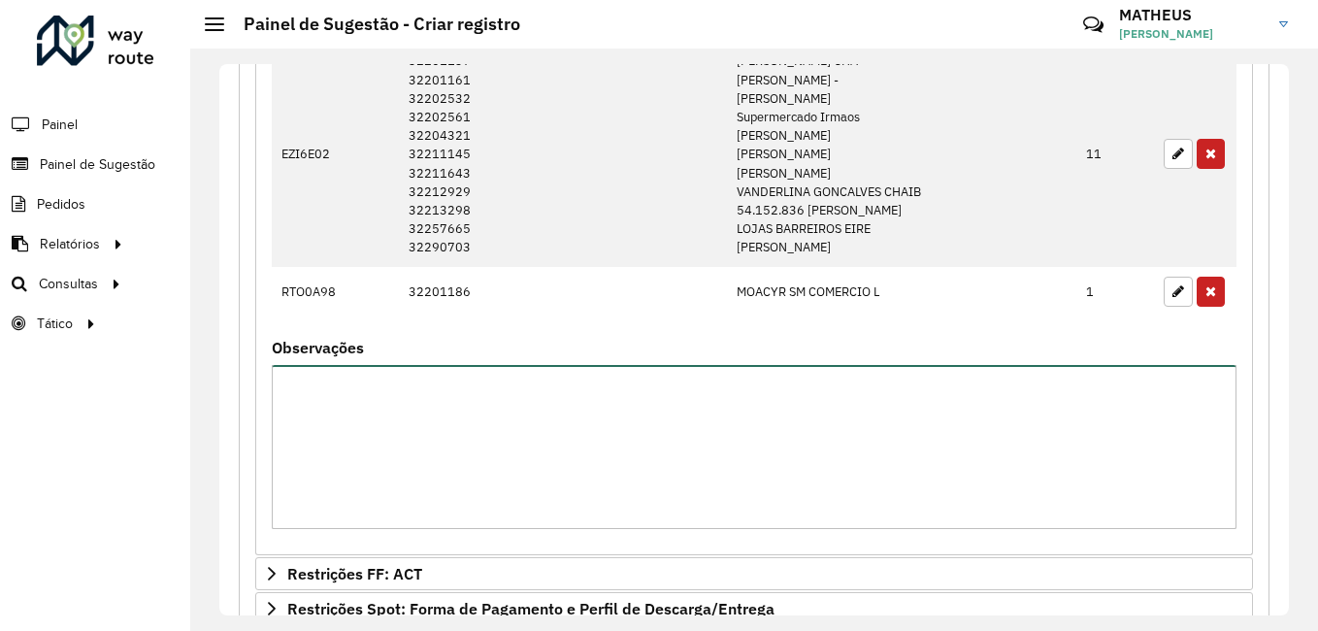
click at [331, 437] on textarea "Observações" at bounding box center [754, 447] width 965 height 164
click at [342, 386] on textarea "**********" at bounding box center [754, 447] width 965 height 164
click at [941, 382] on textarea "**********" at bounding box center [754, 447] width 965 height 164
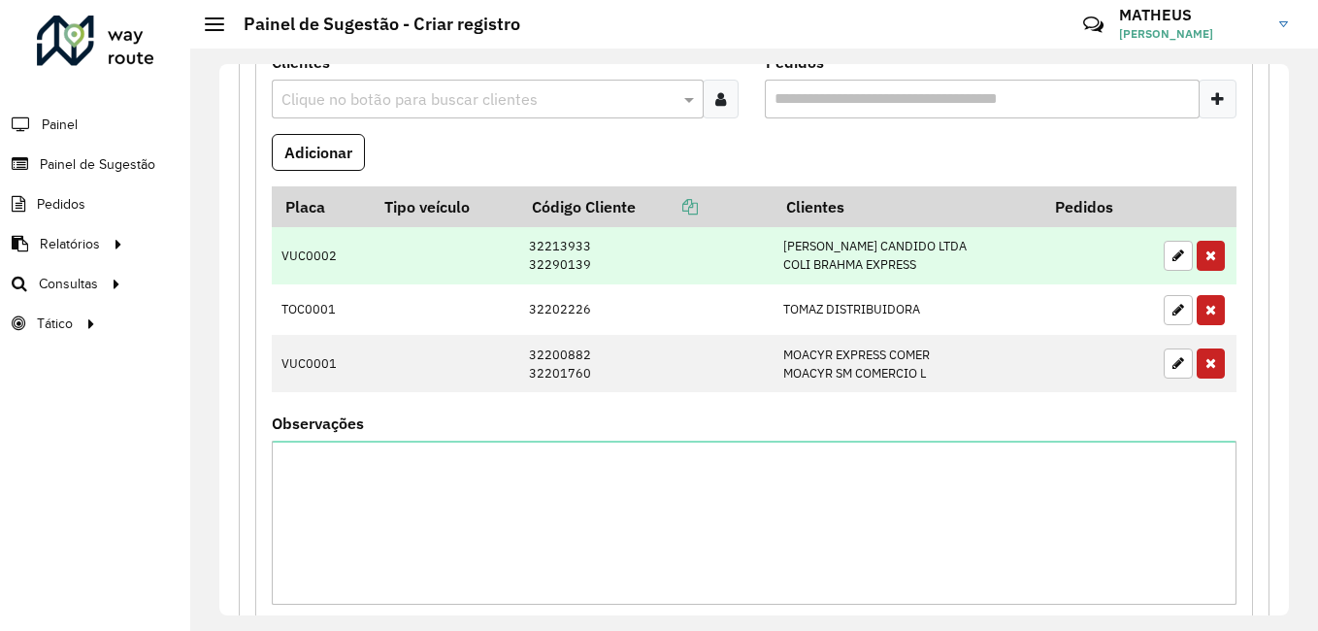
scroll to position [679, 0]
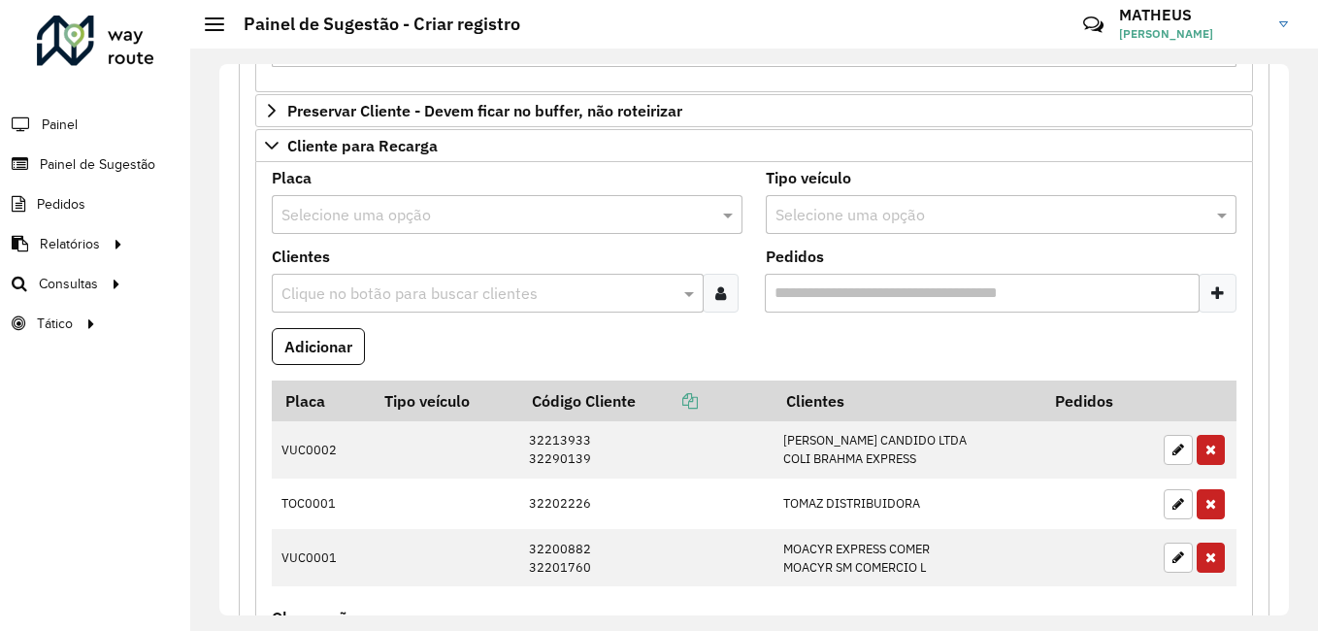
type textarea "**********"
click at [593, 219] on input "text" at bounding box center [487, 215] width 413 height 23
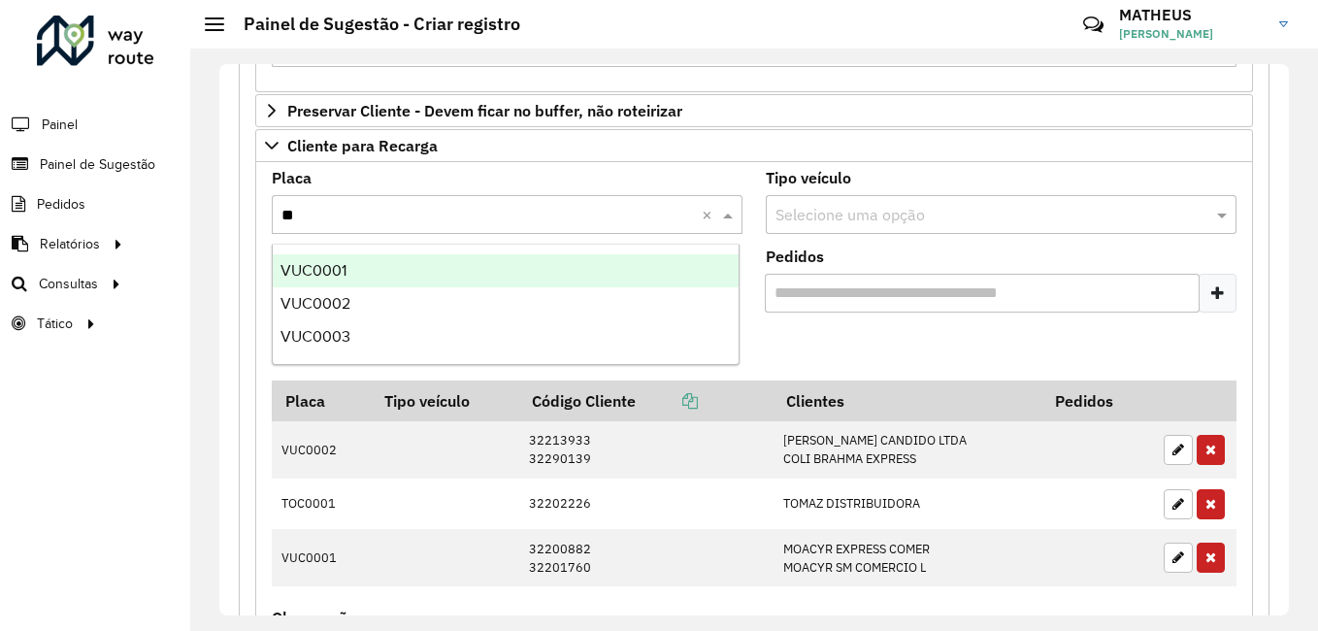
type input "***"
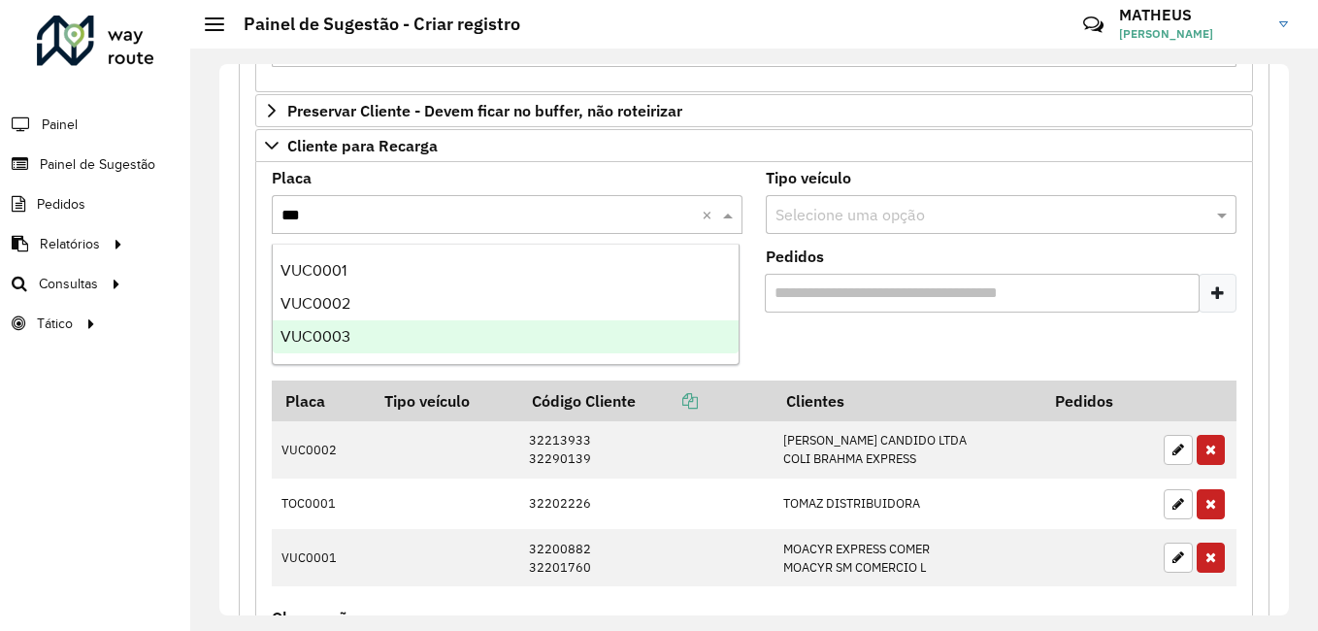
click at [438, 333] on div "VUC0003" at bounding box center [506, 336] width 466 height 33
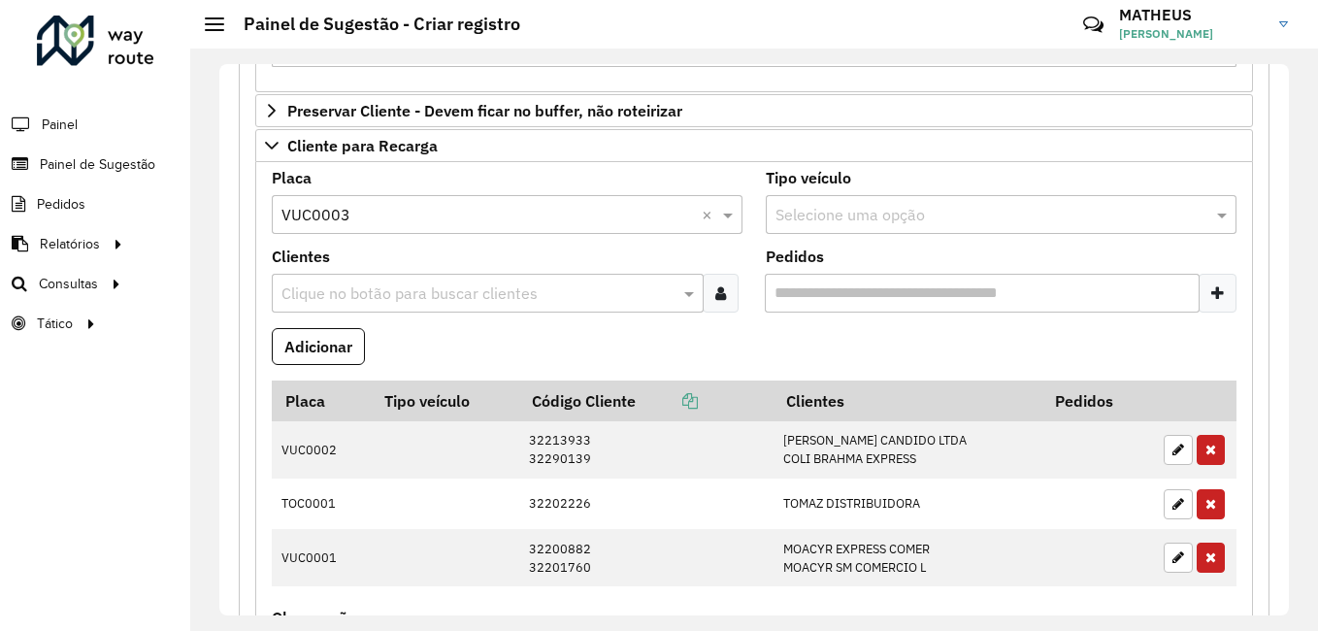
click at [719, 299] on icon at bounding box center [720, 293] width 11 height 16
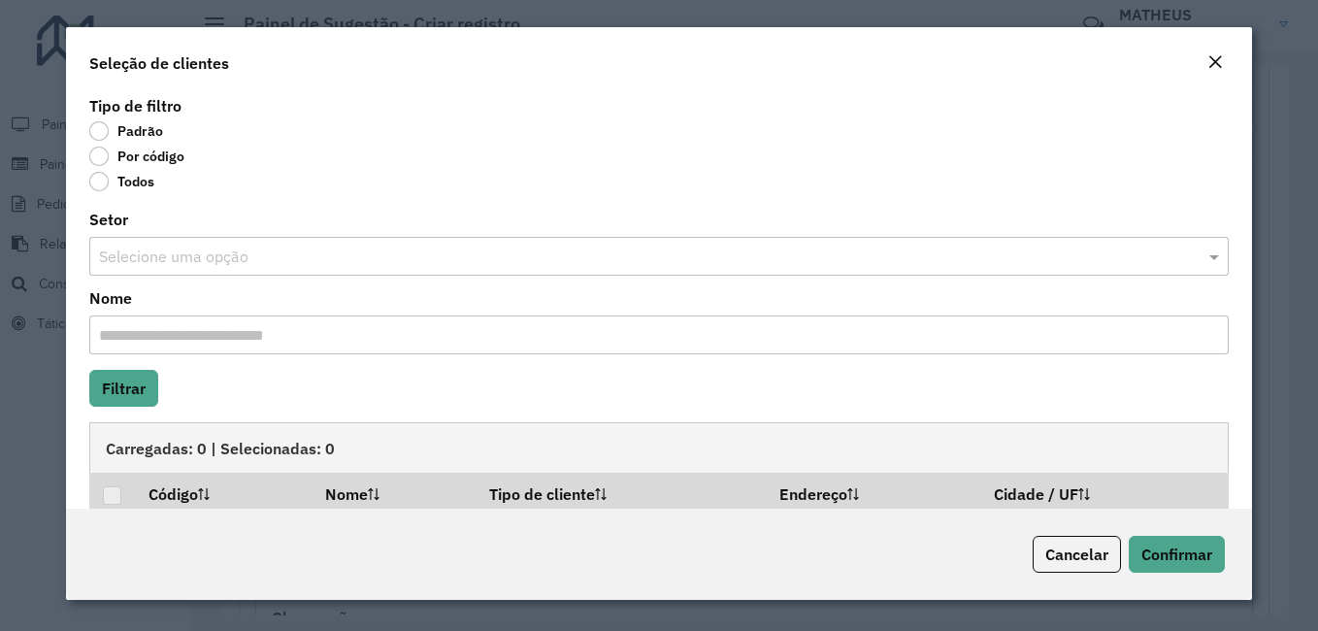
click at [113, 159] on label "Por código" at bounding box center [136, 156] width 95 height 19
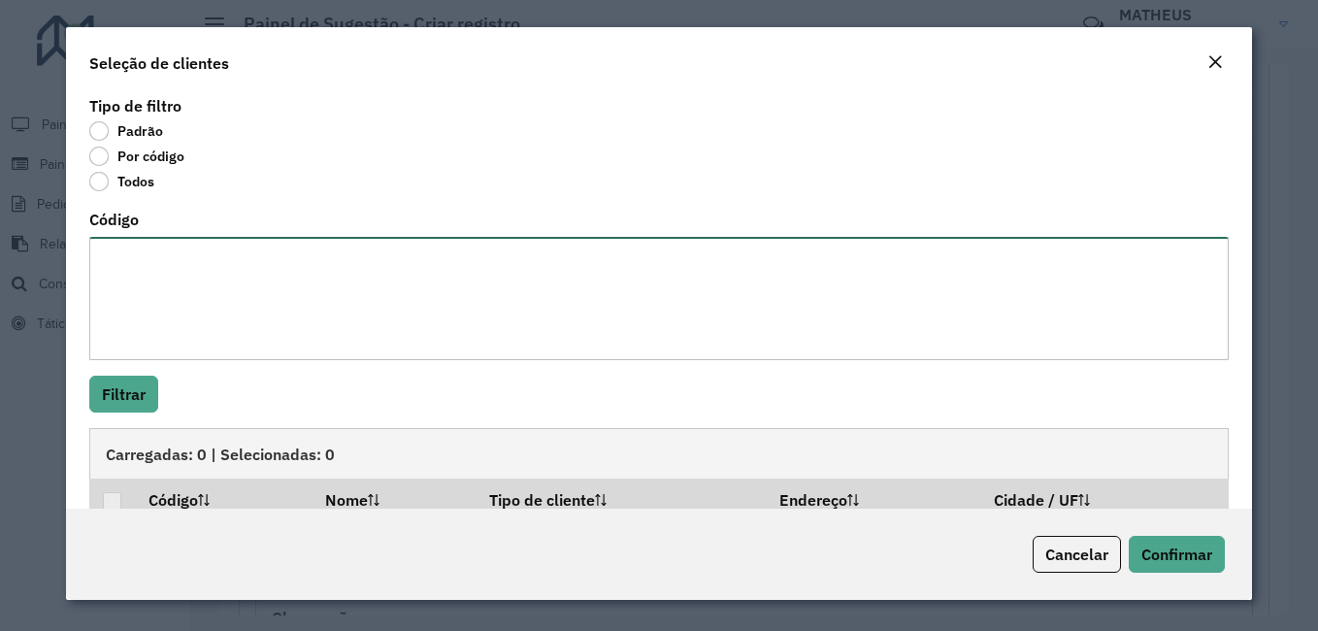
click at [149, 248] on textarea "Código" at bounding box center [659, 298] width 1140 height 123
type textarea "**** ****"
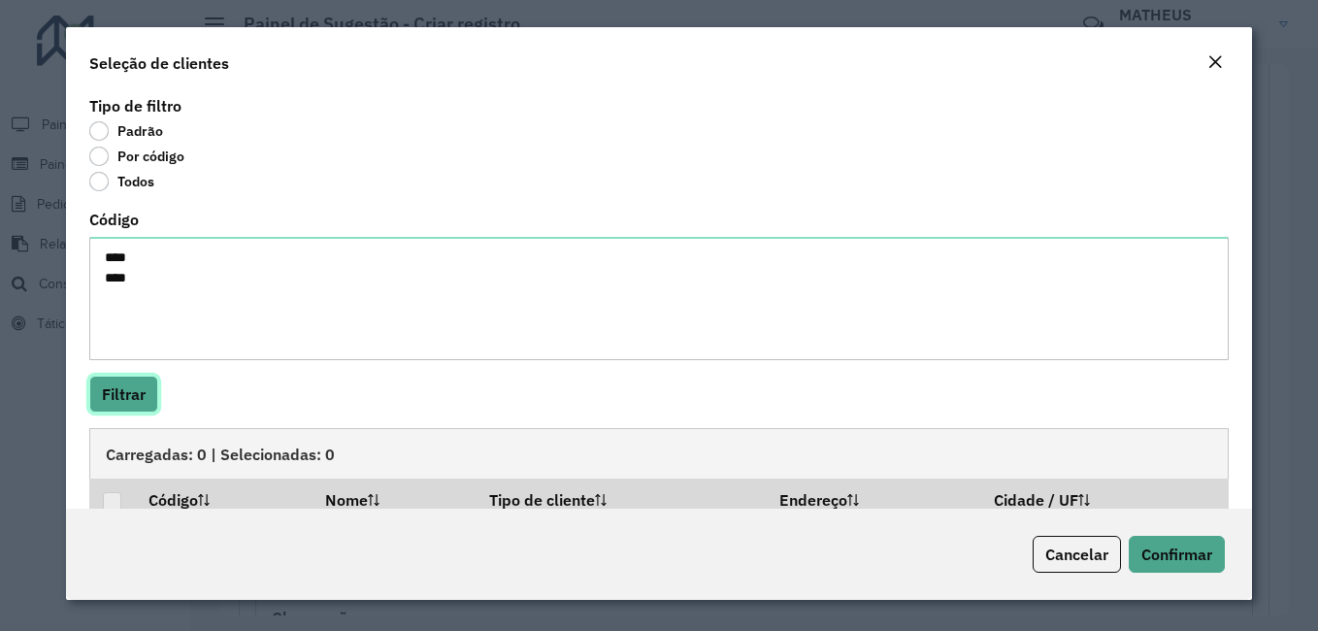
click at [129, 396] on button "Filtrar" at bounding box center [123, 394] width 69 height 37
click at [115, 502] on div at bounding box center [112, 501] width 18 height 18
click at [1174, 567] on button "Confirmar" at bounding box center [1177, 554] width 96 height 37
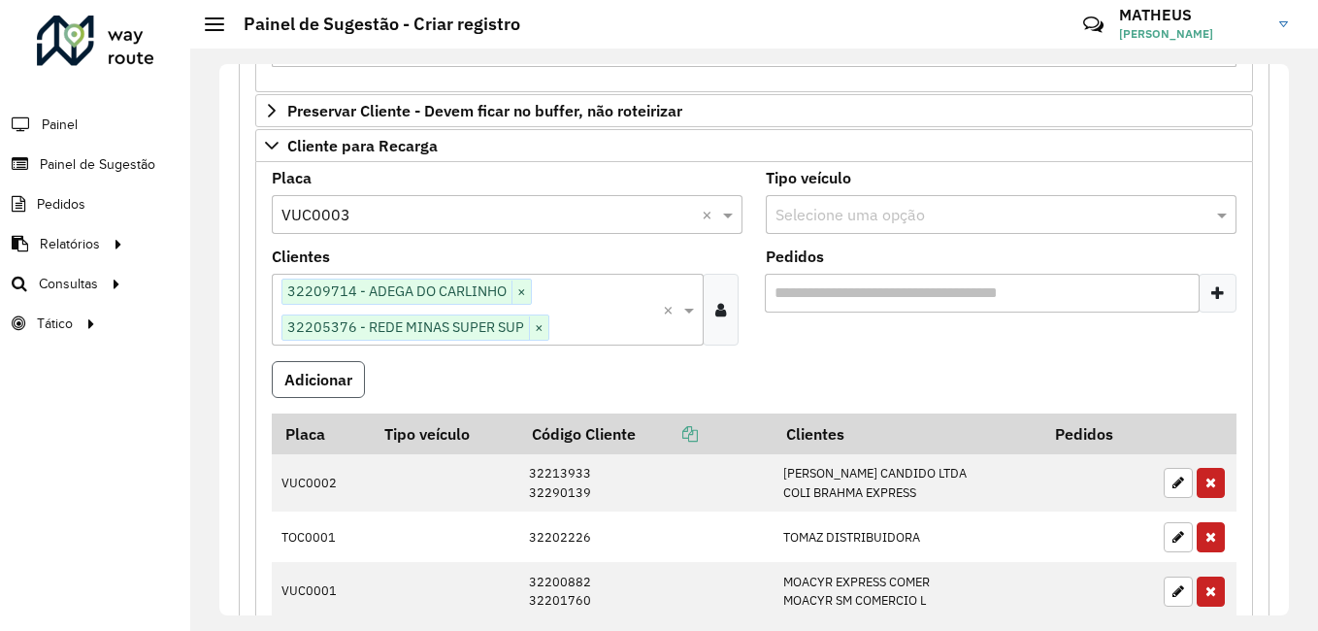
click at [282, 379] on button "Adicionar" at bounding box center [318, 379] width 93 height 37
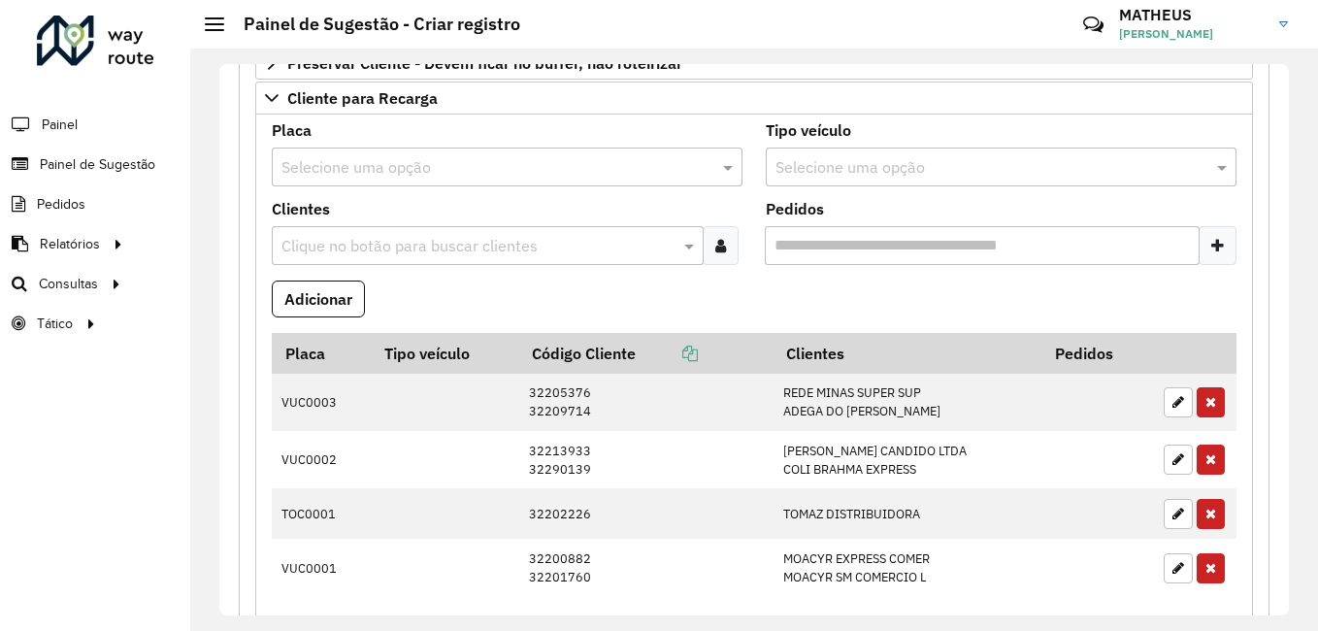
scroll to position [630, 0]
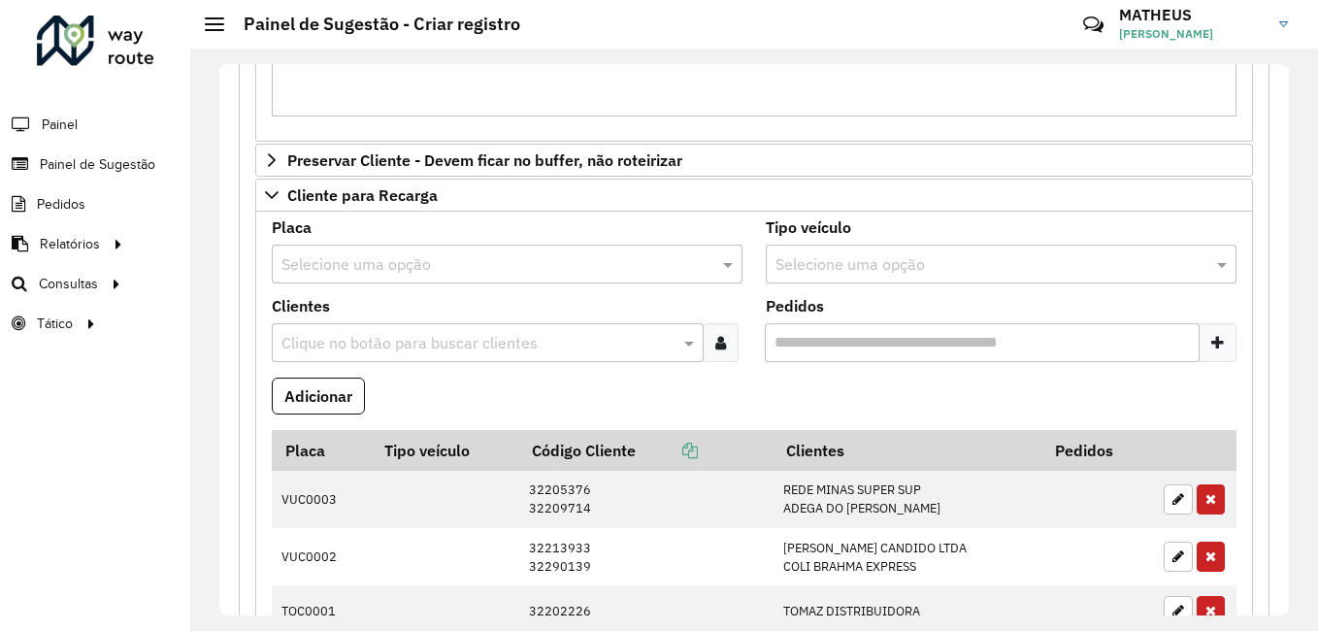
click at [413, 345] on input "text" at bounding box center [478, 343] width 403 height 23
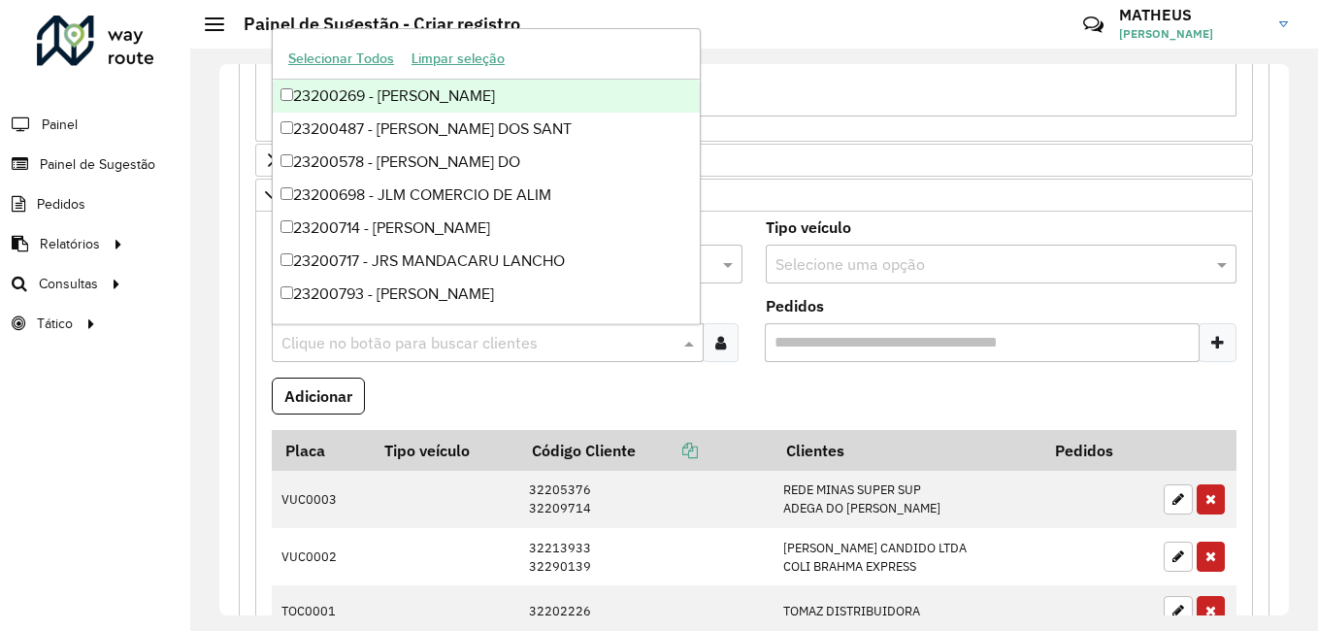
click at [726, 336] on div at bounding box center [721, 342] width 36 height 39
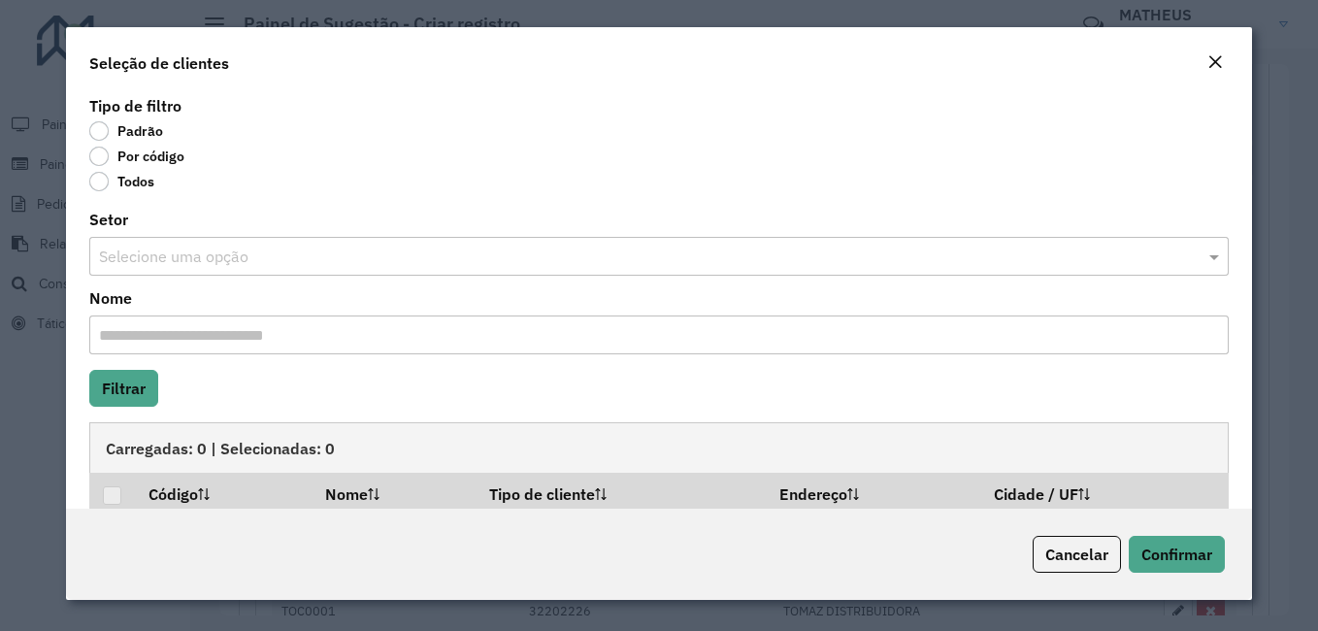
click at [133, 164] on label "Por código" at bounding box center [136, 156] width 95 height 19
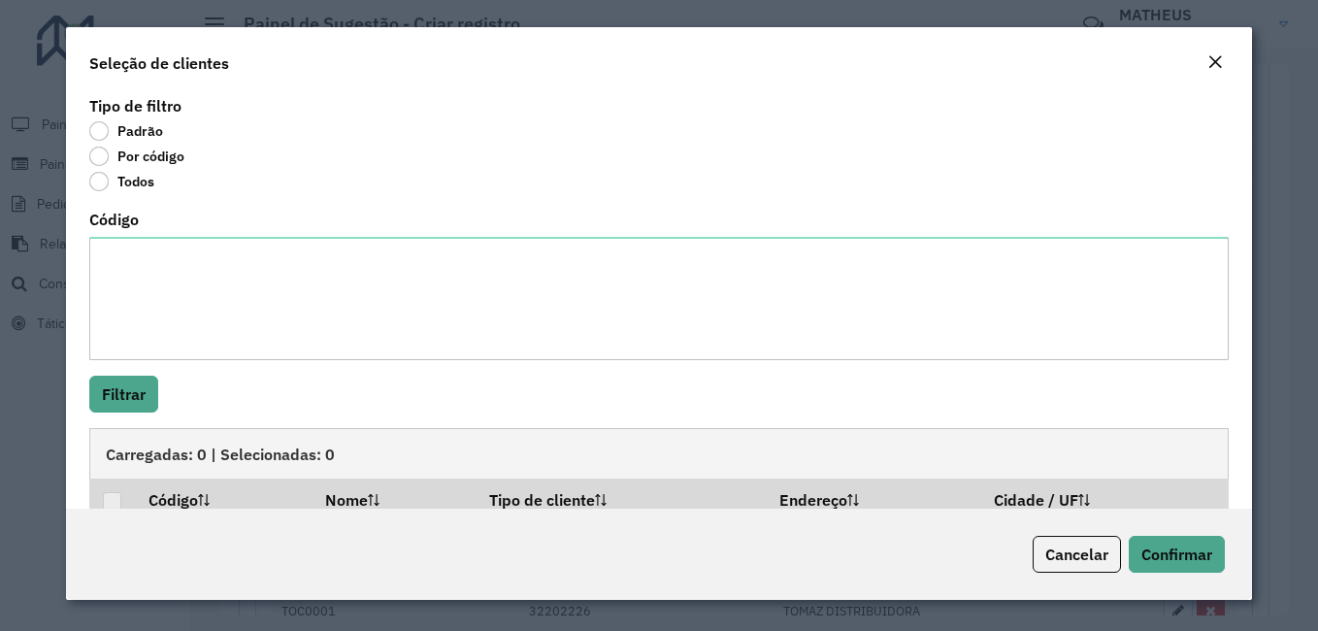
click at [177, 235] on div "Código" at bounding box center [659, 287] width 1140 height 148
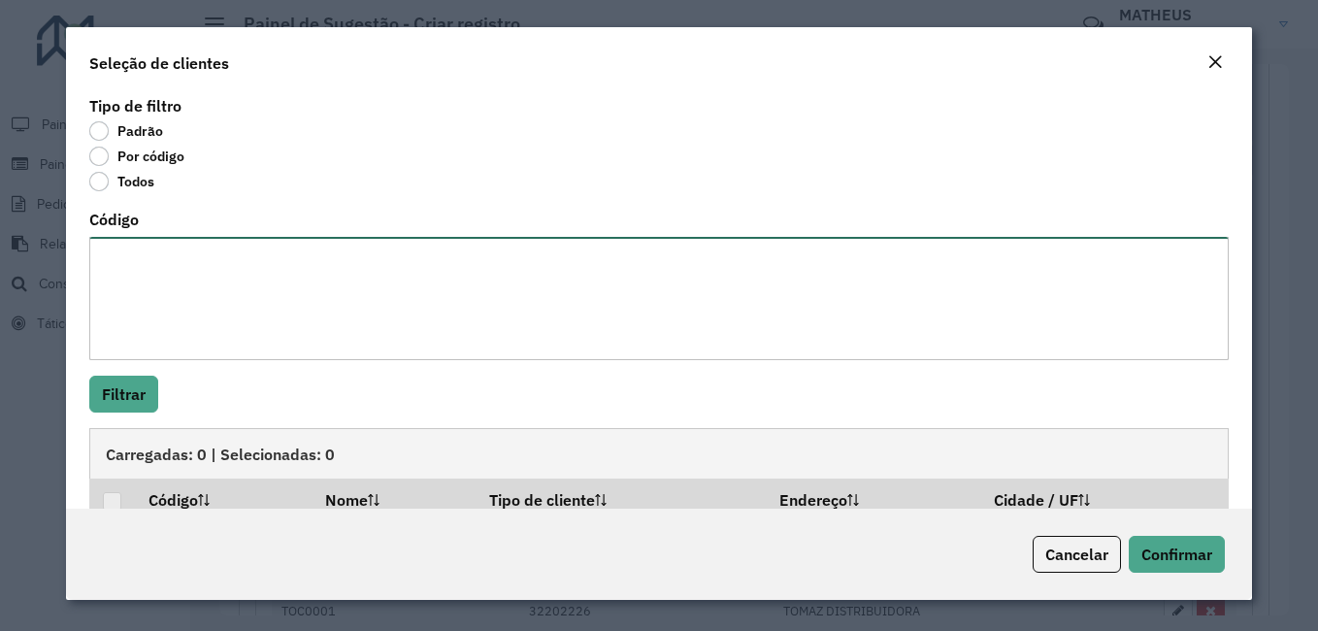
click at [176, 273] on textarea "Código" at bounding box center [659, 298] width 1140 height 123
paste textarea "**** ***** ***** **** **** ***** ***** **** ***** **** **** **** ***** ***** **…"
type textarea "**** ***** ***** **** **** ***** ***** **** ***** **** **** **** ***** ***** **…"
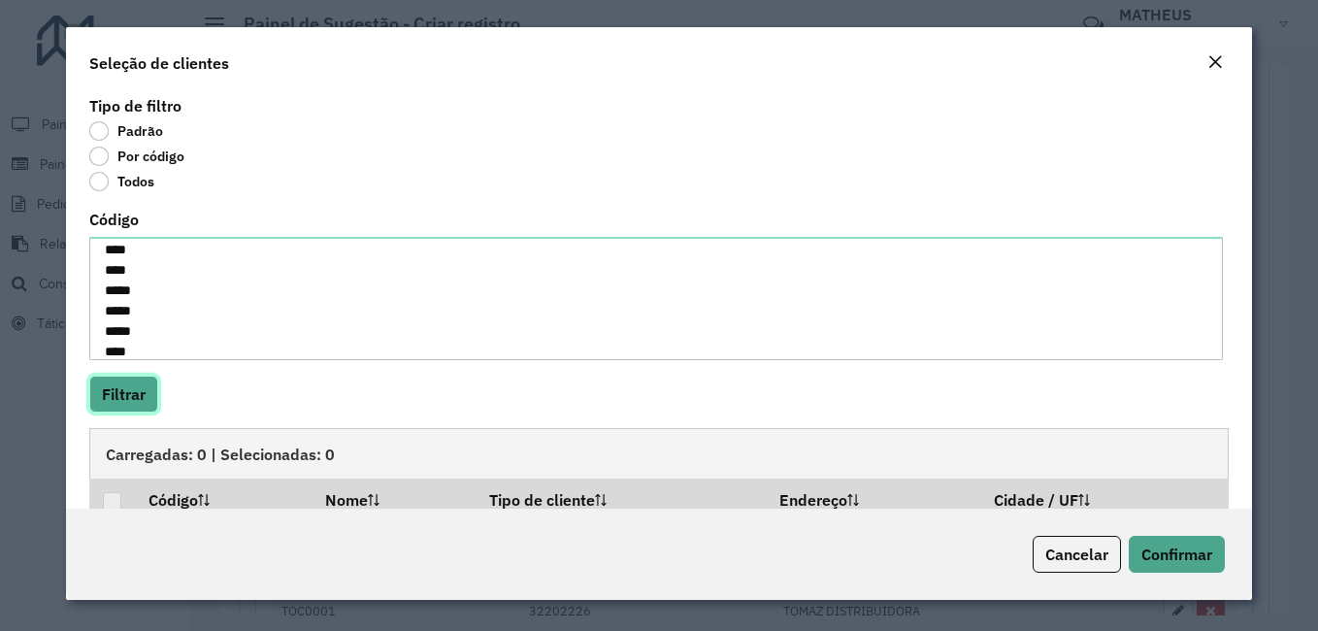
click at [138, 382] on button "Filtrar" at bounding box center [123, 394] width 69 height 37
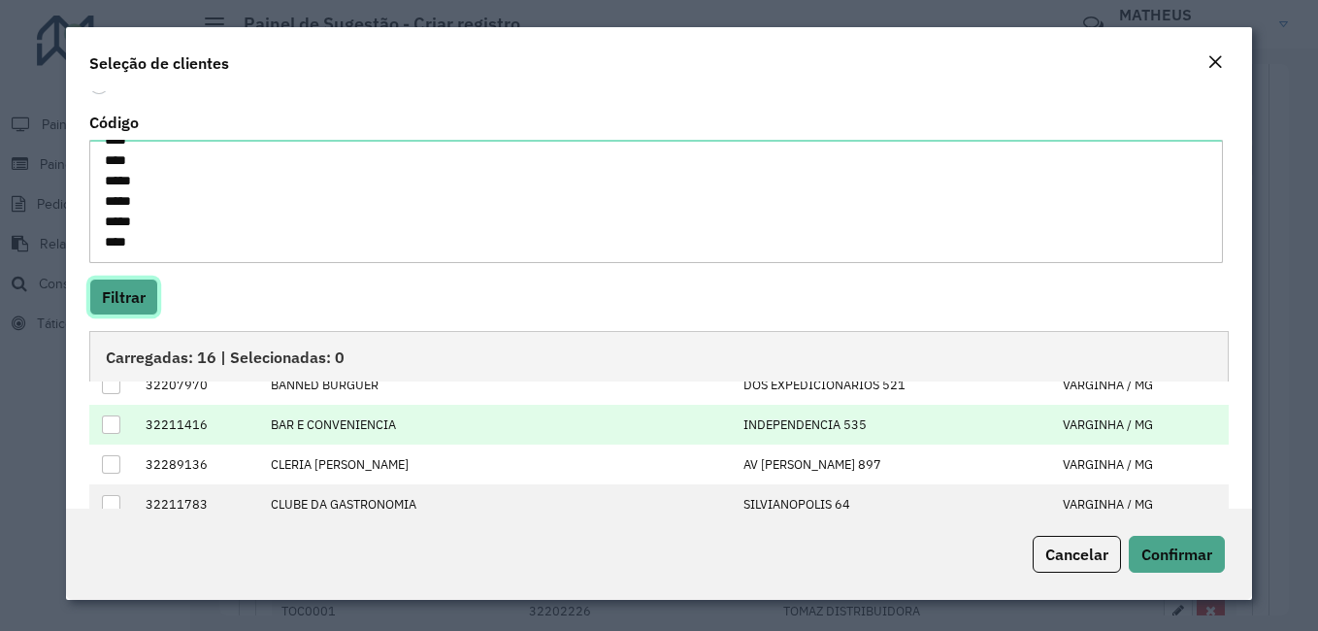
scroll to position [0, 0]
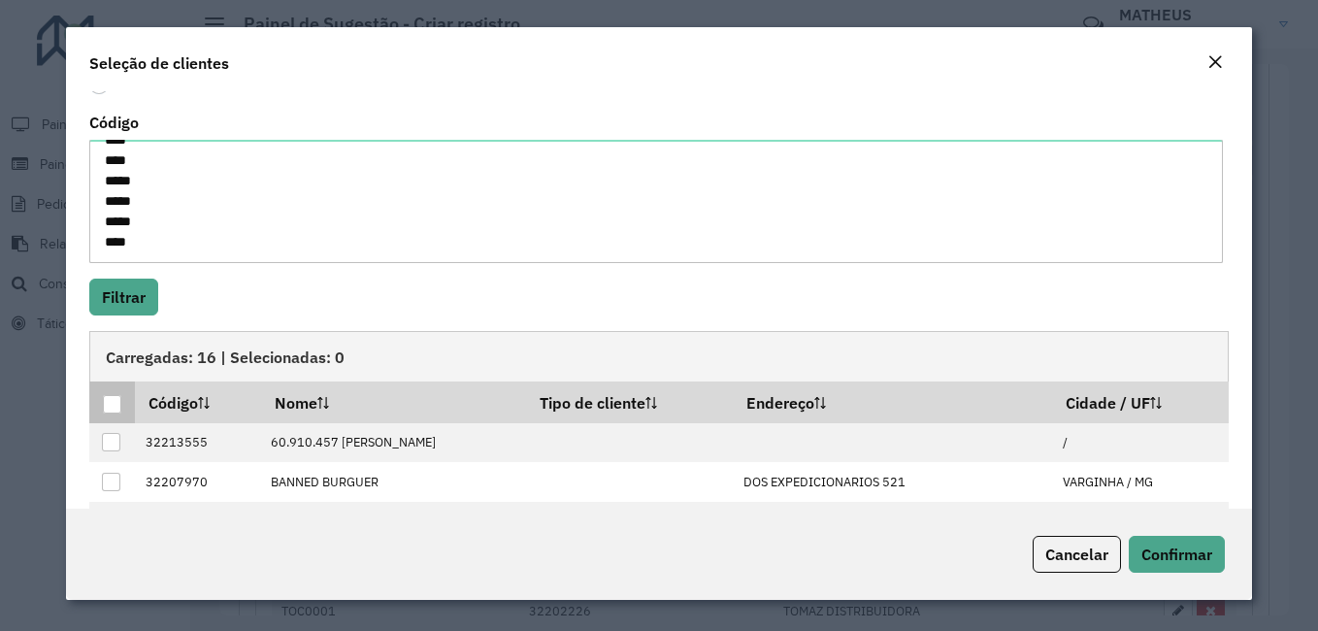
click at [112, 410] on div at bounding box center [112, 404] width 18 height 18
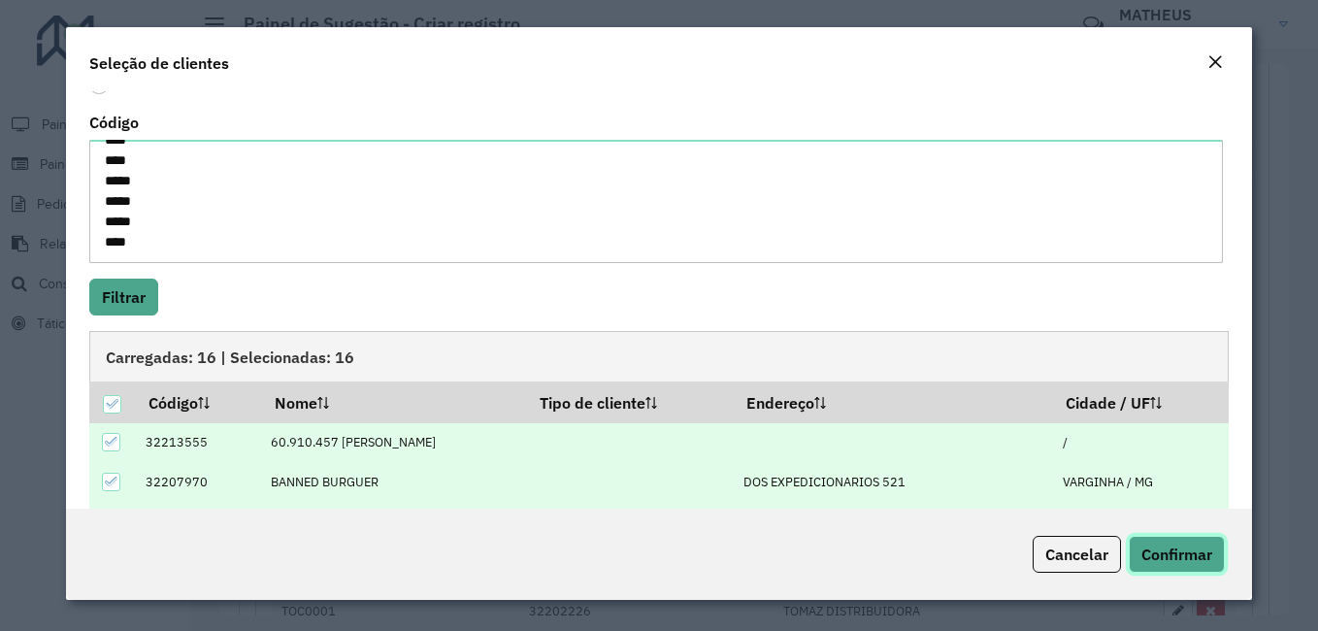
click at [1156, 546] on span "Confirmar" at bounding box center [1177, 554] width 71 height 19
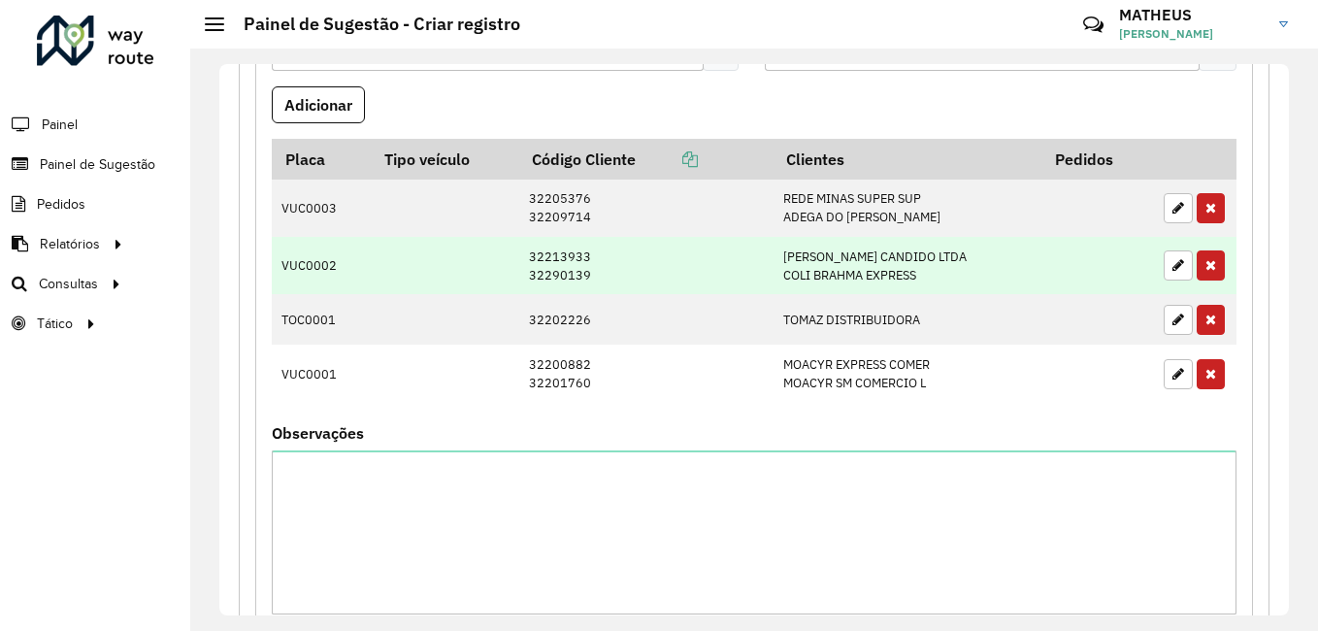
scroll to position [727, 0]
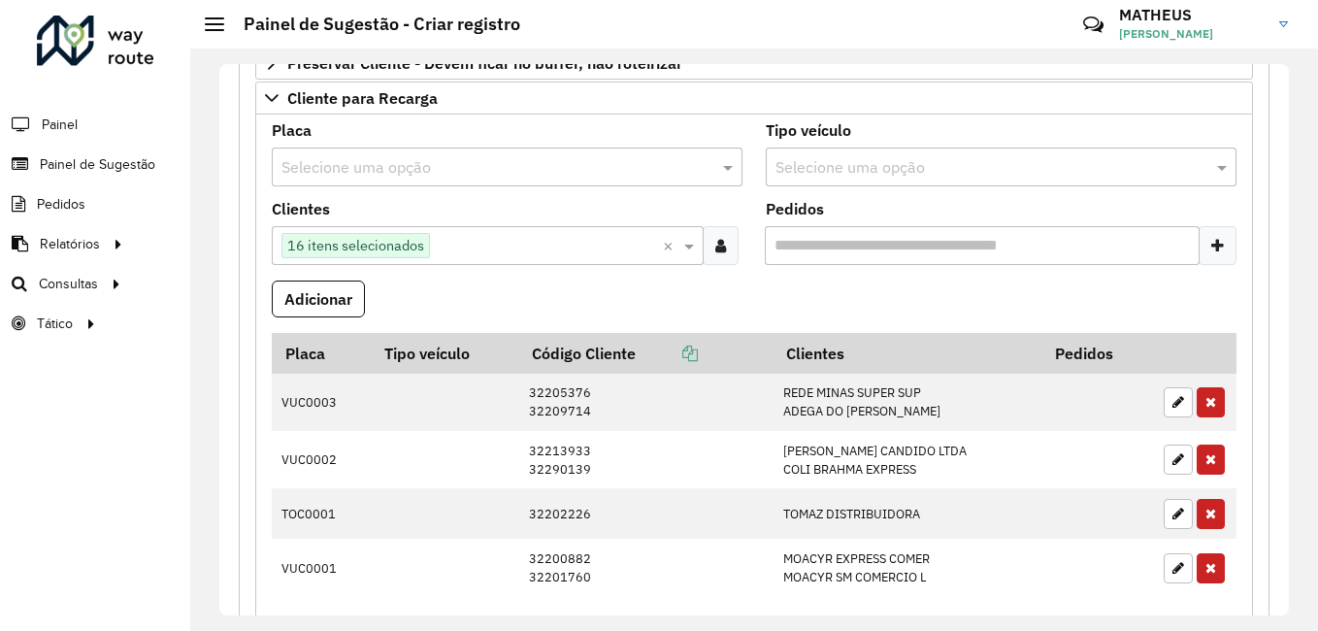
click at [434, 173] on input "text" at bounding box center [487, 167] width 413 height 23
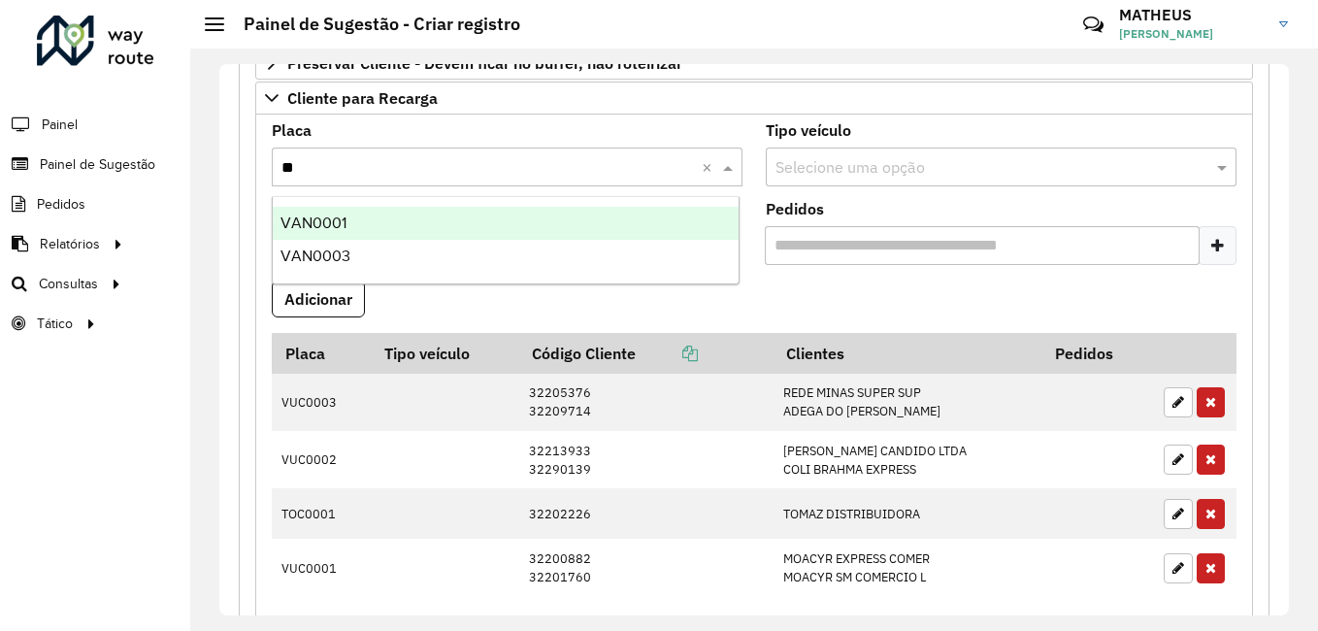
type input "***"
click at [425, 207] on div "VAN0001" at bounding box center [506, 223] width 466 height 33
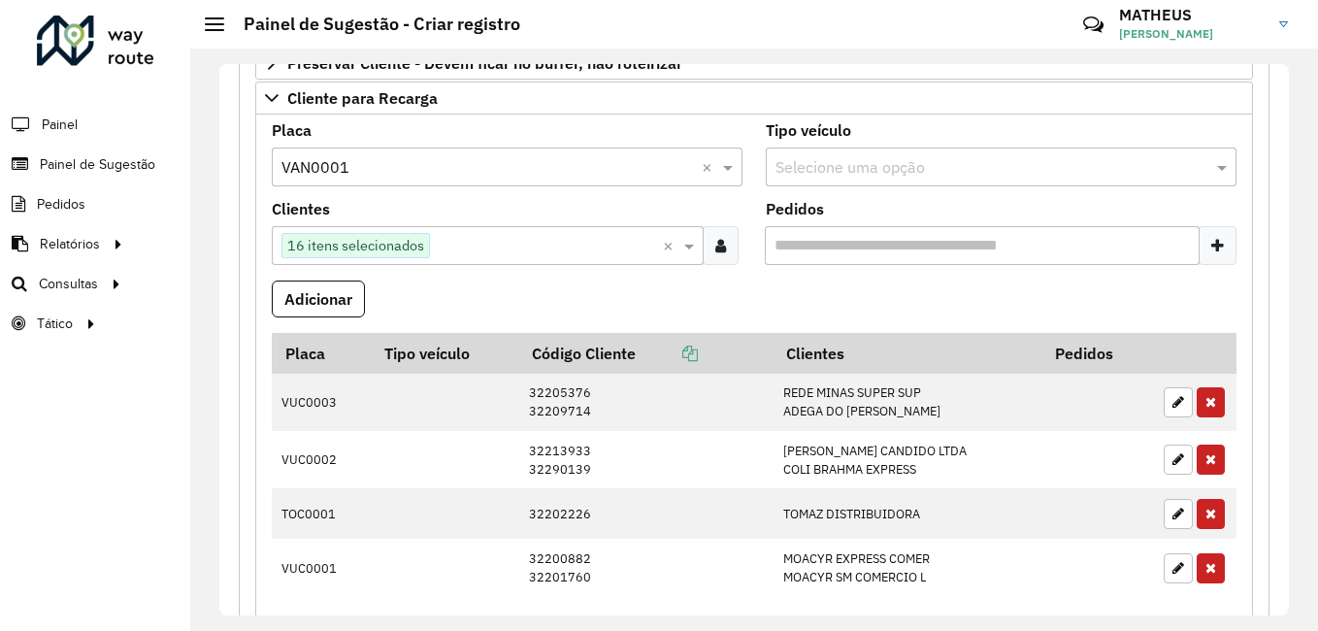
click at [423, 265] on formly-field "Clientes Clique no botão para buscar clientes 16 itens selecionados ×" at bounding box center [507, 241] width 494 height 79
click at [343, 305] on button "Adicionar" at bounding box center [318, 299] width 93 height 37
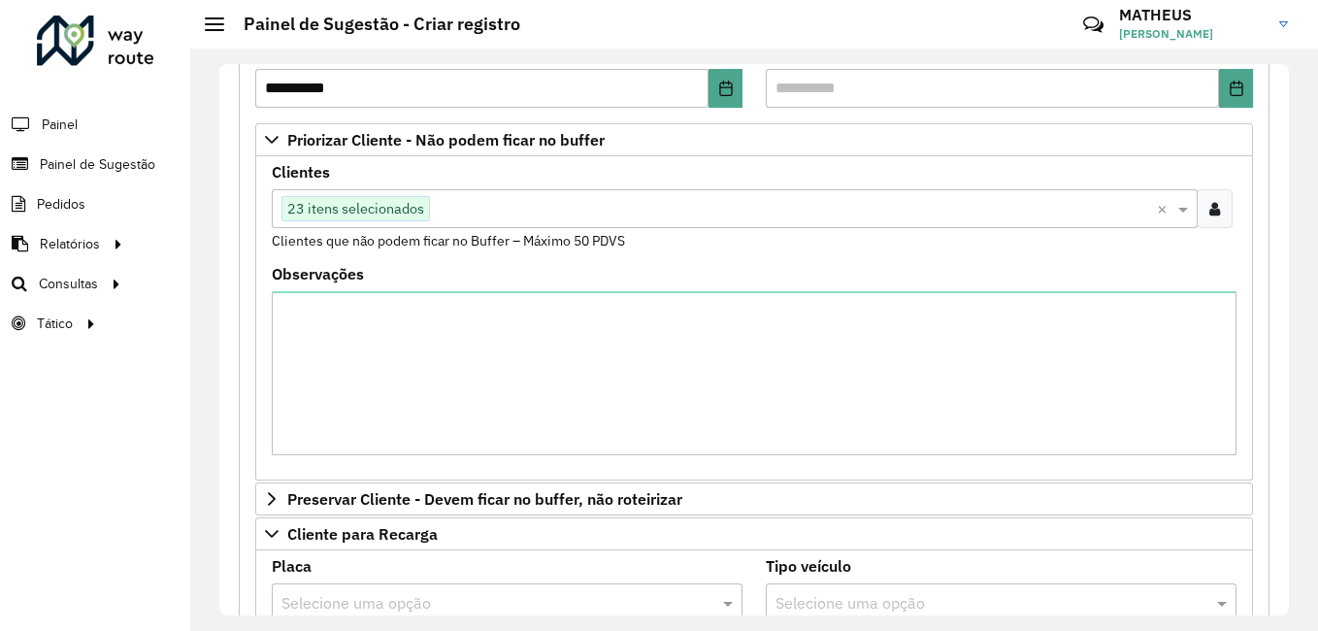
scroll to position [0, 0]
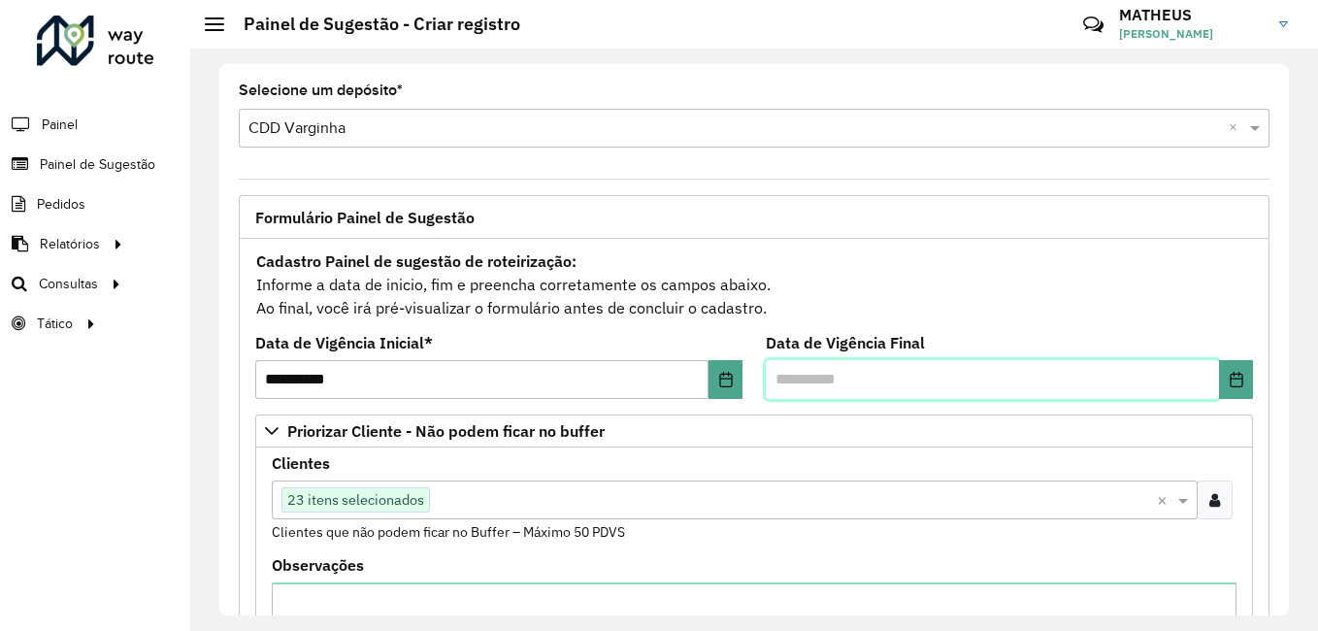
click at [802, 365] on input "text" at bounding box center [992, 379] width 453 height 39
type input "*******"
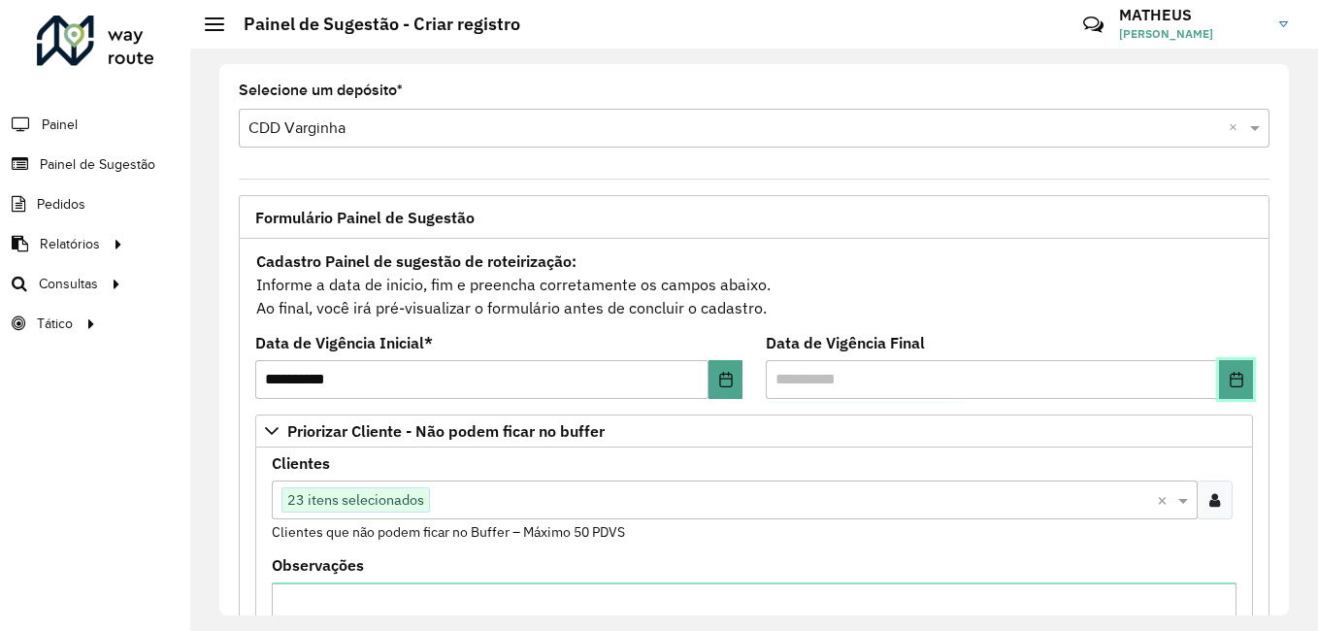
click at [1229, 385] on icon "Choose Date" at bounding box center [1237, 380] width 16 height 16
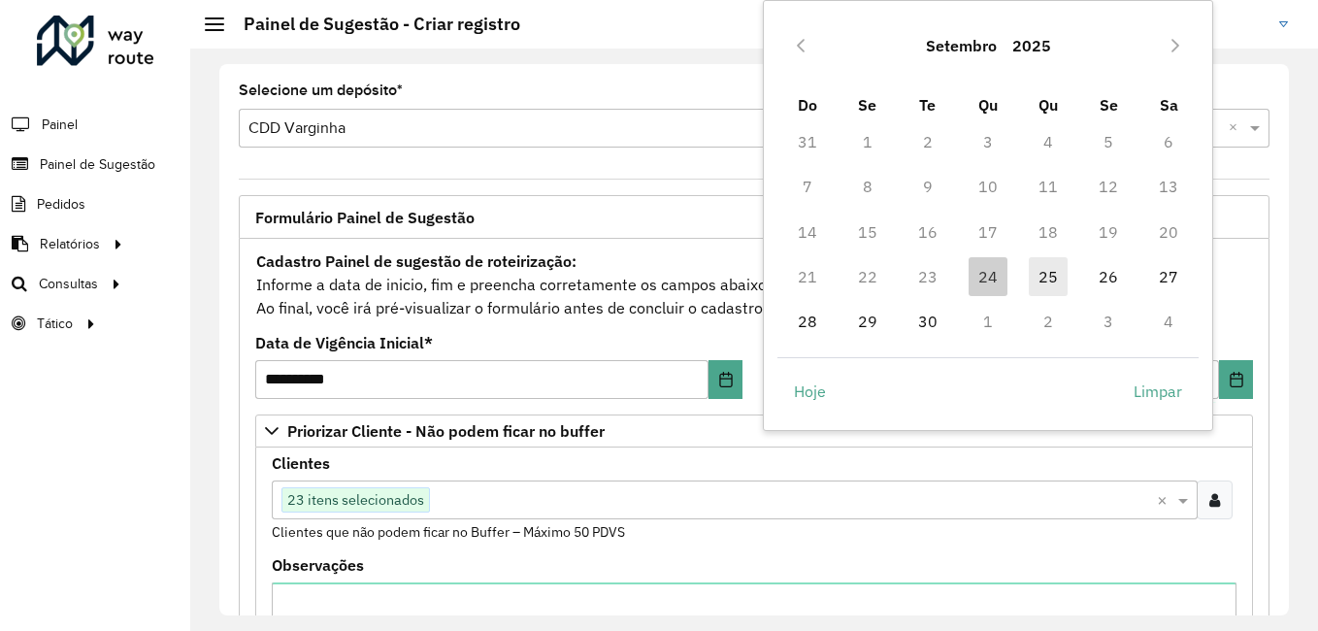
click at [1036, 272] on span "25" at bounding box center [1048, 276] width 39 height 39
type input "**********"
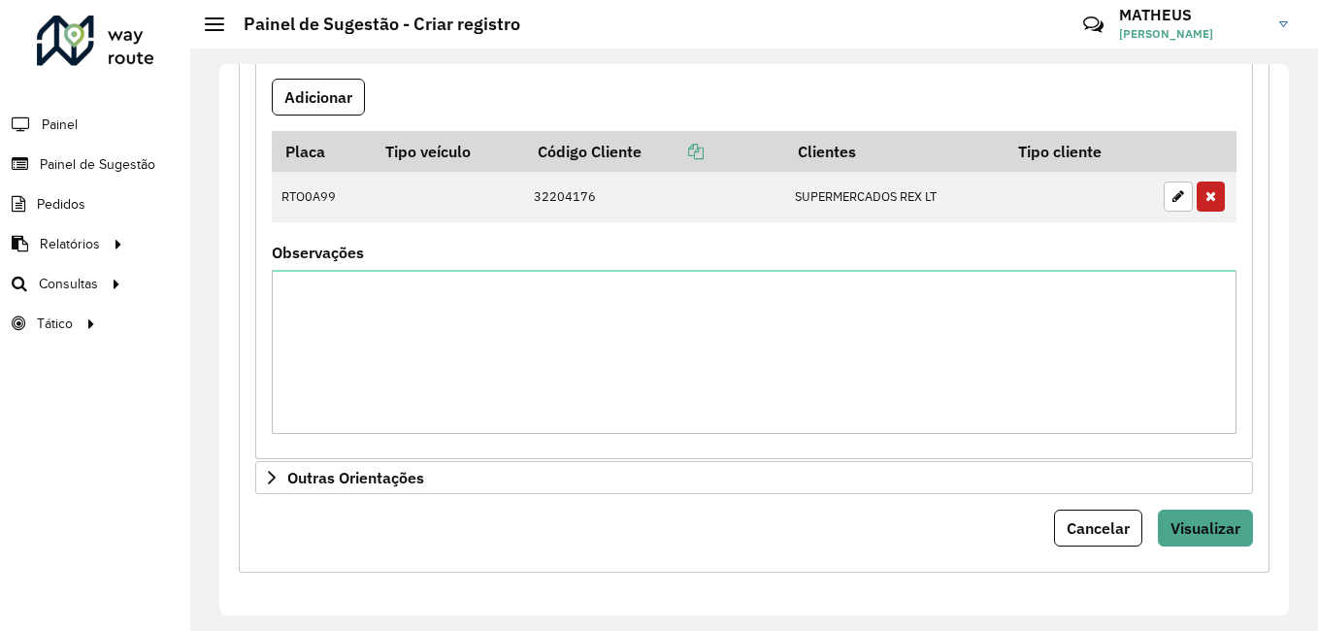
scroll to position [3699, 0]
click at [1187, 514] on button "Visualizar" at bounding box center [1205, 528] width 95 height 37
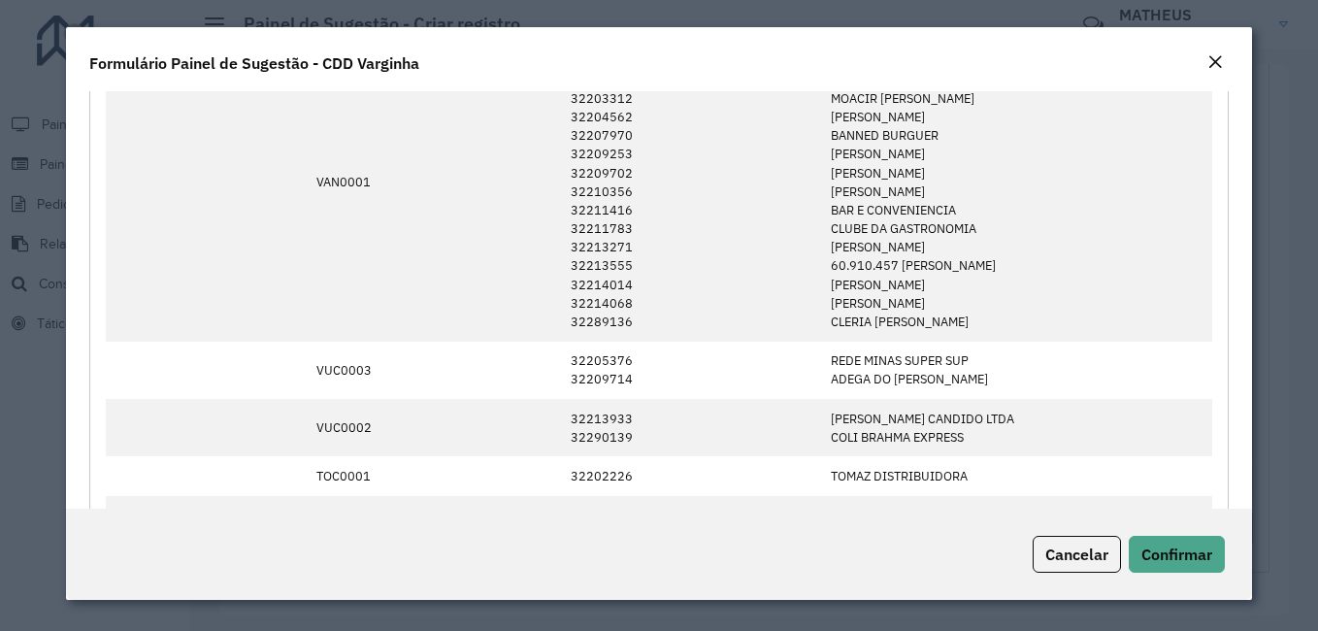
scroll to position [1941, 0]
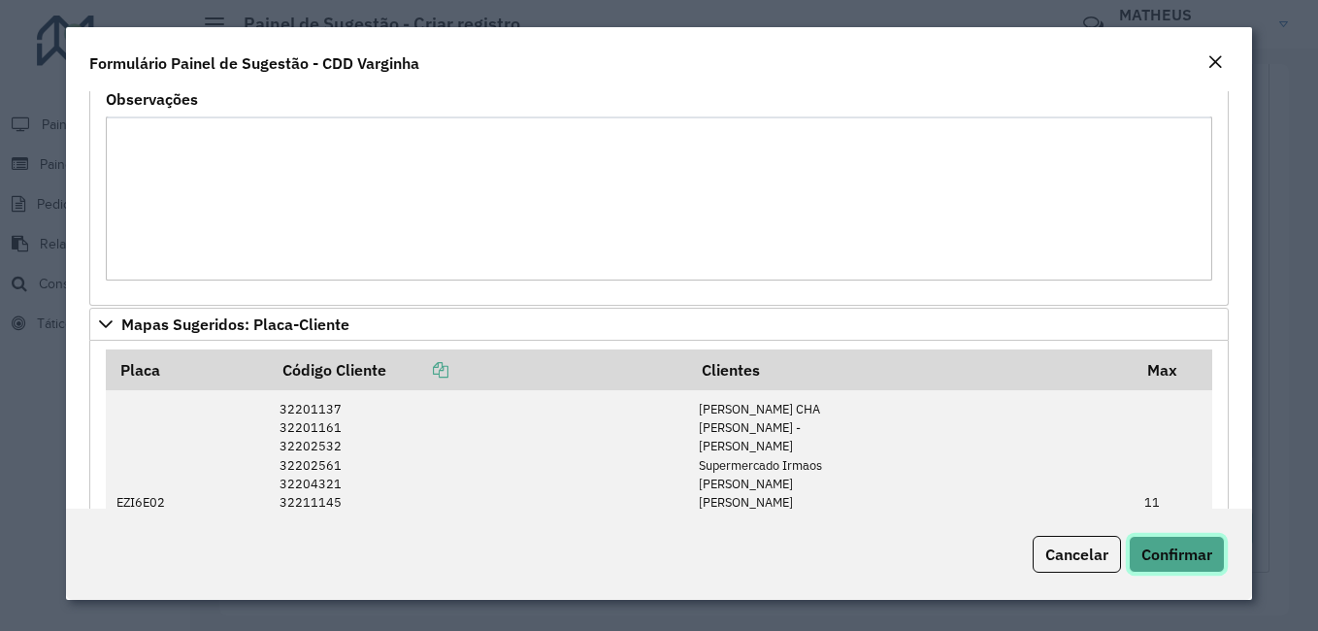
click at [1139, 561] on button "Confirmar" at bounding box center [1177, 554] width 96 height 37
